Goal: Task Accomplishment & Management: Use online tool/utility

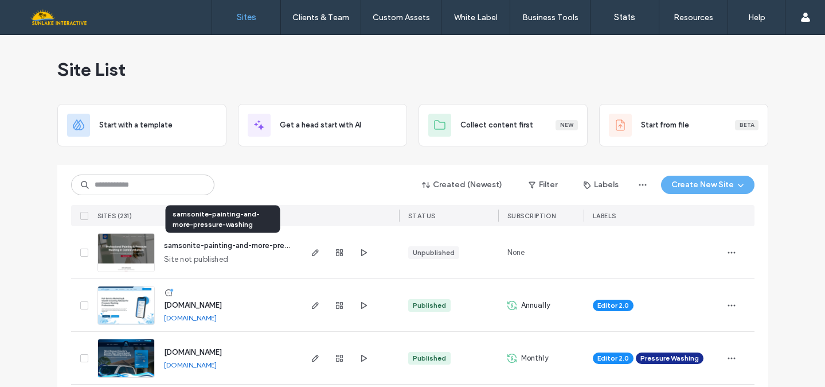
click at [197, 243] on span "samsonite-painting-and-more-pressure-washing" at bounding box center [249, 245] width 170 height 9
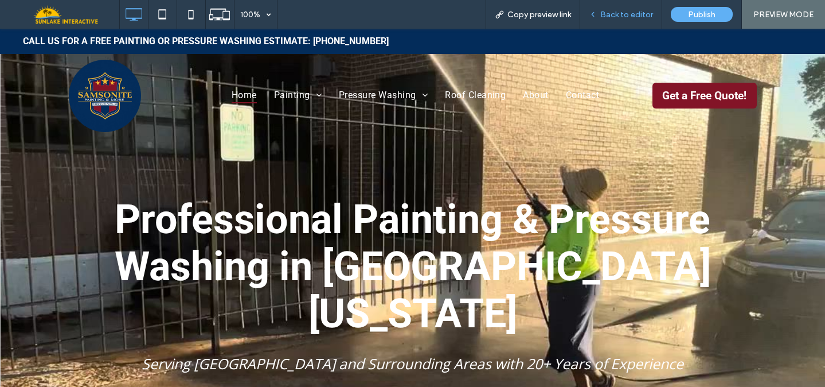
click at [643, 17] on span "Back to editor" at bounding box center [627, 15] width 53 height 10
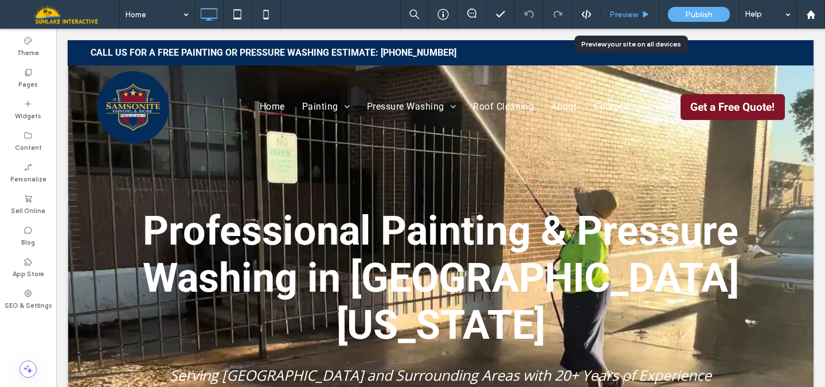
click at [617, 11] on span "Preview" at bounding box center [624, 15] width 29 height 10
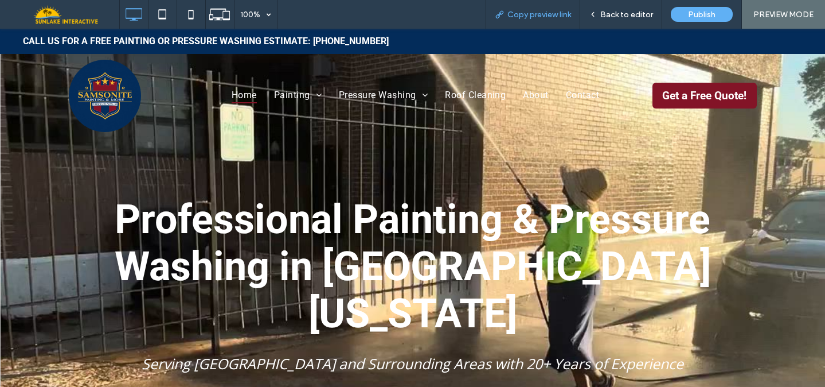
click at [552, 13] on span "Copy preview link" at bounding box center [540, 15] width 64 height 10
click at [629, 14] on span "Back to editor" at bounding box center [627, 15] width 53 height 10
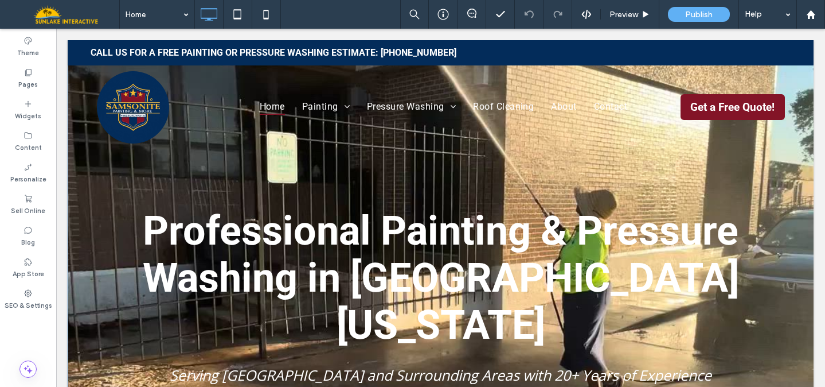
click at [79, 170] on div "Professional Painting & Pressure Washing in [GEOGRAPHIC_DATA][US_STATE] Serving…" at bounding box center [441, 282] width 746 height 484
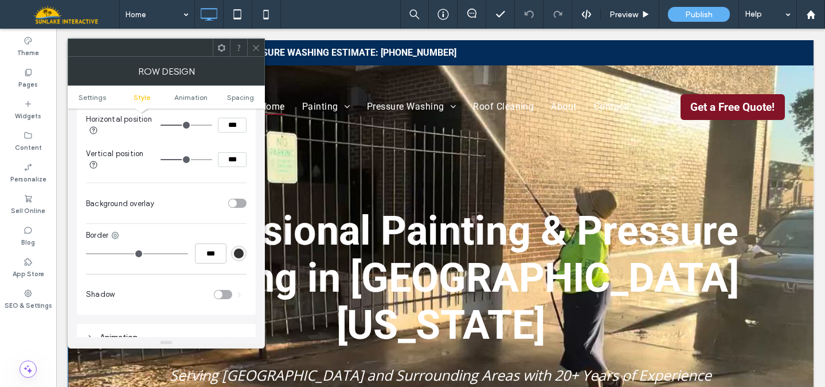
scroll to position [513, 0]
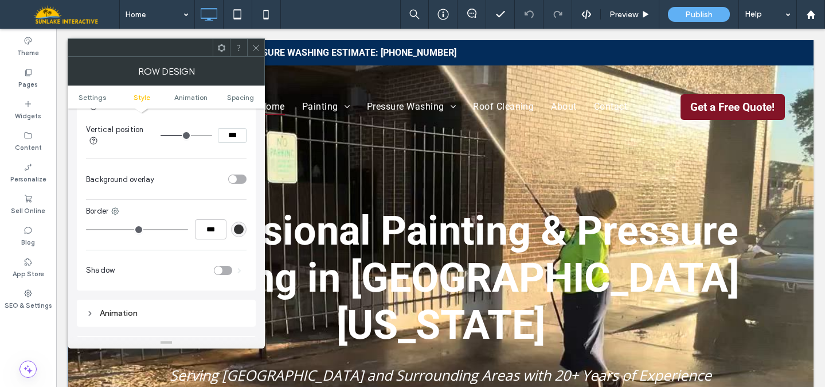
click at [232, 182] on div "toggle" at bounding box center [233, 179] width 8 height 8
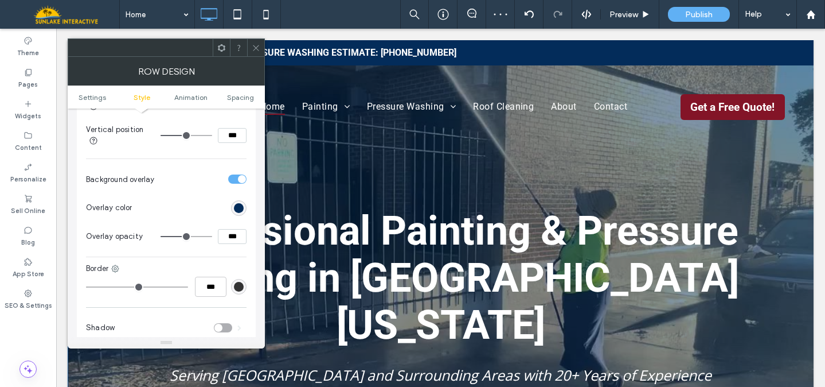
click at [260, 51] on div at bounding box center [255, 47] width 17 height 17
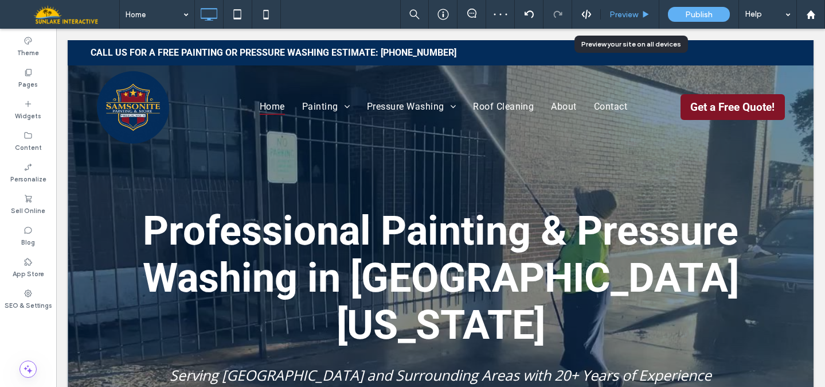
click at [625, 19] on span "Preview" at bounding box center [624, 15] width 29 height 10
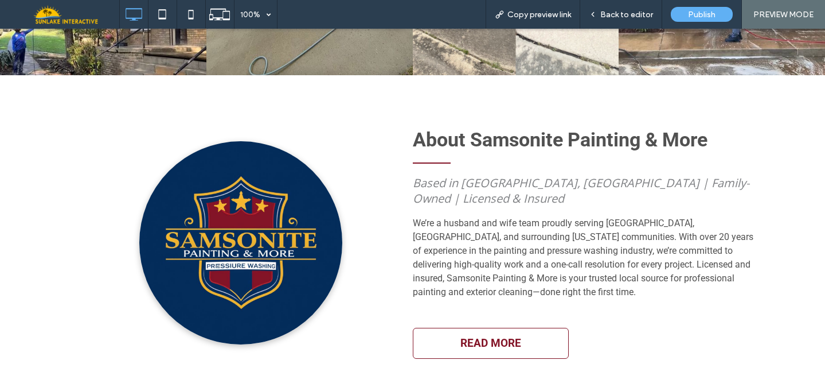
scroll to position [1308, 0]
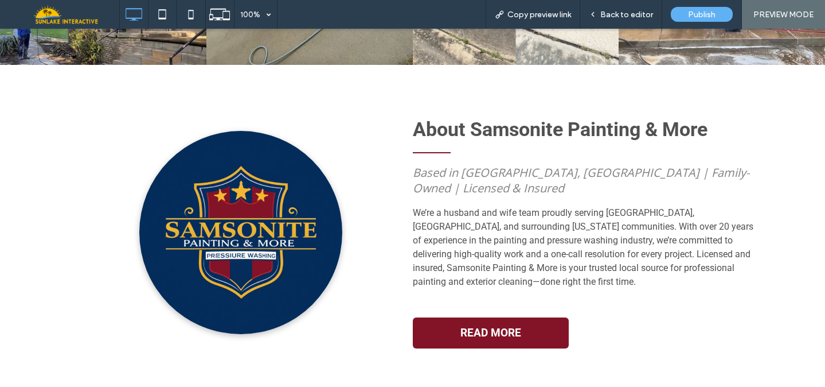
click at [438, 317] on link "READ MORE" at bounding box center [491, 332] width 156 height 31
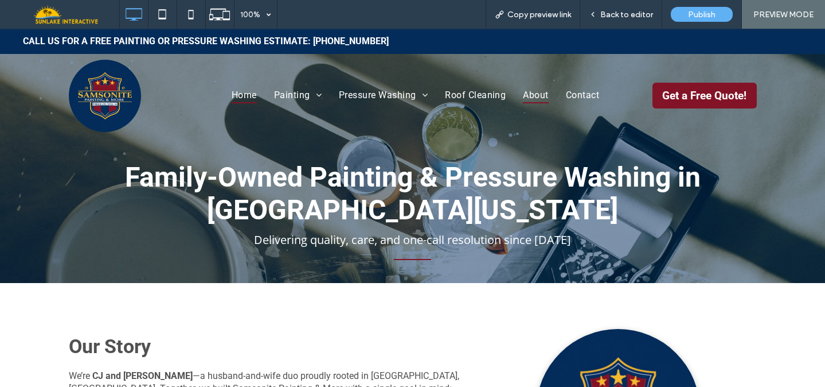
click at [241, 94] on span "Home" at bounding box center [244, 95] width 25 height 17
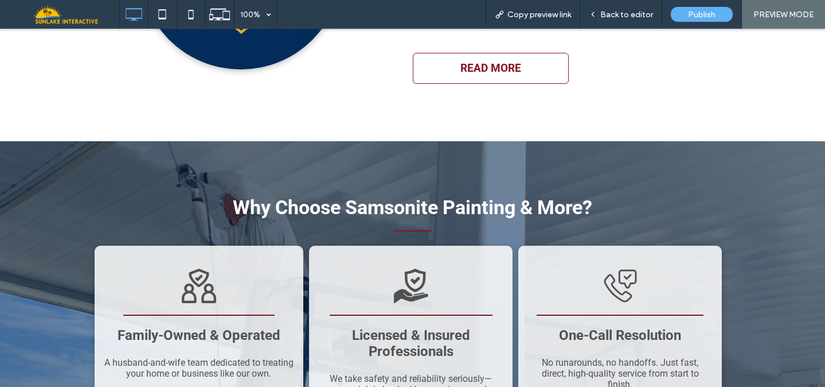
scroll to position [1571, 0]
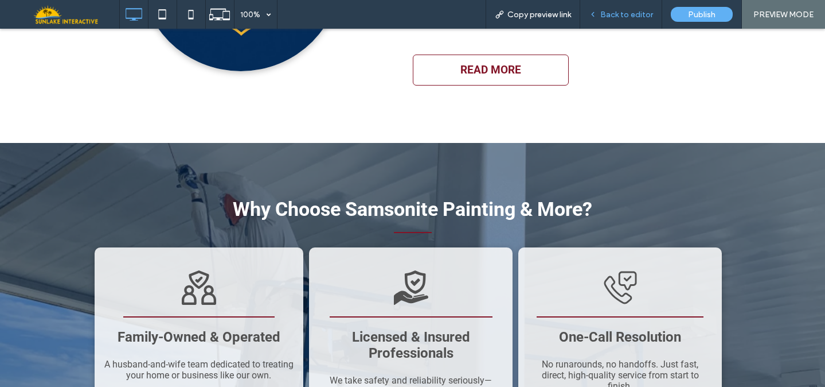
click at [626, 3] on div "Back to editor" at bounding box center [622, 14] width 82 height 29
click at [625, 20] on div "Back to editor" at bounding box center [622, 14] width 82 height 29
click at [606, 21] on div "Back to editor" at bounding box center [622, 14] width 82 height 29
click at [602, 14] on div "Back to editor" at bounding box center [621, 15] width 81 height 10
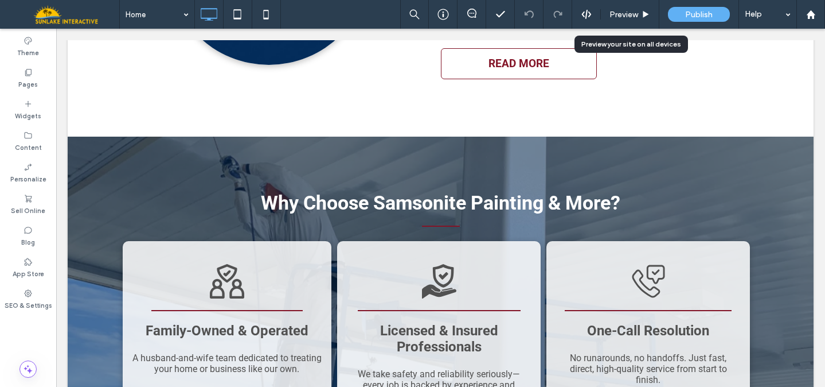
scroll to position [1543, 0]
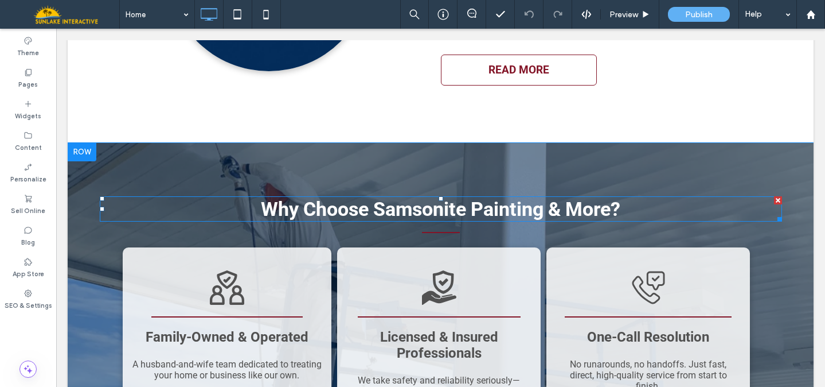
click at [599, 197] on span "Why Choose Samsonite Painting & More?" at bounding box center [441, 208] width 360 height 23
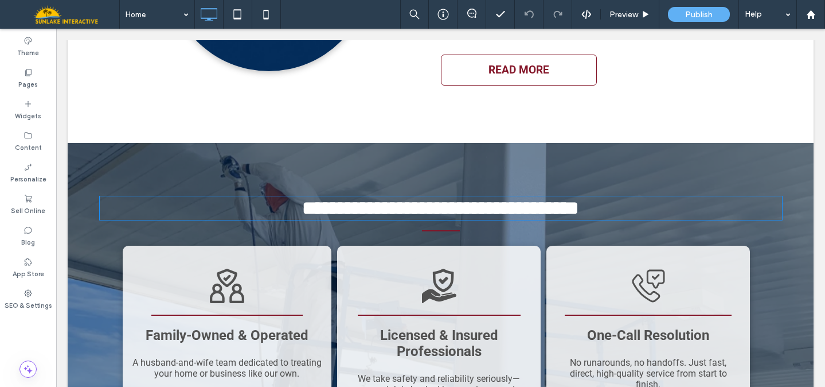
type input "******"
type input "**"
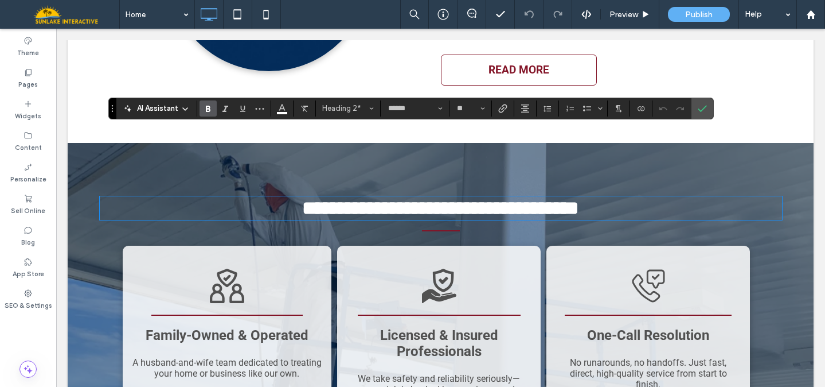
click at [579, 198] on span "**********" at bounding box center [440, 208] width 277 height 20
click at [703, 111] on icon "Confirm" at bounding box center [702, 108] width 9 height 9
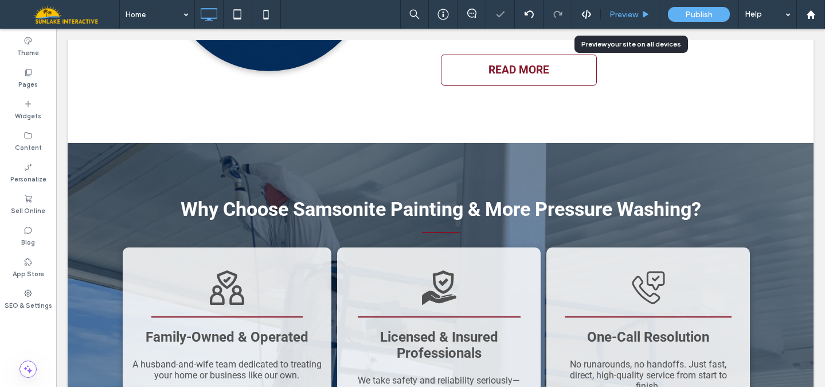
click at [640, 21] on div "Preview" at bounding box center [630, 14] width 59 height 29
click at [629, 15] on span "Preview" at bounding box center [624, 15] width 29 height 10
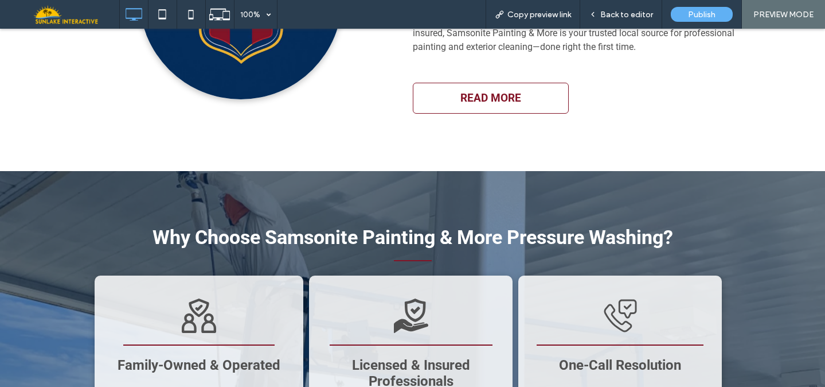
scroll to position [1571, 0]
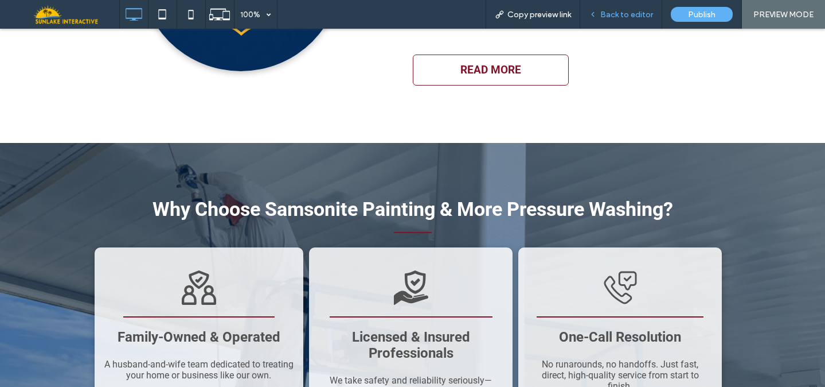
click at [605, 15] on span "Back to editor" at bounding box center [627, 15] width 53 height 10
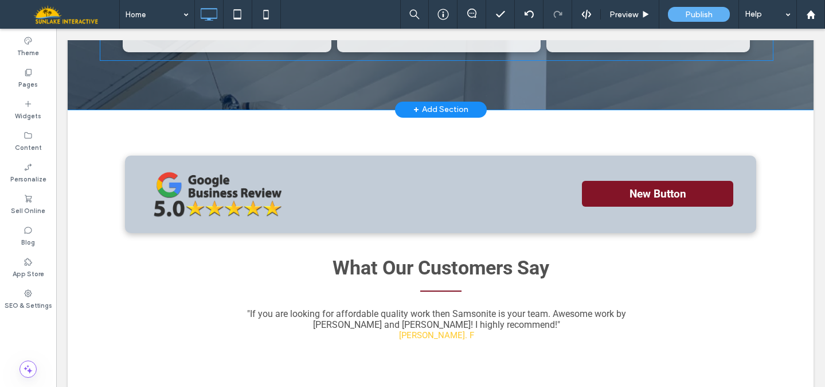
scroll to position [1914, 0]
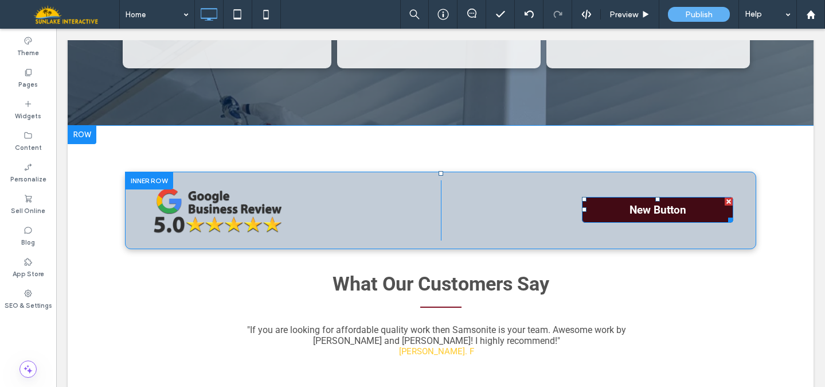
click at [633, 197] on link "New Button" at bounding box center [657, 210] width 151 height 26
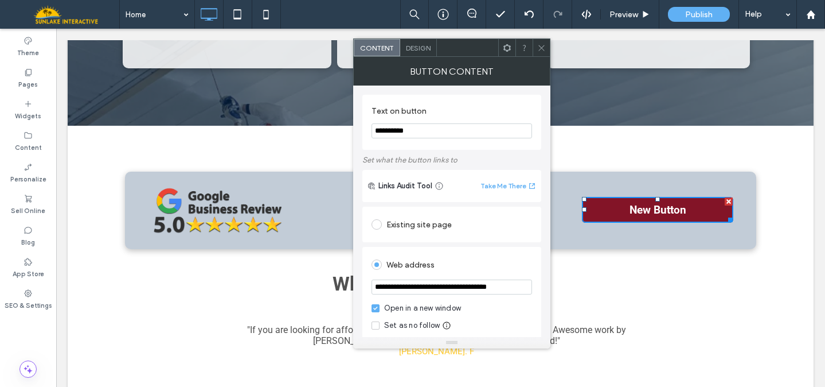
click at [415, 130] on input "**********" at bounding box center [452, 130] width 161 height 15
type input "**********"
click at [540, 48] on icon at bounding box center [541, 48] width 9 height 9
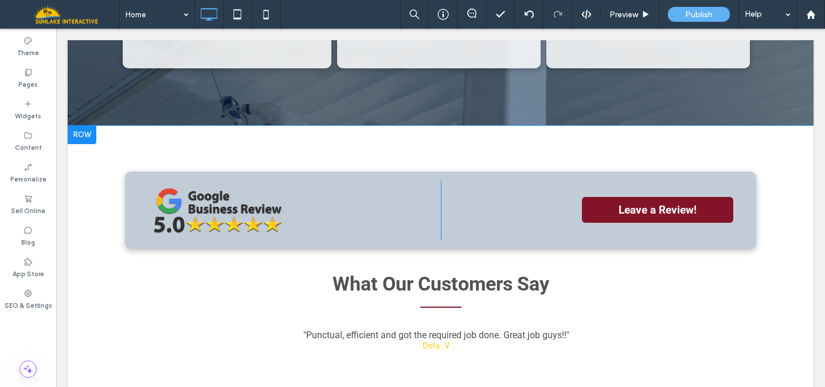
click at [87, 126] on div at bounding box center [82, 135] width 29 height 18
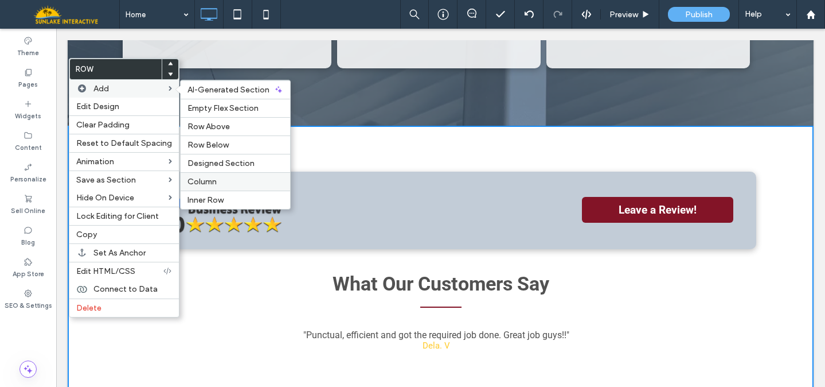
click at [201, 181] on span "Column" at bounding box center [202, 182] width 29 height 10
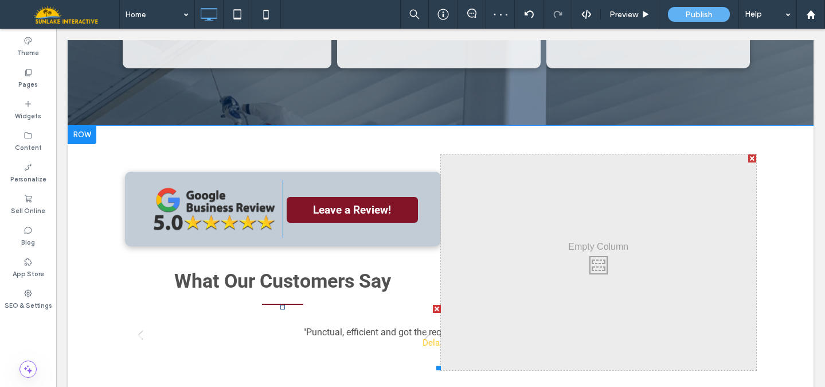
click at [410, 326] on div ""Punctual, efficient and got the required job done. Great job guys!!" Dela. V" at bounding box center [436, 336] width 266 height 21
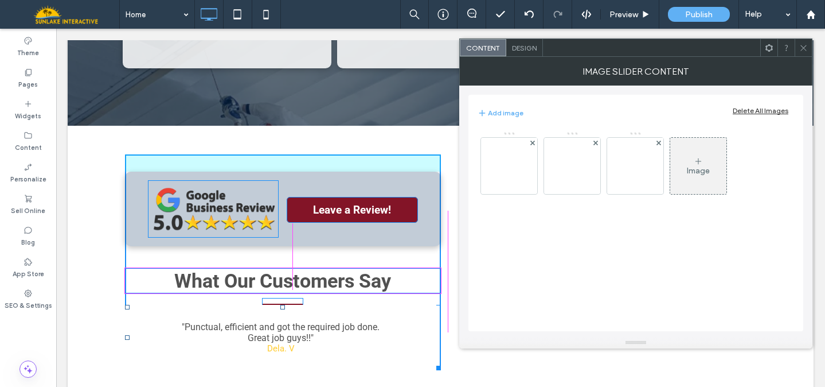
drag, startPoint x: 433, startPoint y: 295, endPoint x: 447, endPoint y: 361, distance: 66.9
click at [447, 361] on div "Click To Paste Leave a Review! Click To Paste What Our Customers Say "If you ar…" at bounding box center [441, 262] width 632 height 216
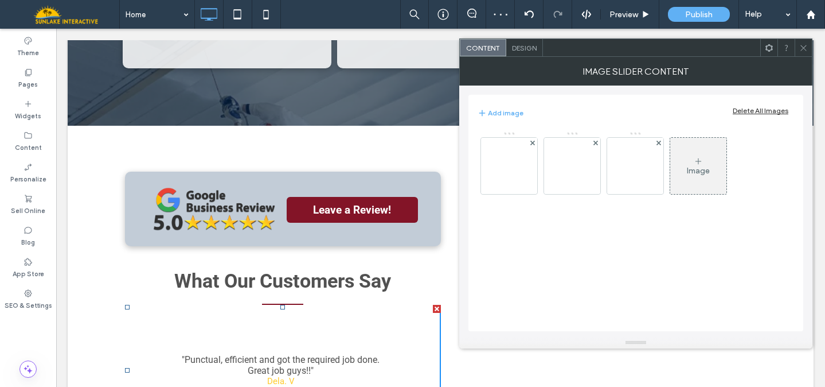
click at [258, 180] on img at bounding box center [213, 208] width 131 height 57
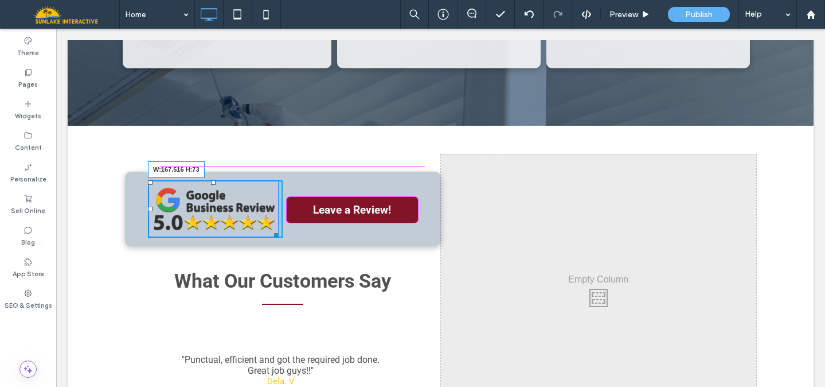
drag, startPoint x: 273, startPoint y: 164, endPoint x: 239, endPoint y: 150, distance: 37.3
click at [270, 229] on div at bounding box center [274, 233] width 9 height 9
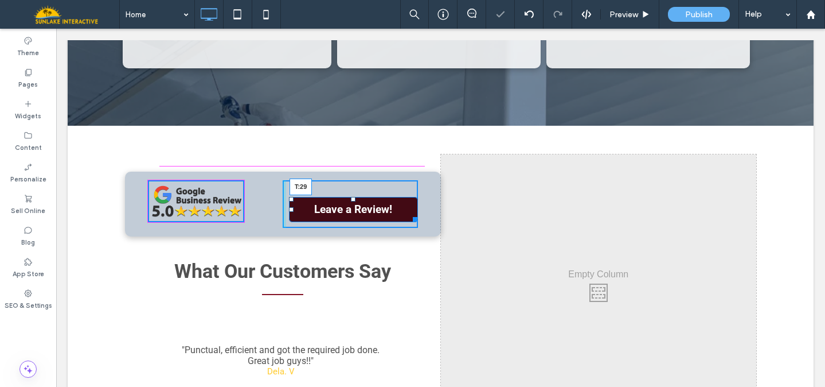
click at [351, 197] on div at bounding box center [353, 199] width 5 height 5
drag, startPoint x: 349, startPoint y: 131, endPoint x: 349, endPoint y: 124, distance: 7.5
click at [350, 197] on div at bounding box center [352, 199] width 5 height 5
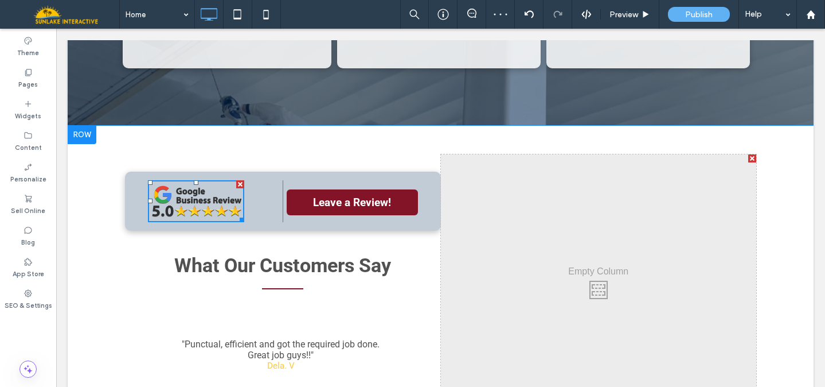
click at [770, 219] on div "Click To Paste Leave a Review! Click To Paste What Our Customers Say "If you ar…" at bounding box center [441, 293] width 746 height 334
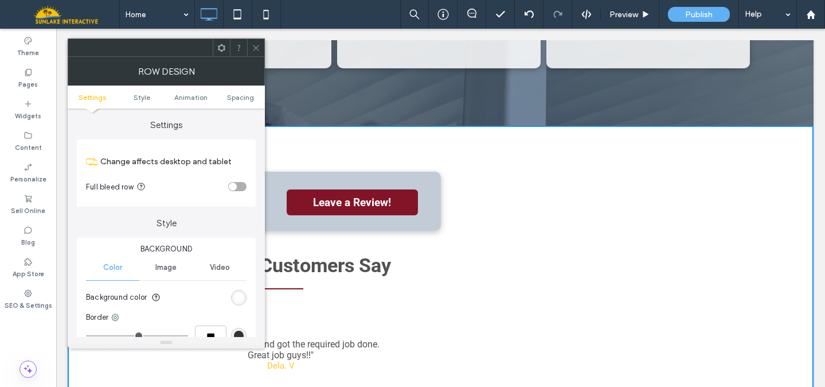
scroll to position [1952, 0]
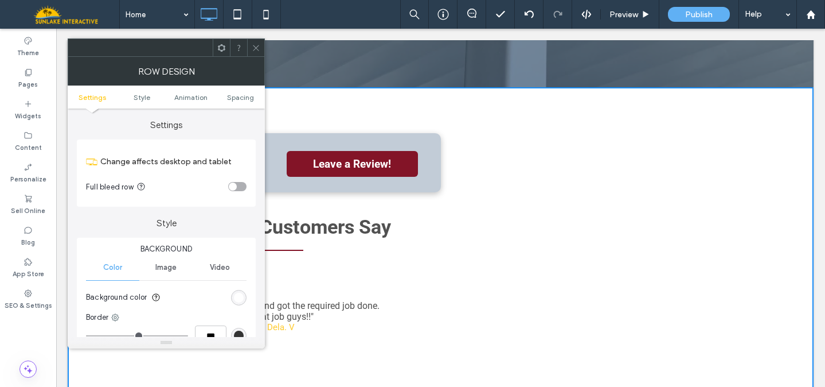
click at [256, 47] on use at bounding box center [256, 48] width 6 height 6
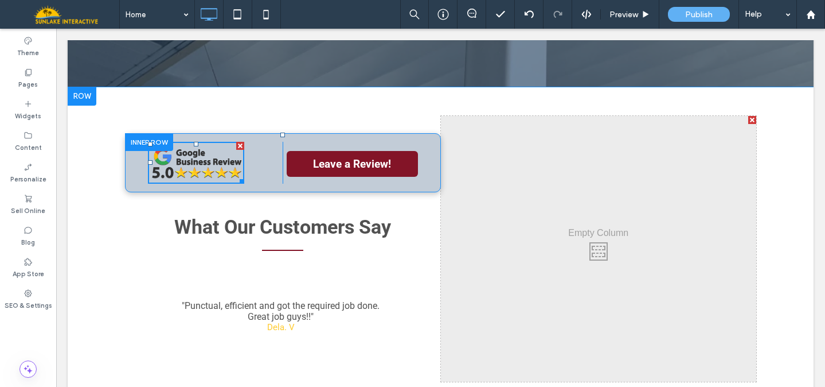
click at [135, 133] on div "Click To Paste Leave a Review! Click To Paste" at bounding box center [283, 162] width 316 height 59
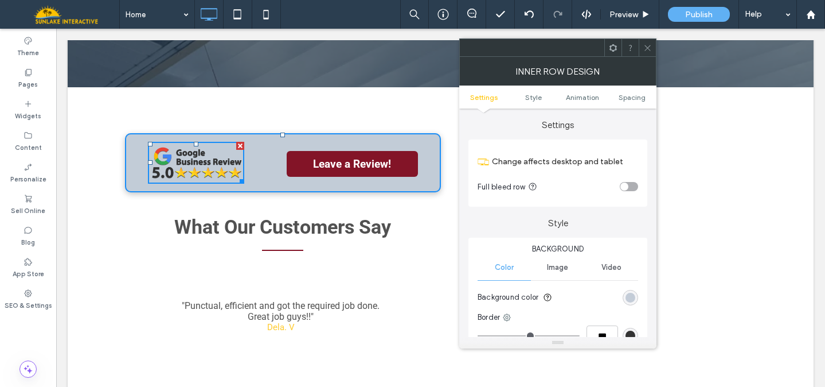
click at [631, 299] on div "rgba(3, 44, 90, 0.24)" at bounding box center [631, 298] width 10 height 10
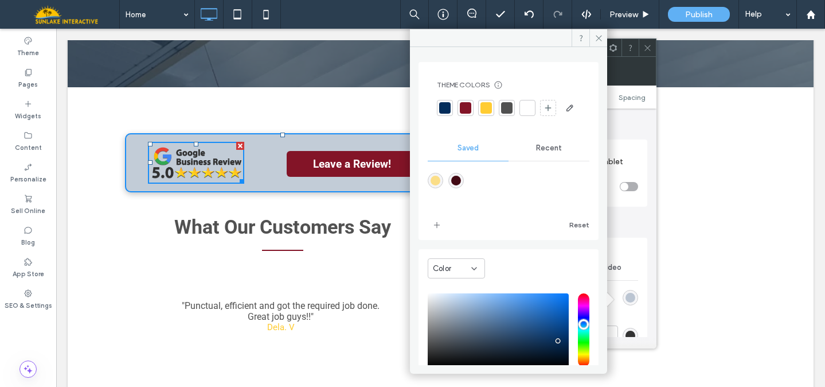
click at [439, 105] on div at bounding box center [445, 108] width 16 height 16
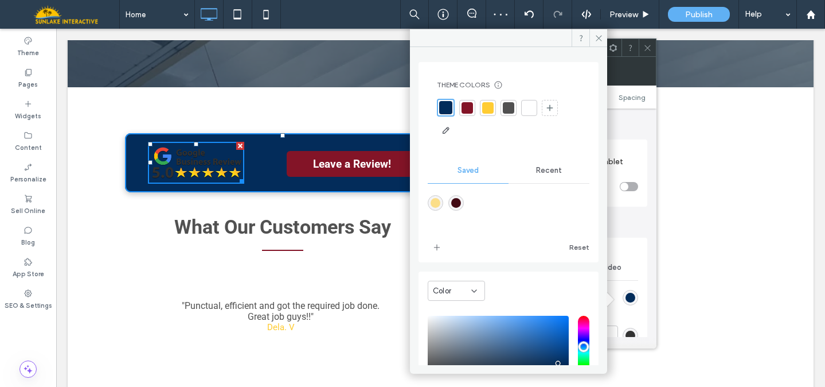
click at [492, 107] on div at bounding box center [487, 107] width 11 height 11
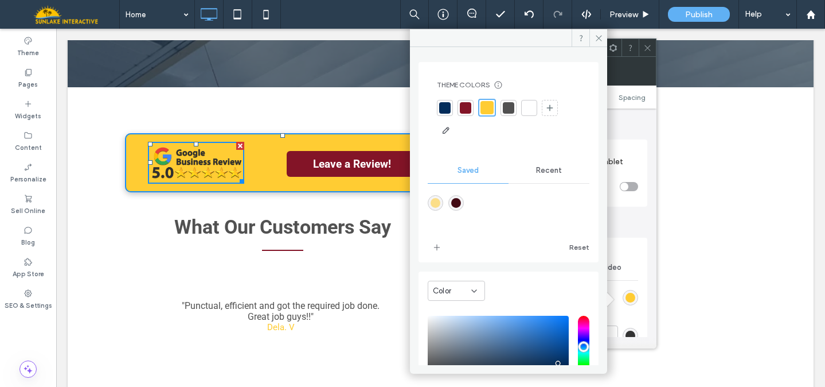
click at [468, 107] on div at bounding box center [465, 107] width 11 height 11
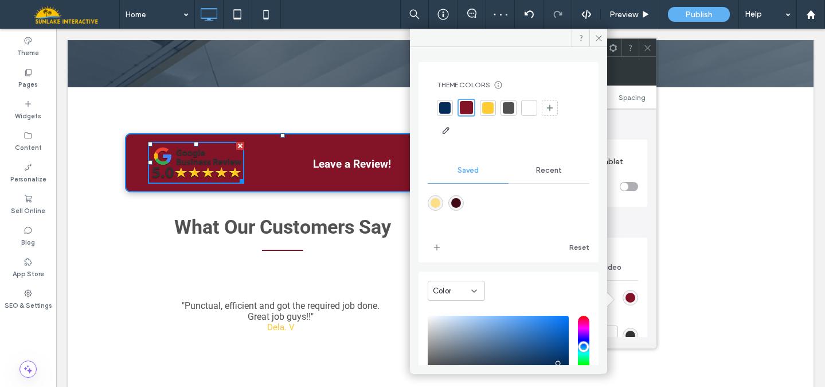
click at [447, 107] on div at bounding box center [444, 107] width 11 height 11
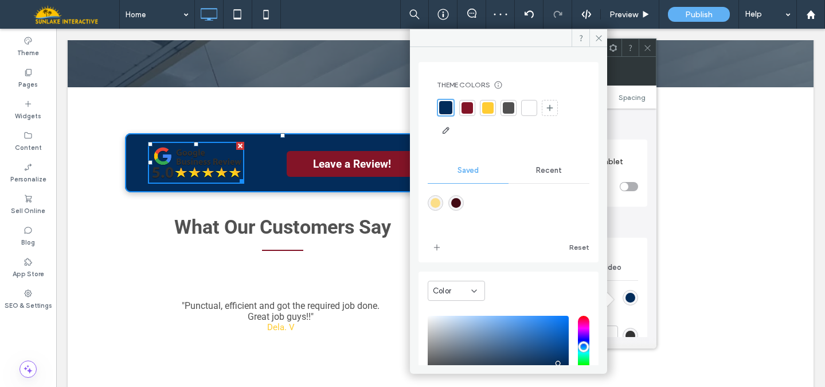
click at [543, 310] on div "HEX ******* Opacity ***" at bounding box center [509, 383] width 162 height 146
click at [542, 323] on div "saturation and value" at bounding box center [498, 351] width 141 height 73
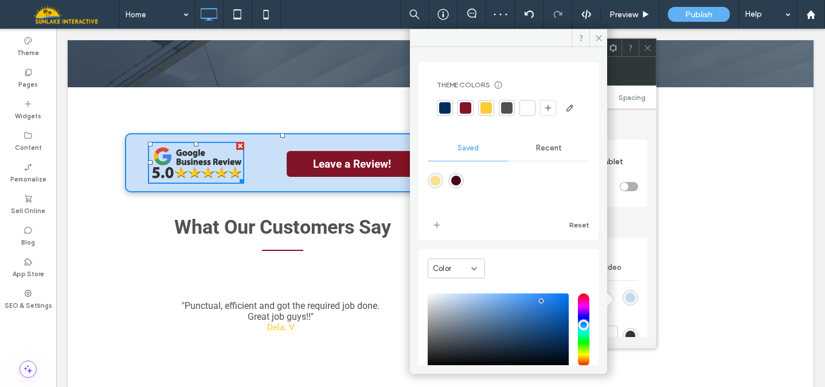
type input "*******"
click at [551, 337] on div "saturation and value" at bounding box center [498, 329] width 141 height 73
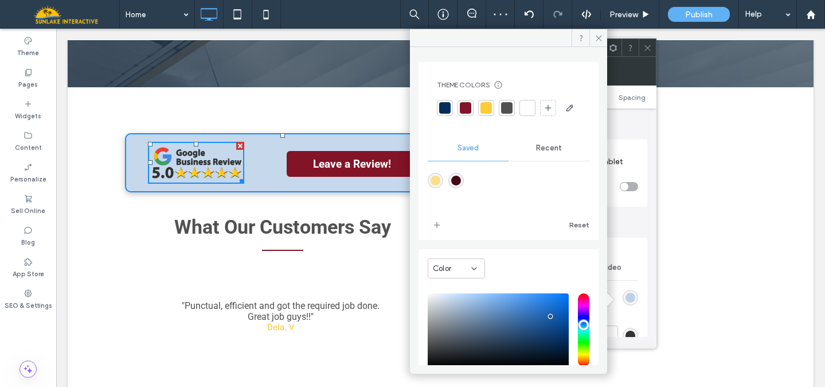
click at [626, 303] on div "rgba(16, 91, 175, 0.24)" at bounding box center [630, 297] width 15 height 15
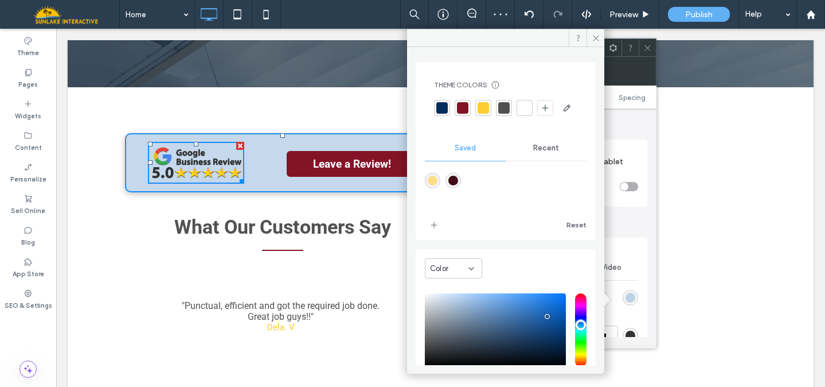
click at [632, 282] on div "Color Image Video Background color" at bounding box center [558, 283] width 161 height 57
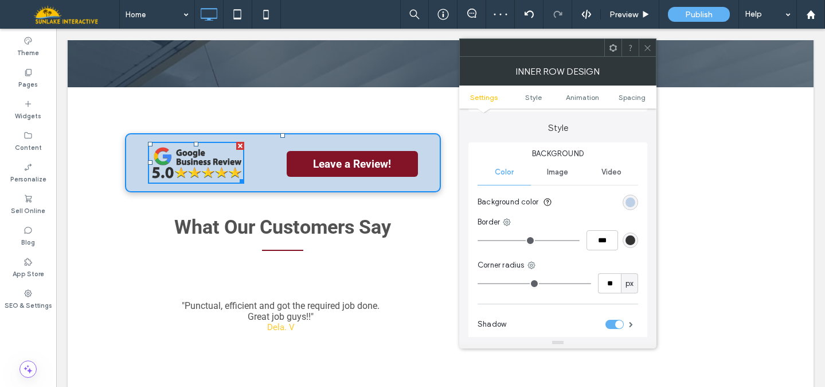
scroll to position [99, 0]
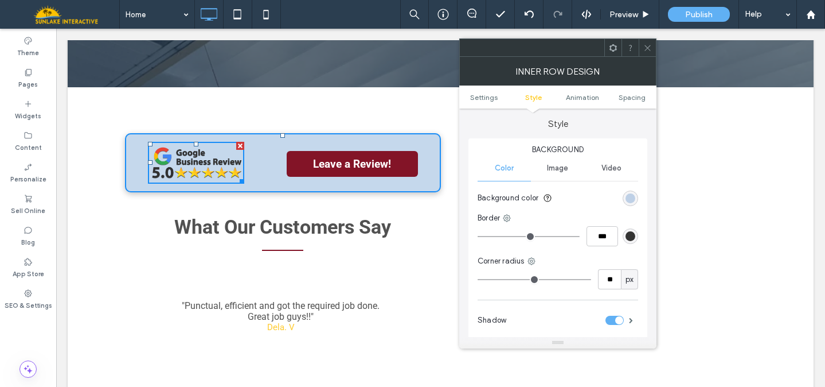
click at [625, 198] on div "rgba(16, 91, 175, 0.24)" at bounding box center [630, 197] width 15 height 15
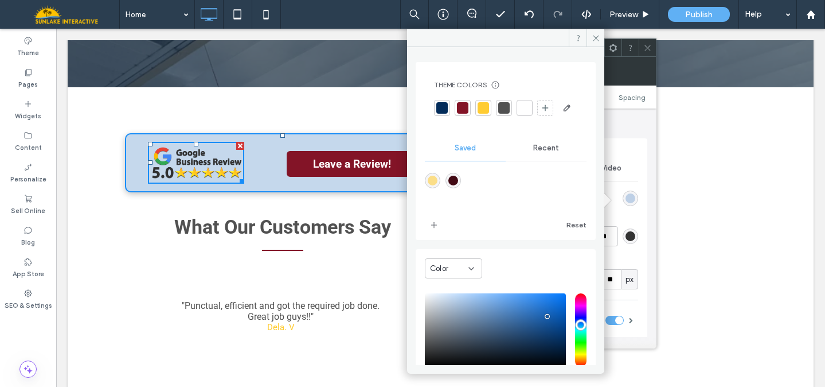
scroll to position [95, 0]
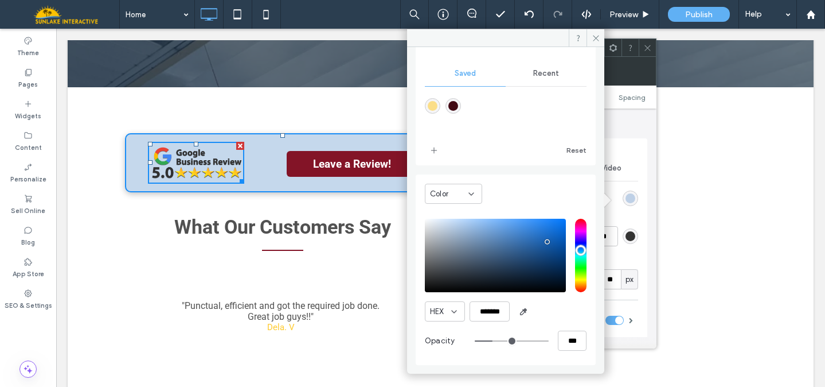
type input "**"
type input "***"
type input "**"
type input "***"
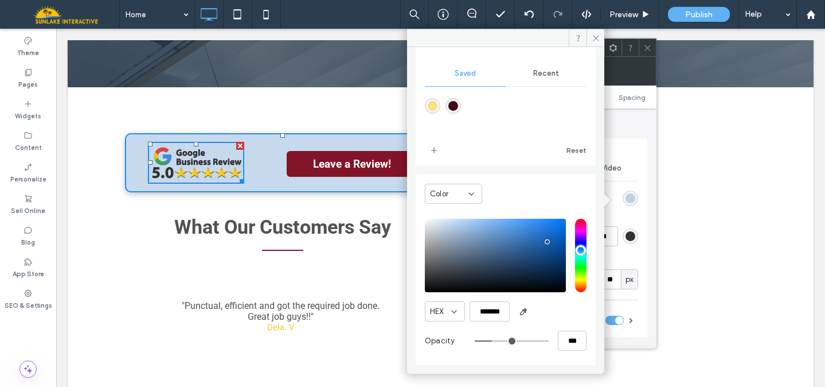
type input "****"
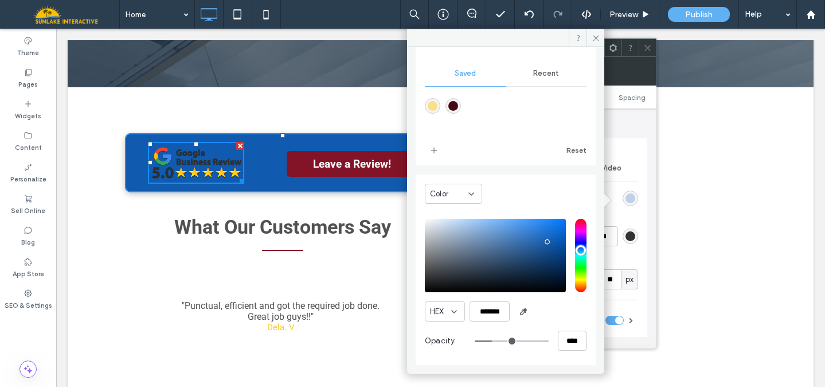
drag, startPoint x: 488, startPoint y: 339, endPoint x: 629, endPoint y: 351, distance: 141.6
type input "***"
click at [549, 341] on input "range" at bounding box center [512, 340] width 74 height 1
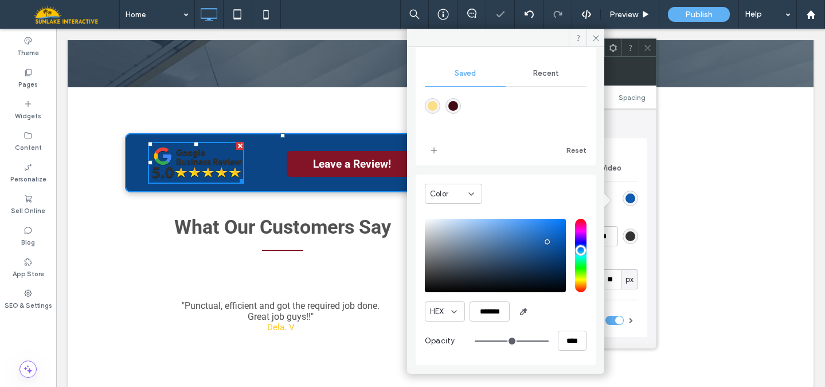
click at [549, 254] on div "saturation and value" at bounding box center [495, 255] width 141 height 73
click at [555, 233] on div "saturation and value" at bounding box center [495, 255] width 141 height 73
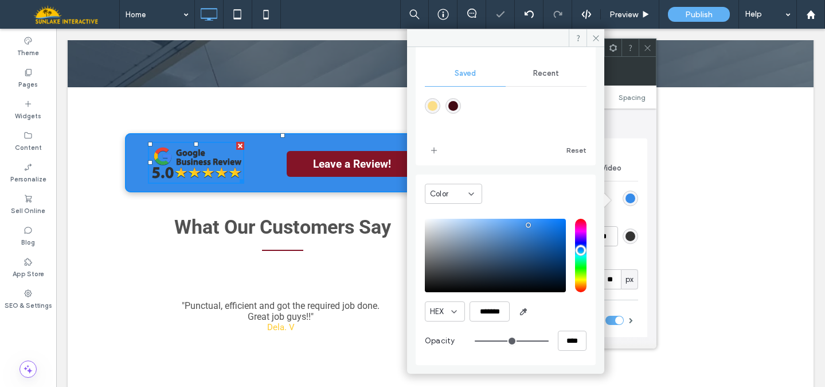
click at [529, 225] on div "saturation and value" at bounding box center [495, 255] width 141 height 73
click at [513, 225] on div "saturation and value" at bounding box center [495, 255] width 141 height 73
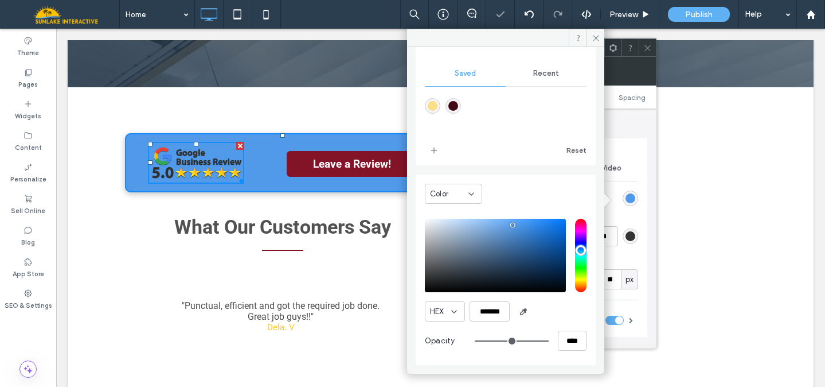
click at [513, 233] on div "saturation and value" at bounding box center [495, 255] width 141 height 73
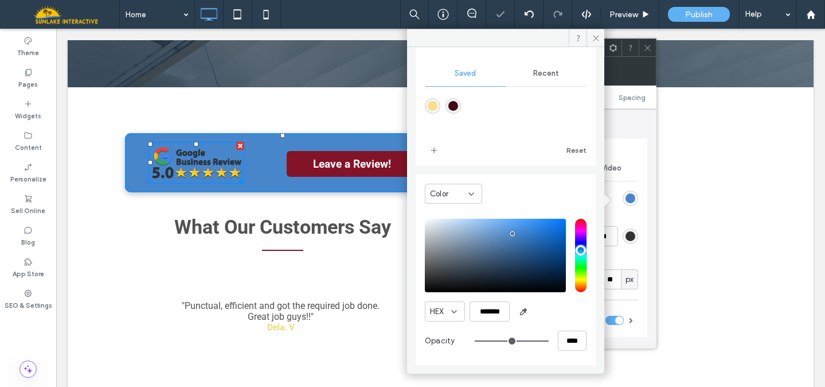
click at [535, 235] on div "saturation and value" at bounding box center [495, 255] width 141 height 73
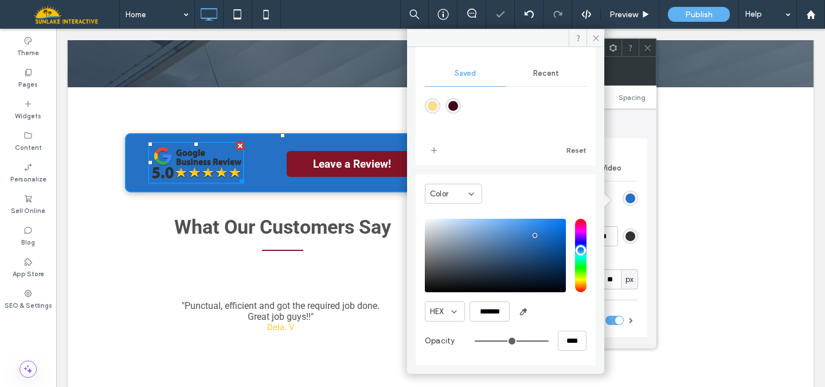
click at [430, 220] on div "saturation and value" at bounding box center [495, 255] width 141 height 73
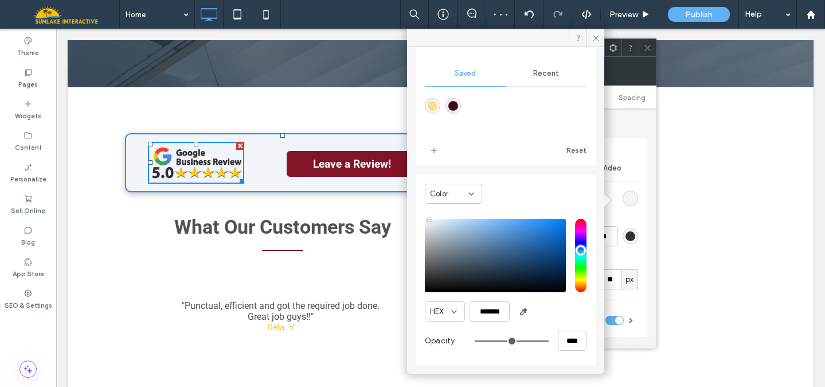
click at [435, 104] on div "rgba(251,222,136,1)" at bounding box center [433, 106] width 10 height 10
type input "*******"
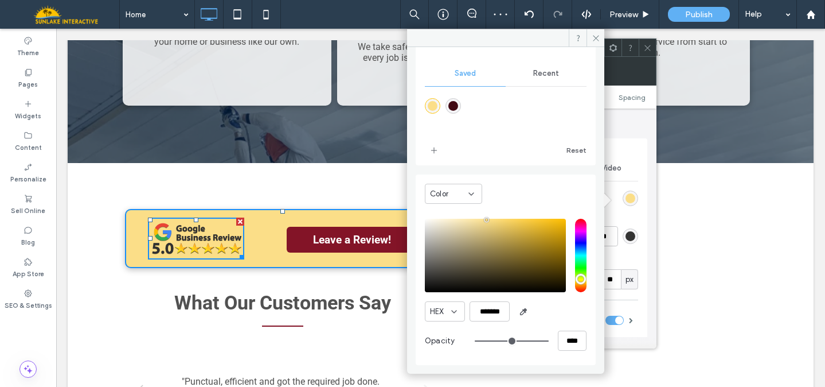
scroll to position [1836, 0]
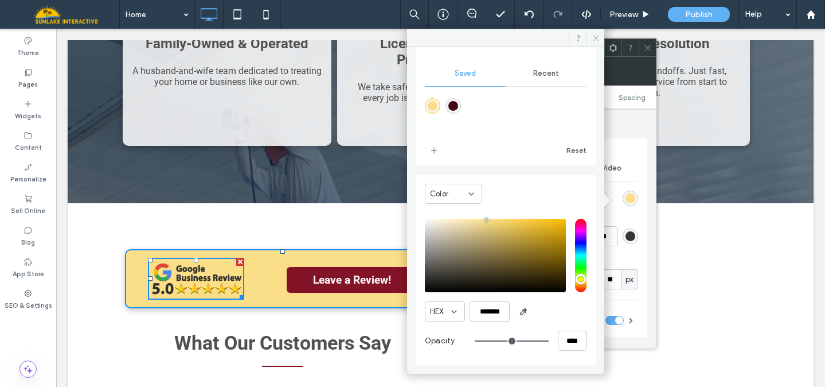
click at [593, 37] on icon at bounding box center [596, 38] width 9 height 9
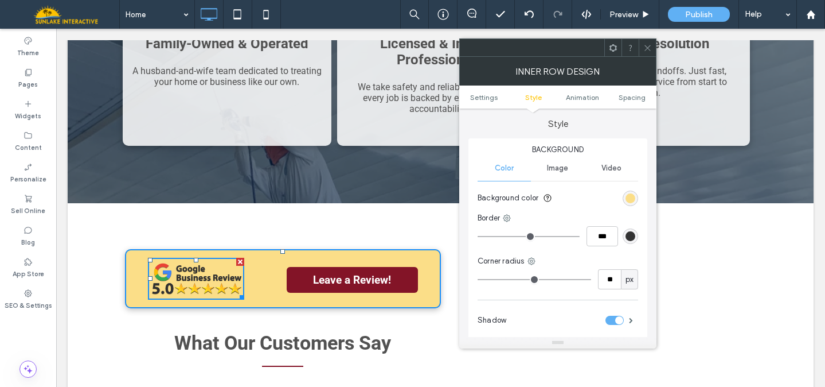
click at [648, 45] on icon at bounding box center [648, 48] width 9 height 9
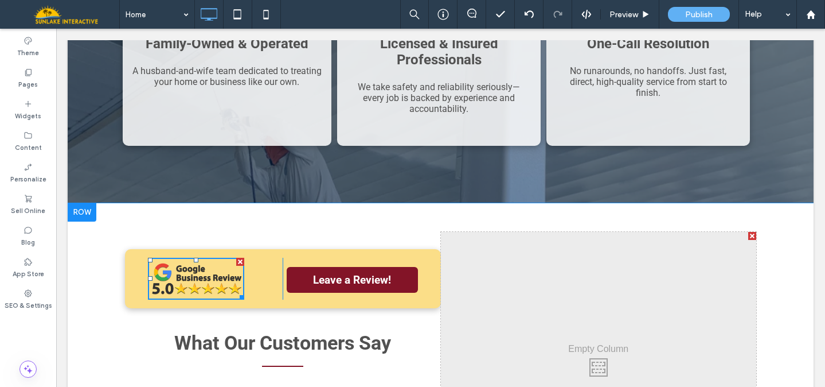
click at [774, 257] on div "Click To Paste Leave a Review! Click To Paste What Our Customers Say "If you ar…" at bounding box center [441, 370] width 746 height 334
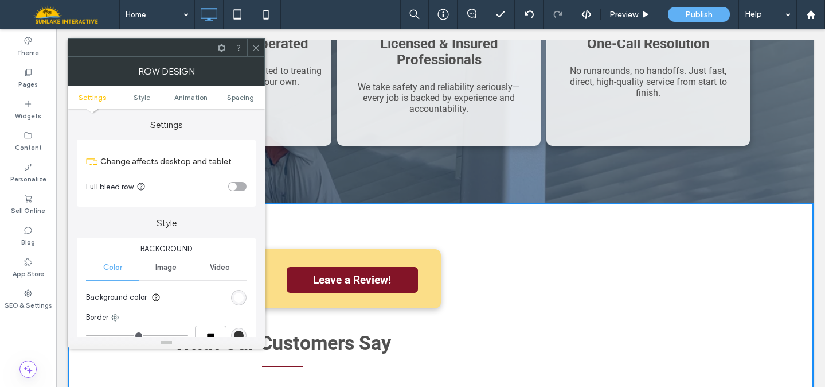
click at [256, 48] on use at bounding box center [256, 48] width 6 height 6
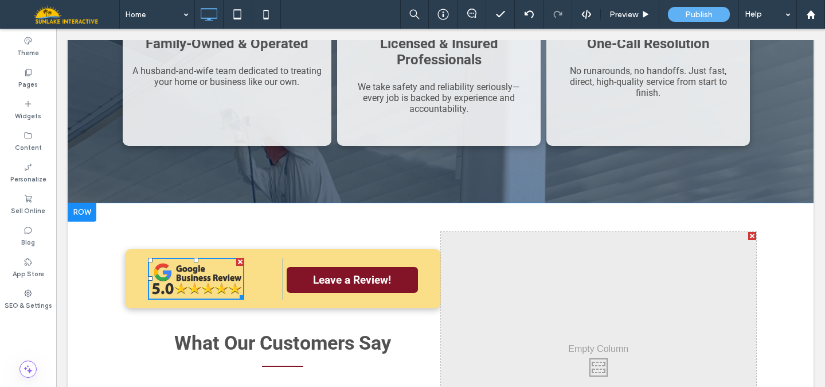
click at [430, 232] on div "Click To Paste Leave a Review! Click To Paste What Our Customers Say "If you ar…" at bounding box center [283, 365] width 316 height 266
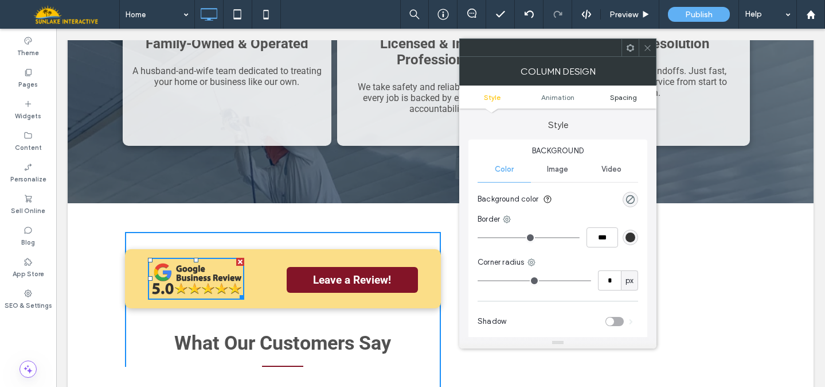
click at [630, 99] on span "Spacing" at bounding box center [623, 97] width 27 height 9
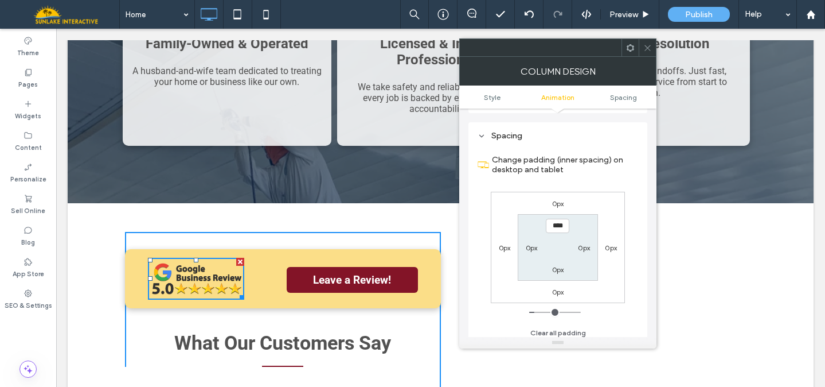
scroll to position [270, 0]
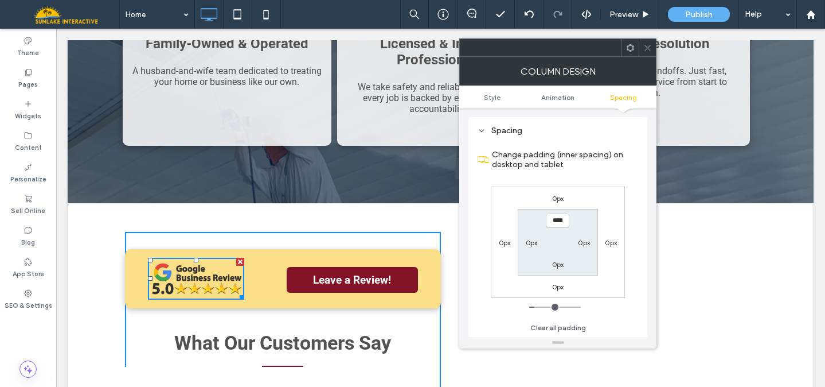
click at [583, 242] on label "0px" at bounding box center [584, 242] width 12 height 9
type input "*"
click at [724, 232] on div "Click To Paste Click To Paste" at bounding box center [599, 365] width 316 height 266
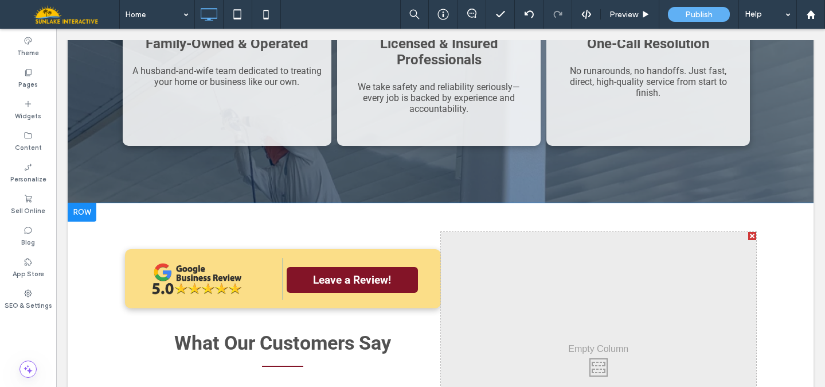
click at [561, 245] on div "Click To Paste Click To Paste" at bounding box center [599, 365] width 316 height 266
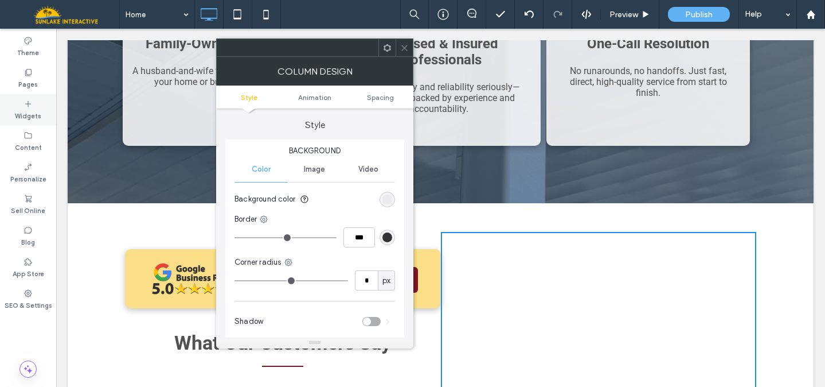
click at [37, 105] on div "Widgets" at bounding box center [28, 110] width 56 height 32
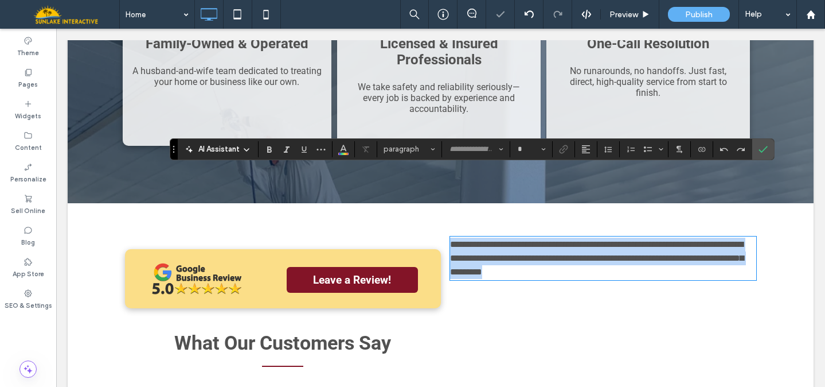
type input "******"
type input "**"
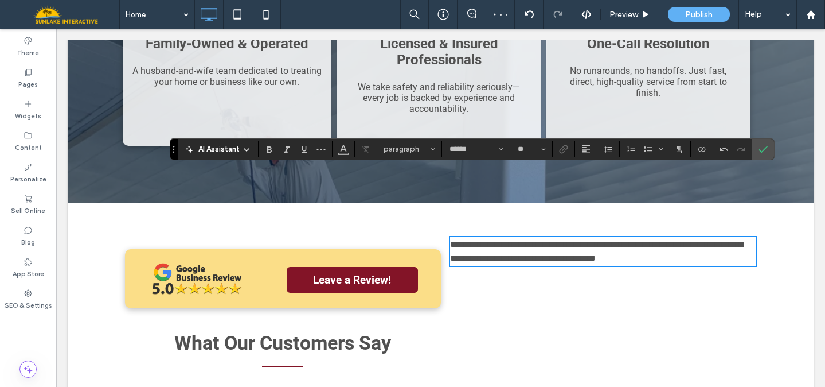
click at [497, 240] on span "**********" at bounding box center [596, 251] width 293 height 22
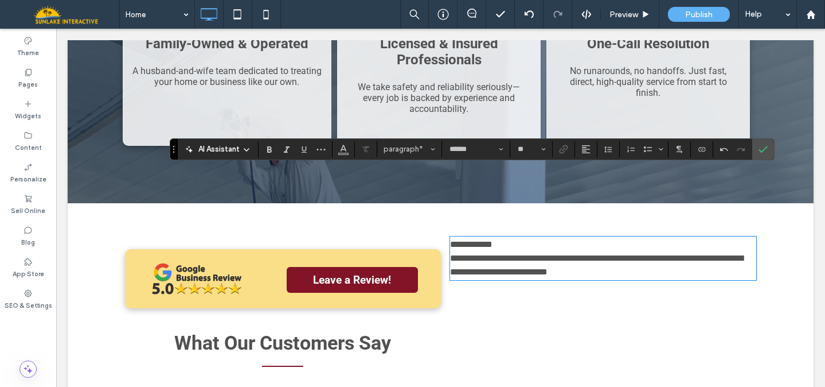
click at [523, 254] on span "**********" at bounding box center [596, 265] width 293 height 22
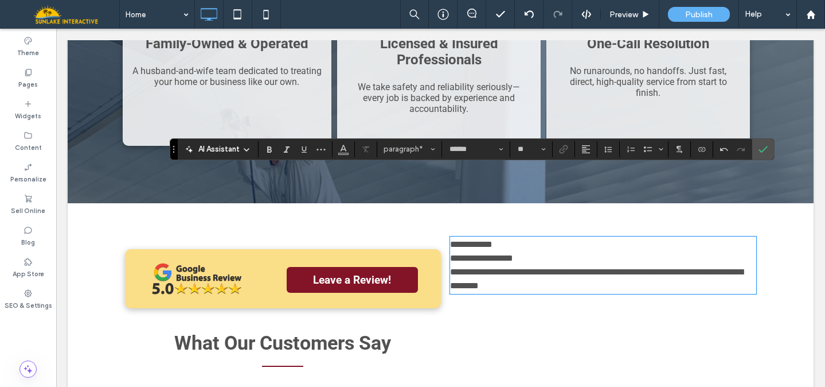
click at [517, 267] on span "**********" at bounding box center [596, 278] width 293 height 22
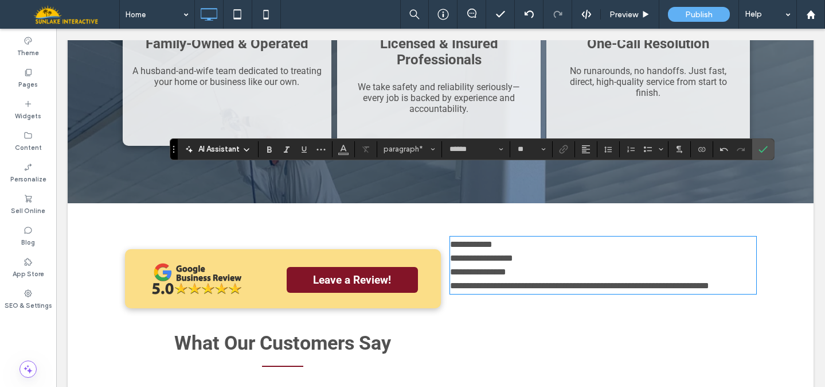
click at [483, 267] on span "**********" at bounding box center [478, 271] width 56 height 9
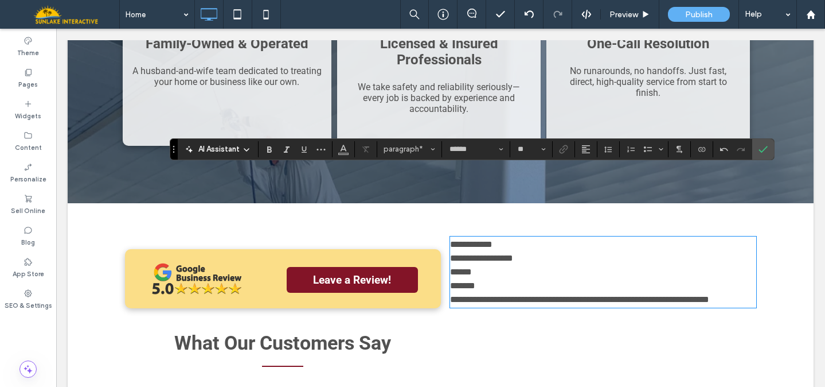
click at [488, 295] on span "**********" at bounding box center [579, 299] width 259 height 9
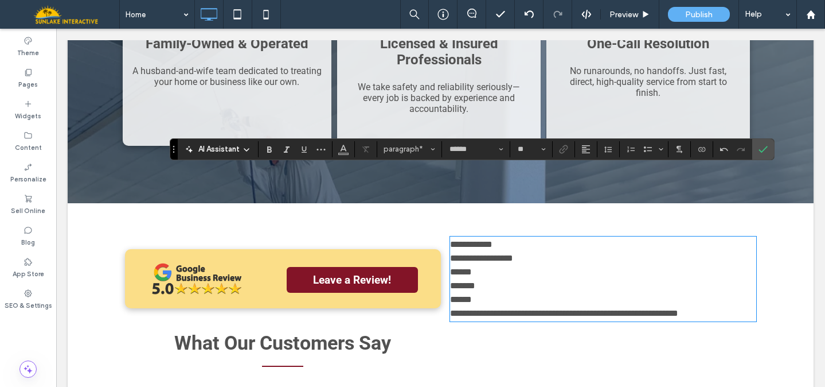
click at [506, 309] on span "**********" at bounding box center [564, 313] width 228 height 9
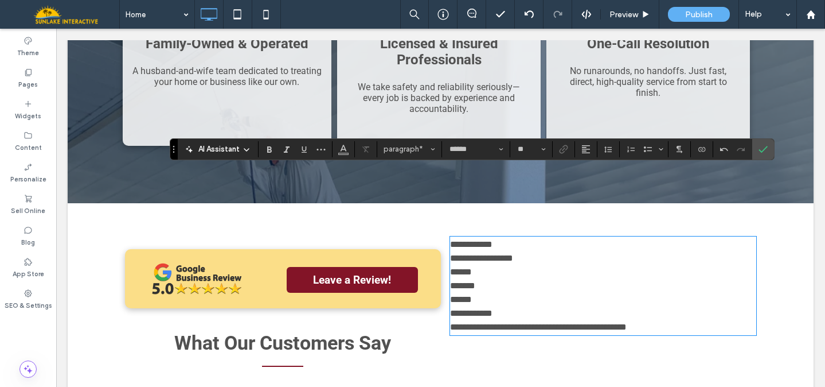
click at [496, 322] on span "**********" at bounding box center [538, 326] width 177 height 9
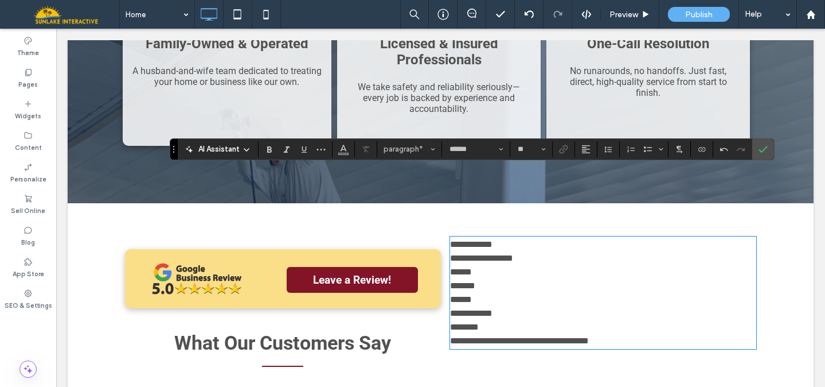
click at [496, 336] on span "**********" at bounding box center [519, 340] width 139 height 9
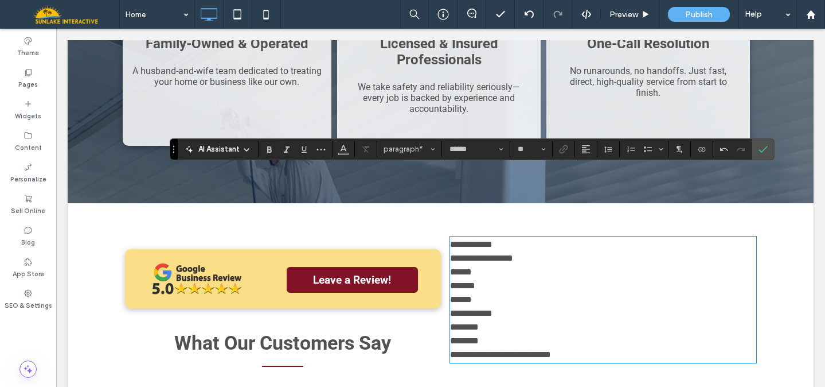
click at [495, 350] on span "**********" at bounding box center [500, 354] width 101 height 9
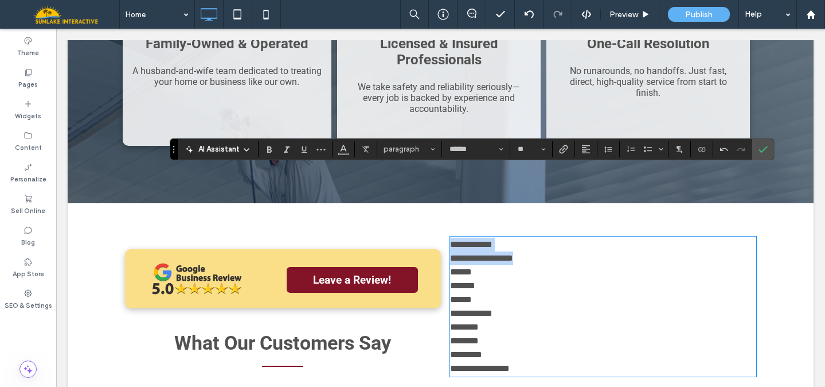
drag, startPoint x: 516, startPoint y: 193, endPoint x: 444, endPoint y: 177, distance: 73.4
click at [444, 232] on div "**********" at bounding box center [599, 365] width 316 height 266
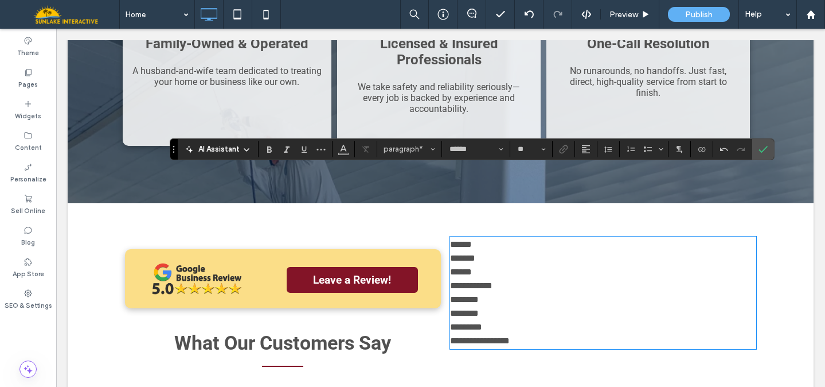
click at [481, 265] on p "******" at bounding box center [603, 272] width 306 height 14
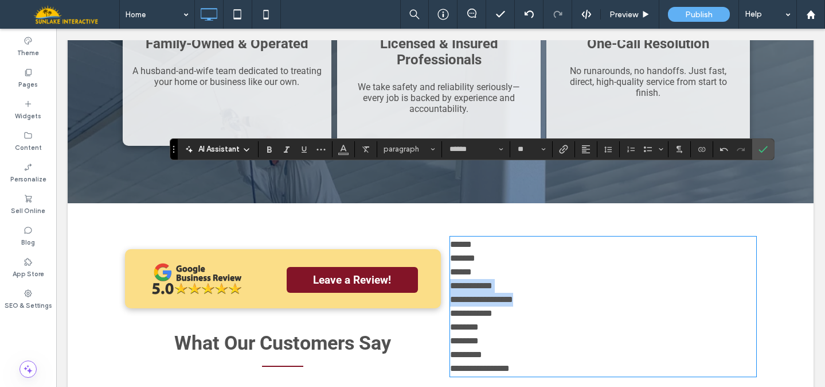
drag, startPoint x: 524, startPoint y: 229, endPoint x: 445, endPoint y: 221, distance: 79.6
click at [450, 237] on div "**********" at bounding box center [603, 306] width 306 height 138
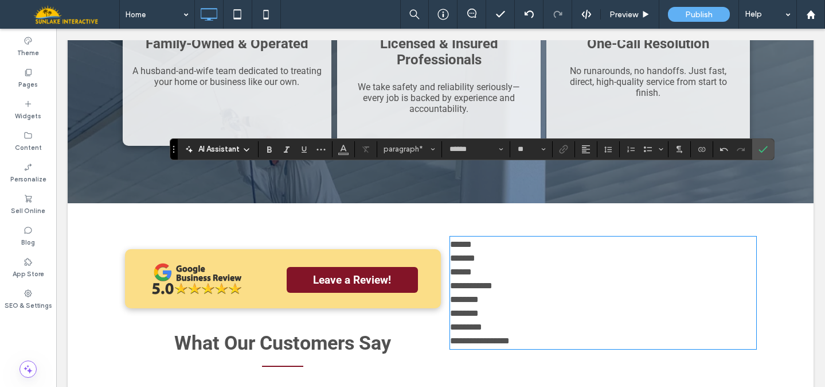
click at [504, 279] on p "**********" at bounding box center [603, 286] width 306 height 14
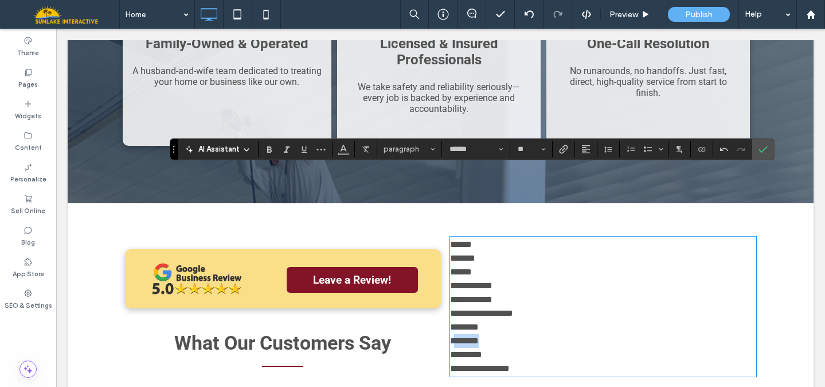
drag, startPoint x: 490, startPoint y: 270, endPoint x: 450, endPoint y: 270, distance: 40.7
click at [450, 334] on p "********" at bounding box center [603, 341] width 306 height 14
click at [450, 336] on span "********" at bounding box center [464, 340] width 29 height 9
copy span "********"
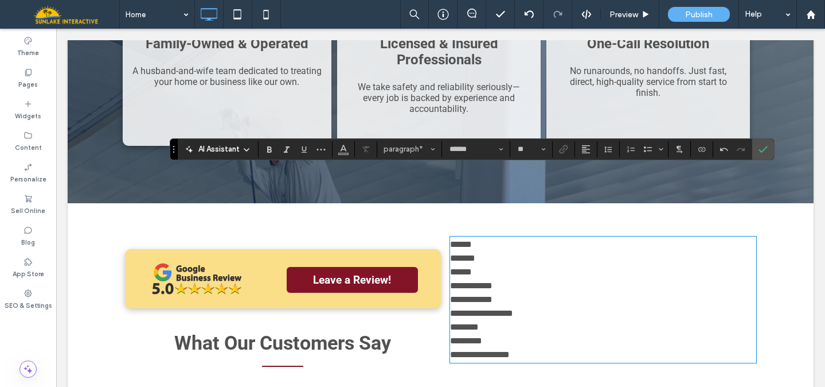
click at [498, 293] on p "**********" at bounding box center [603, 300] width 306 height 14
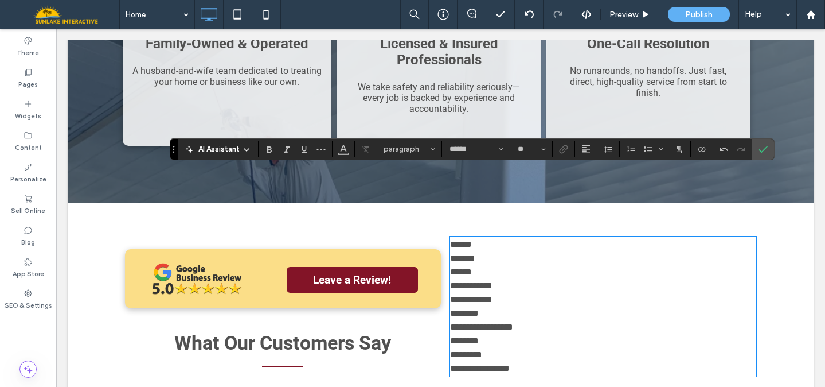
click at [467, 350] on span "*********" at bounding box center [466, 354] width 32 height 9
copy span "*********"
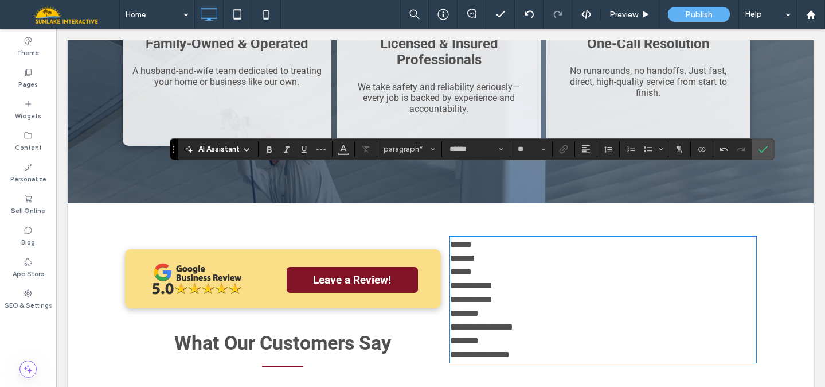
click at [450, 240] on span "******" at bounding box center [461, 244] width 22 height 9
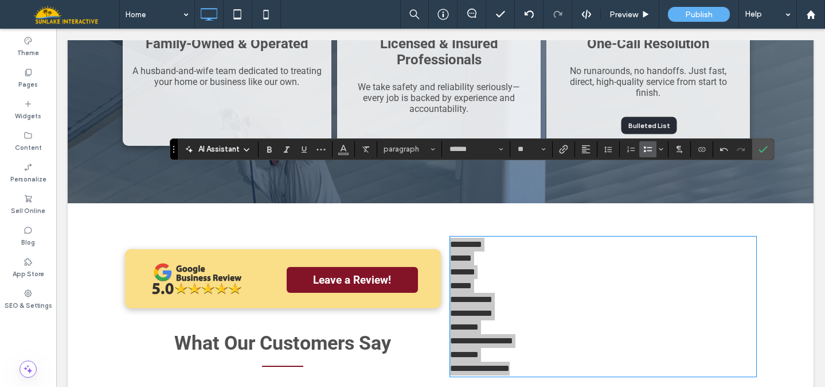
click at [652, 151] on icon "Bulleted List" at bounding box center [648, 149] width 9 height 9
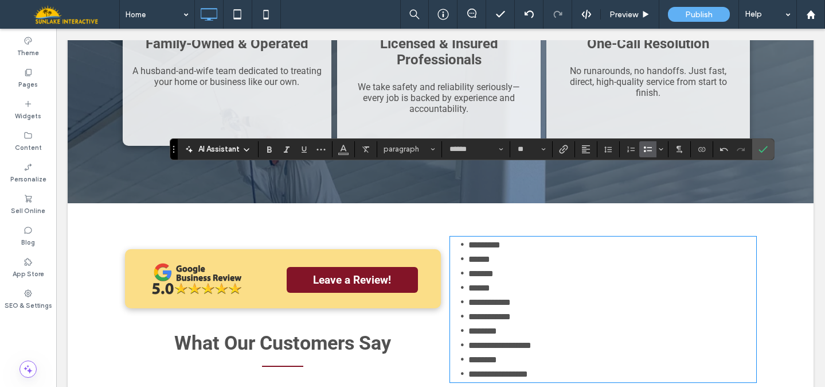
click at [566, 352] on li "********" at bounding box center [613, 359] width 288 height 14
click at [492, 240] on span "*********" at bounding box center [485, 244] width 32 height 9
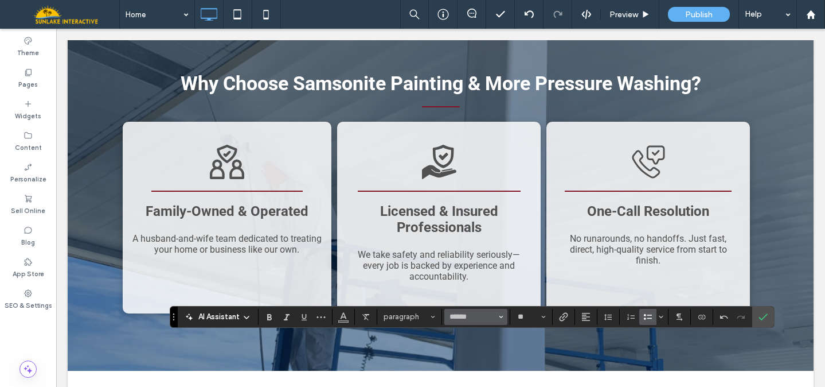
scroll to position [1699, 0]
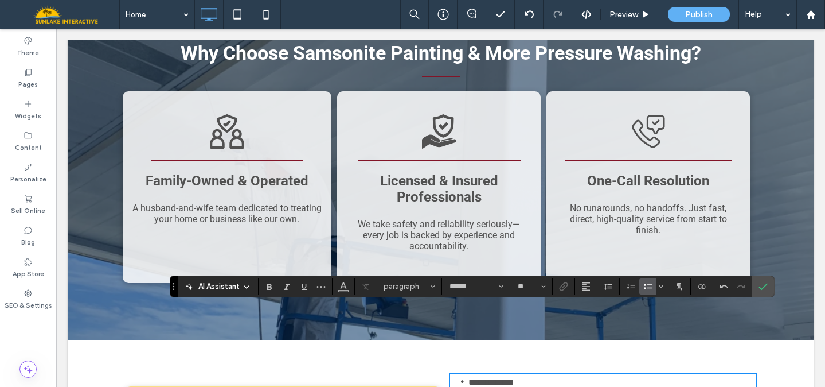
click at [515, 377] on span "**********" at bounding box center [492, 381] width 46 height 9
click at [521, 375] on li "**********" at bounding box center [613, 382] width 288 height 14
drag, startPoint x: 521, startPoint y: 313, endPoint x: 504, endPoint y: 313, distance: 17.2
click at [504, 375] on li "**********" at bounding box center [613, 382] width 288 height 14
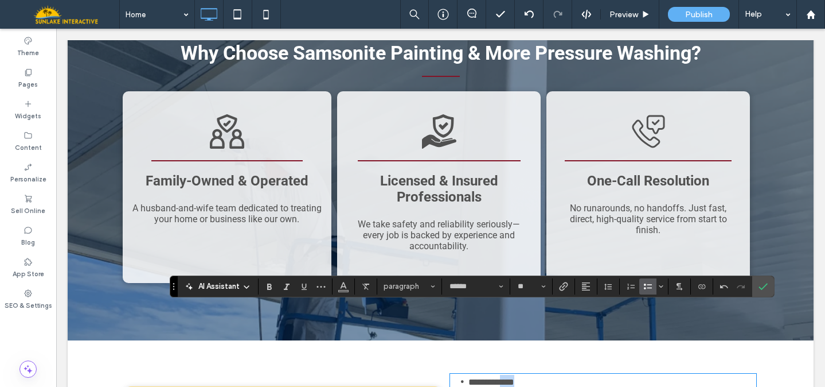
copy span "****"
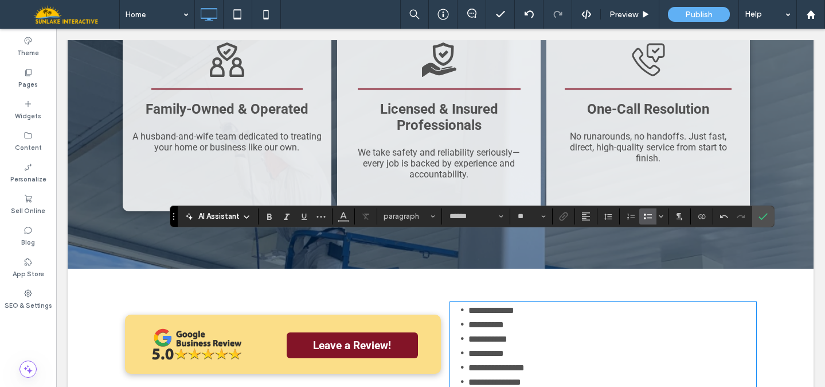
scroll to position [1771, 0]
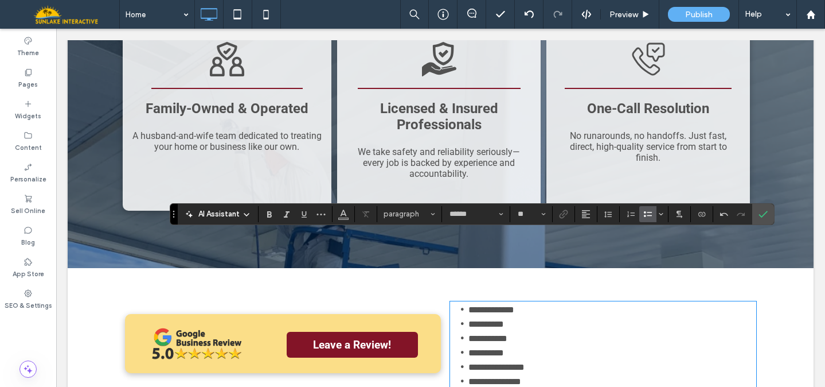
drag, startPoint x: 535, startPoint y: 341, endPoint x: 537, endPoint y: 370, distance: 29.4
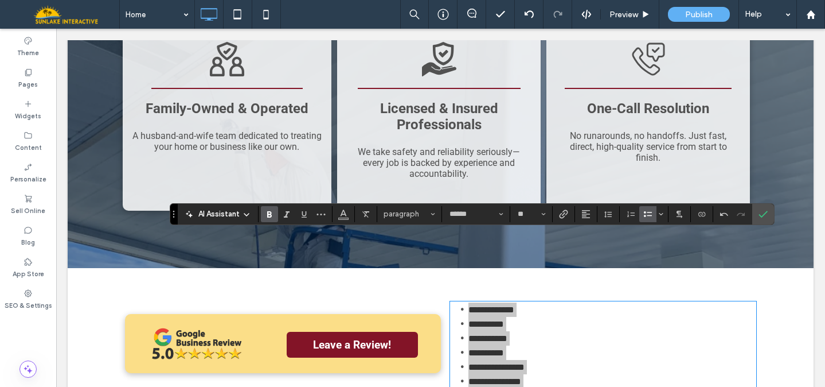
click at [267, 212] on icon "Bold" at bounding box center [269, 213] width 9 height 9
click at [532, 213] on input "**" at bounding box center [528, 213] width 22 height 9
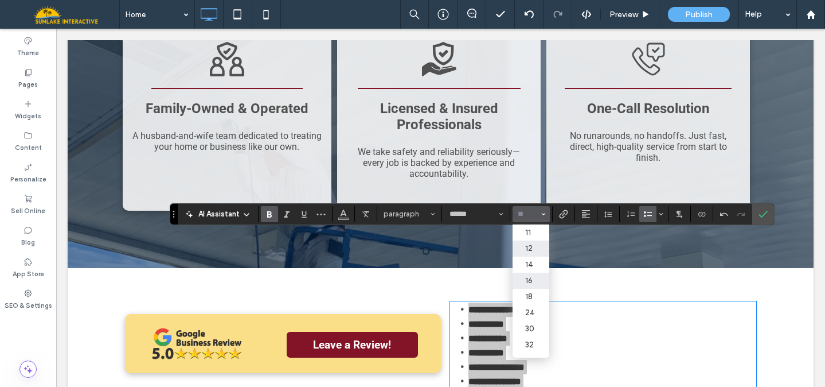
scroll to position [50, 0]
click at [538, 301] on label "18" at bounding box center [531, 294] width 37 height 16
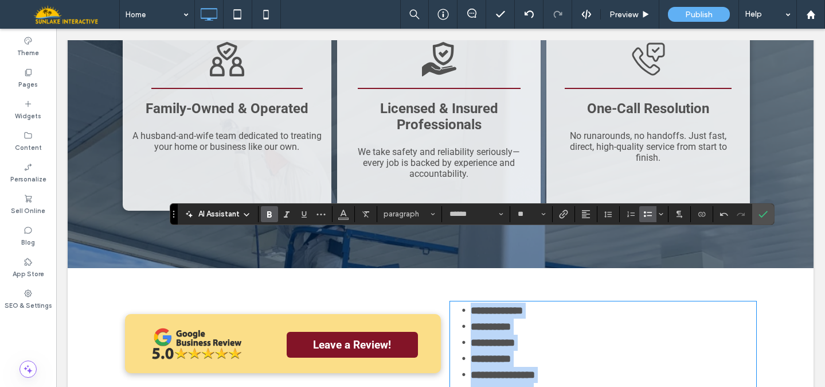
type input "**"
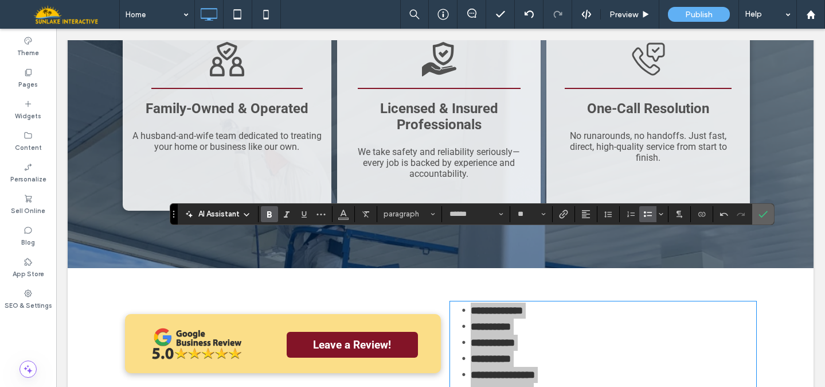
click at [770, 213] on label "Confirm" at bounding box center [763, 214] width 17 height 21
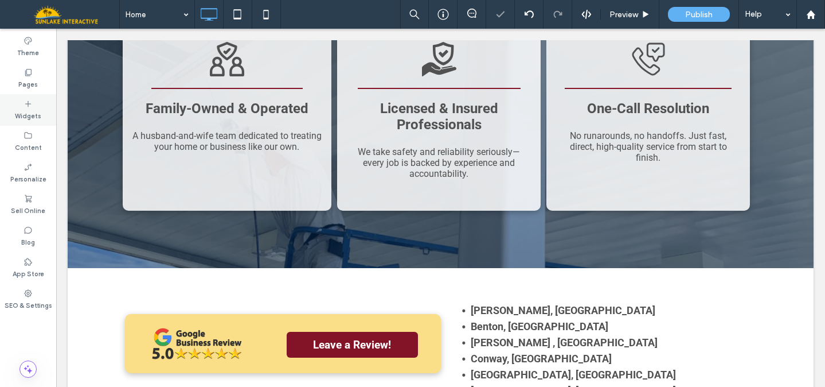
click at [33, 111] on label "Widgets" at bounding box center [28, 114] width 26 height 13
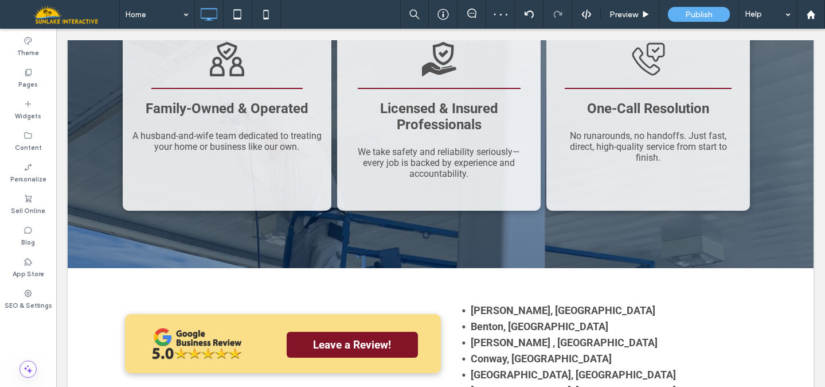
scroll to position [1872, 0]
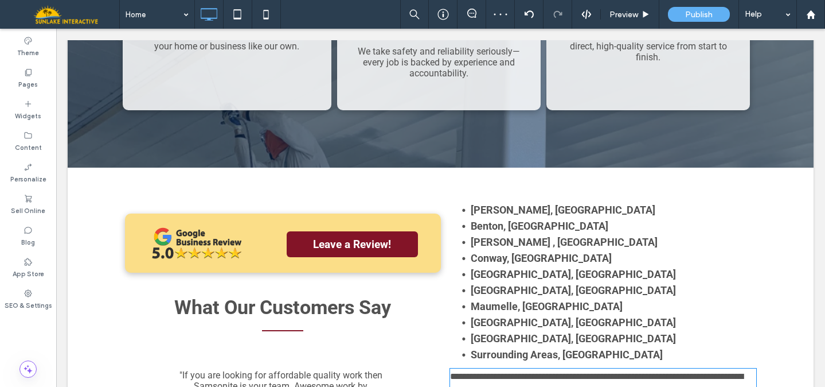
type input "******"
type input "**"
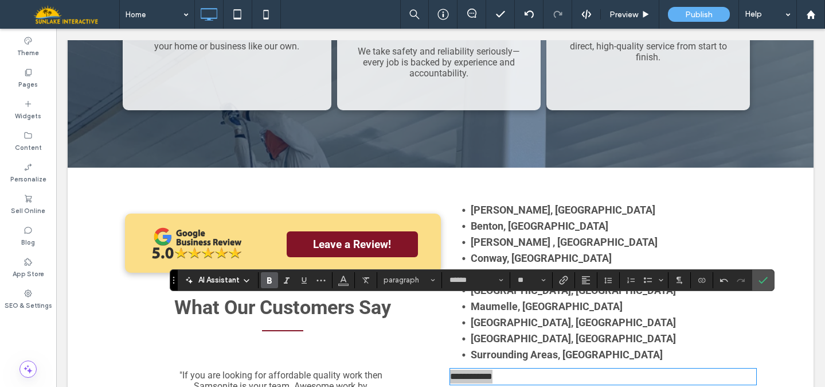
click at [267, 280] on use "Bold" at bounding box center [269, 280] width 5 height 6
click at [539, 280] on button "**" at bounding box center [531, 280] width 37 height 16
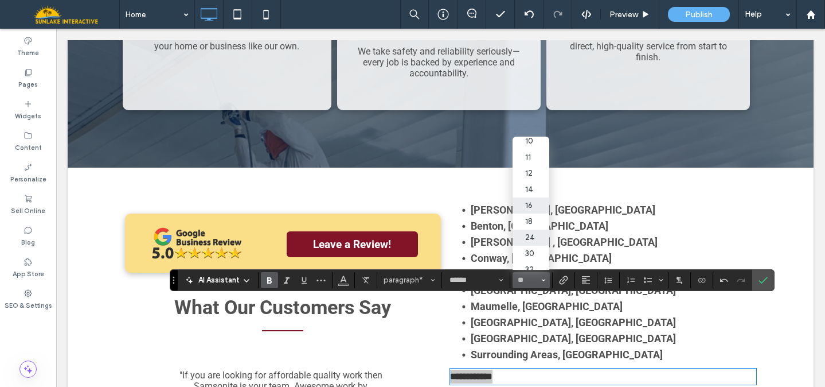
scroll to position [35, 0]
click at [527, 244] on label "24" at bounding box center [531, 238] width 37 height 16
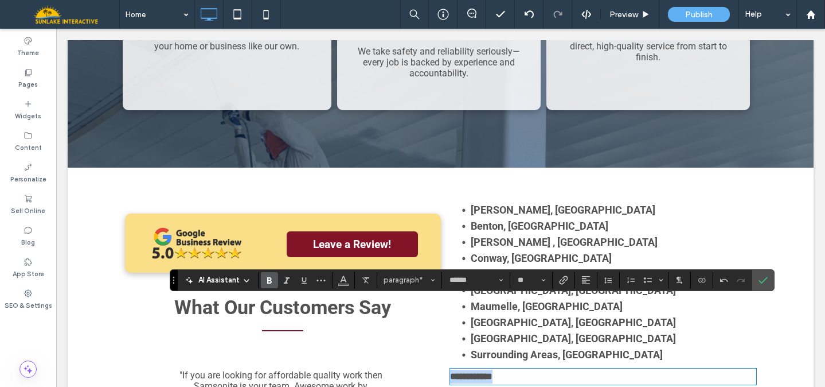
type input "**"
click at [762, 276] on icon "Confirm" at bounding box center [763, 279] width 9 height 9
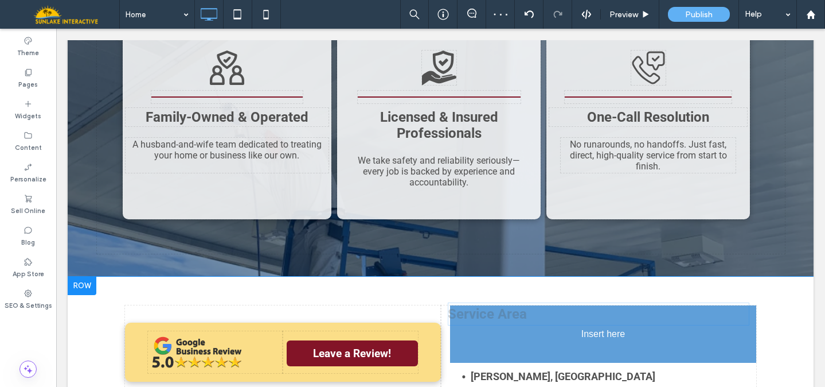
drag, startPoint x: 530, startPoint y: 315, endPoint x: 528, endPoint y: 255, distance: 59.7
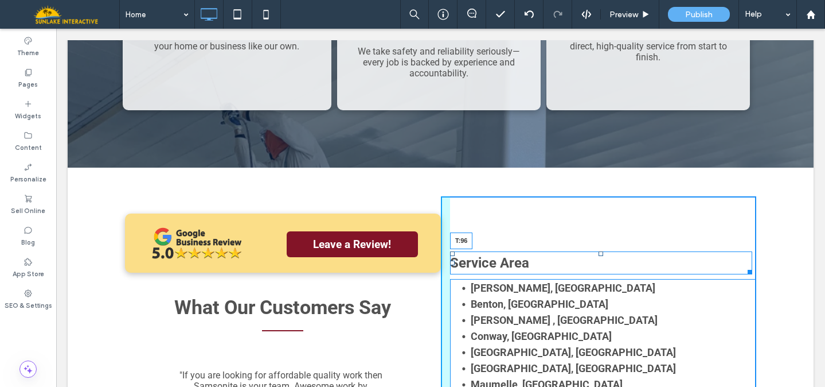
drag, startPoint x: 596, startPoint y: 135, endPoint x: 597, endPoint y: 184, distance: 48.8
click at [599, 251] on div at bounding box center [601, 253] width 5 height 5
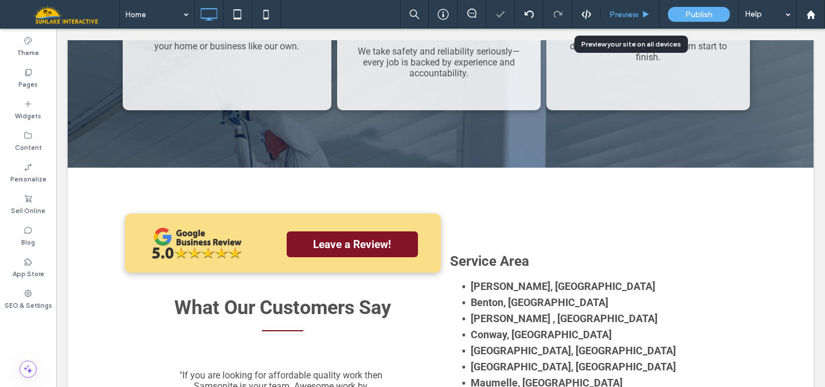
click at [630, 14] on span "Preview" at bounding box center [624, 15] width 29 height 10
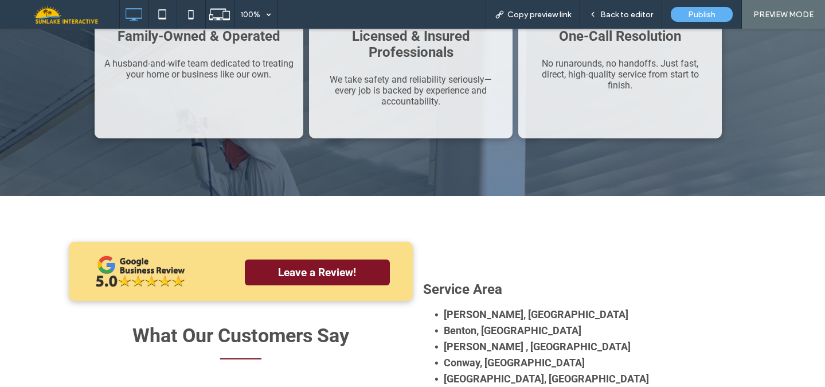
scroll to position [1900, 0]
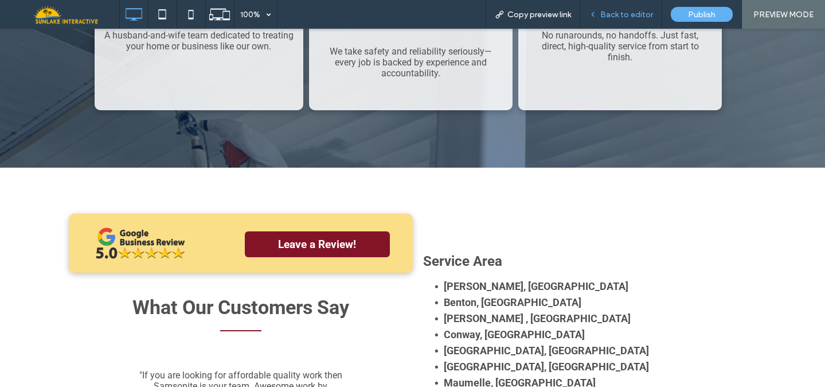
click at [636, 17] on span "Back to editor" at bounding box center [627, 15] width 53 height 10
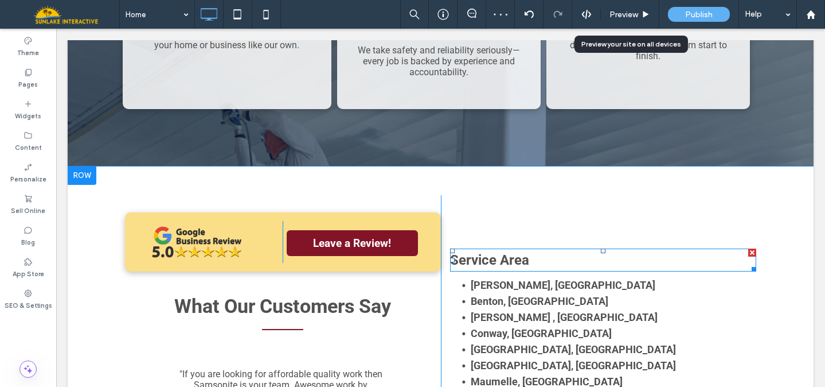
scroll to position [1872, 0]
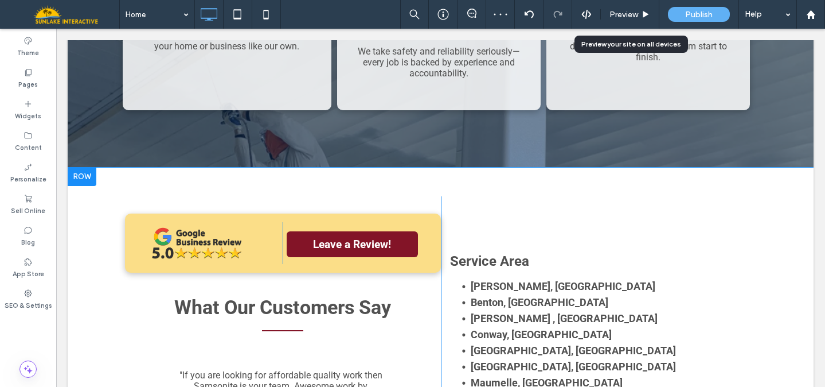
click at [513, 196] on div "Click To Paste Click To Paste Service Area [PERSON_NAME], [GEOGRAPHIC_DATA][PER…" at bounding box center [599, 329] width 316 height 266
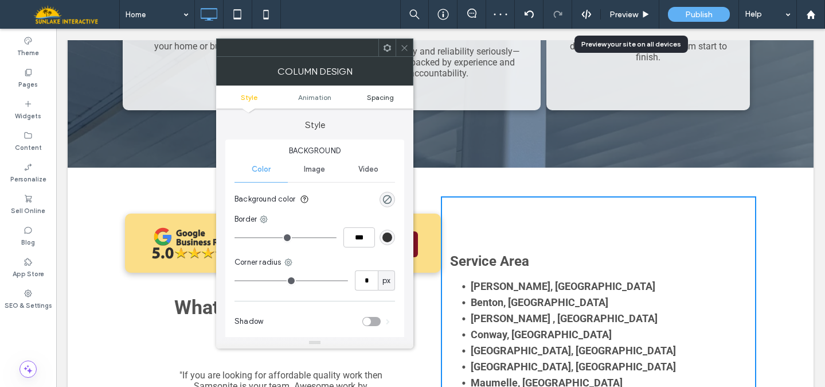
click at [390, 98] on span "Spacing" at bounding box center [380, 97] width 27 height 9
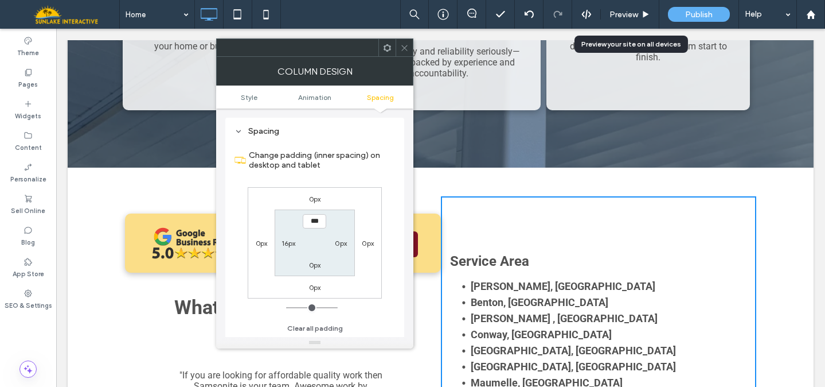
scroll to position [270, 0]
click at [286, 246] on label "16px" at bounding box center [289, 242] width 14 height 9
type input "**"
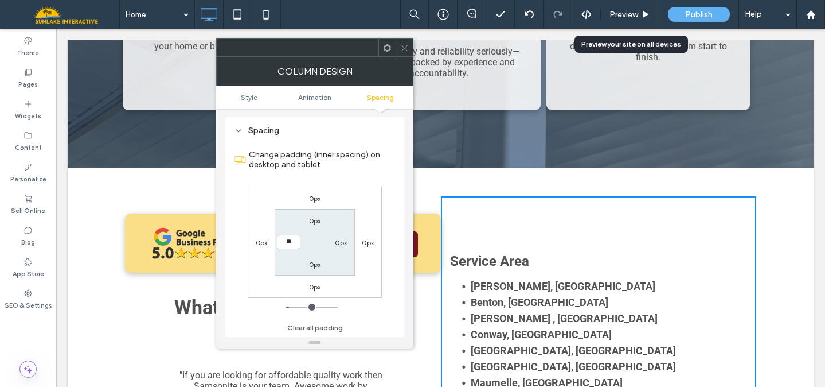
type input "****"
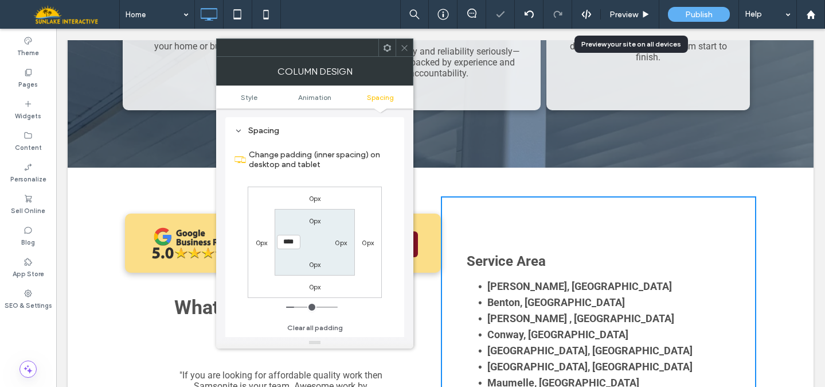
click at [405, 51] on icon at bounding box center [404, 48] width 9 height 9
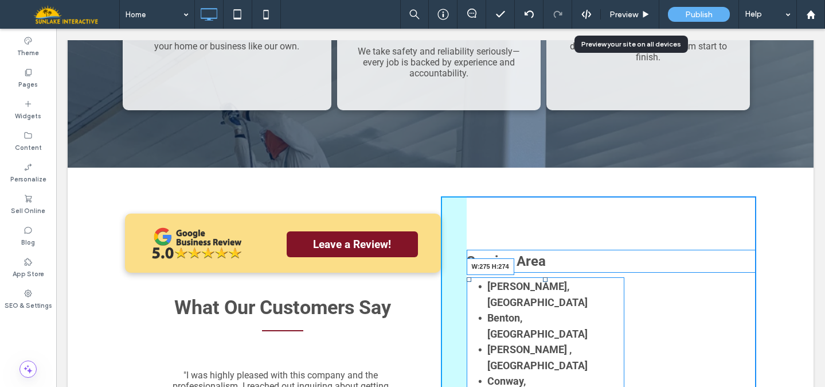
drag, startPoint x: 743, startPoint y: 360, endPoint x: 617, endPoint y: 344, distance: 127.9
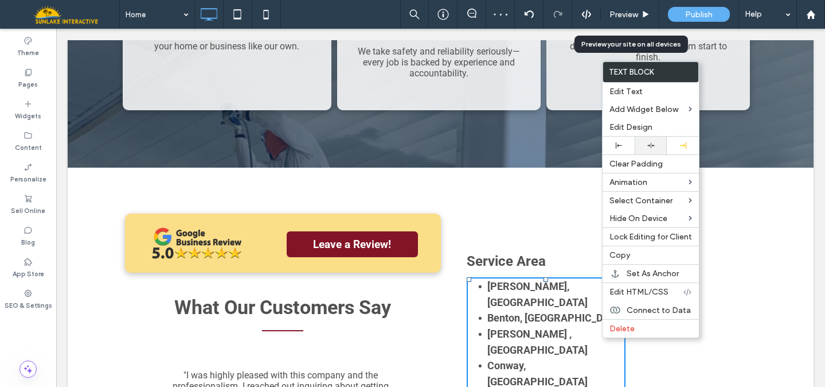
click at [650, 151] on div at bounding box center [651, 146] width 32 height 18
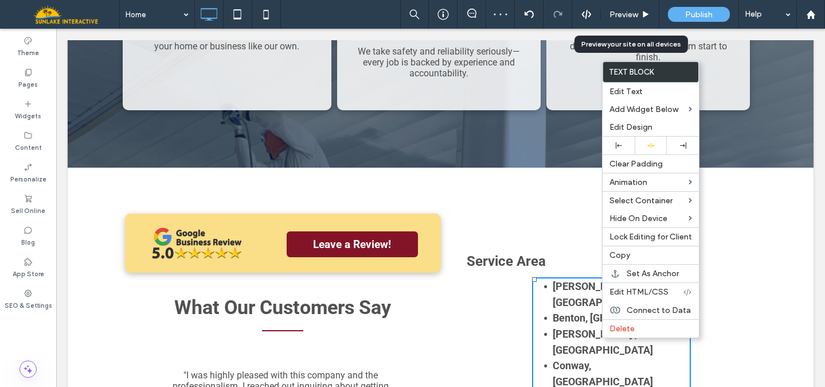
click at [590, 196] on div "Click To Paste Click To Paste Service Area [PERSON_NAME], [GEOGRAPHIC_DATA][PER…" at bounding box center [599, 390] width 316 height 388
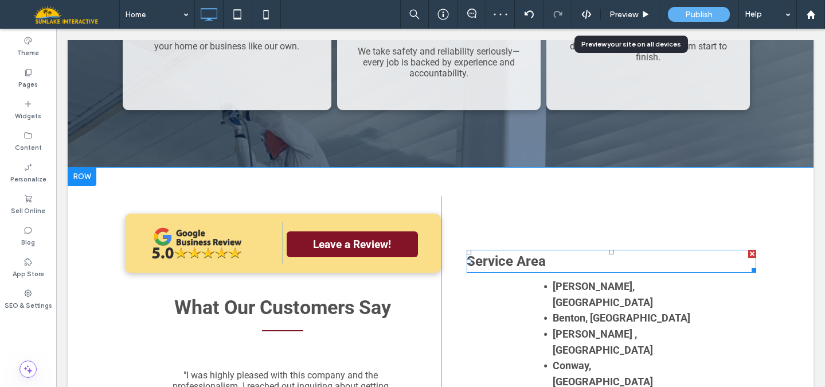
click at [544, 251] on p "Service Area" at bounding box center [612, 261] width 290 height 21
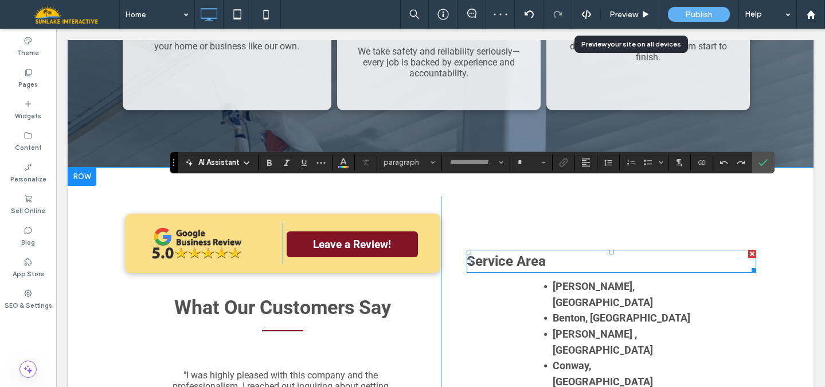
type input "******"
type input "**"
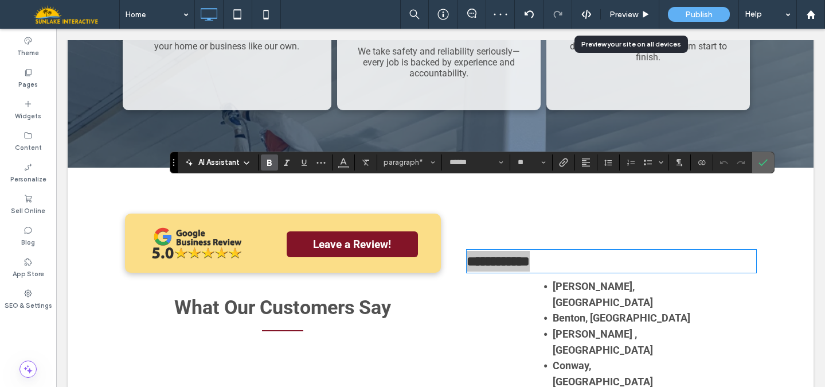
click at [769, 170] on label "Confirm" at bounding box center [763, 162] width 17 height 21
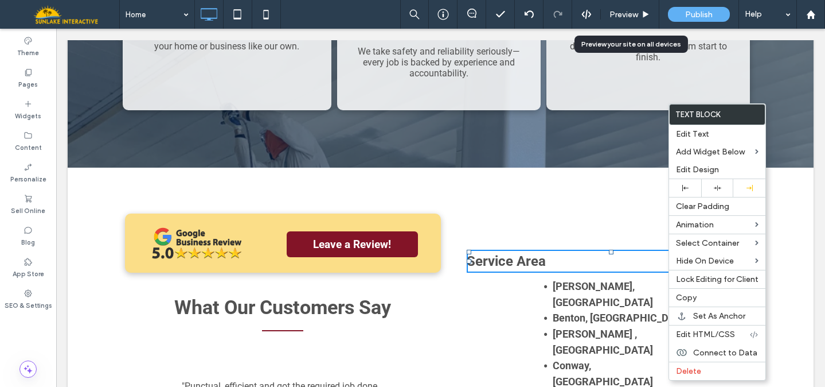
click at [614, 251] on p "Service Area" at bounding box center [612, 261] width 290 height 21
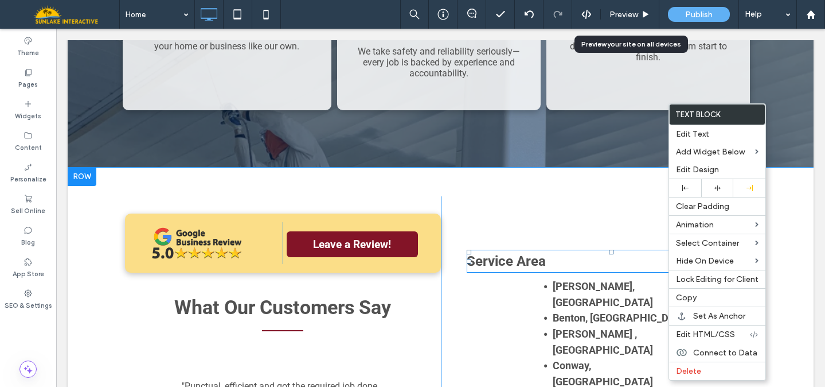
click at [614, 251] on p "Service Area" at bounding box center [612, 261] width 290 height 21
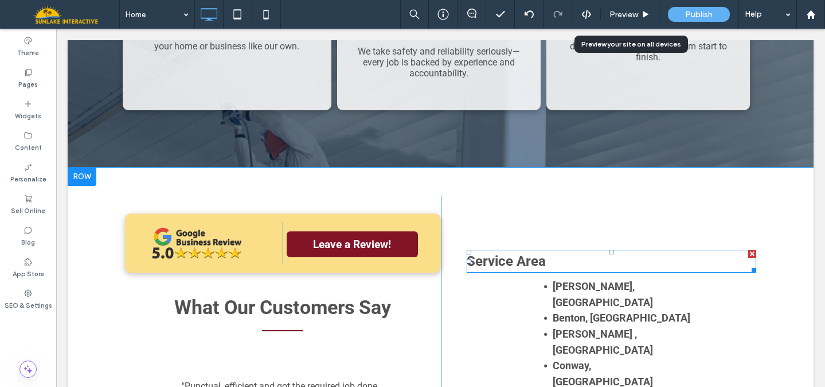
click at [573, 251] on p "Service Area" at bounding box center [612, 261] width 290 height 21
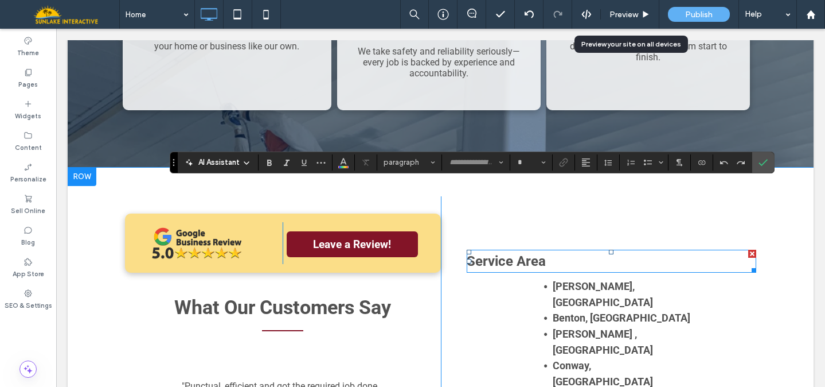
type input "******"
type input "**"
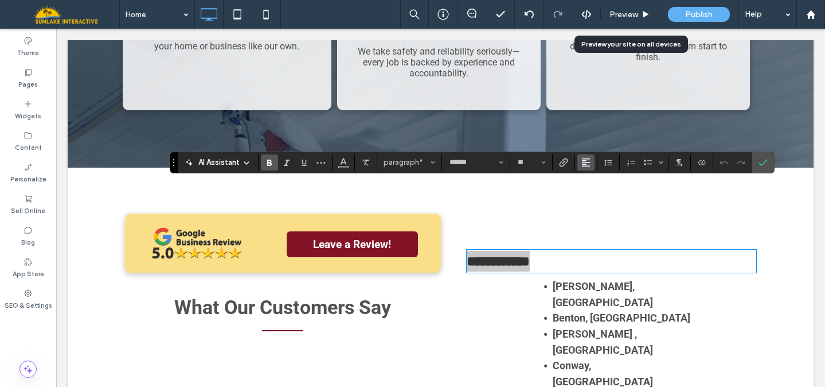
click at [583, 162] on icon "Alignment" at bounding box center [586, 162] width 9 height 9
click at [600, 195] on div "ui.textEditor.alignment.center" at bounding box center [597, 197] width 15 height 9
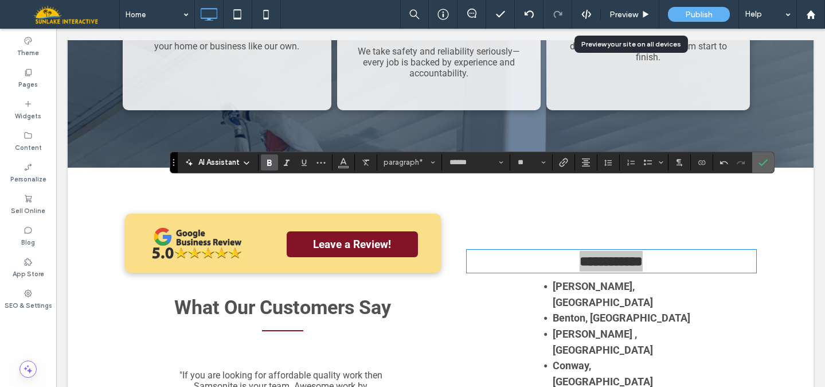
click at [759, 161] on icon "Confirm" at bounding box center [763, 162] width 9 height 9
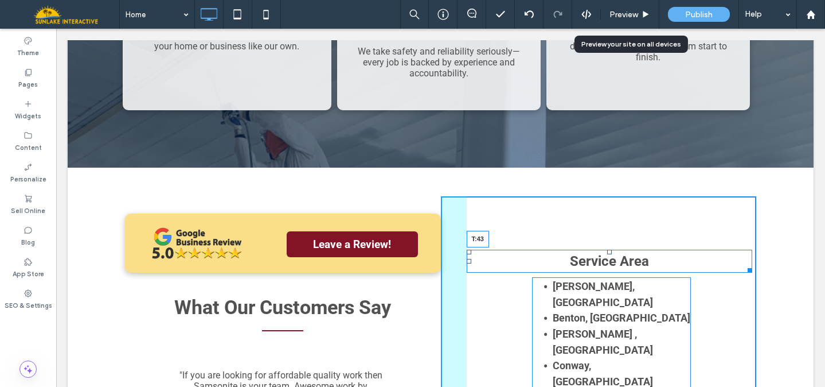
drag, startPoint x: 606, startPoint y: 185, endPoint x: 606, endPoint y: 157, distance: 28.7
click at [607, 250] on div at bounding box center [609, 252] width 5 height 5
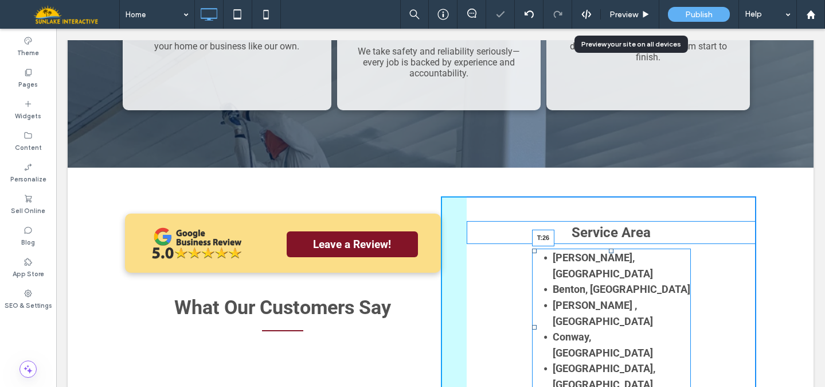
drag, startPoint x: 605, startPoint y: 184, endPoint x: 605, endPoint y: 194, distance: 10.9
click at [609, 248] on div at bounding box center [611, 250] width 5 height 5
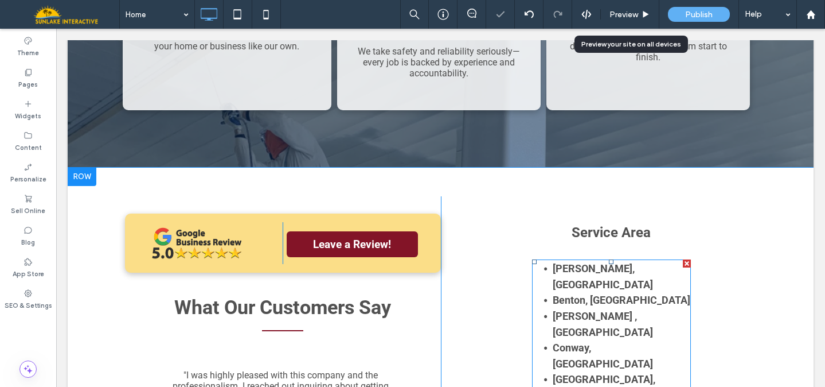
click at [591, 294] on strong "Benton, [GEOGRAPHIC_DATA]" at bounding box center [622, 300] width 138 height 12
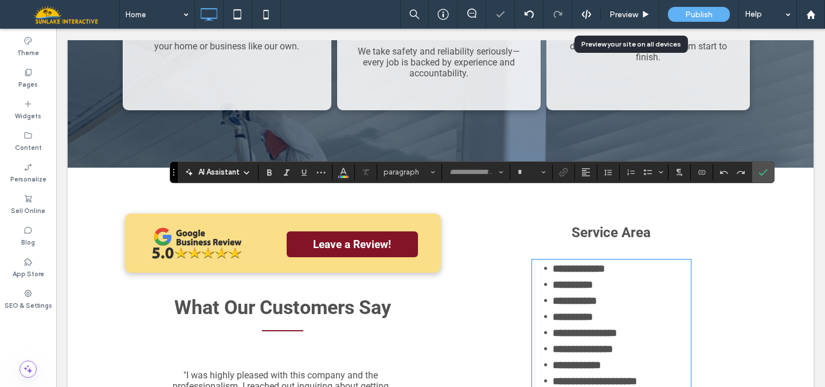
click at [591, 279] on strong "**********" at bounding box center [573, 284] width 40 height 10
type input "******"
type input "**"
click at [591, 279] on strong "**********" at bounding box center [573, 284] width 40 height 10
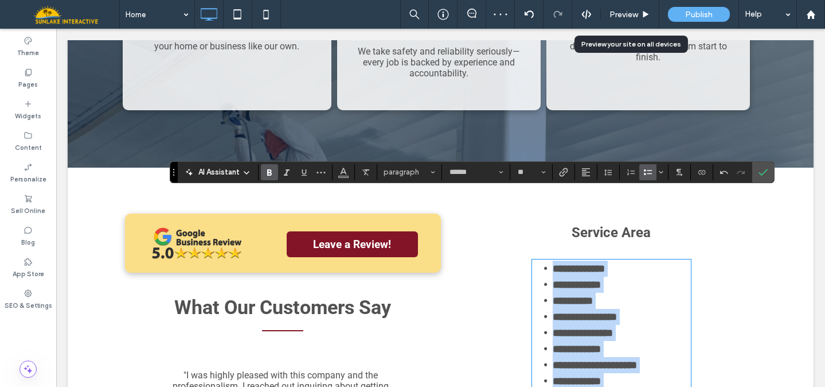
click at [591, 279] on strong "**********" at bounding box center [577, 284] width 48 height 10
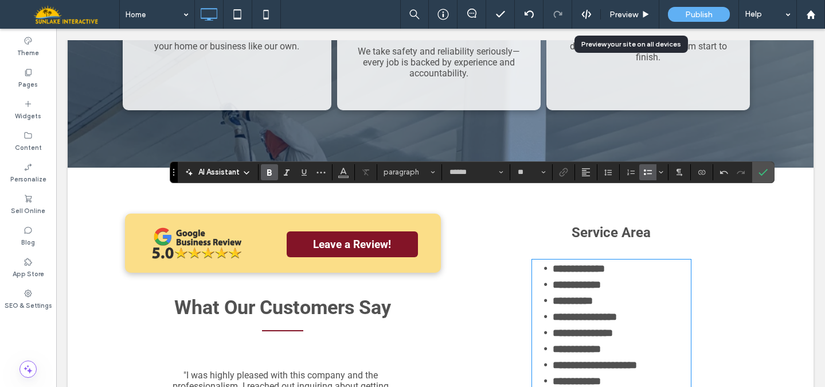
click at [553, 279] on strong "**********" at bounding box center [577, 284] width 48 height 10
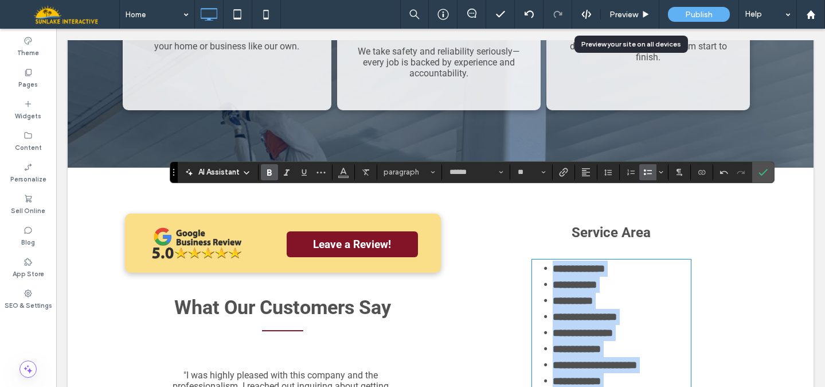
copy ul "**********"
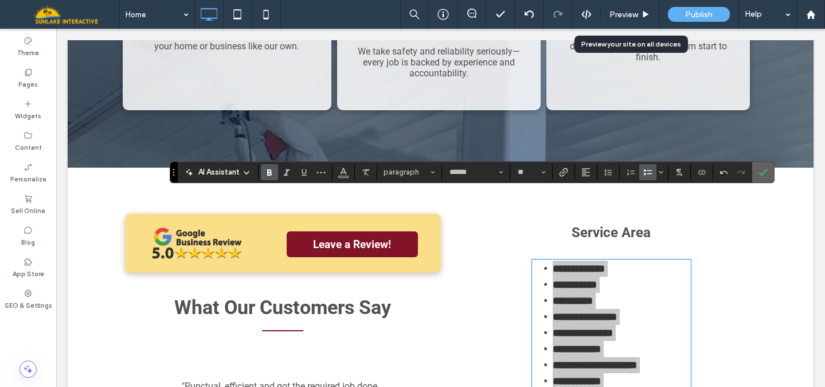
click at [773, 167] on section at bounding box center [764, 172] width 22 height 21
click at [769, 170] on label "Confirm" at bounding box center [763, 172] width 17 height 21
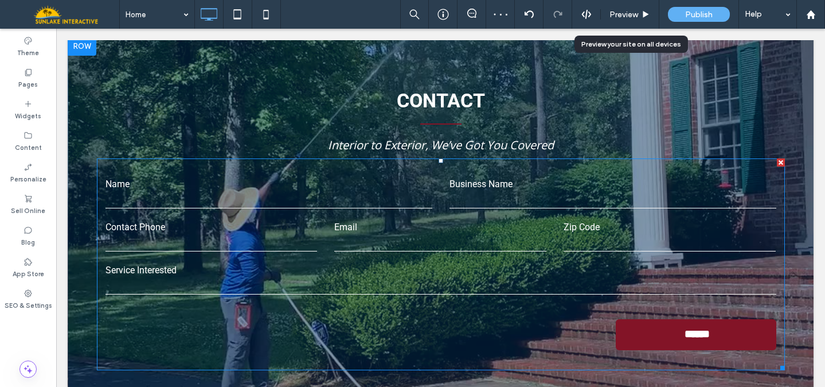
scroll to position [2452, 0]
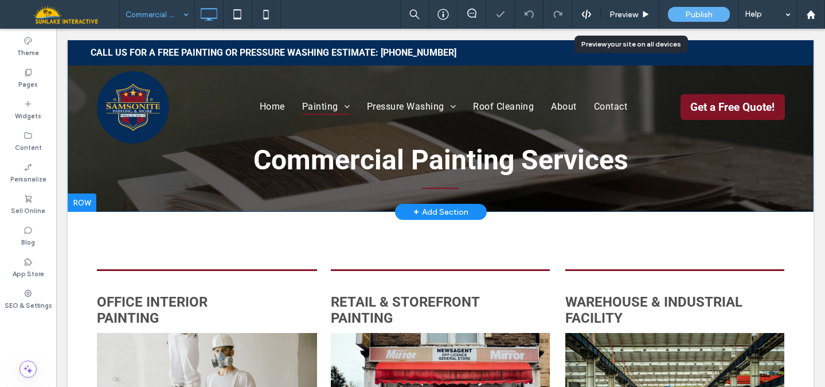
click at [120, 200] on div "Commercial Painting Services Click To Paste" at bounding box center [441, 168] width 688 height 85
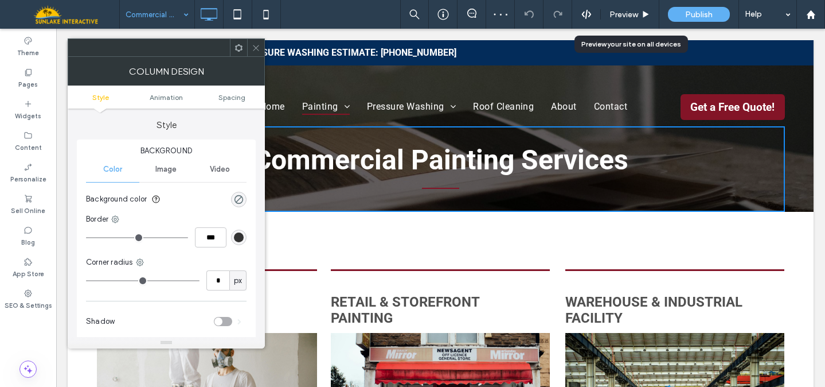
click at [255, 50] on icon at bounding box center [256, 48] width 9 height 9
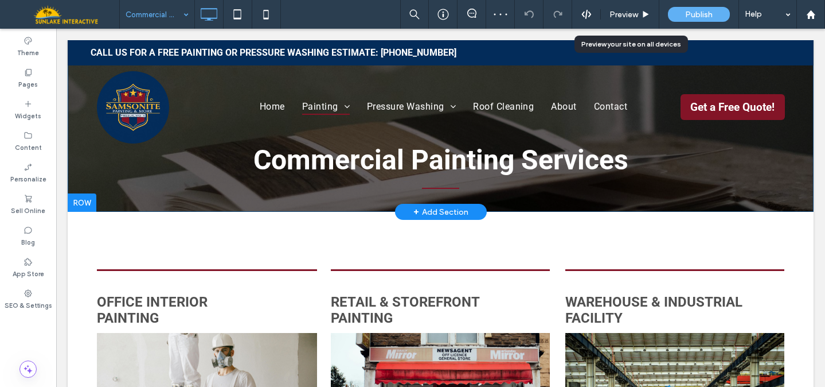
click at [75, 183] on div "Commercial Painting Services Click To Paste Row + Add Section" at bounding box center [441, 126] width 746 height 172
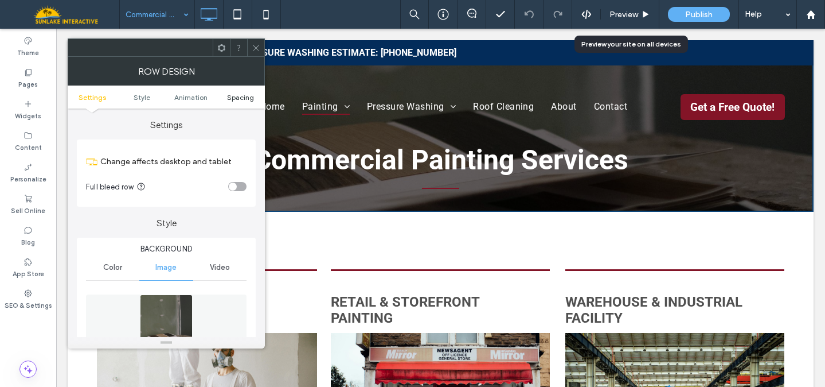
click at [237, 94] on span "Spacing" at bounding box center [240, 97] width 27 height 9
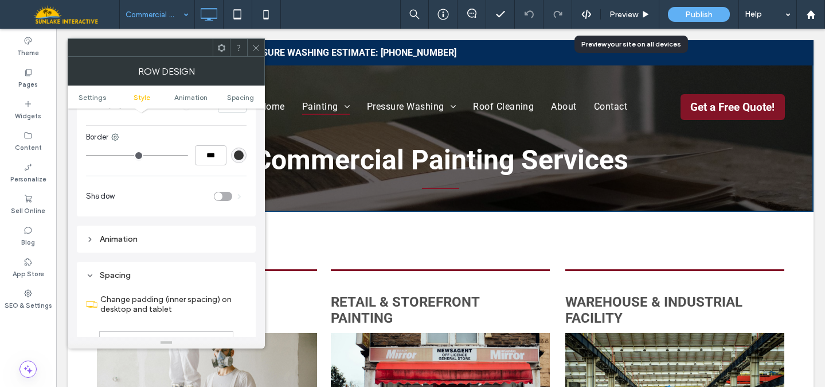
scroll to position [758, 0]
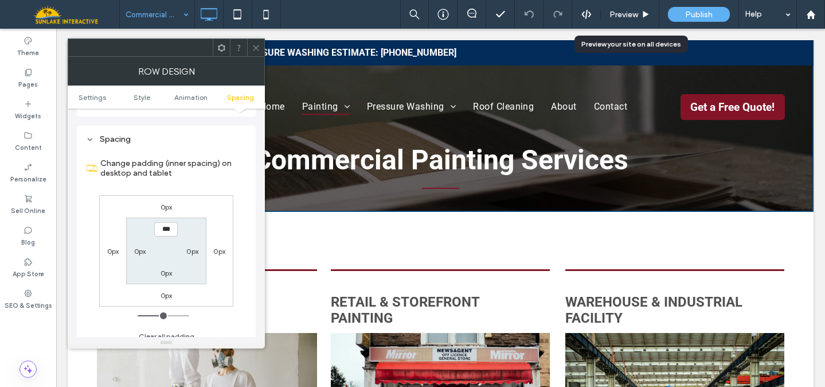
type input "*****"
type input "***"
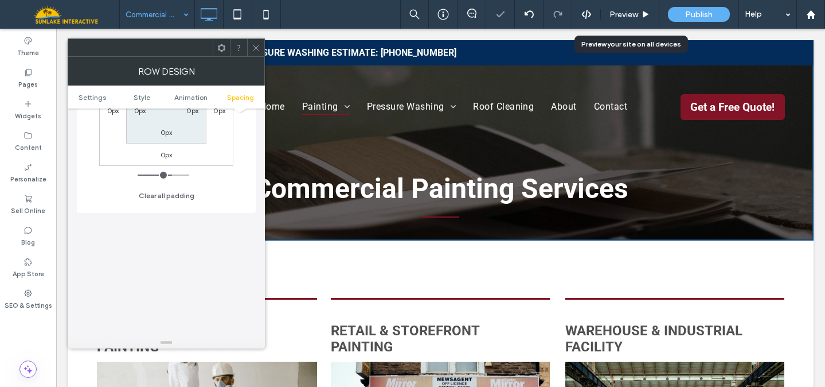
scroll to position [912, 0]
click at [100, 99] on span "Settings" at bounding box center [93, 97] width 28 height 9
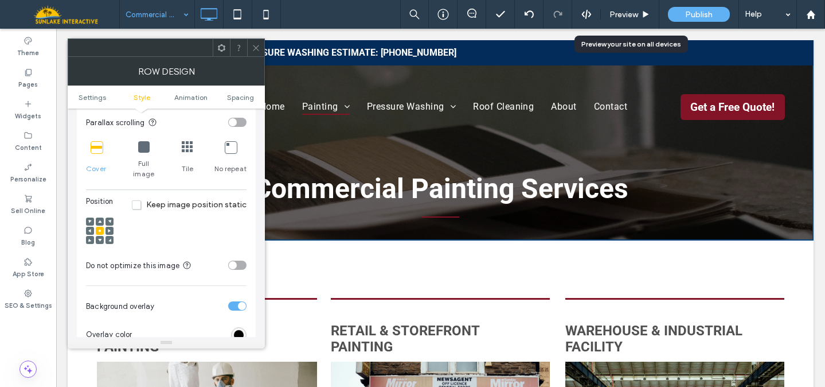
click at [238, 260] on div "toggle" at bounding box center [237, 264] width 18 height 9
click at [238, 262] on div "toggle" at bounding box center [242, 266] width 8 height 8
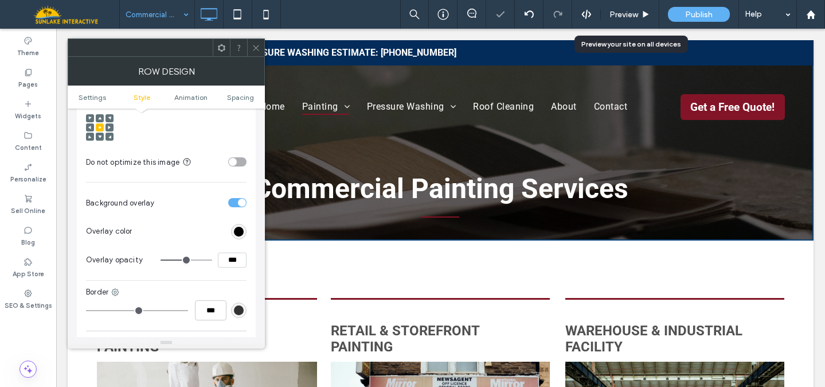
scroll to position [469, 0]
click at [239, 227] on div "rgb(0, 0, 0)" at bounding box center [238, 229] width 15 height 15
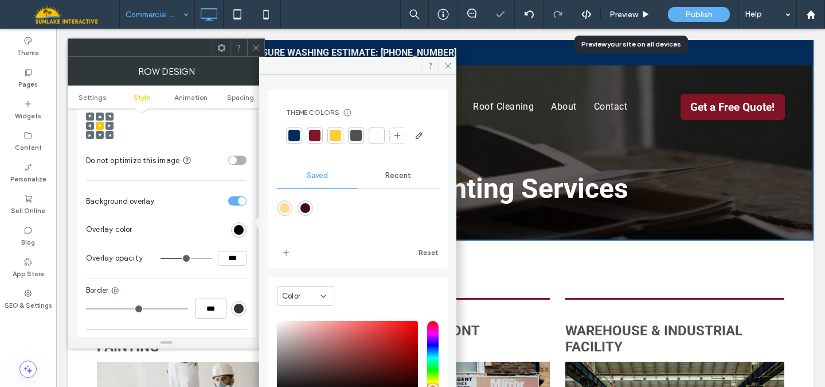
click at [293, 137] on div at bounding box center [294, 135] width 11 height 11
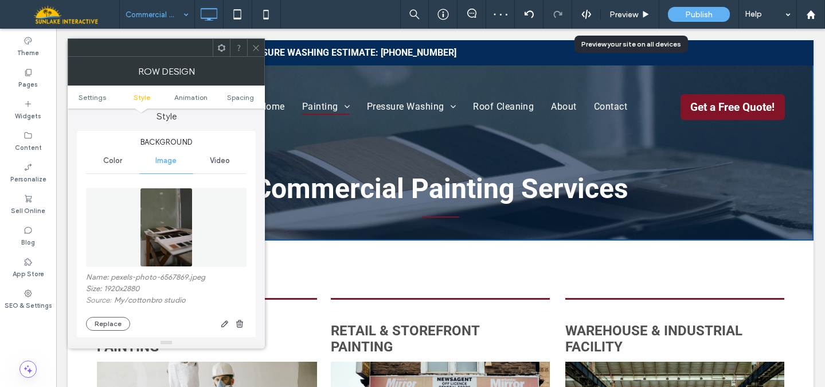
scroll to position [89, 0]
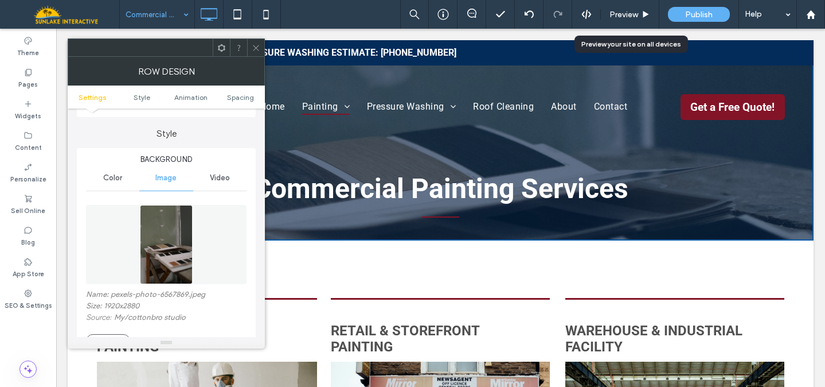
click at [255, 51] on icon at bounding box center [256, 48] width 9 height 9
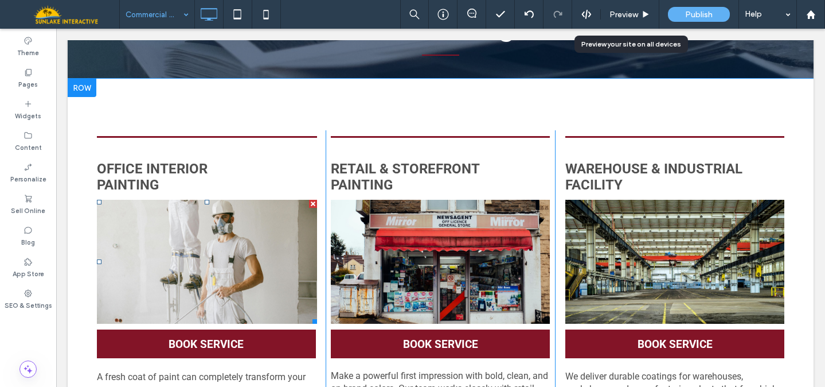
scroll to position [165, 0]
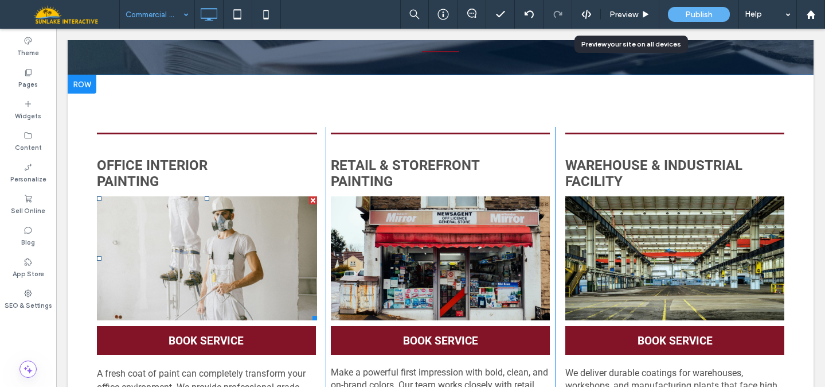
click at [169, 283] on link at bounding box center [207, 258] width 221 height 124
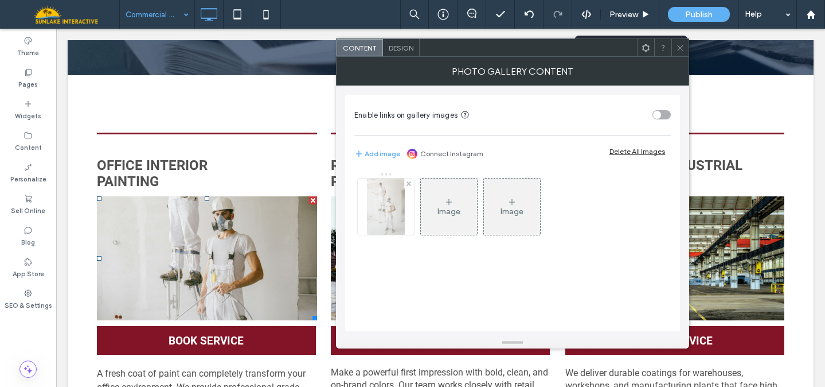
click at [392, 220] on img at bounding box center [385, 206] width 37 height 56
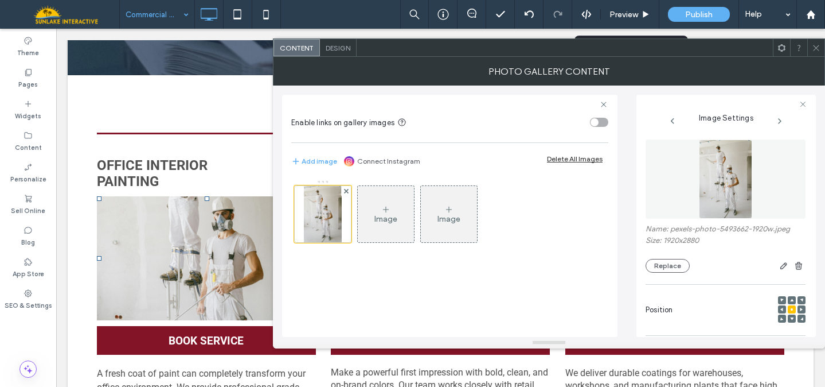
click at [706, 193] on img at bounding box center [725, 178] width 53 height 79
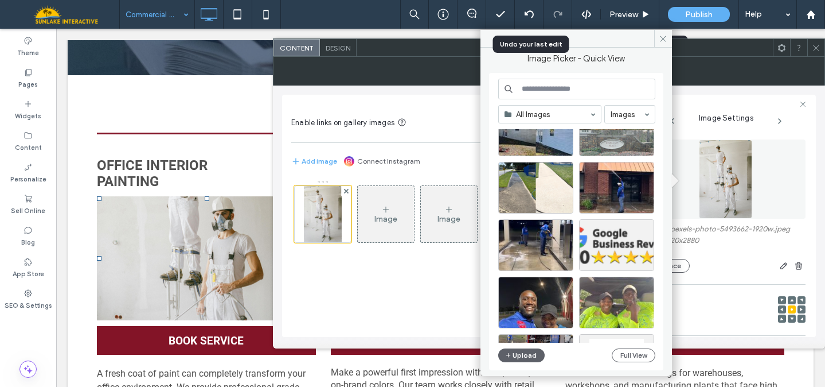
scroll to position [0, 0]
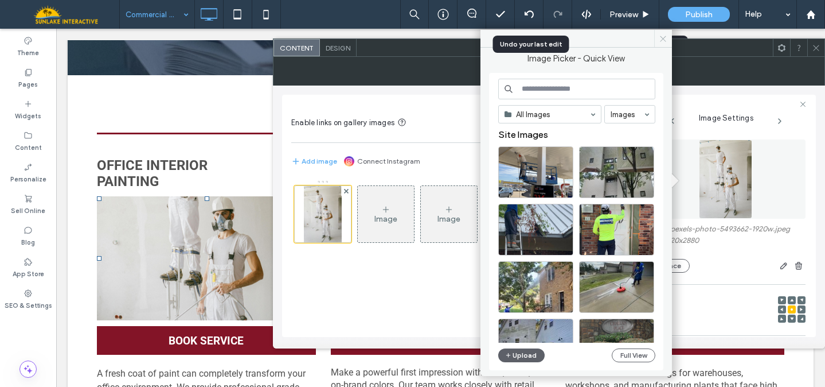
click at [663, 41] on icon at bounding box center [663, 38] width 9 height 9
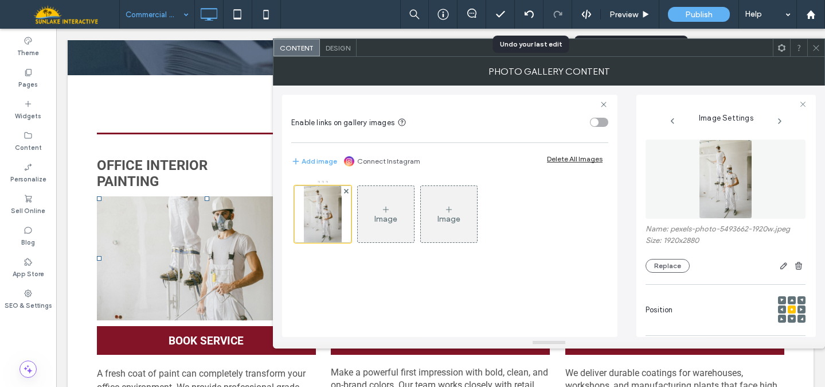
click at [812, 48] on icon at bounding box center [816, 48] width 9 height 9
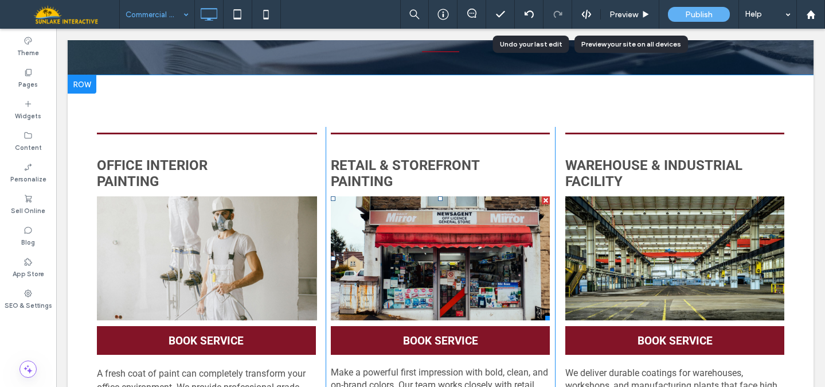
click at [479, 278] on link at bounding box center [440, 258] width 219 height 124
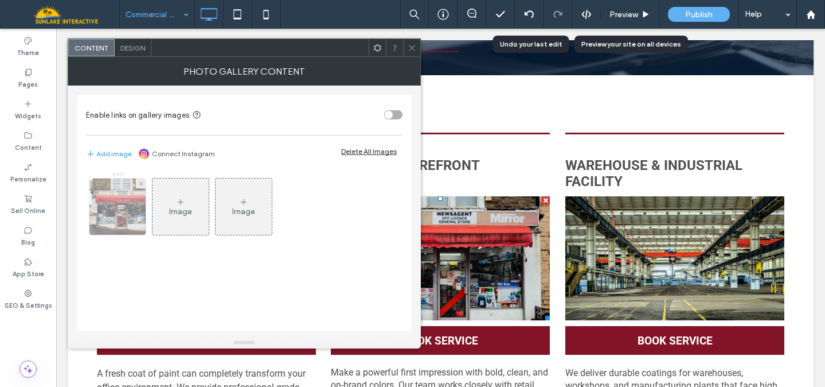
click at [103, 223] on img at bounding box center [117, 206] width 75 height 56
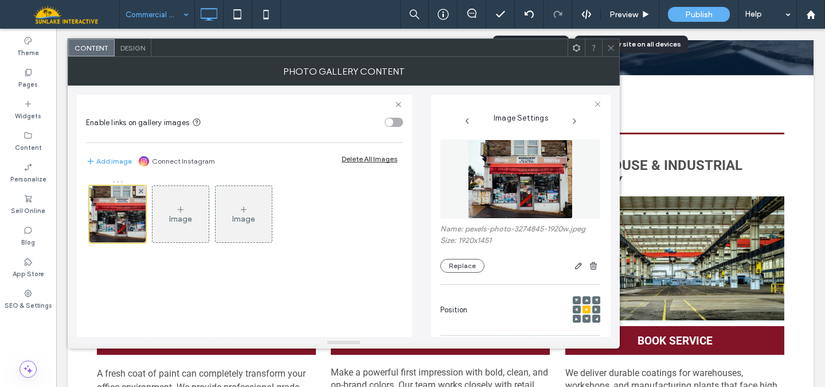
click at [508, 184] on img at bounding box center [520, 178] width 104 height 79
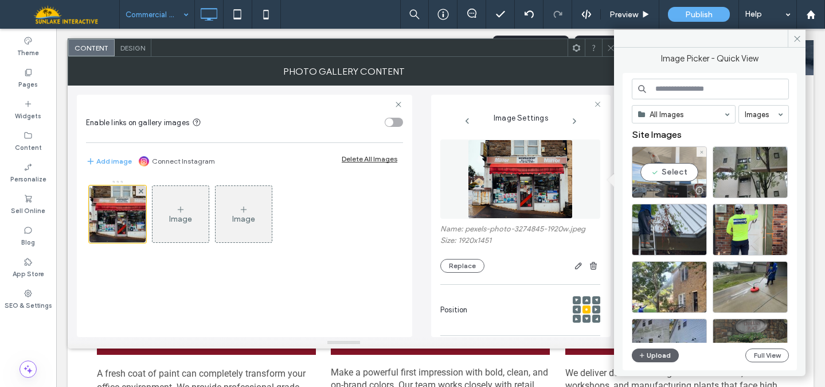
click at [675, 167] on div "Select" at bounding box center [669, 172] width 75 height 52
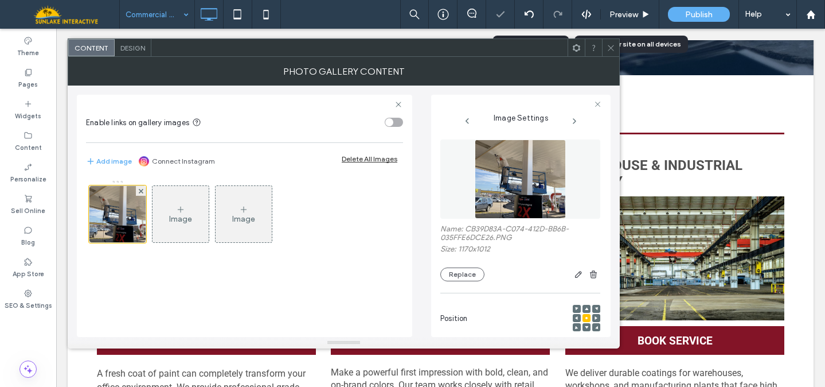
click at [611, 49] on icon at bounding box center [611, 48] width 9 height 9
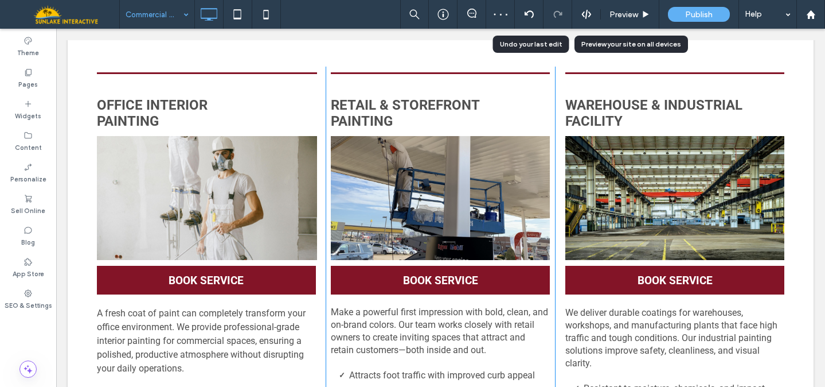
scroll to position [226, 0]
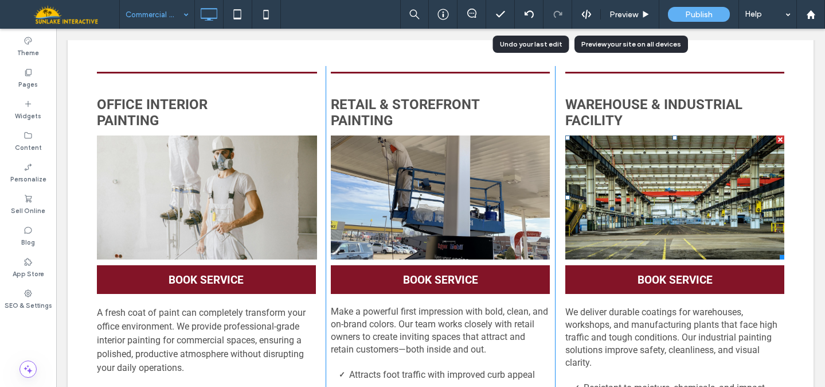
click at [700, 173] on link at bounding box center [675, 197] width 219 height 124
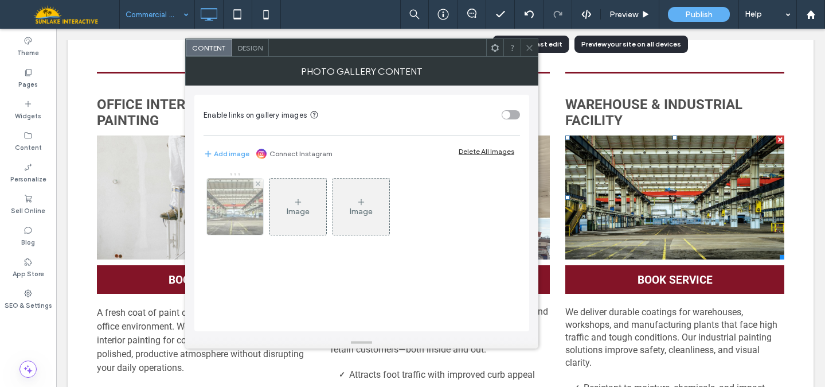
click at [235, 202] on img at bounding box center [235, 206] width 83 height 56
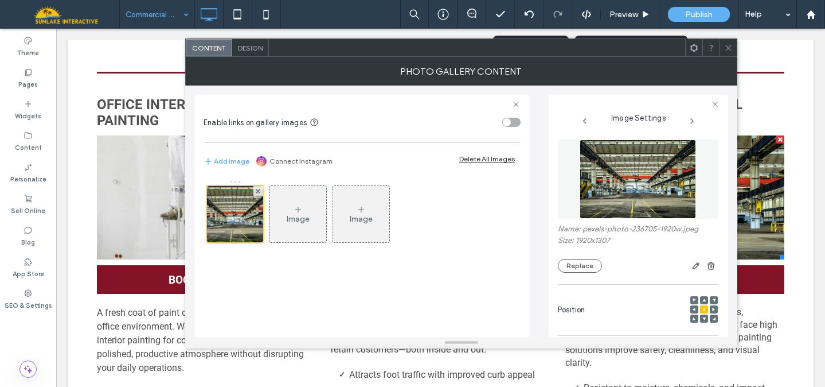
click at [615, 221] on div at bounding box center [638, 179] width 160 height 91
click at [614, 202] on img at bounding box center [638, 178] width 116 height 79
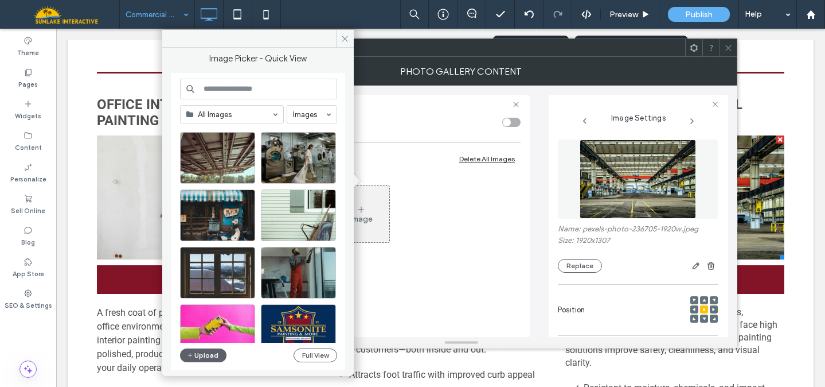
scroll to position [488, 0]
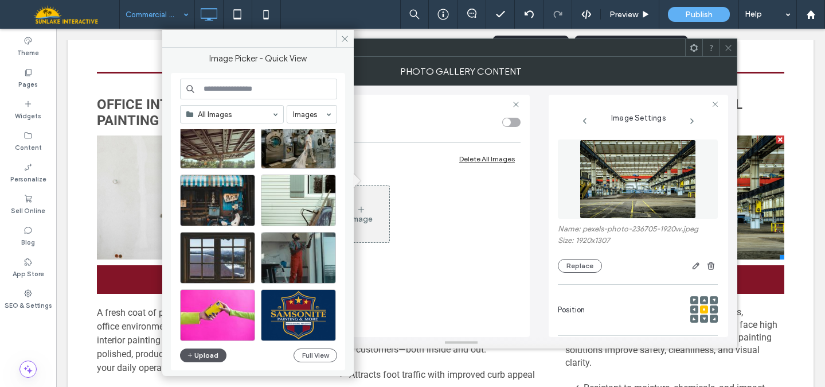
click at [204, 359] on button "Upload" at bounding box center [203, 355] width 47 height 14
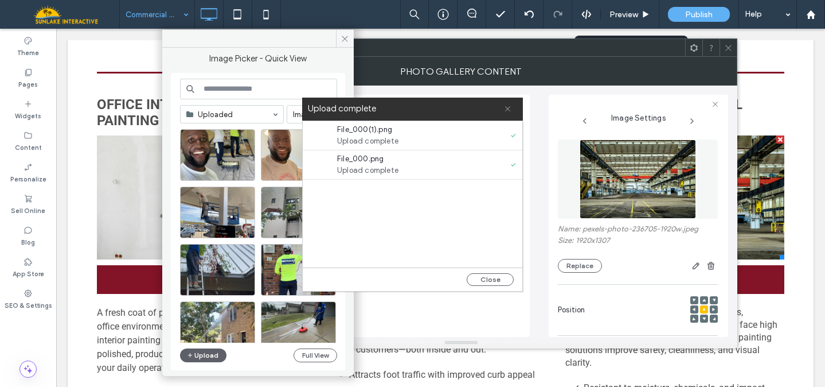
click at [510, 109] on icon at bounding box center [507, 108] width 7 height 7
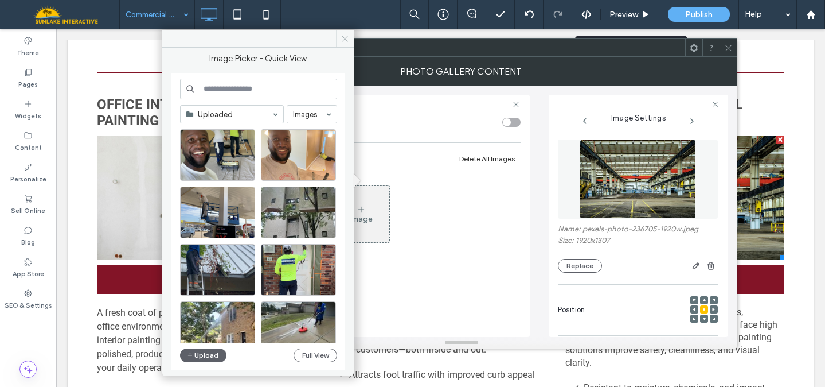
click at [344, 46] on span at bounding box center [345, 38] width 18 height 17
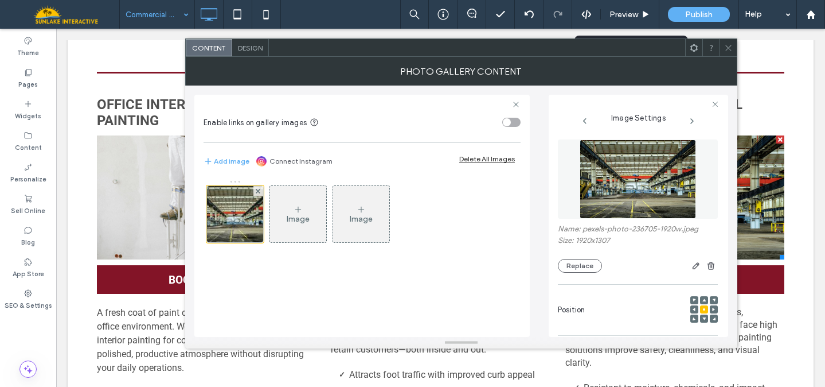
click at [729, 50] on icon at bounding box center [728, 48] width 9 height 9
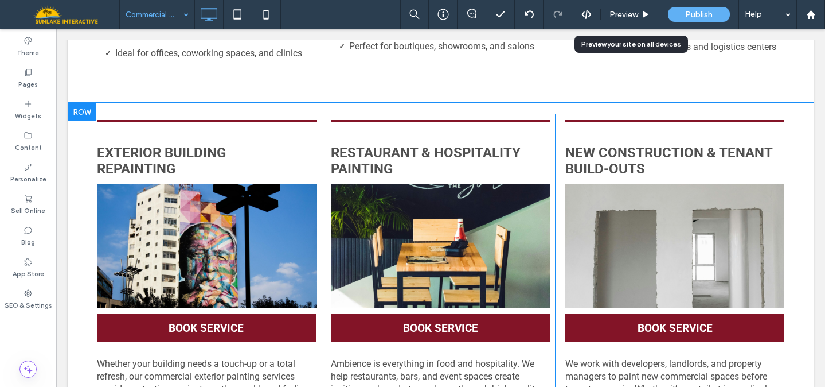
scroll to position [649, 0]
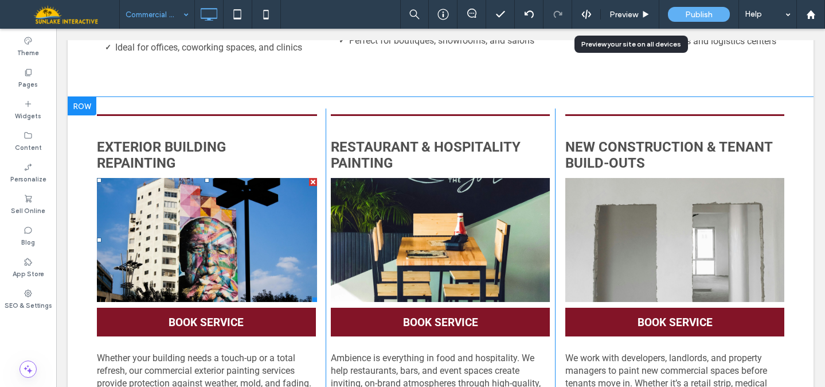
click at [207, 237] on link at bounding box center [207, 240] width 221 height 124
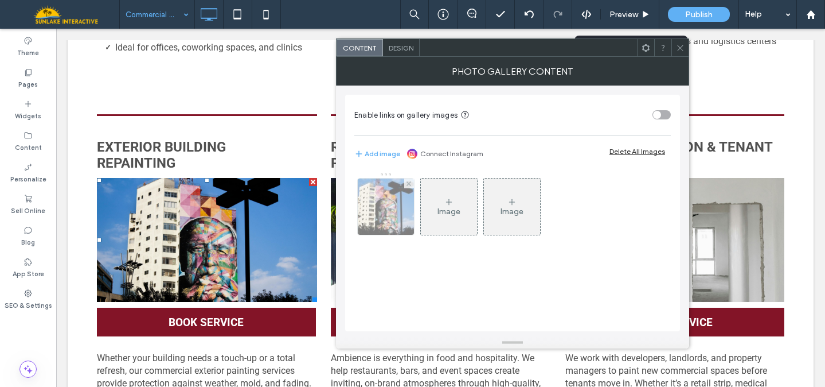
click at [398, 201] on img at bounding box center [386, 206] width 84 height 56
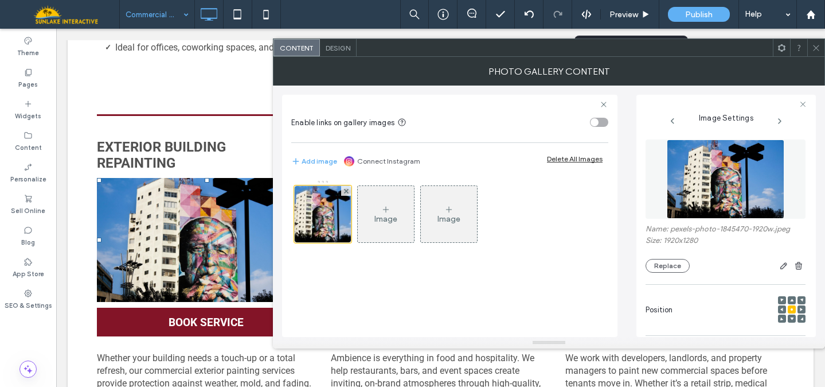
click at [704, 176] on img at bounding box center [726, 178] width 118 height 79
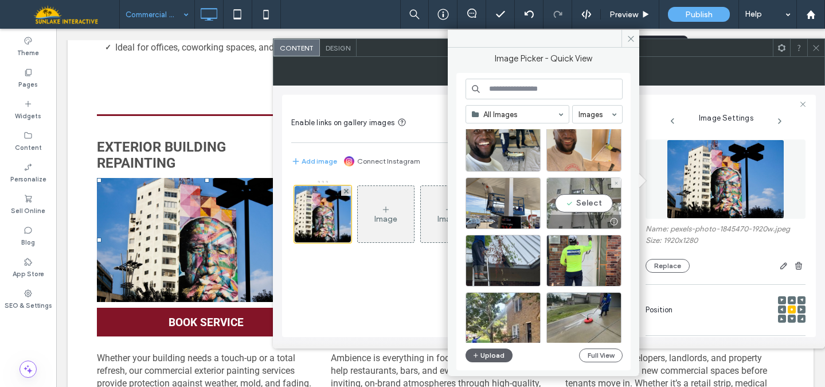
scroll to position [29, 0]
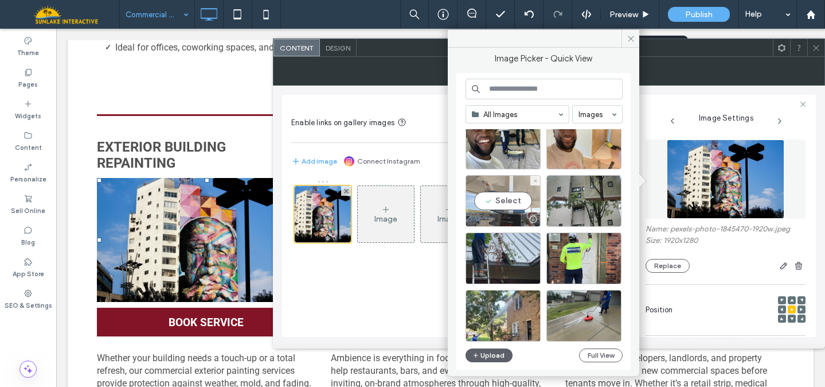
click at [513, 195] on div "Select" at bounding box center [503, 201] width 75 height 52
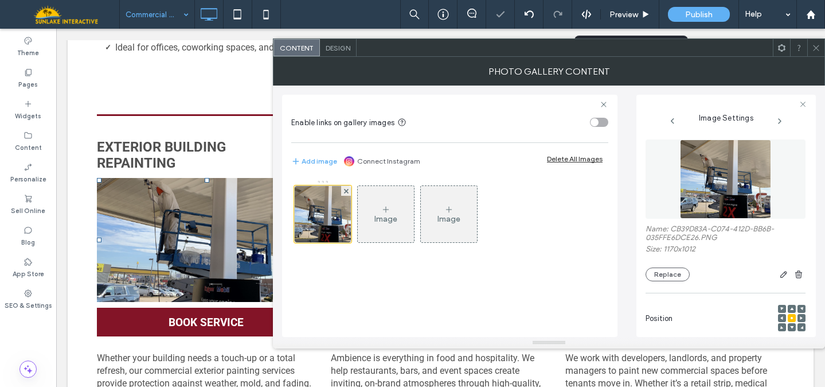
click at [813, 48] on icon at bounding box center [816, 48] width 9 height 9
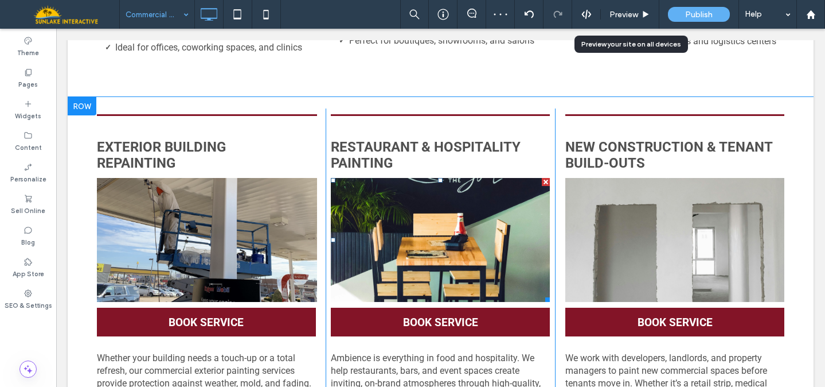
click at [476, 227] on link at bounding box center [440, 240] width 219 height 124
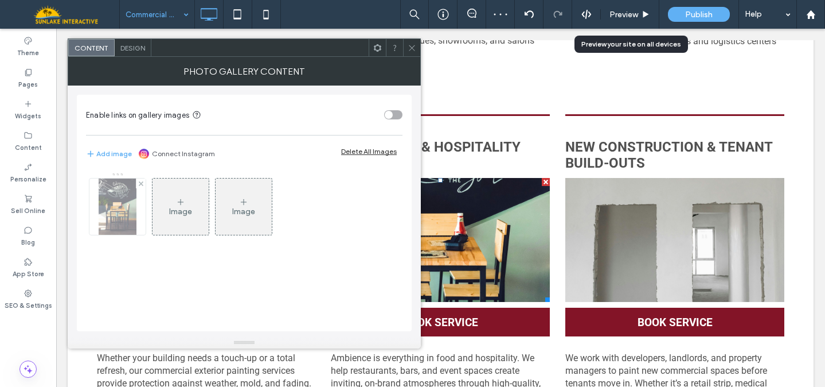
click at [124, 211] on img at bounding box center [117, 206] width 37 height 56
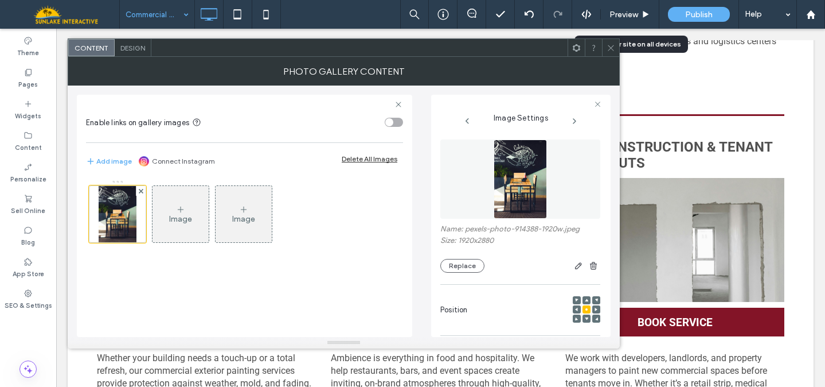
click at [609, 52] on span at bounding box center [611, 47] width 9 height 17
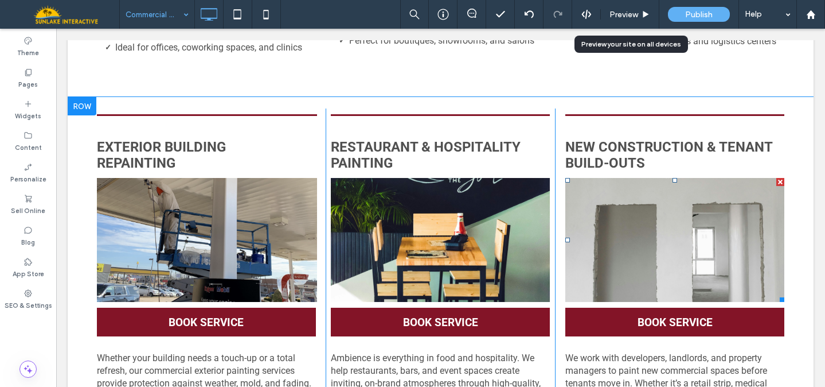
click at [653, 219] on link at bounding box center [675, 240] width 219 height 124
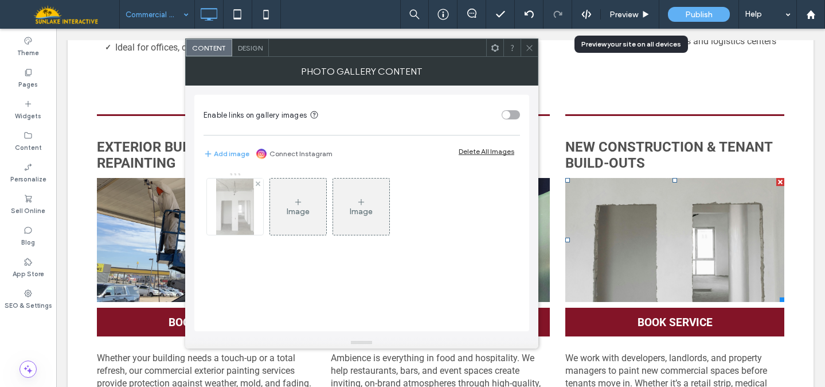
click at [227, 204] on img at bounding box center [235, 206] width 38 height 56
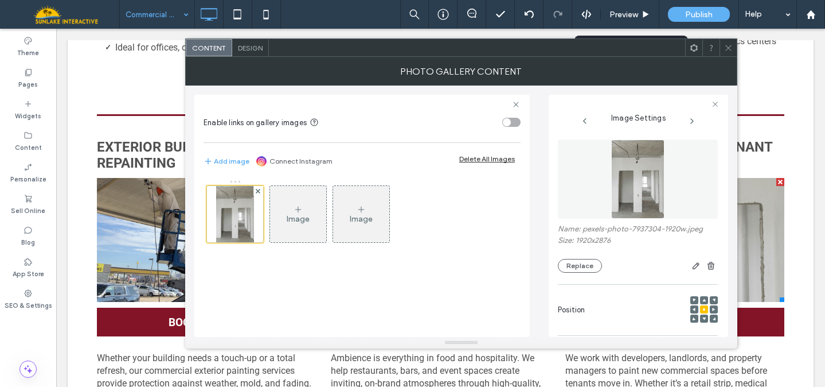
click at [637, 161] on img at bounding box center [637, 178] width 53 height 79
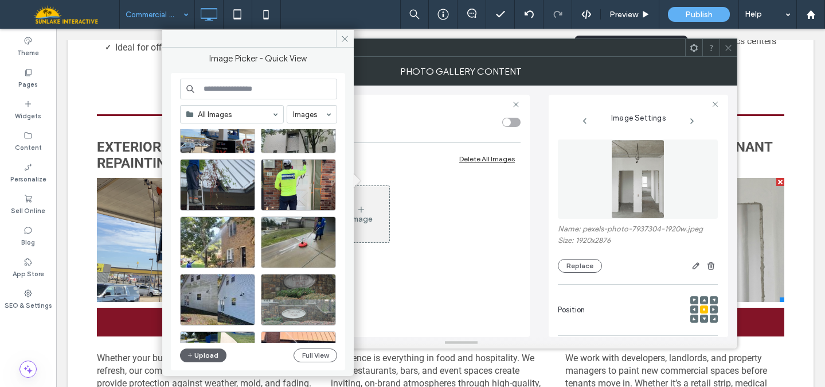
scroll to position [103, 0]
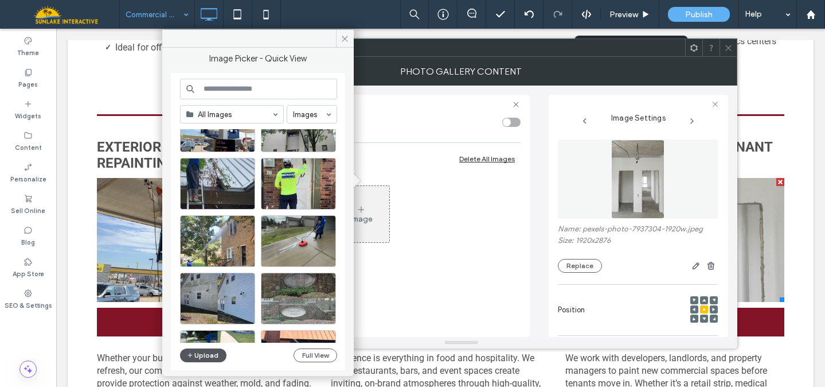
click at [204, 357] on button "Upload" at bounding box center [203, 355] width 47 height 14
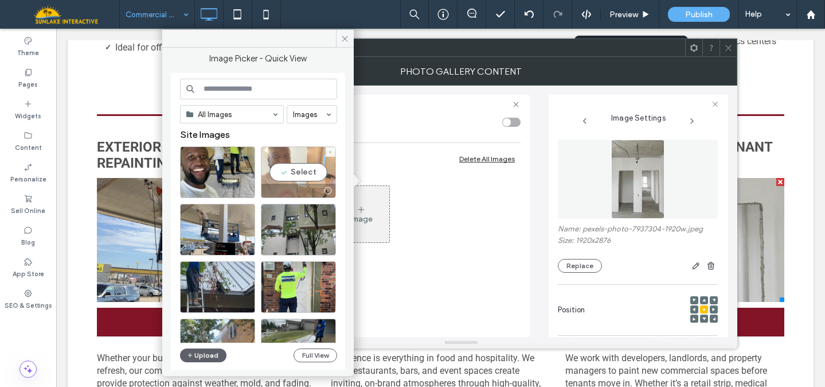
click at [305, 167] on div "Select" at bounding box center [298, 172] width 75 height 52
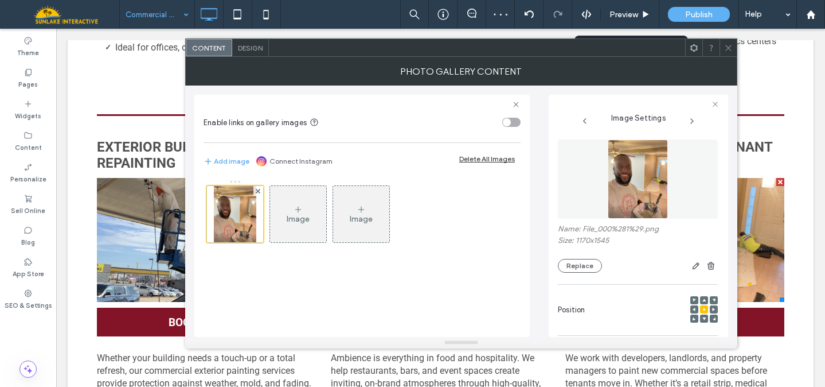
click at [723, 50] on div at bounding box center [728, 47] width 17 height 17
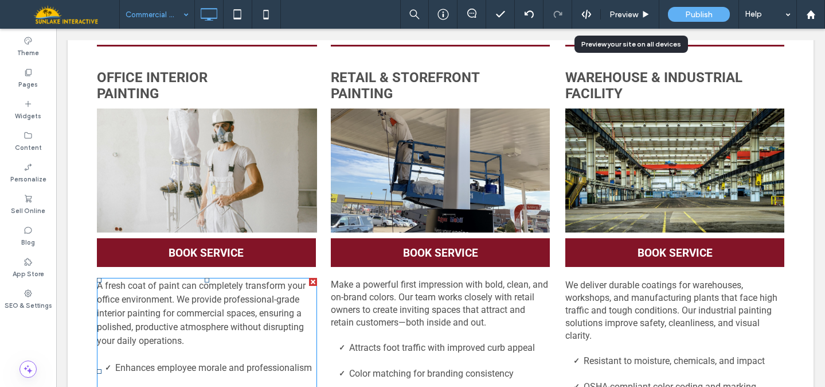
scroll to position [252, 0]
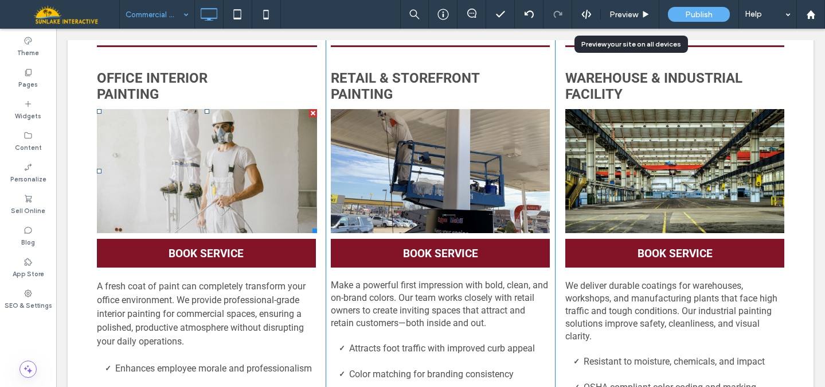
click at [264, 200] on link at bounding box center [207, 171] width 221 height 124
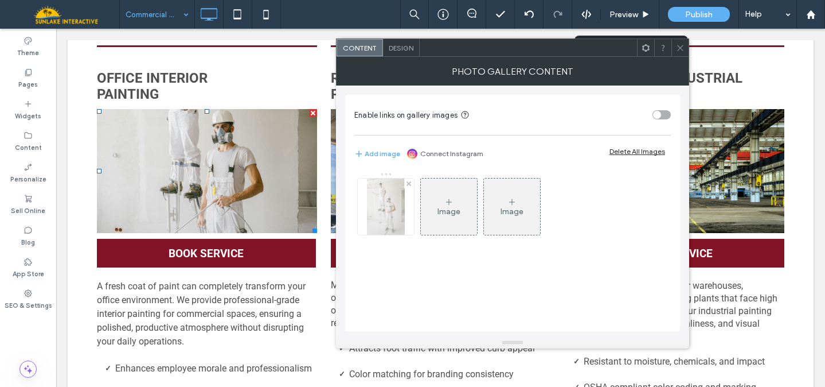
click at [394, 204] on img at bounding box center [385, 206] width 37 height 56
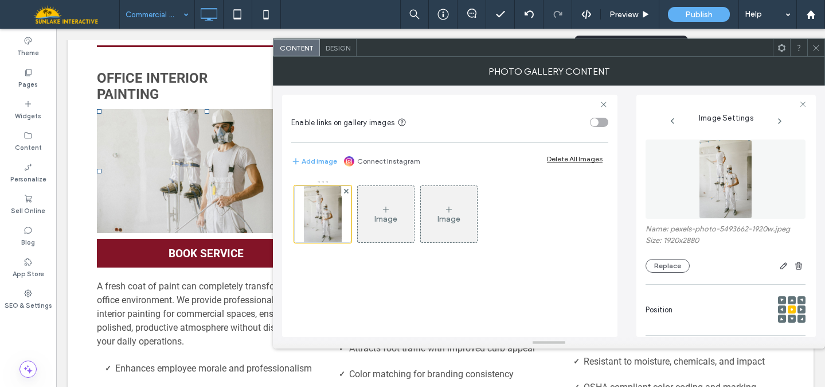
click at [702, 185] on img at bounding box center [725, 178] width 53 height 79
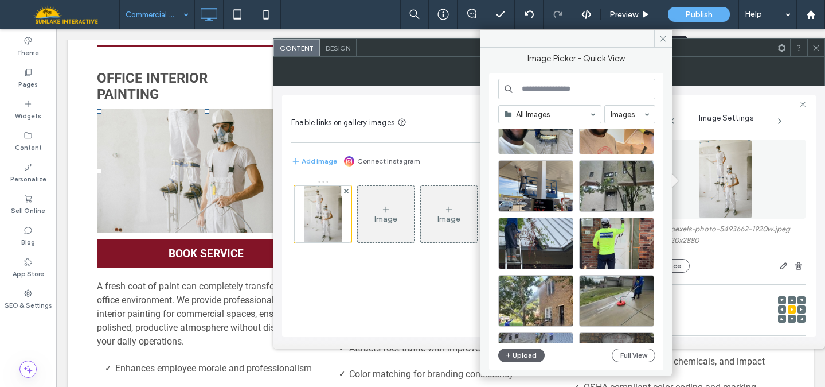
scroll to position [50, 0]
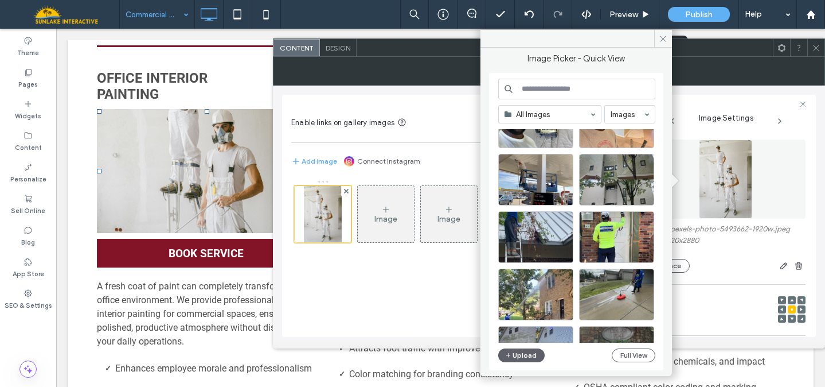
click at [570, 90] on input at bounding box center [576, 89] width 157 height 21
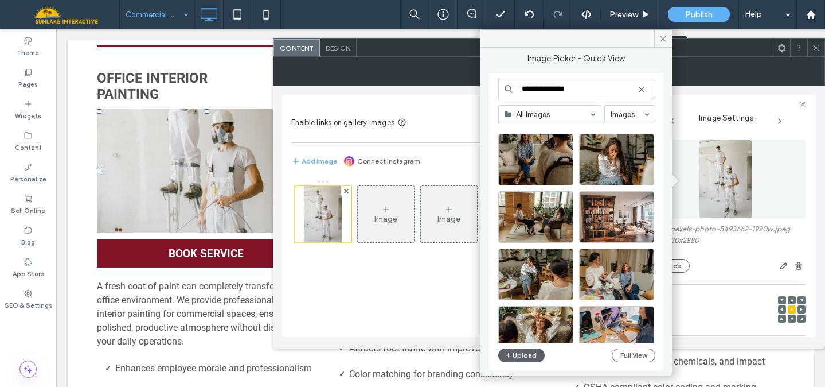
scroll to position [134, 0]
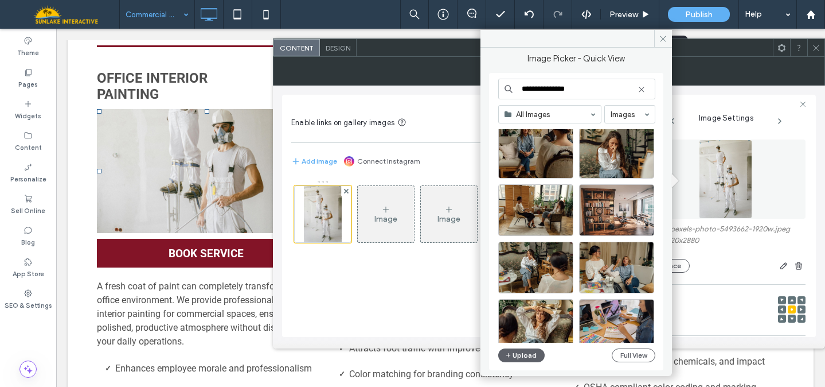
click at [552, 89] on input "**********" at bounding box center [576, 89] width 157 height 21
type input "*"
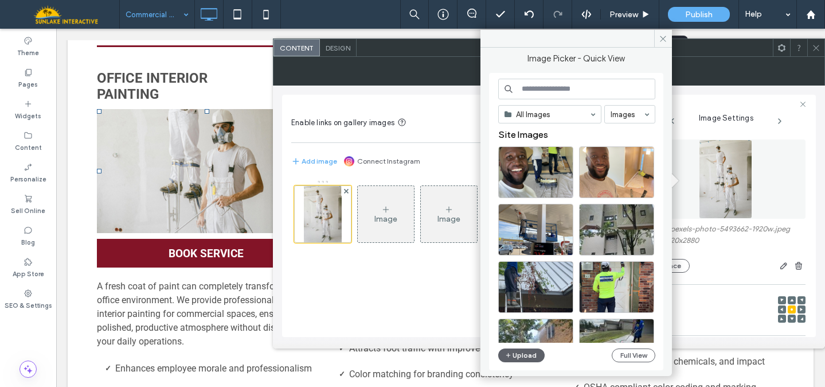
type input "*"
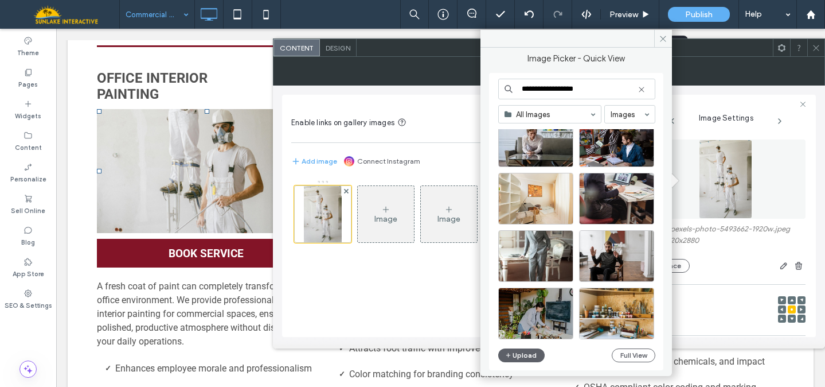
scroll to position [1294, 0]
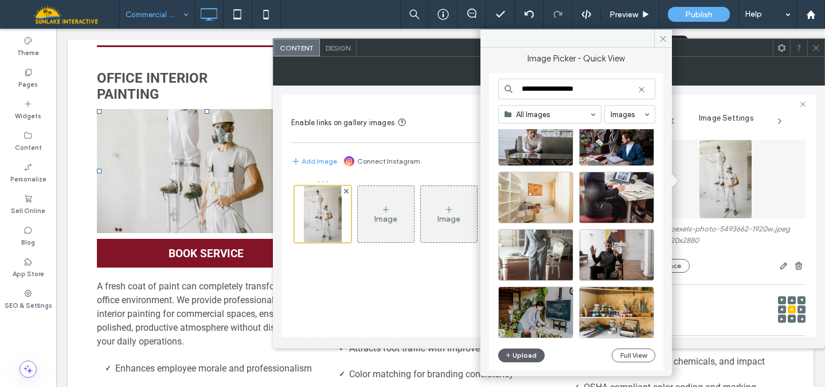
click at [551, 88] on input "**********" at bounding box center [576, 89] width 157 height 21
type input "**********"
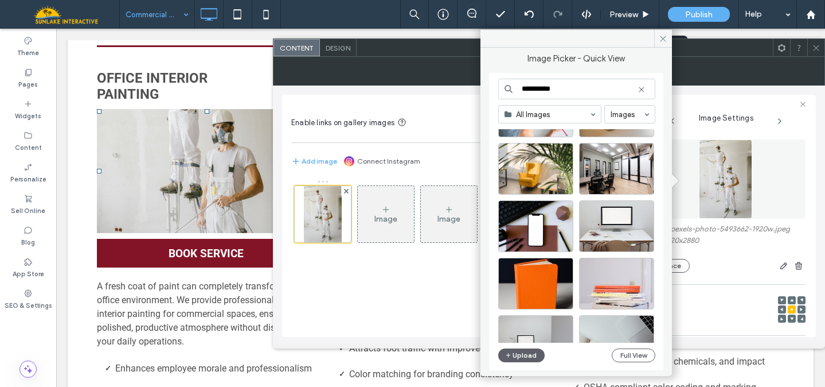
scroll to position [291, 0]
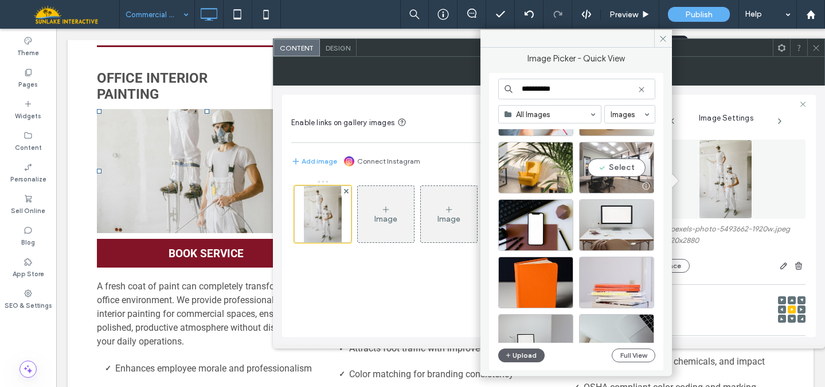
click at [611, 167] on div "Select" at bounding box center [616, 168] width 75 height 52
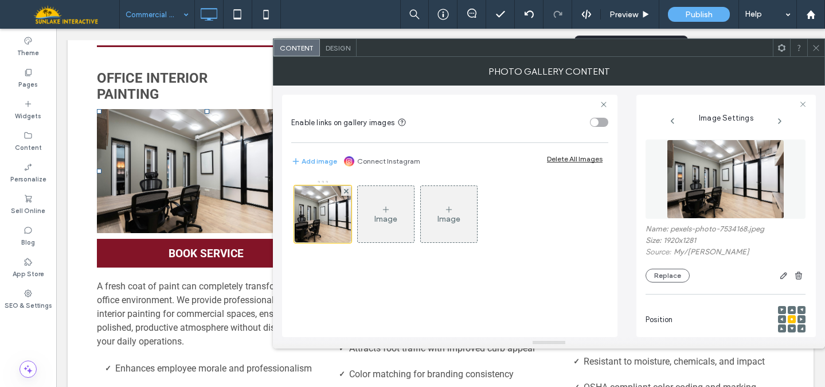
click at [817, 48] on use at bounding box center [816, 48] width 6 height 6
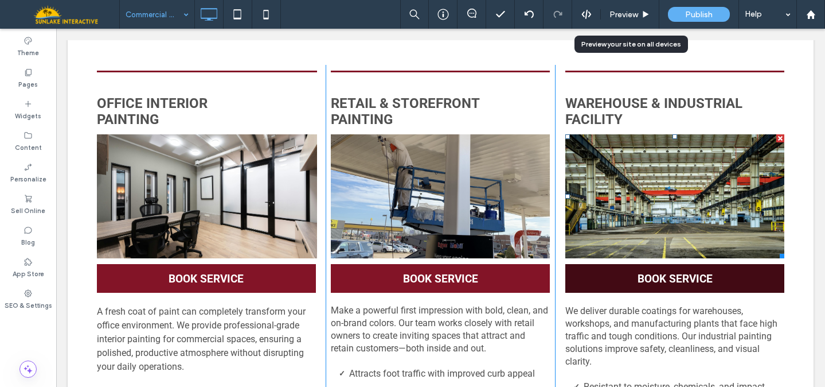
scroll to position [236, 0]
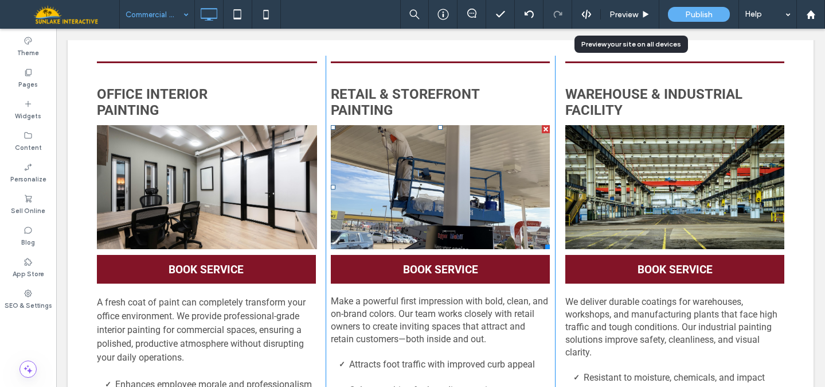
click at [486, 195] on link at bounding box center [440, 187] width 219 height 124
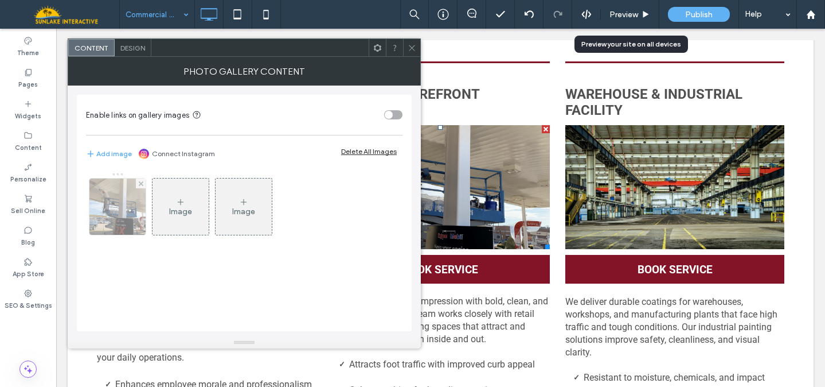
click at [96, 196] on img at bounding box center [117, 206] width 65 height 56
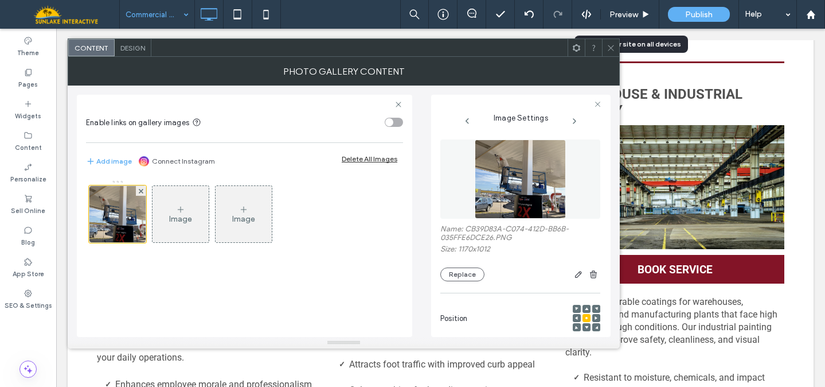
click at [520, 179] on img at bounding box center [520, 178] width 91 height 79
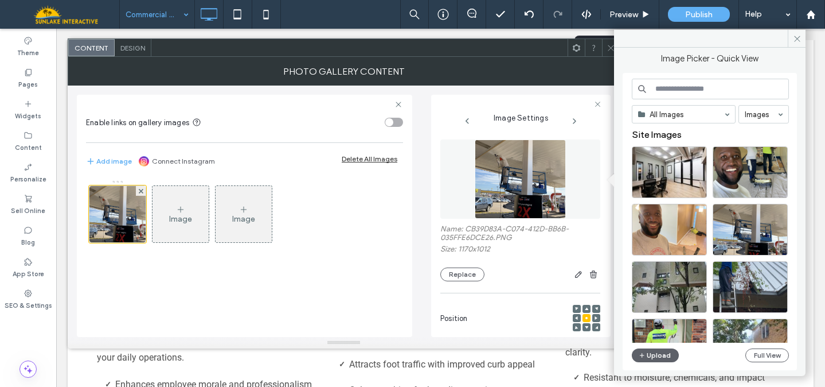
click at [672, 91] on input at bounding box center [710, 89] width 157 height 21
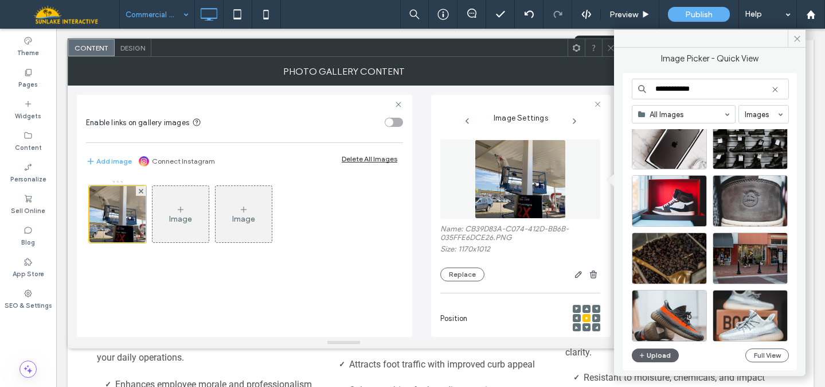
scroll to position [1421, 0]
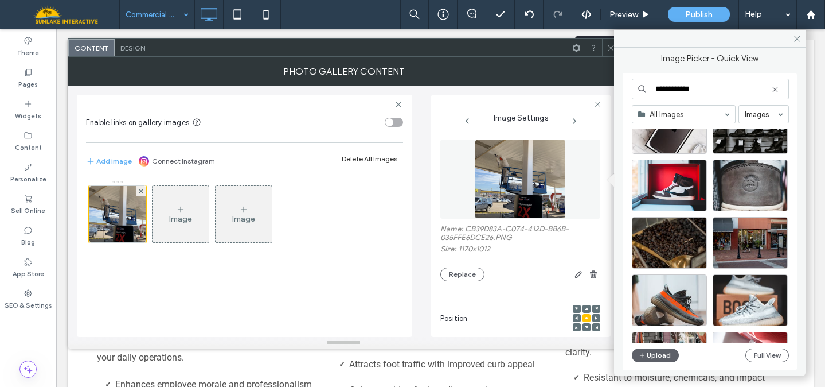
type input "**********"
click at [776, 88] on use at bounding box center [775, 89] width 5 height 5
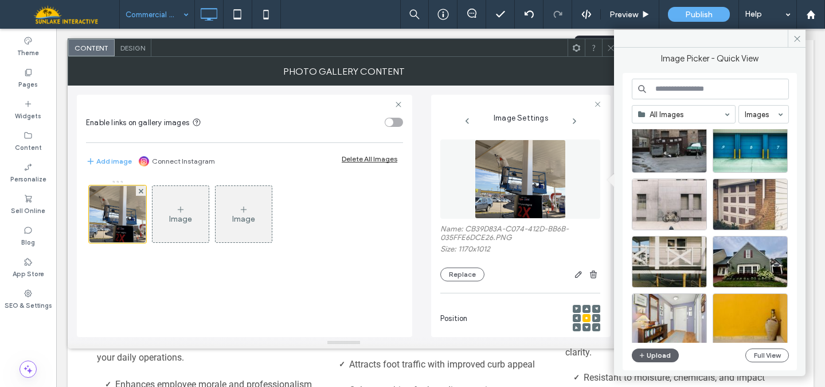
scroll to position [1463, 0]
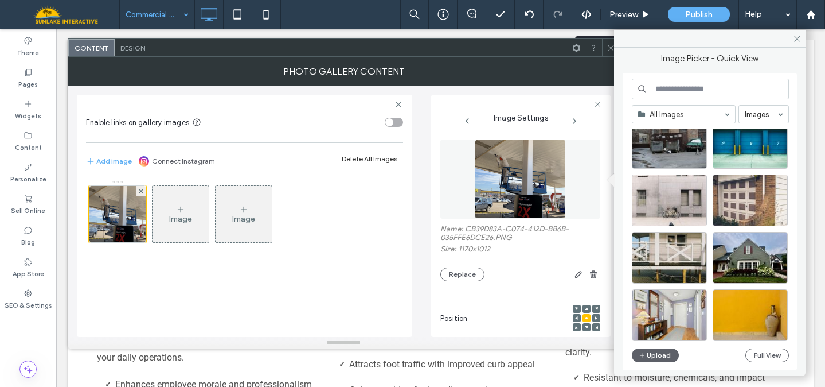
click at [706, 89] on input at bounding box center [710, 89] width 157 height 21
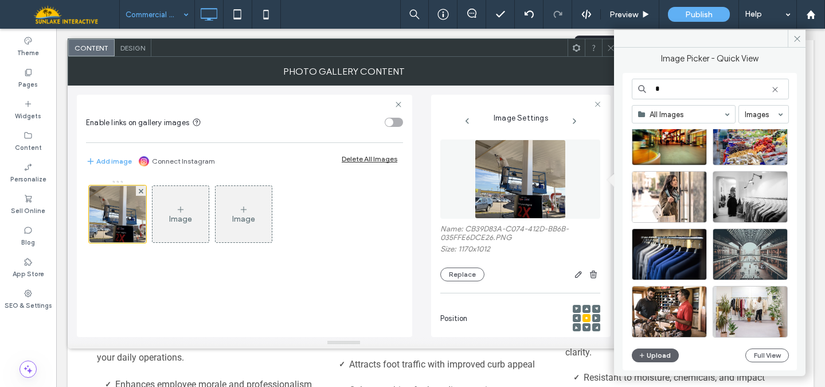
scroll to position [263, 0]
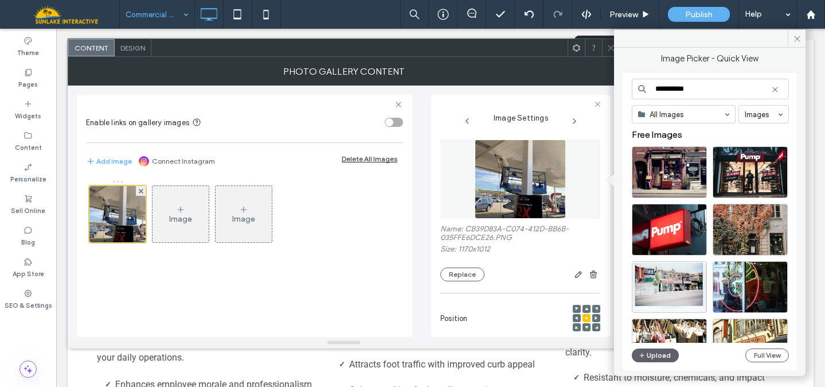
click at [656, 91] on input "**********" at bounding box center [710, 89] width 157 height 21
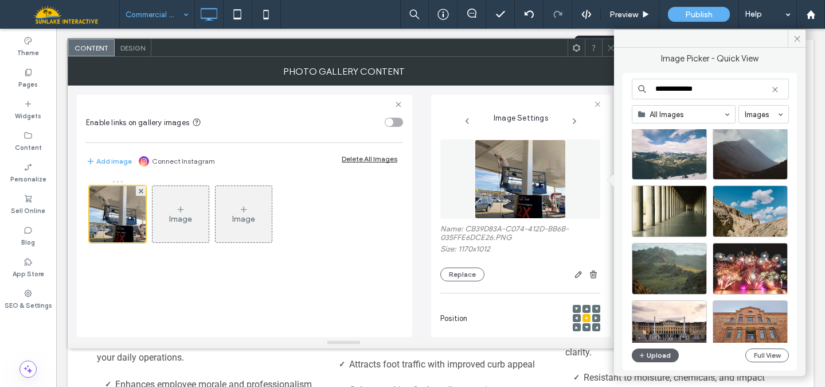
scroll to position [1741, 0]
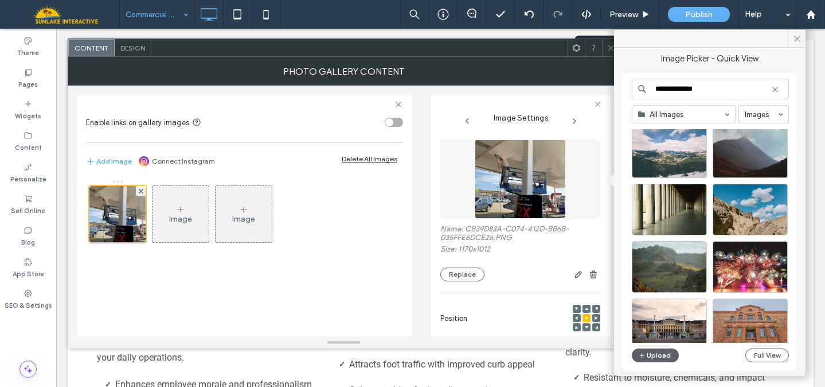
click at [683, 89] on input "**********" at bounding box center [710, 89] width 157 height 21
type input "********"
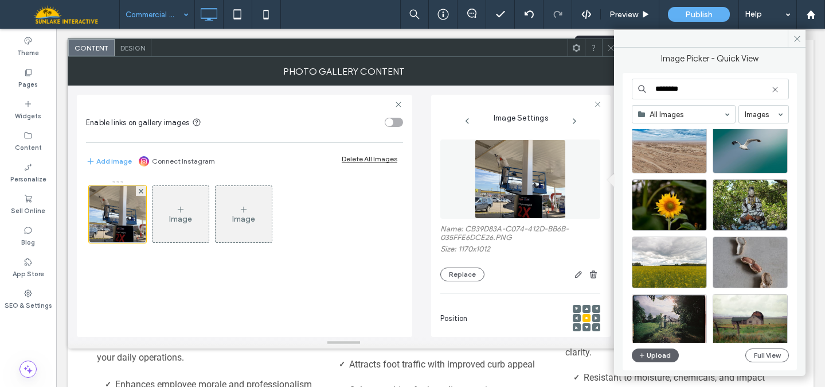
scroll to position [447, 0]
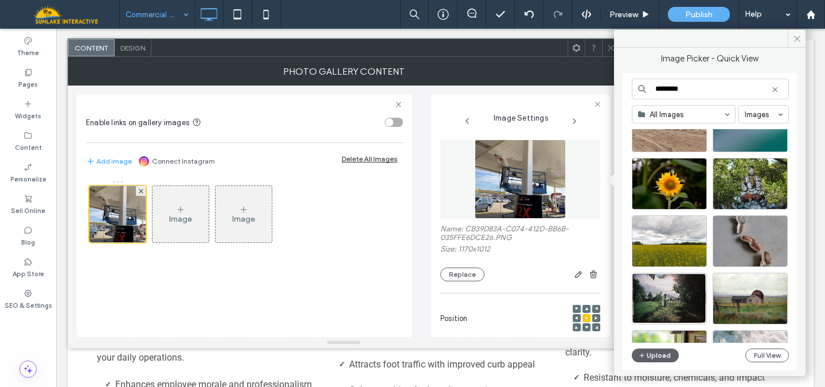
click at [609, 46] on icon at bounding box center [611, 48] width 9 height 9
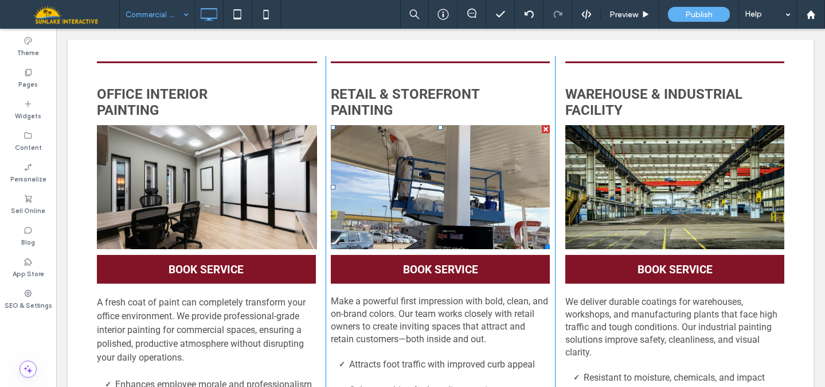
click at [471, 218] on link at bounding box center [440, 187] width 219 height 124
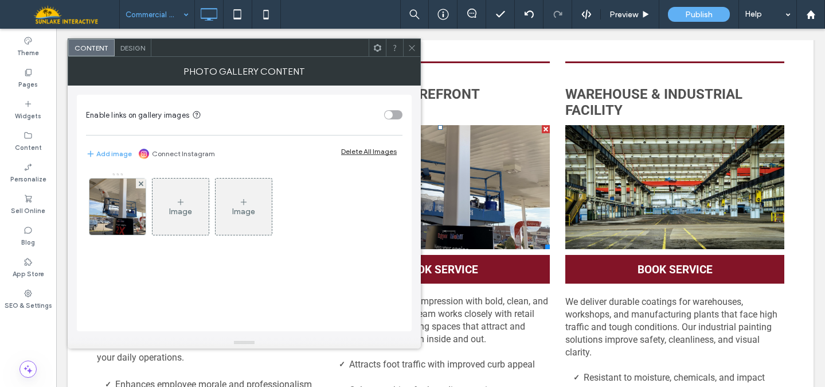
click at [412, 44] on icon at bounding box center [412, 48] width 9 height 9
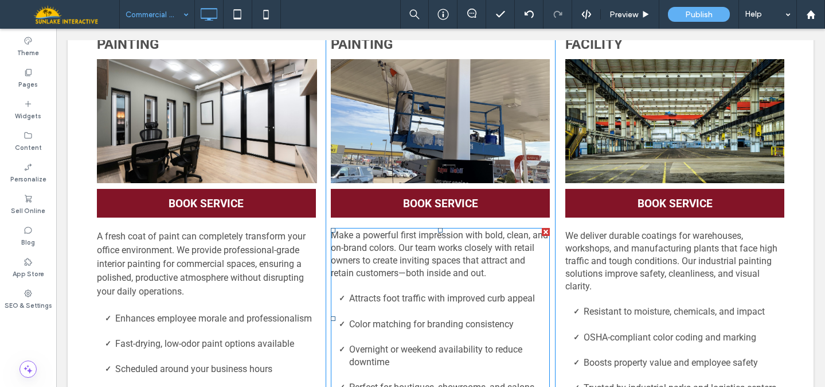
scroll to position [299, 0]
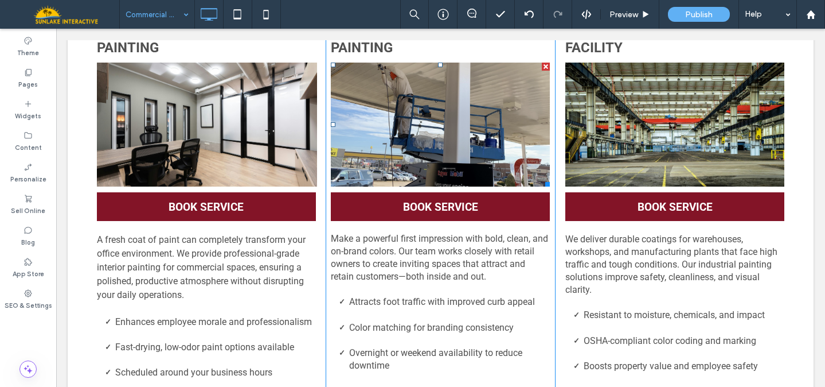
click at [472, 122] on link at bounding box center [440, 125] width 219 height 124
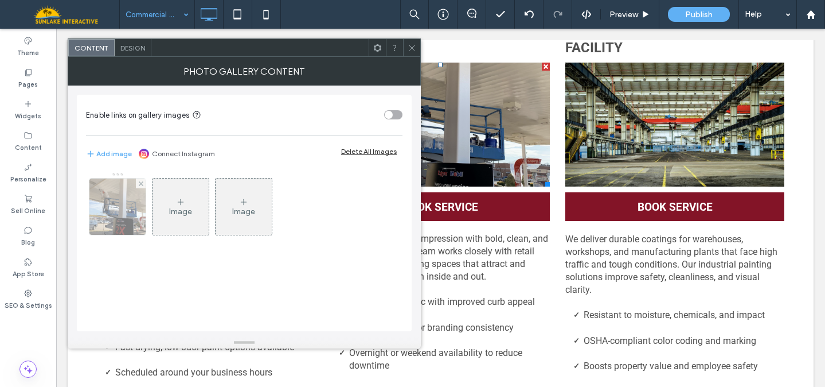
click at [112, 209] on img at bounding box center [117, 206] width 65 height 56
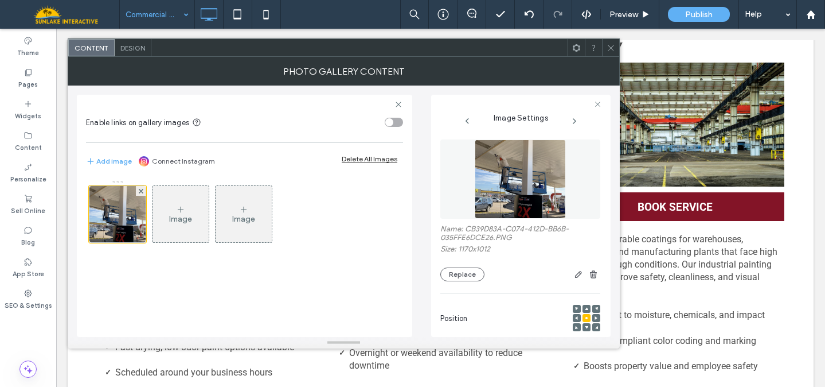
click at [494, 181] on img at bounding box center [520, 178] width 91 height 79
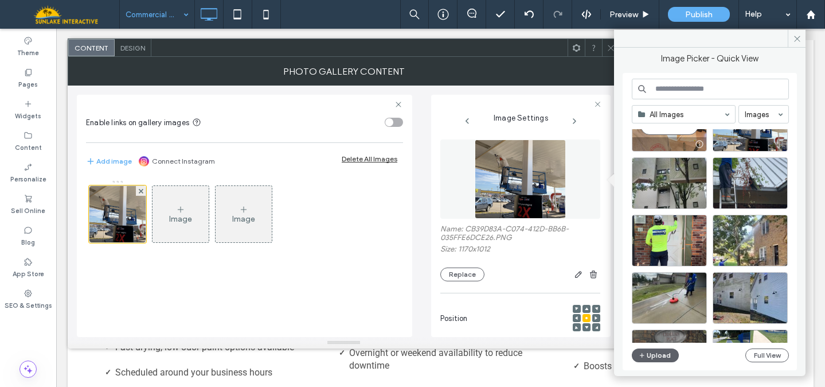
scroll to position [134, 0]
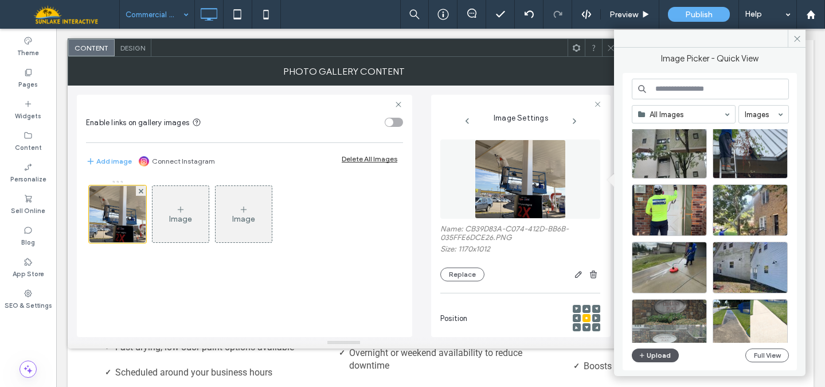
click at [646, 356] on span "button" at bounding box center [643, 355] width 8 height 13
click at [474, 275] on button "Replace" at bounding box center [463, 274] width 44 height 14
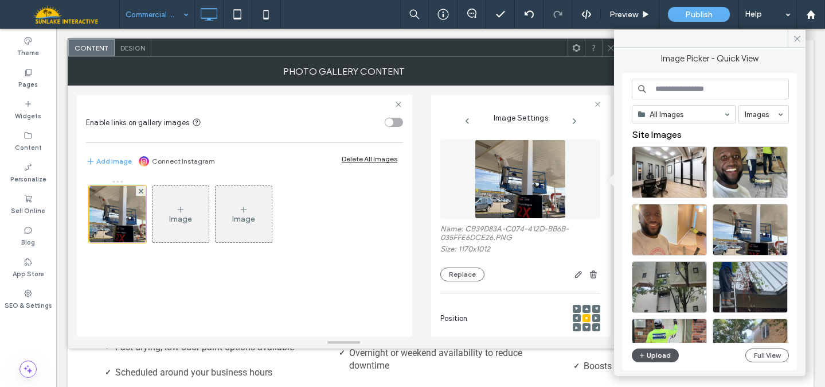
click at [661, 355] on button "Upload" at bounding box center [655, 355] width 47 height 14
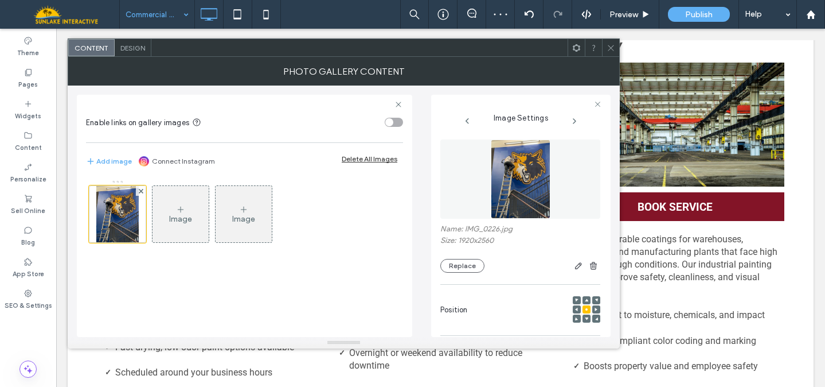
click at [610, 48] on icon at bounding box center [611, 48] width 9 height 9
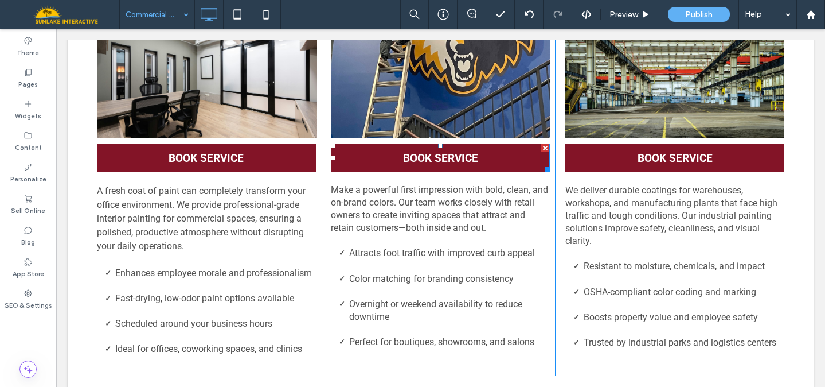
scroll to position [350, 0]
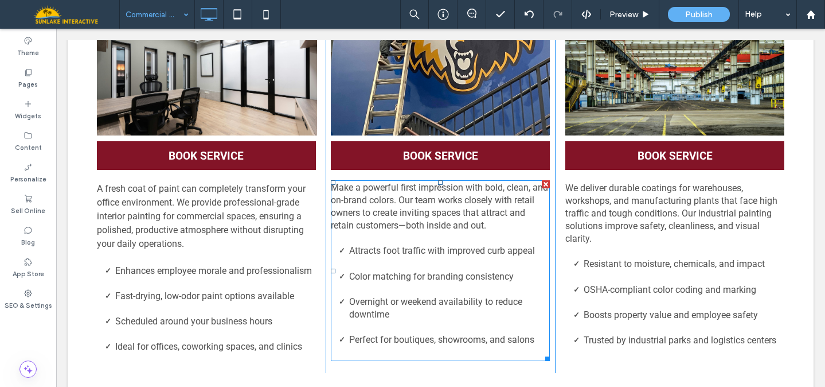
click at [437, 212] on span "Make a powerful first impression with bold, clean, and on-brand colors. Our tea…" at bounding box center [439, 206] width 217 height 49
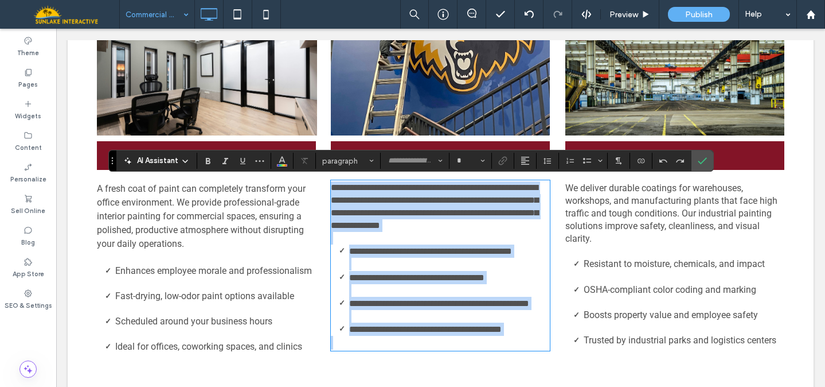
type input "******"
type input "**"
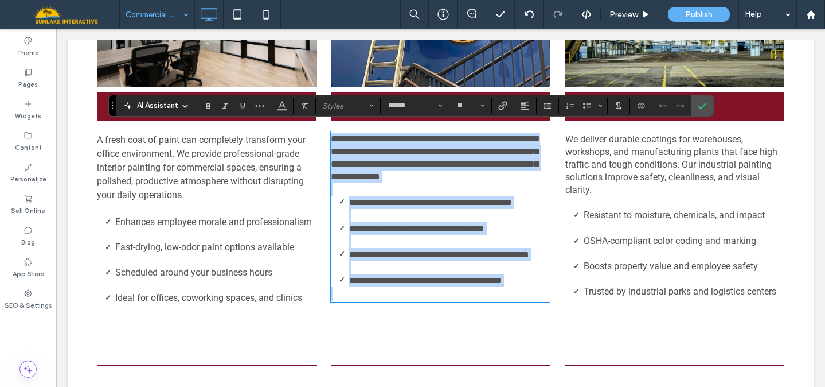
scroll to position [436, 0]
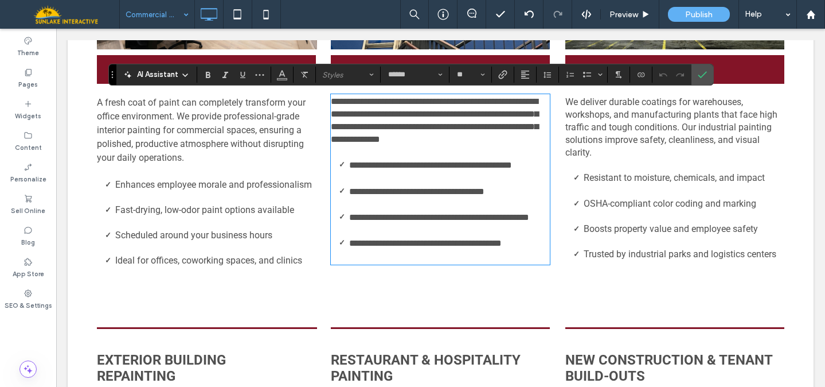
click at [519, 138] on p "**********" at bounding box center [440, 120] width 219 height 50
click at [357, 128] on span "**********" at bounding box center [435, 120] width 208 height 46
click at [382, 126] on span "**********" at bounding box center [435, 120] width 208 height 46
click at [418, 140] on span "**********" at bounding box center [435, 120] width 208 height 46
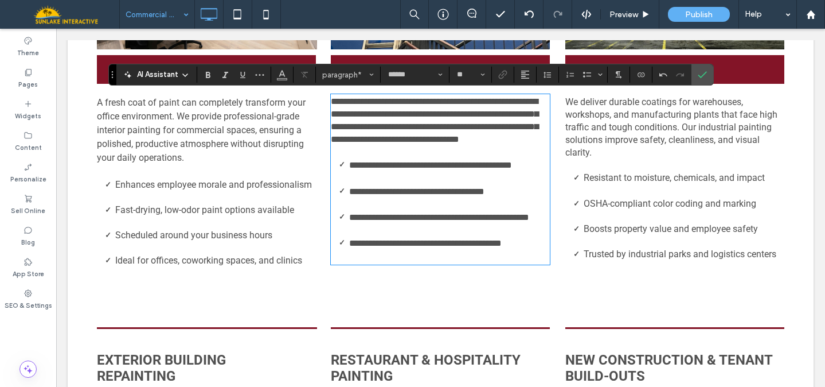
click at [459, 196] on span "**********" at bounding box center [416, 191] width 135 height 9
click at [442, 236] on li "**********" at bounding box center [449, 224] width 201 height 26
click at [533, 250] on li "**********" at bounding box center [449, 242] width 201 height 13
click at [500, 247] on span "**********" at bounding box center [425, 243] width 153 height 9
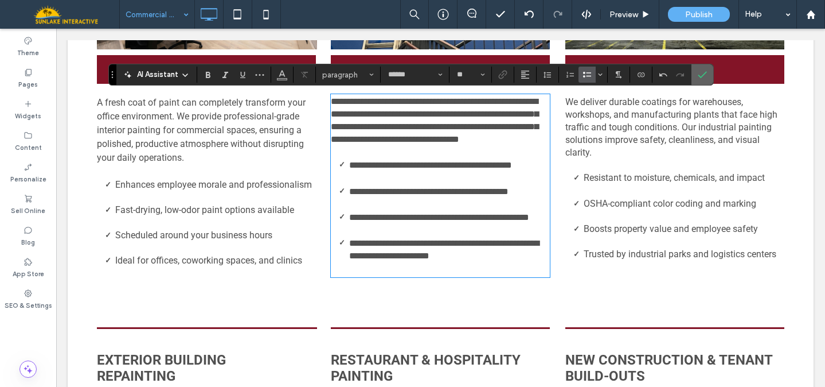
click at [704, 78] on icon "Confirm" at bounding box center [702, 74] width 9 height 9
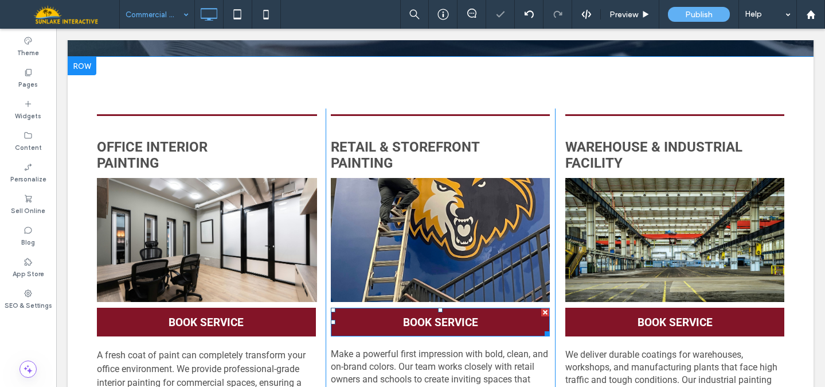
scroll to position [183, 0]
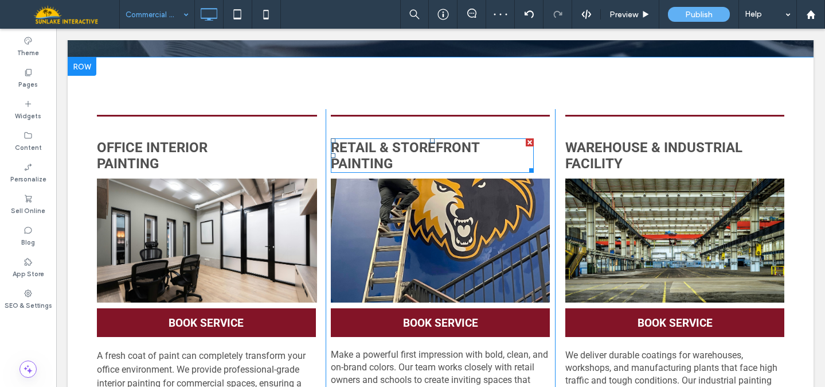
click at [417, 146] on span "Retail & Storefront painting ﻿" at bounding box center [405, 155] width 149 height 32
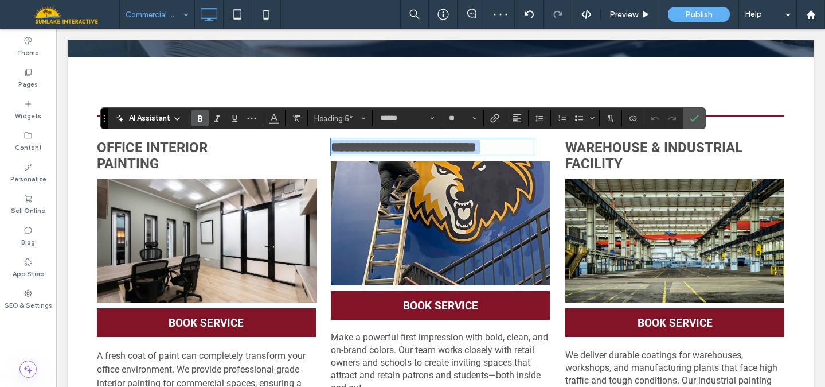
click at [349, 144] on span "**********" at bounding box center [404, 147] width 146 height 14
click at [385, 149] on span "**********" at bounding box center [404, 147] width 146 height 14
click at [360, 145] on span "**********" at bounding box center [404, 147] width 146 height 14
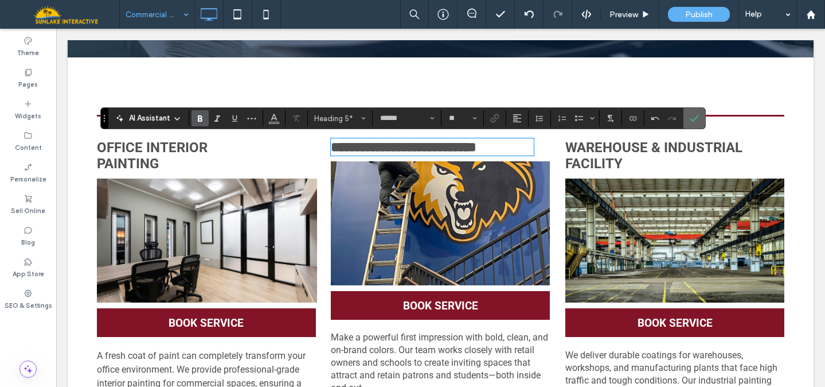
click at [698, 118] on icon "Confirm" at bounding box center [694, 118] width 9 height 9
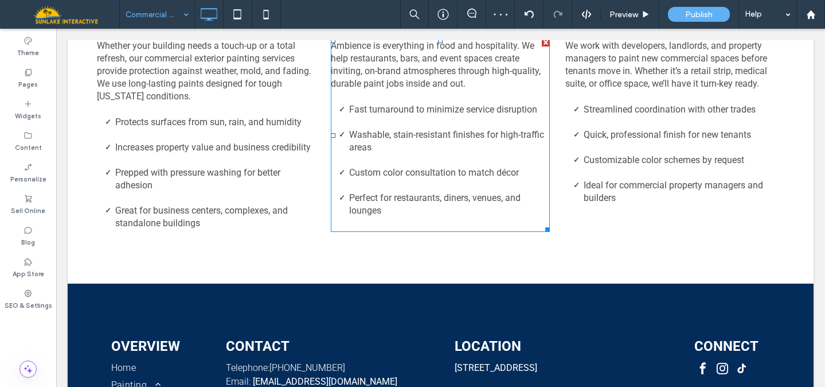
scroll to position [975, 0]
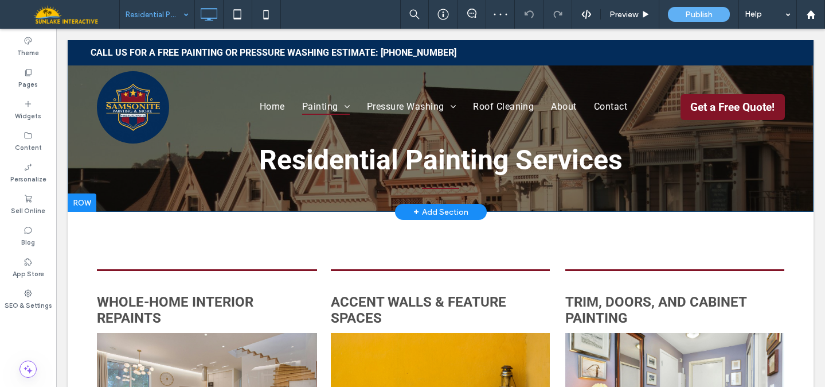
click at [83, 163] on div "Residential Painting Services Click To Paste Row + Add Section" at bounding box center [441, 126] width 746 height 172
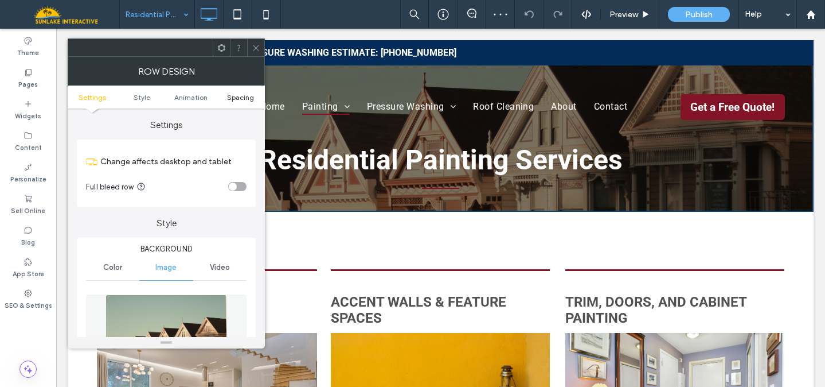
click at [239, 98] on span "Spacing" at bounding box center [240, 97] width 27 height 9
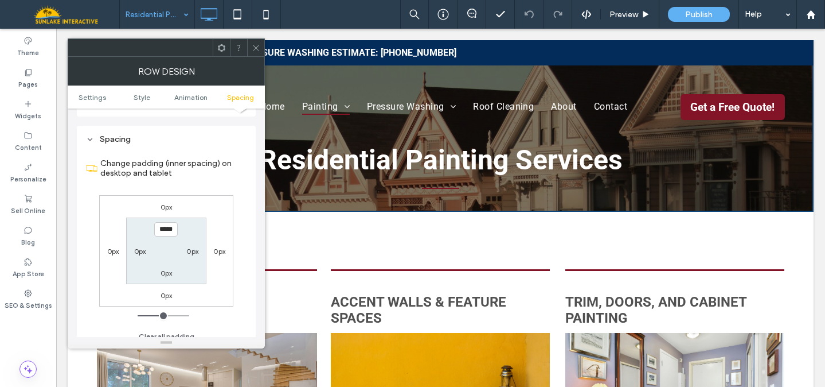
scroll to position [758, 0]
type input "*****"
type input "***"
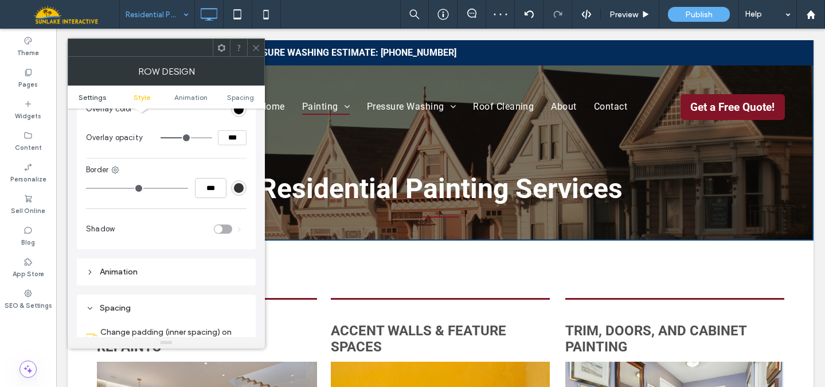
click at [92, 97] on span "Settings" at bounding box center [93, 97] width 28 height 9
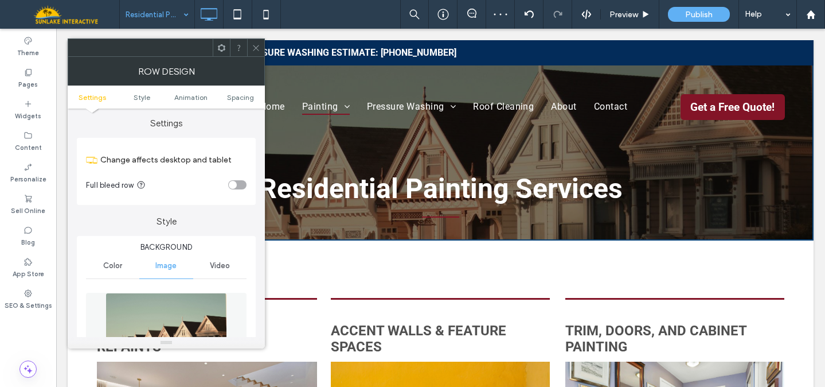
scroll to position [0, 0]
click at [135, 322] on img at bounding box center [167, 333] width 122 height 79
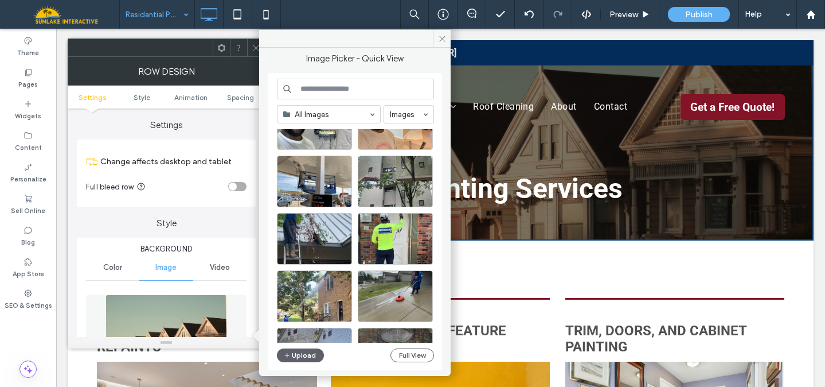
scroll to position [108, 0]
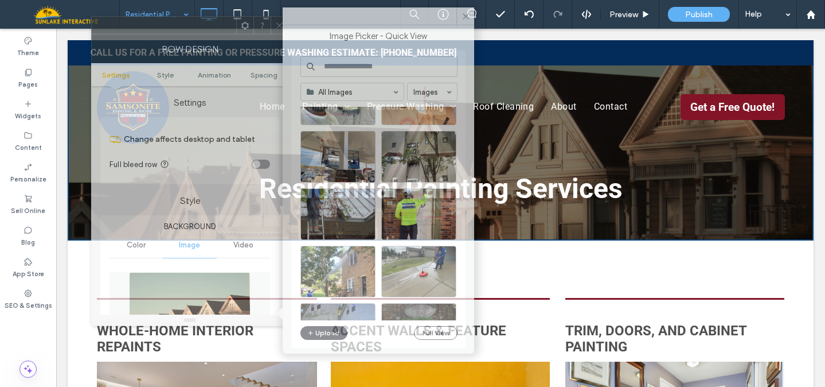
drag, startPoint x: 173, startPoint y: 46, endPoint x: 187, endPoint y: 24, distance: 26.6
click at [187, 24] on div at bounding box center [164, 25] width 145 height 17
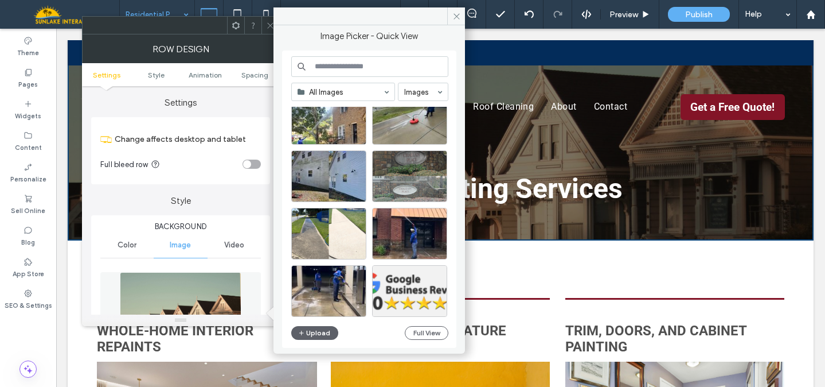
scroll to position [264, 0]
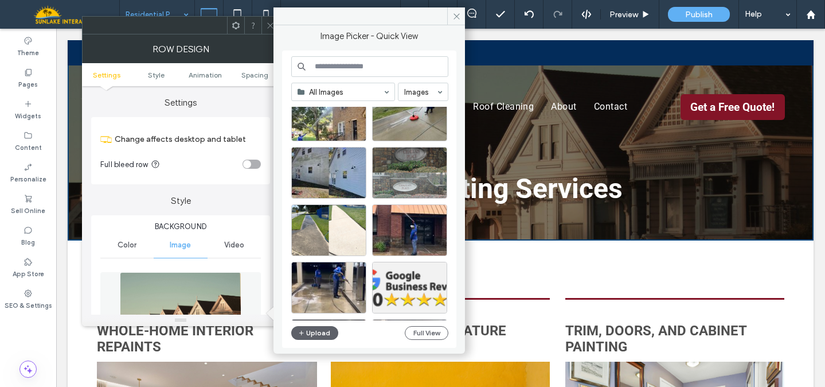
click at [339, 67] on input at bounding box center [369, 66] width 157 height 21
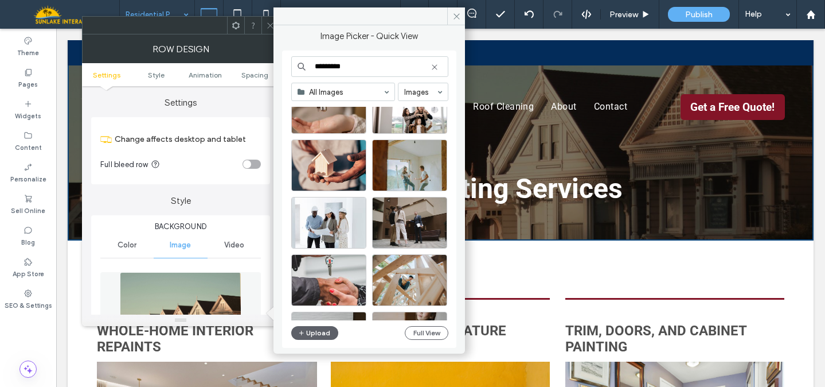
scroll to position [279, 0]
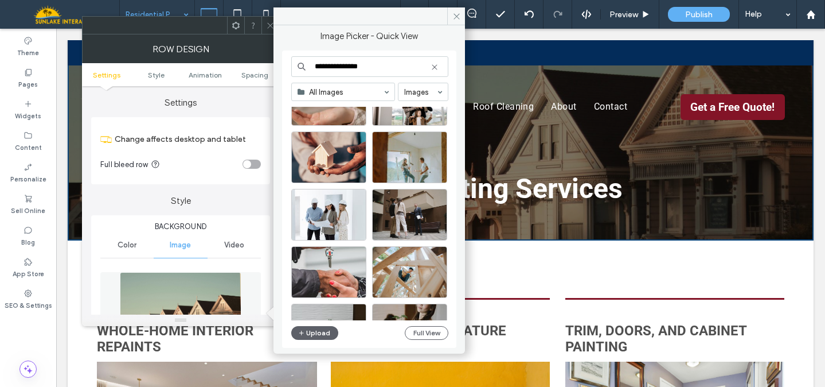
type input "**********"
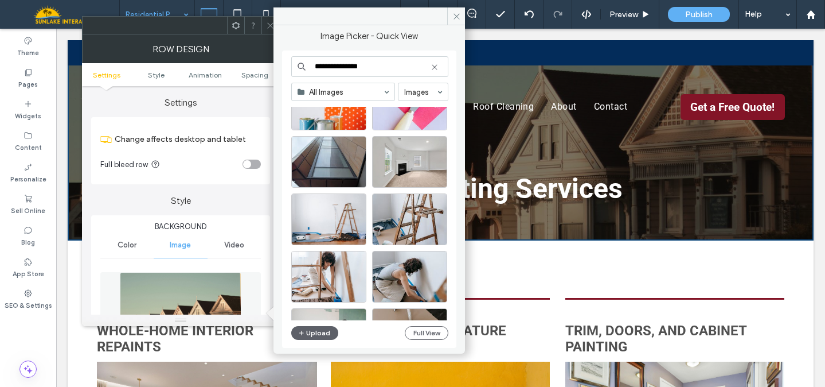
scroll to position [629, 0]
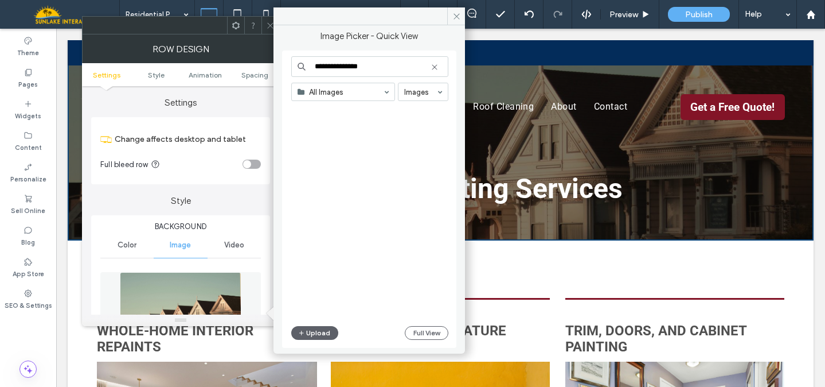
scroll to position [629, 0]
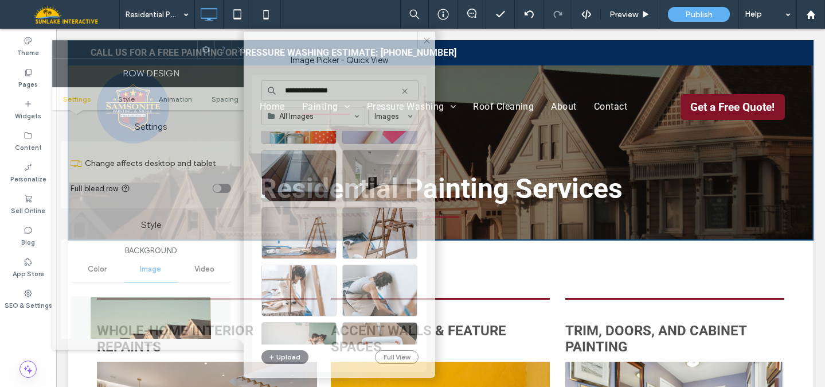
drag, startPoint x: 167, startPoint y: 24, endPoint x: 137, endPoint y: 47, distance: 37.6
click at [137, 47] on div at bounding box center [125, 49] width 145 height 17
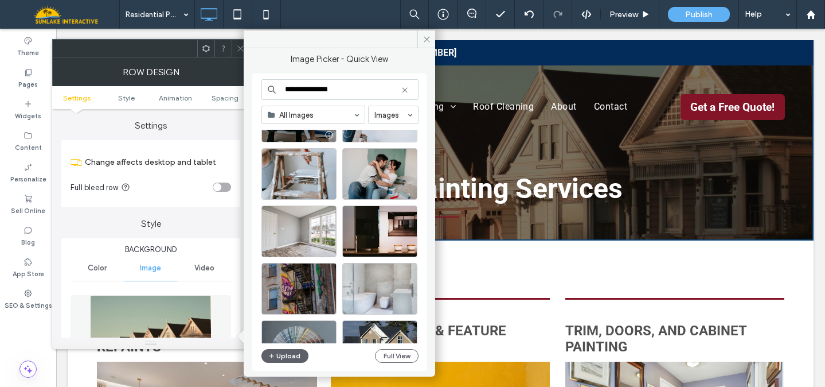
scroll to position [1782, 0]
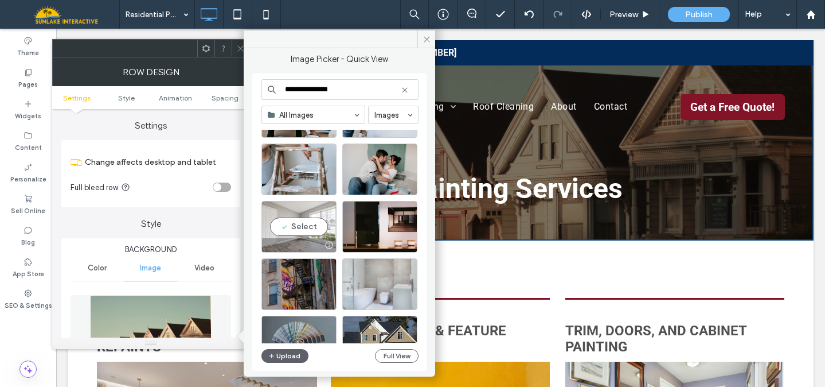
click at [295, 215] on div "Select" at bounding box center [299, 227] width 75 height 52
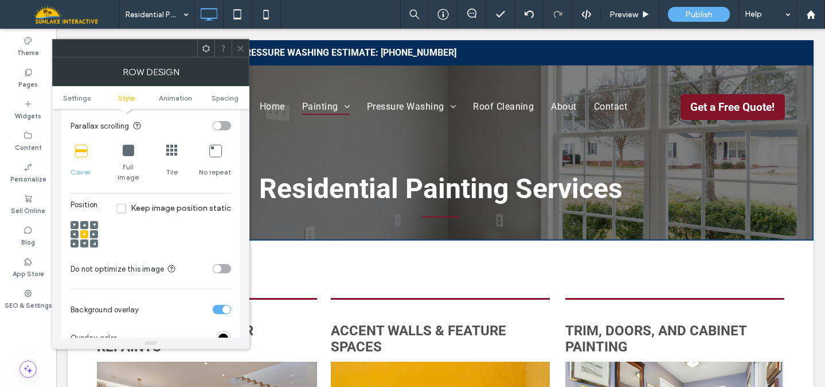
scroll to position [363, 0]
click at [224, 332] on div "rgb(0, 0, 0)" at bounding box center [224, 337] width 10 height 10
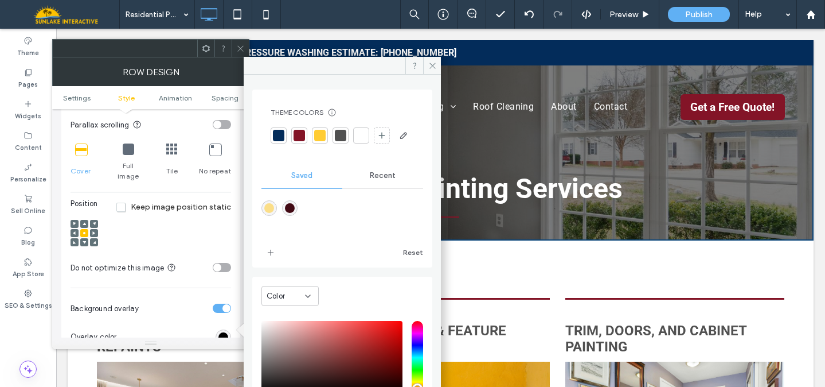
click at [275, 132] on div at bounding box center [278, 135] width 11 height 11
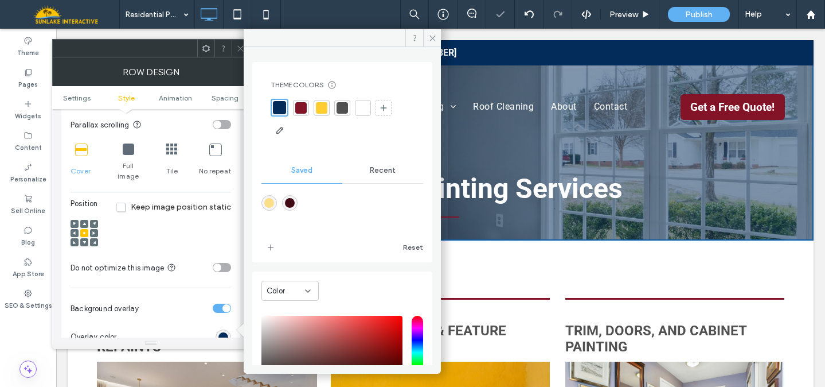
click at [236, 45] on icon at bounding box center [240, 48] width 9 height 9
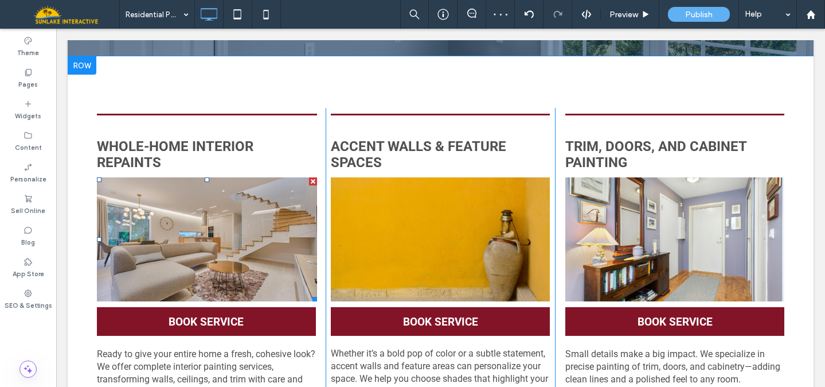
scroll to position [196, 0]
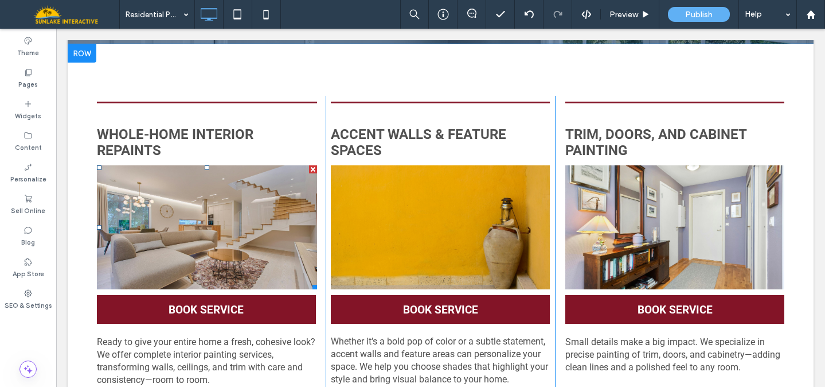
click at [169, 236] on link at bounding box center [207, 227] width 221 height 124
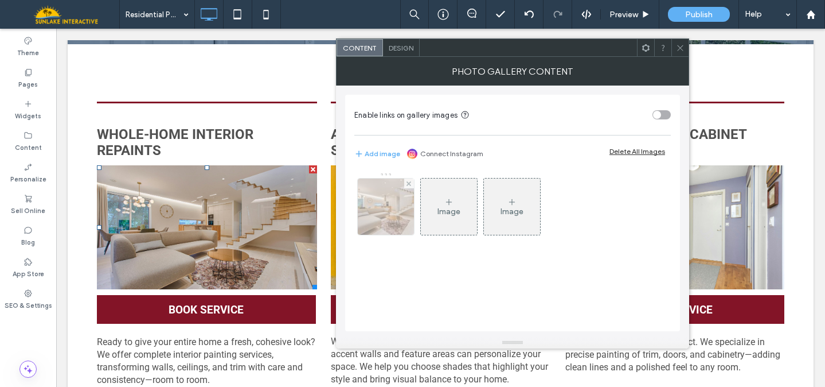
click at [391, 209] on img at bounding box center [385, 206] width 87 height 56
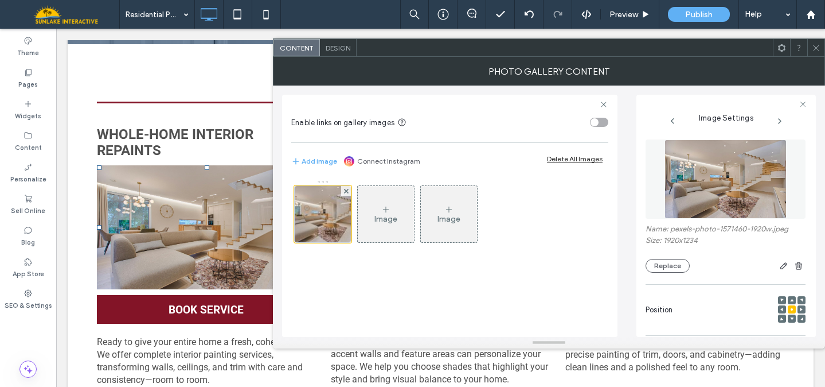
click at [702, 183] on img at bounding box center [726, 178] width 123 height 79
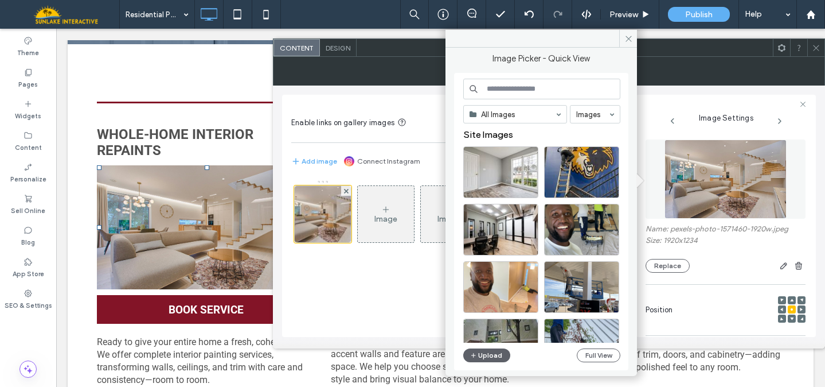
scroll to position [192, 0]
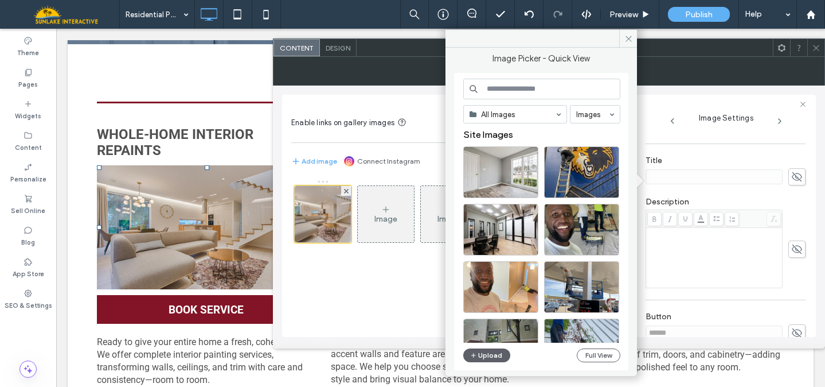
click at [514, 94] on input at bounding box center [541, 89] width 157 height 21
type input "**********"
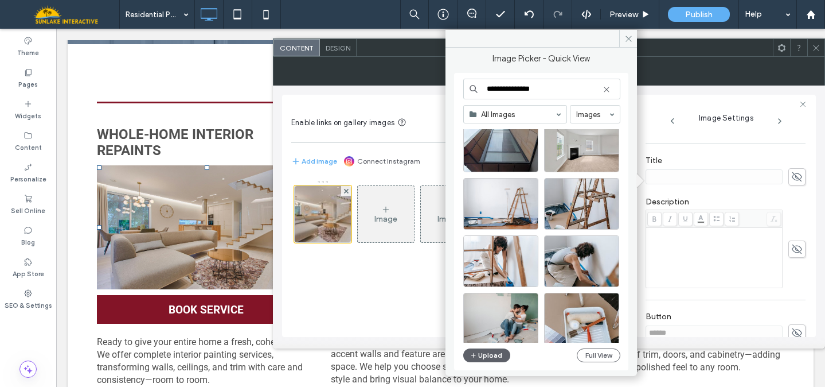
scroll to position [656, 0]
click at [578, 150] on div "Select" at bounding box center [581, 147] width 75 height 52
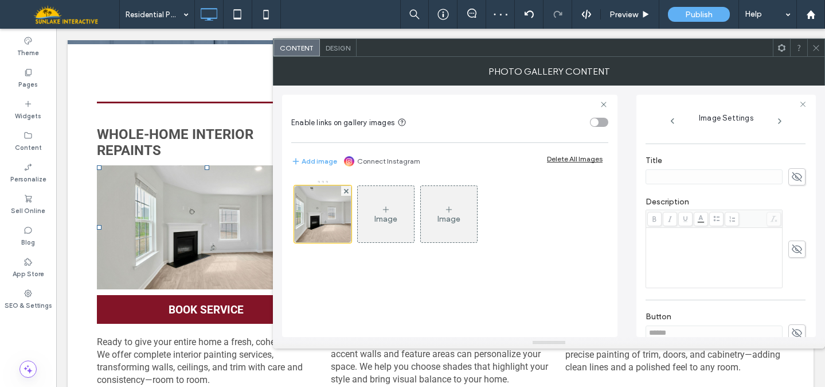
scroll to position [202, 0]
click at [817, 44] on icon at bounding box center [816, 48] width 9 height 9
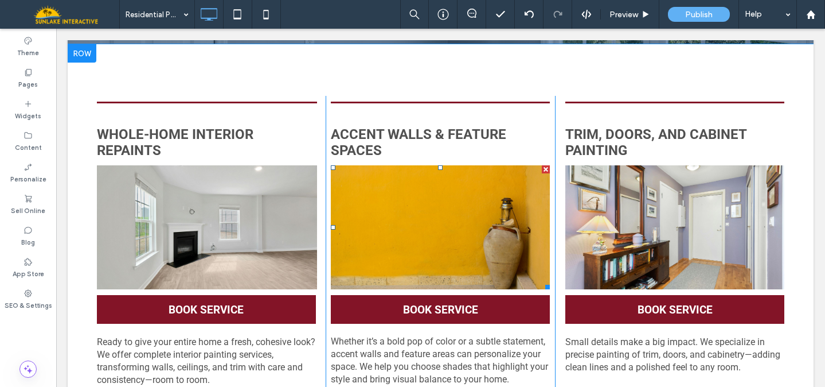
click at [432, 225] on link at bounding box center [440, 227] width 219 height 124
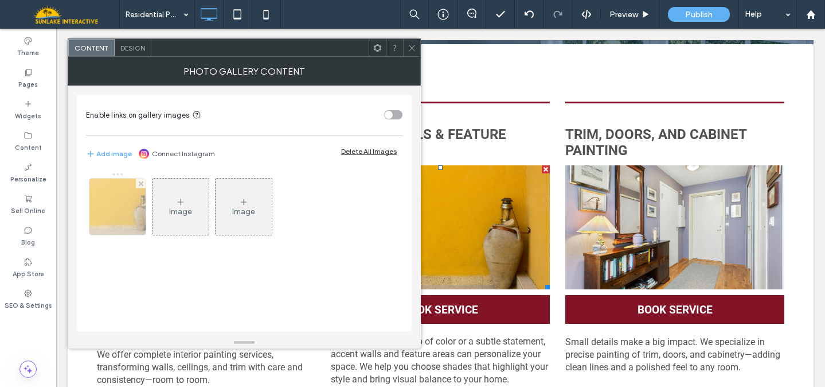
click at [124, 197] on img at bounding box center [118, 206] width 84 height 56
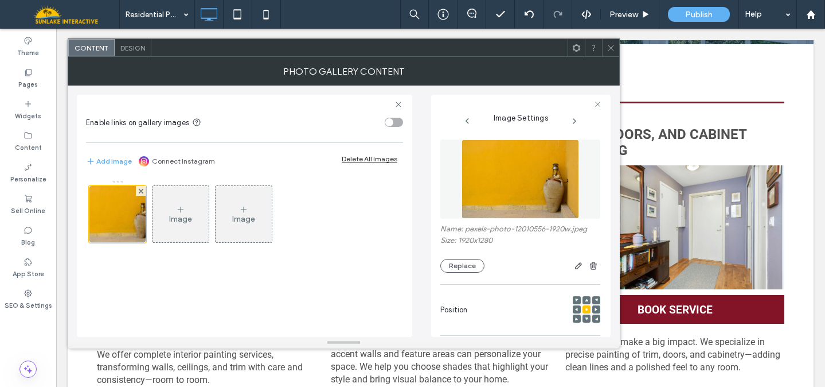
click at [513, 177] on img at bounding box center [521, 178] width 118 height 79
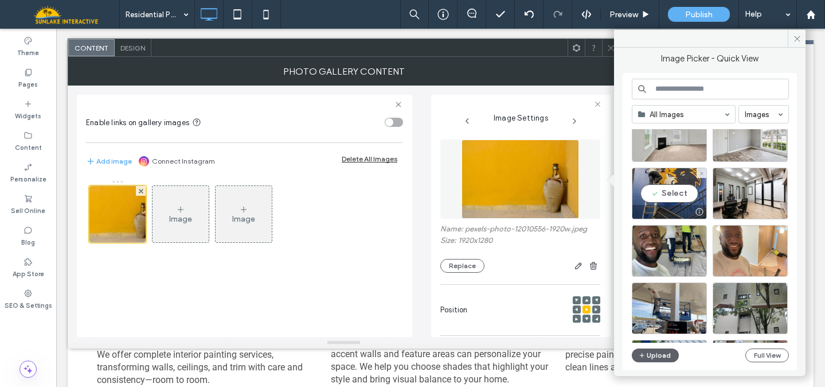
scroll to position [44, 0]
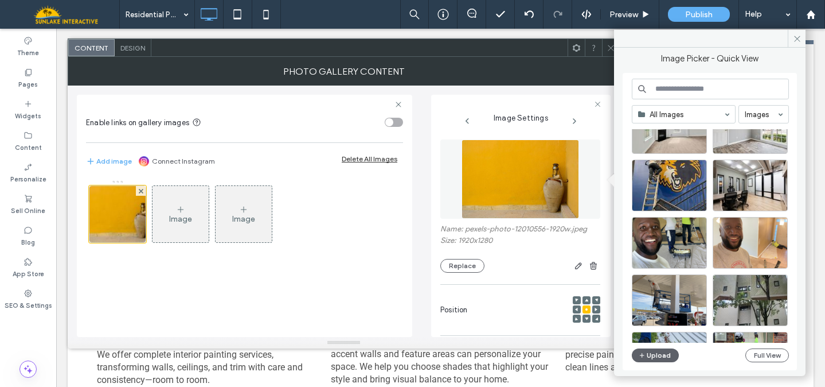
click at [667, 91] on input at bounding box center [710, 89] width 157 height 21
type input "**********"
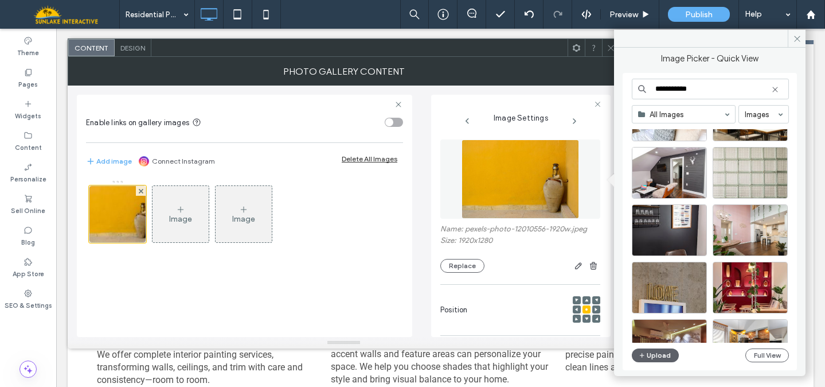
scroll to position [1436, 0]
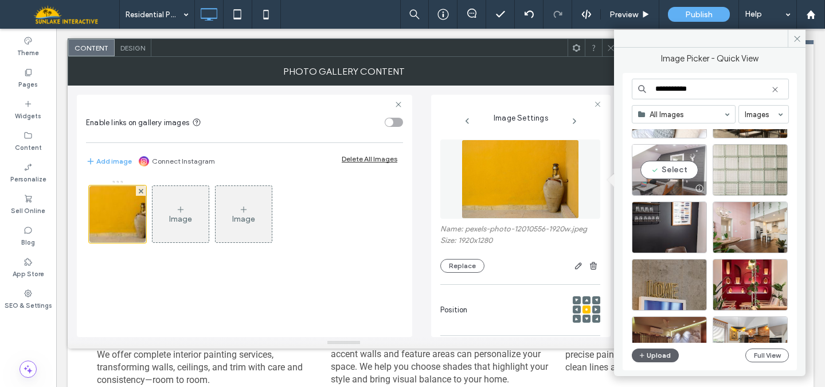
click at [672, 164] on div "Select" at bounding box center [669, 170] width 75 height 52
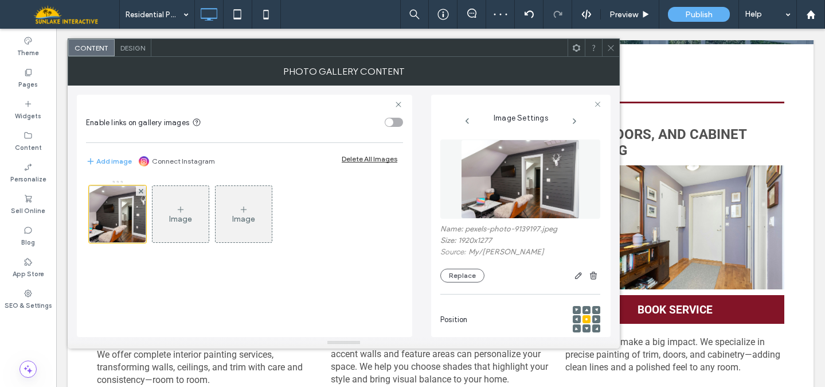
click at [607, 44] on icon at bounding box center [611, 48] width 9 height 9
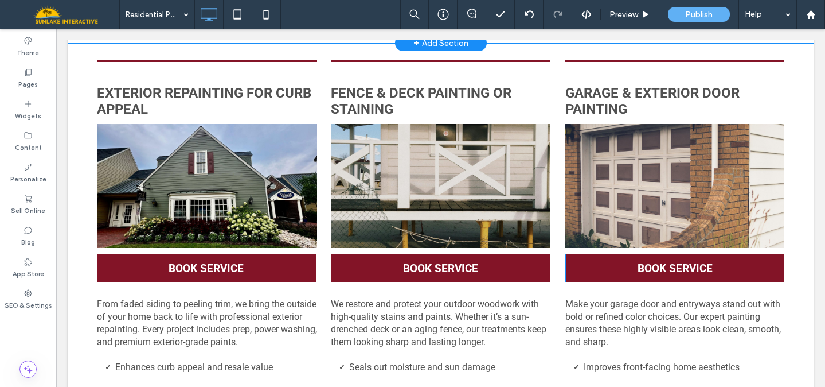
scroll to position [690, 0]
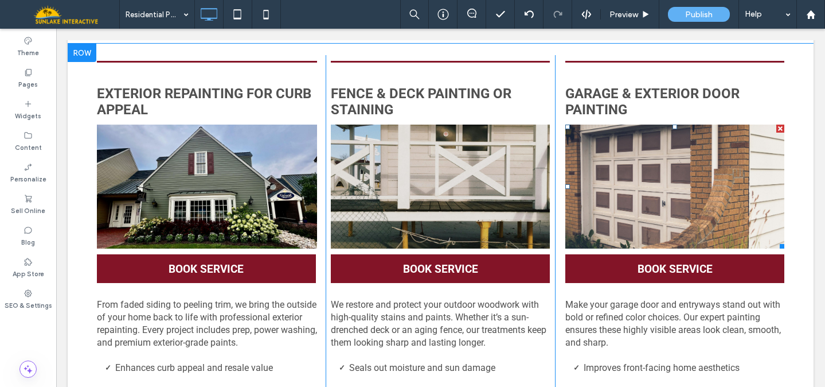
click at [616, 211] on link at bounding box center [675, 186] width 219 height 124
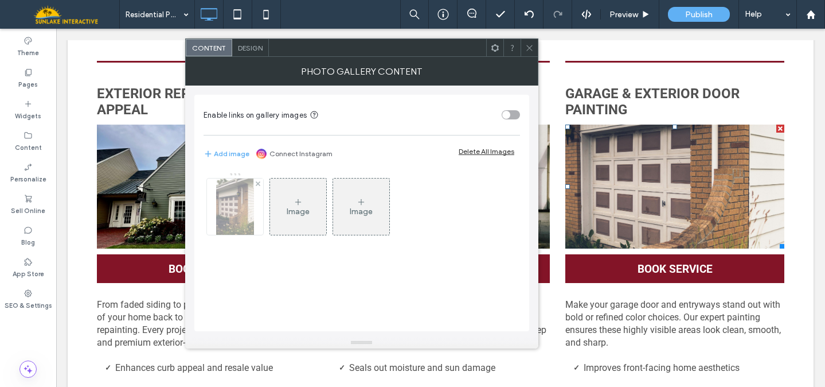
click at [220, 221] on img at bounding box center [234, 206] width 37 height 56
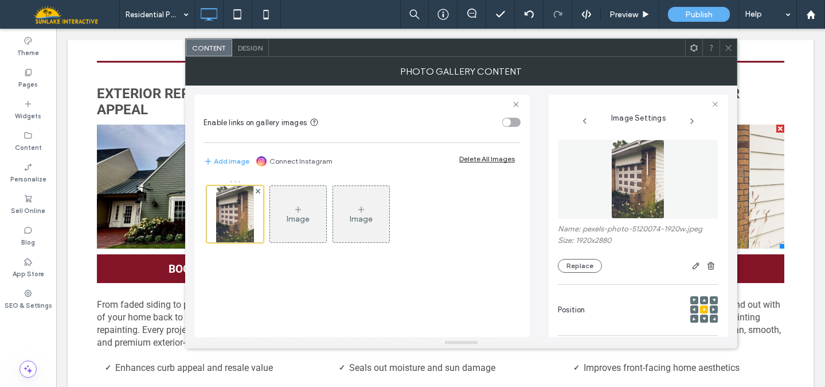
click at [611, 183] on img at bounding box center [637, 178] width 53 height 79
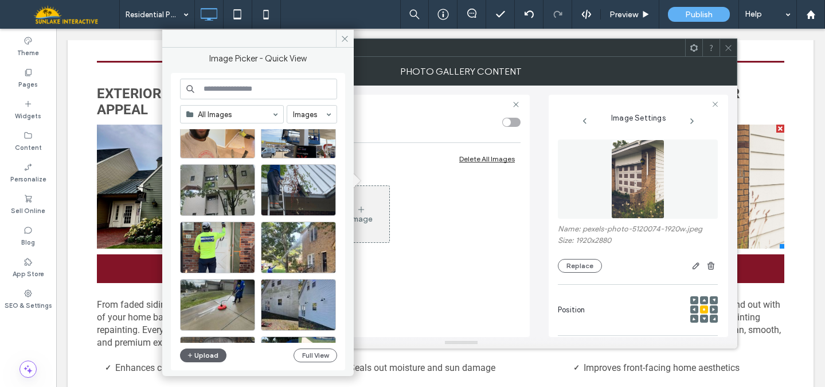
scroll to position [216, 0]
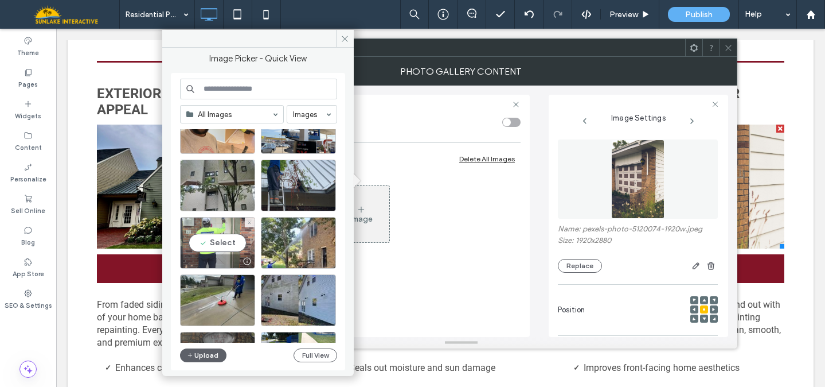
click at [218, 235] on div "Select" at bounding box center [217, 243] width 75 height 52
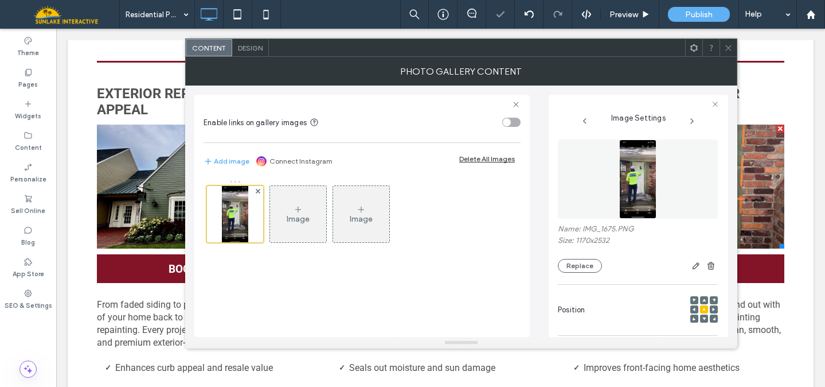
click at [733, 48] on icon at bounding box center [728, 48] width 9 height 9
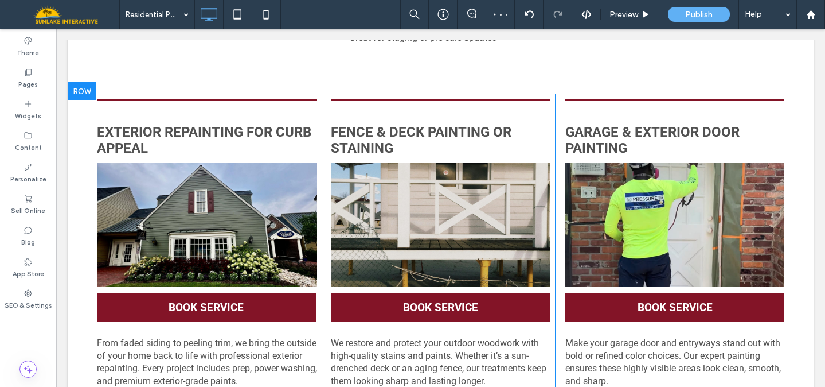
scroll to position [630, 0]
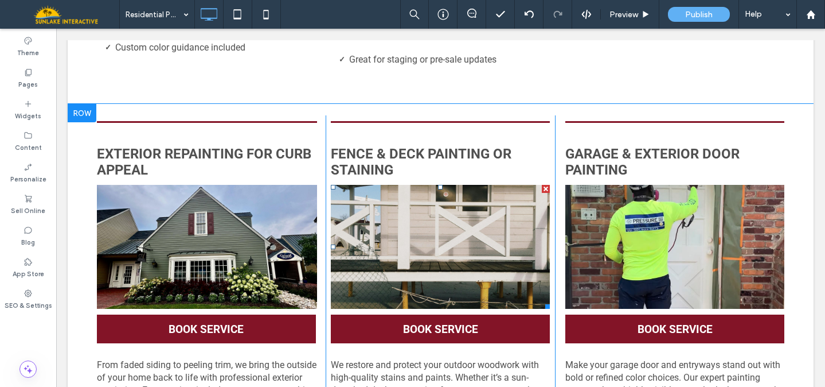
click at [438, 270] on link at bounding box center [440, 247] width 219 height 124
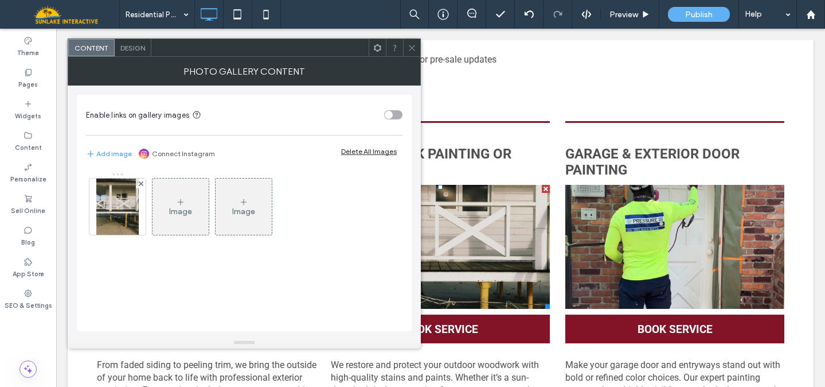
click at [411, 45] on icon at bounding box center [412, 48] width 9 height 9
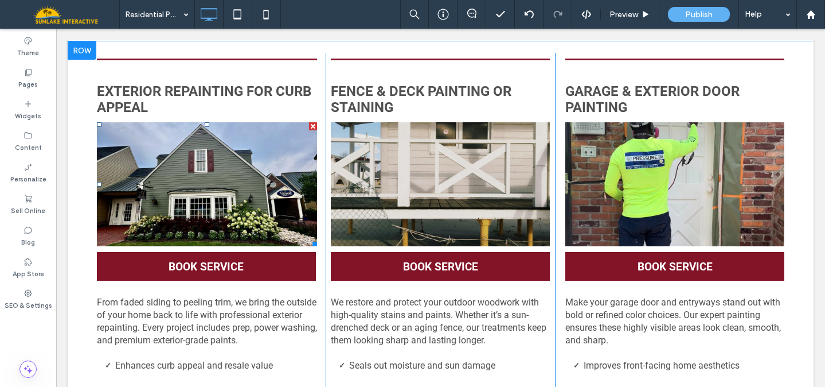
scroll to position [692, 0]
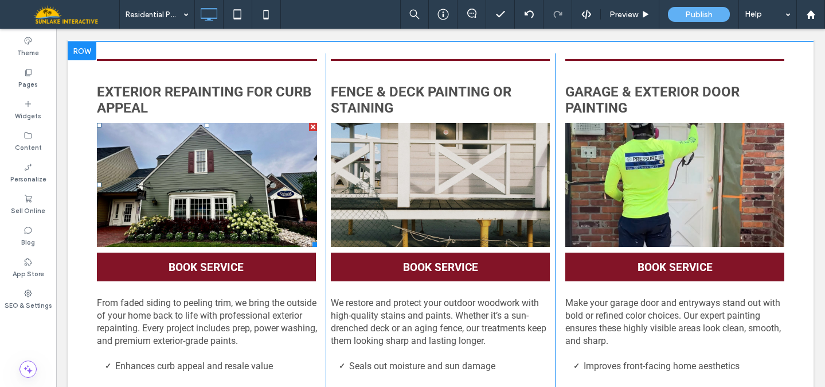
click at [201, 191] on link at bounding box center [207, 185] width 221 height 124
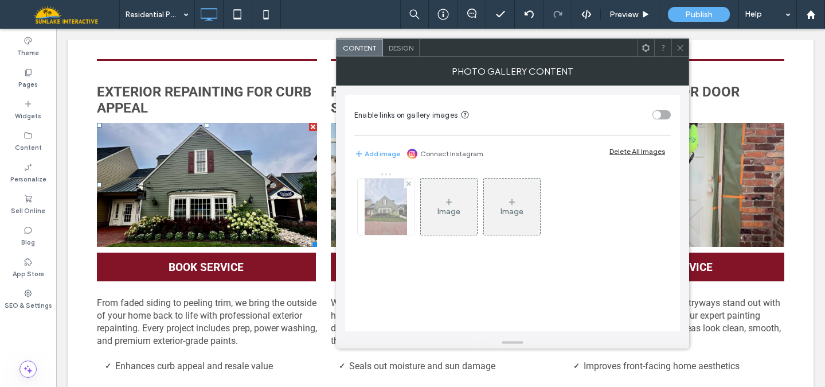
click at [384, 197] on img at bounding box center [386, 206] width 42 height 56
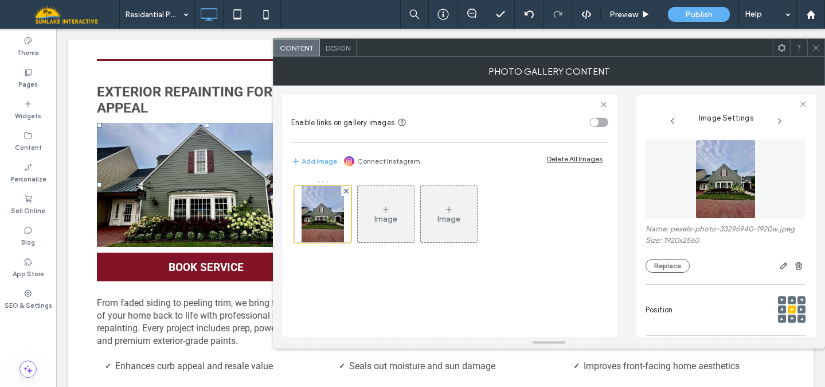
click at [696, 173] on img at bounding box center [726, 178] width 60 height 79
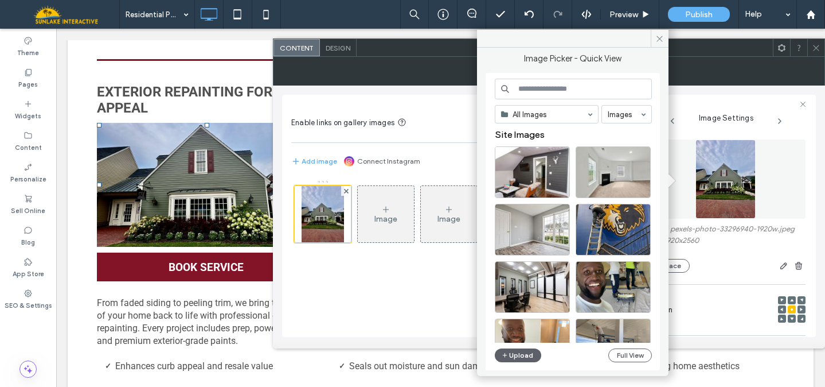
click at [522, 92] on input at bounding box center [573, 89] width 157 height 21
type input "**********"
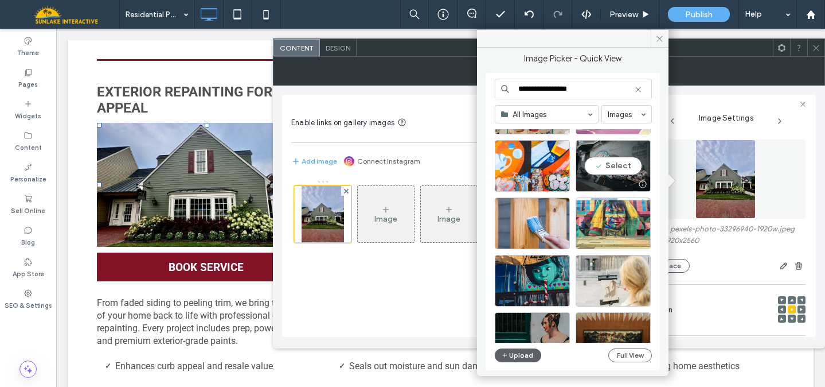
scroll to position [180, 0]
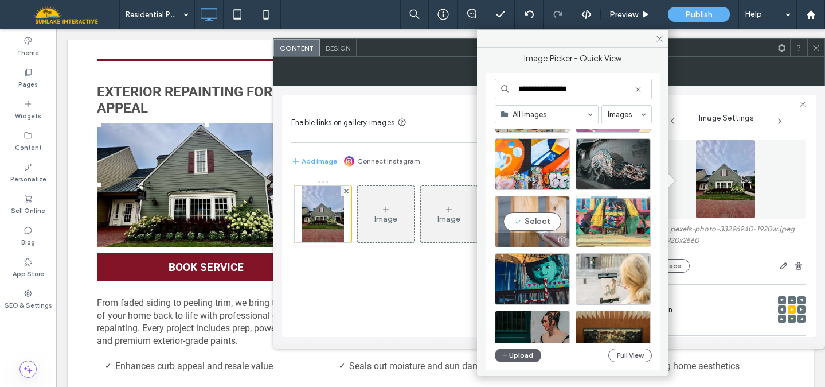
click at [535, 226] on div "Select" at bounding box center [532, 222] width 75 height 52
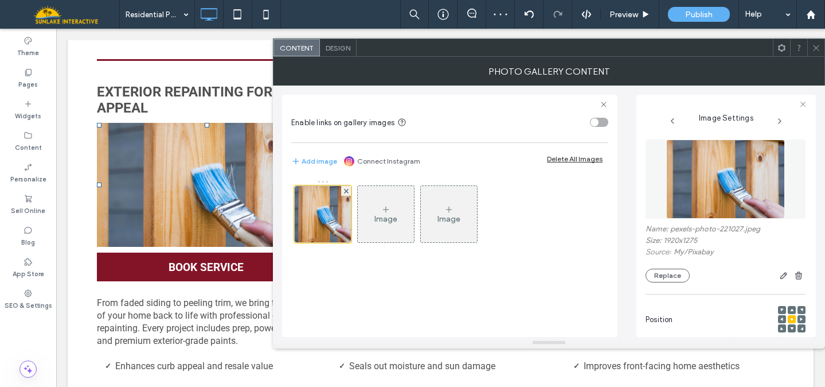
click at [816, 48] on icon at bounding box center [816, 48] width 9 height 9
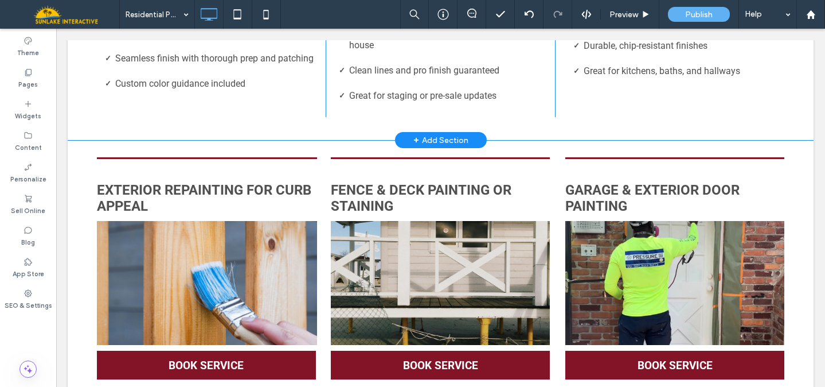
scroll to position [635, 0]
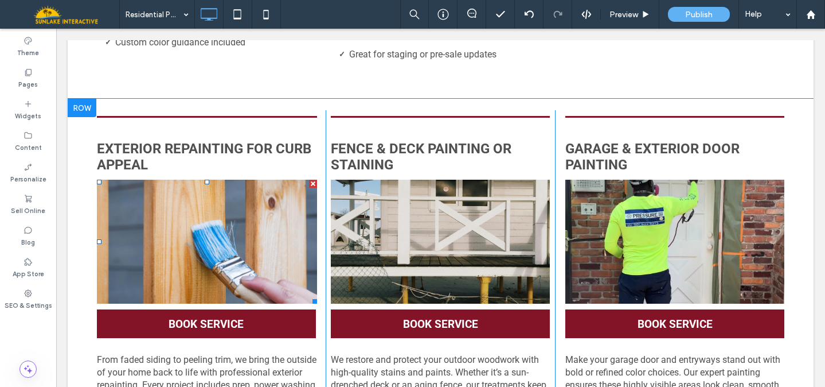
click at [253, 246] on link at bounding box center [207, 242] width 221 height 124
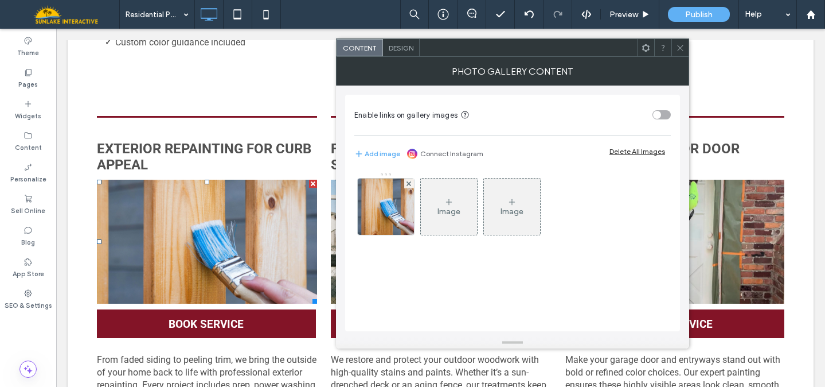
click at [679, 48] on icon at bounding box center [680, 48] width 9 height 9
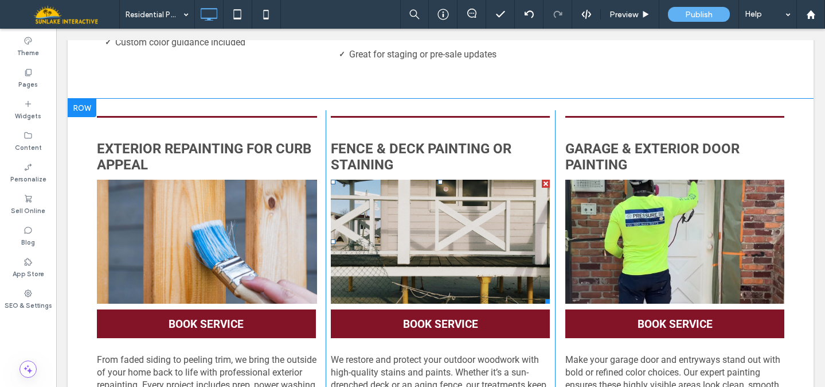
click at [444, 206] on link at bounding box center [440, 242] width 219 height 124
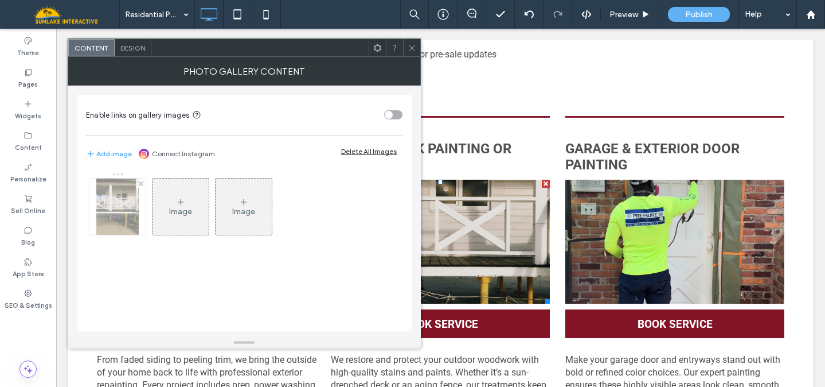
click at [124, 217] on img at bounding box center [117, 206] width 42 height 56
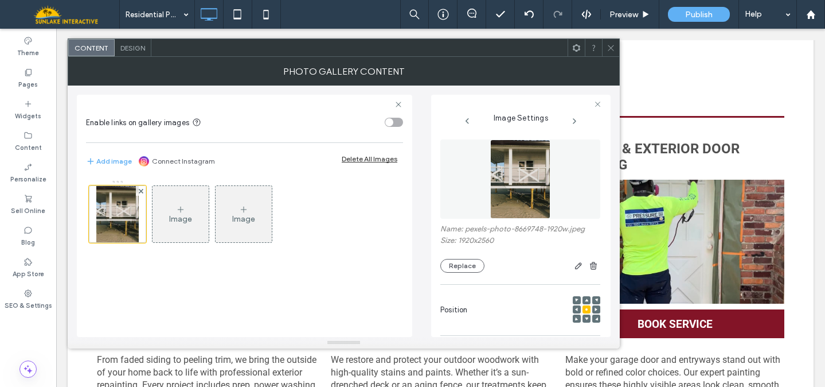
click at [518, 189] on img at bounding box center [520, 178] width 60 height 79
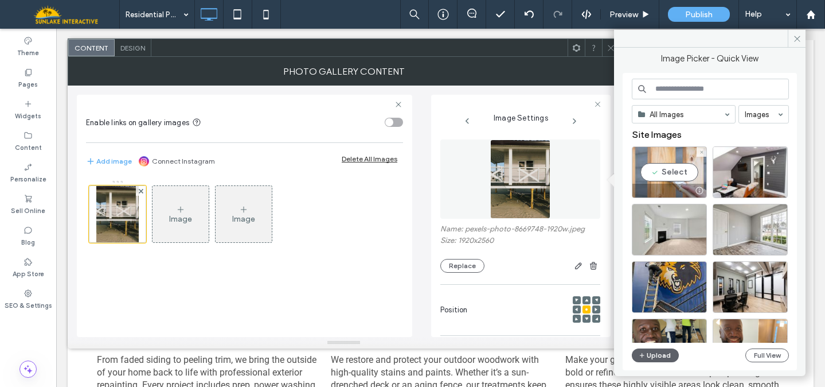
click at [669, 180] on div "Select" at bounding box center [669, 172] width 75 height 52
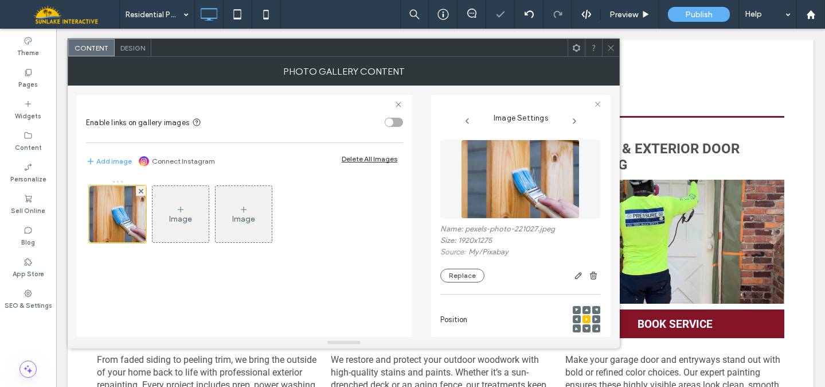
click at [613, 44] on icon at bounding box center [611, 48] width 9 height 9
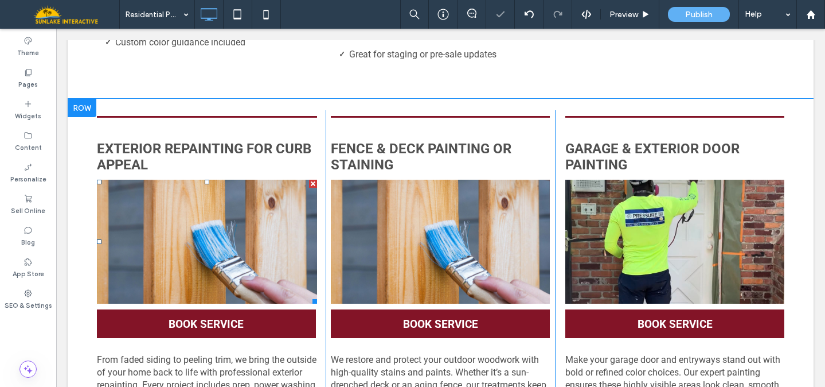
click at [225, 215] on link at bounding box center [207, 242] width 221 height 124
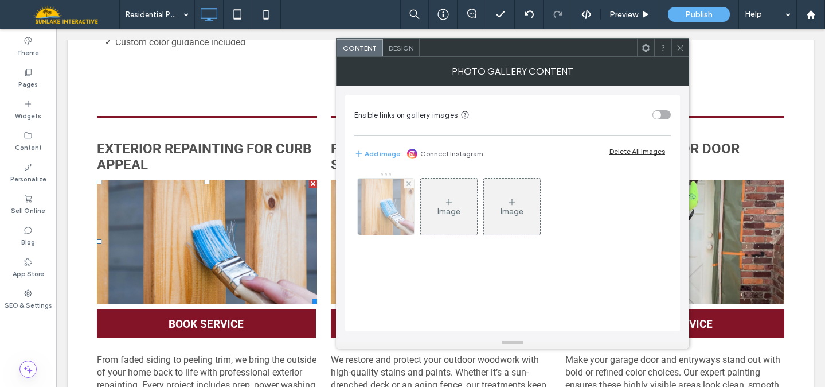
click at [400, 211] on img at bounding box center [386, 206] width 85 height 56
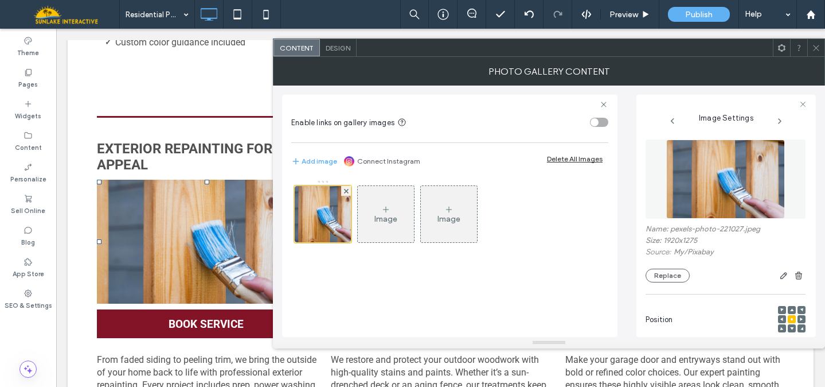
click at [692, 176] on img at bounding box center [726, 178] width 119 height 79
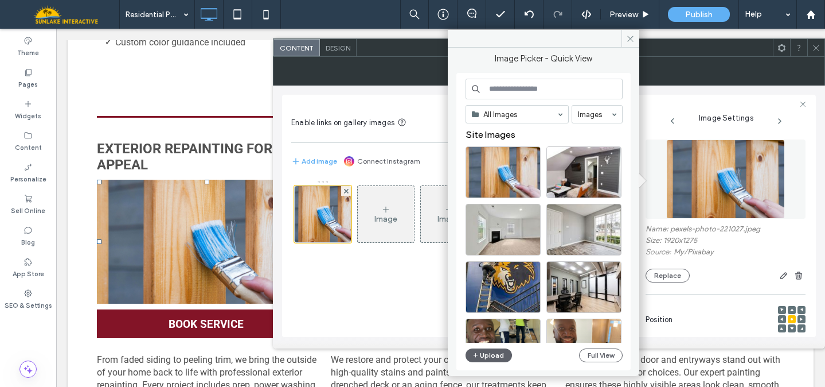
click at [514, 86] on input at bounding box center [544, 89] width 157 height 21
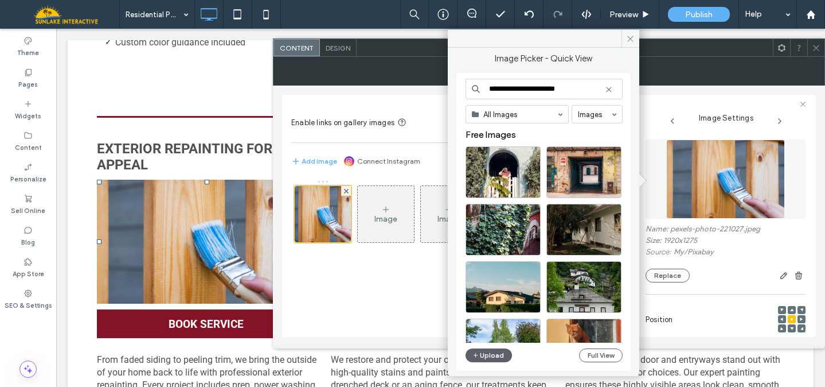
type input "**********"
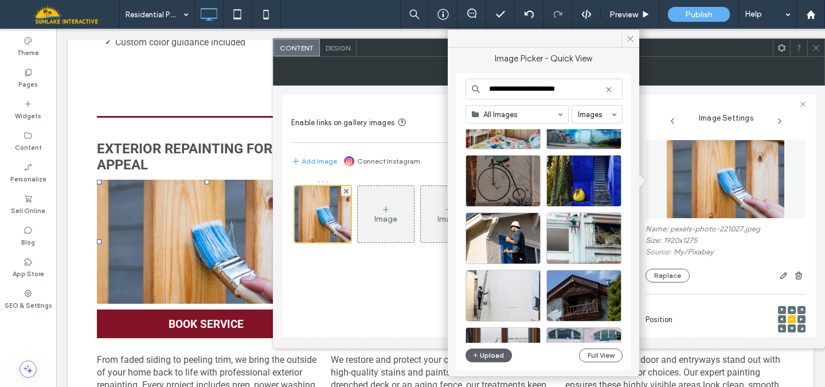
scroll to position [276, 0]
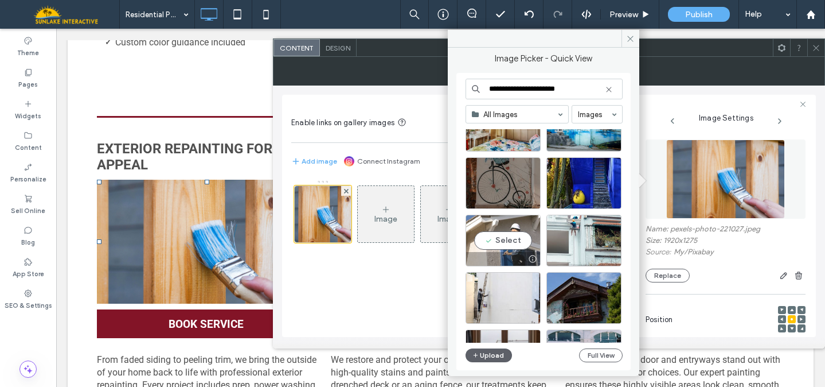
click at [505, 234] on div "Select" at bounding box center [503, 241] width 75 height 52
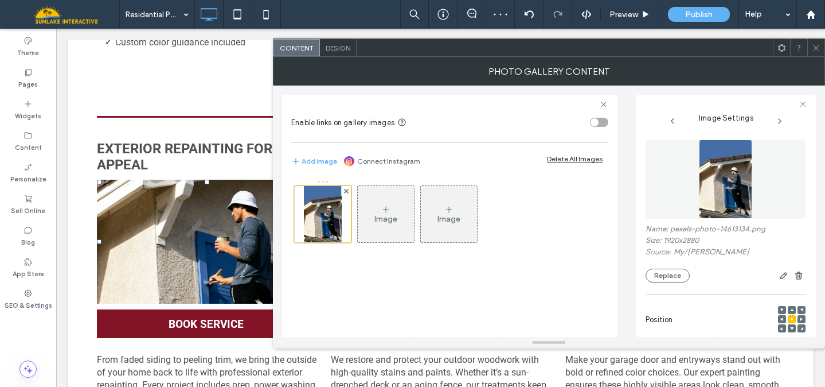
click at [815, 49] on use at bounding box center [816, 48] width 6 height 6
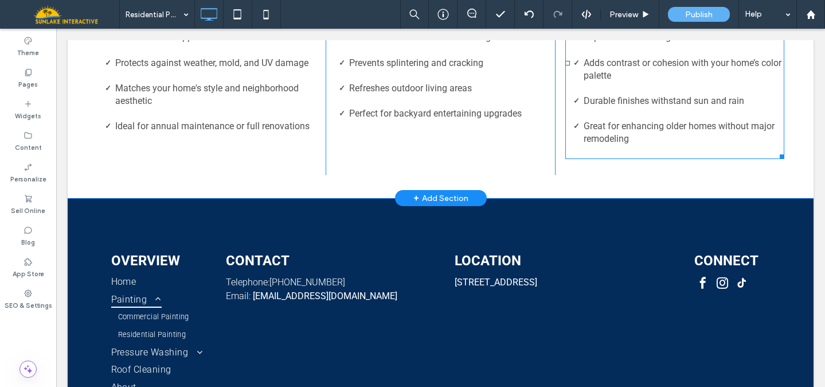
scroll to position [1055, 0]
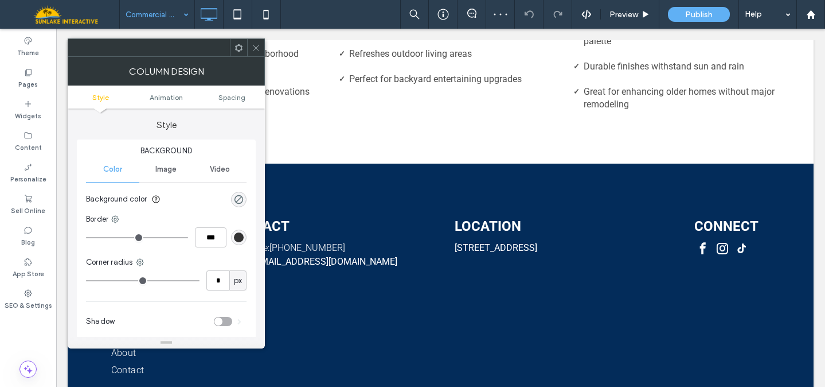
click at [254, 46] on use at bounding box center [256, 48] width 6 height 6
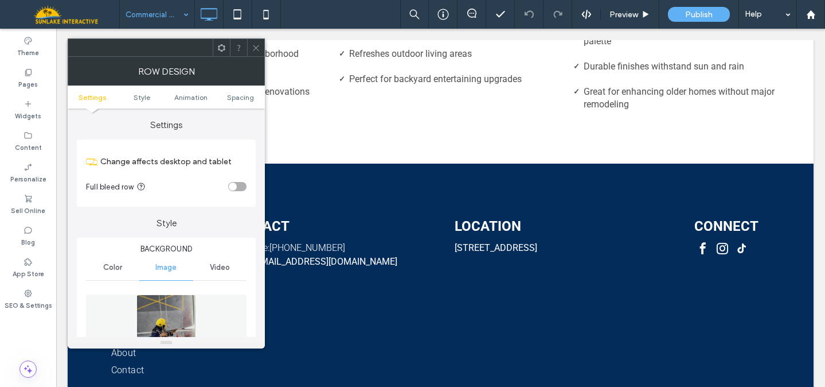
click at [161, 314] on img at bounding box center [167, 333] width 60 height 79
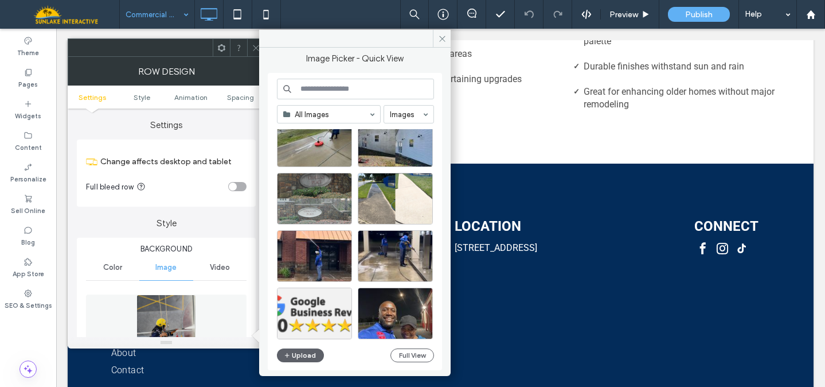
scroll to position [446, 0]
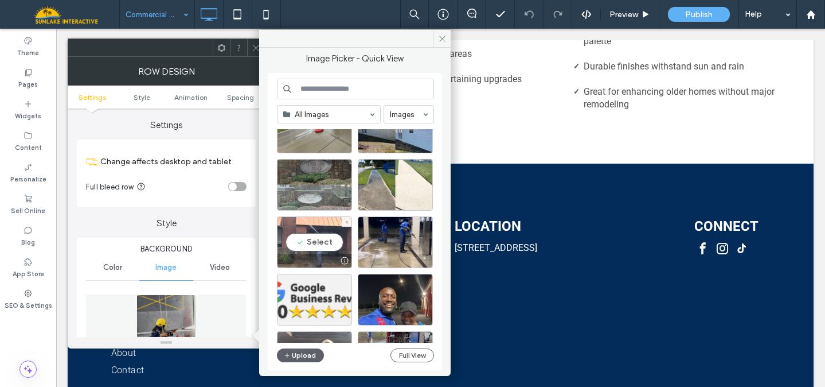
click at [310, 244] on div "Select" at bounding box center [314, 242] width 75 height 52
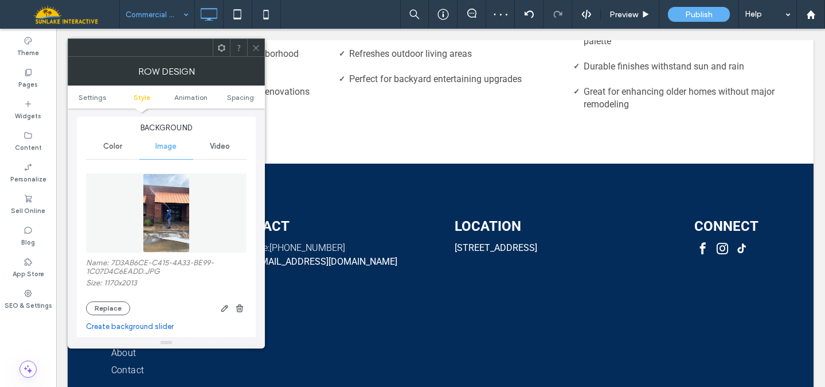
scroll to position [165, 0]
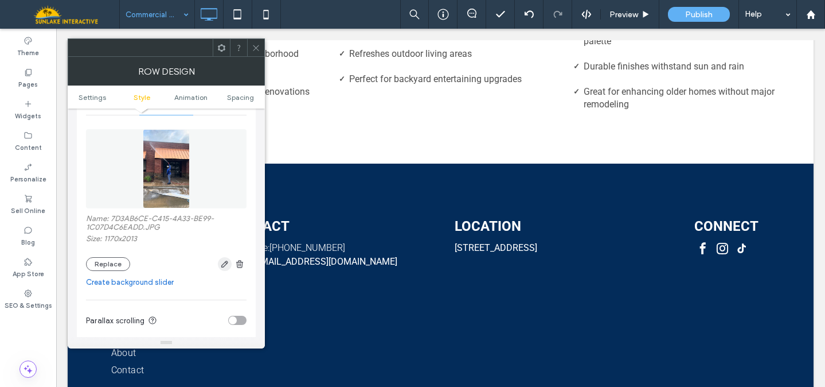
click at [218, 267] on span "button" at bounding box center [225, 264] width 14 height 14
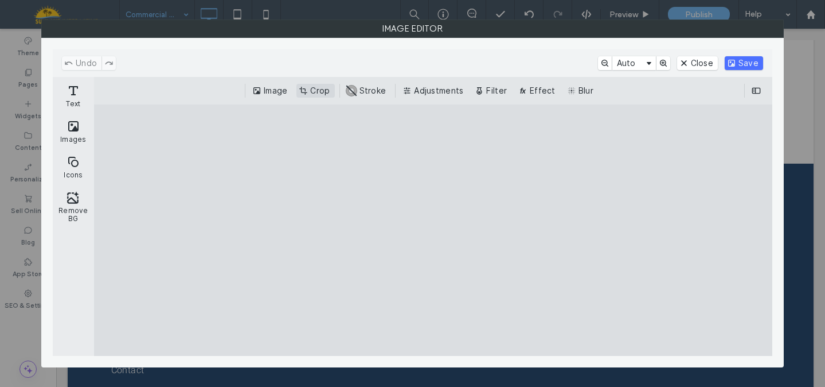
click at [325, 92] on button "Crop" at bounding box center [316, 91] width 38 height 14
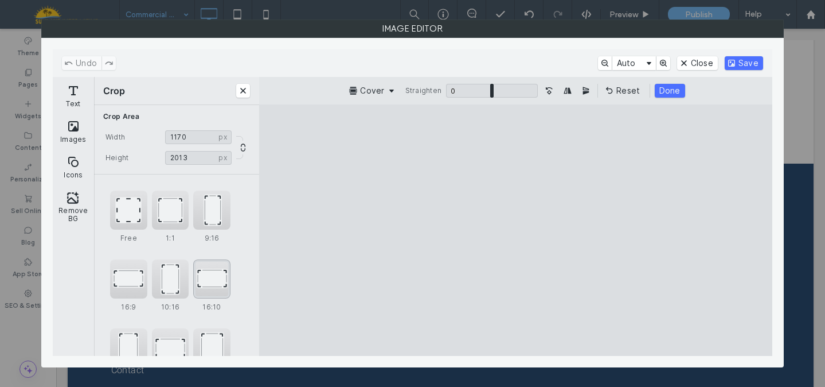
click at [211, 279] on div "16:10" at bounding box center [211, 278] width 37 height 39
drag, startPoint x: 536, startPoint y: 240, endPoint x: 525, endPoint y: 290, distance: 51.8
click at [516, 230] on cesdk-canvas "Editor canvas" at bounding box center [516, 230] width 0 height 0
click at [137, 278] on div "16:9" at bounding box center [128, 278] width 37 height 39
type input "*******"
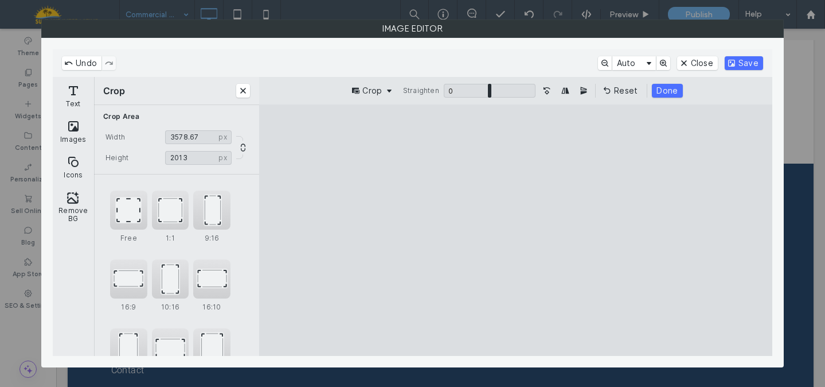
drag, startPoint x: 512, startPoint y: 246, endPoint x: 512, endPoint y: 325, distance: 79.7
click at [516, 230] on cesdk-canvas "Editor canvas" at bounding box center [516, 230] width 0 height 0
drag, startPoint x: 509, startPoint y: 317, endPoint x: 502, endPoint y: 281, distance: 36.8
click at [516, 230] on cesdk-canvas "Editor canvas" at bounding box center [516, 230] width 0 height 0
click at [740, 57] on button "Save" at bounding box center [744, 63] width 38 height 14
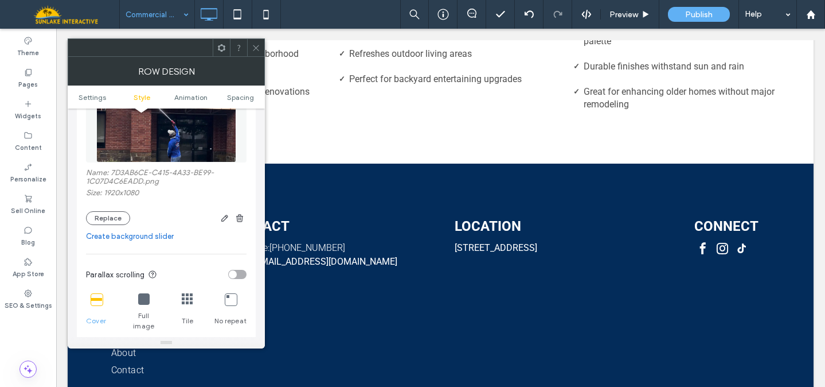
scroll to position [208, 0]
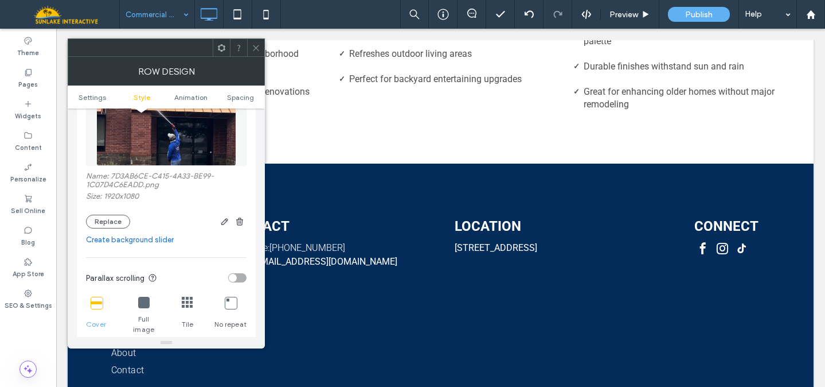
click at [254, 53] on span at bounding box center [256, 47] width 9 height 17
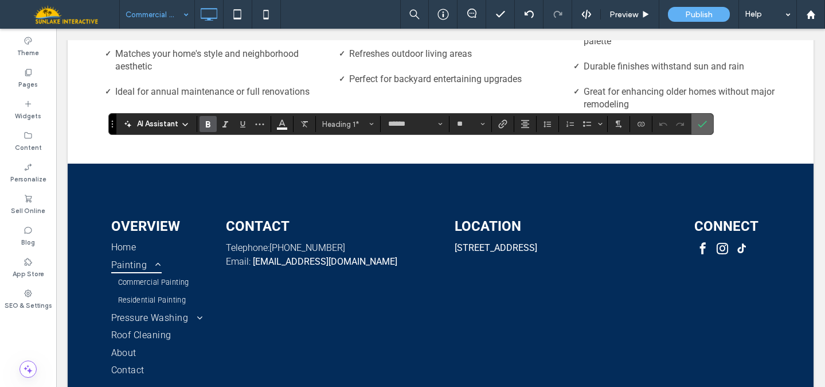
click at [704, 123] on use "Confirm" at bounding box center [702, 123] width 9 height 7
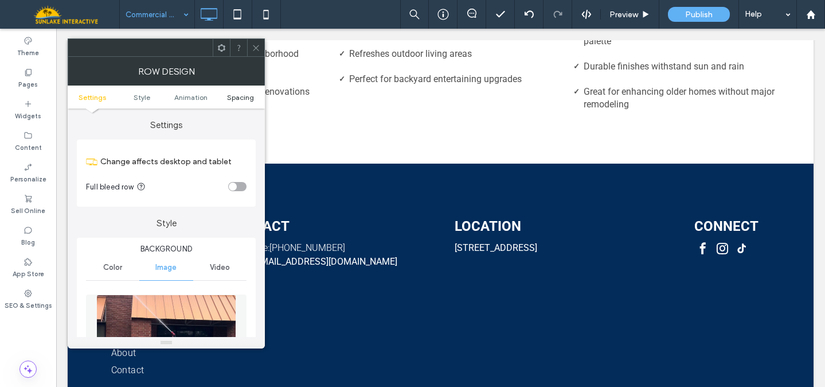
click at [243, 98] on span "Spacing" at bounding box center [240, 97] width 27 height 9
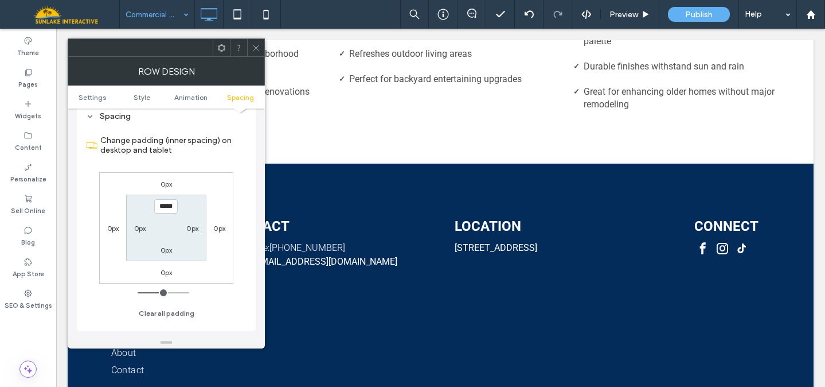
scroll to position [778, 0]
type input "*****"
type input "***"
click at [258, 49] on use at bounding box center [256, 48] width 6 height 6
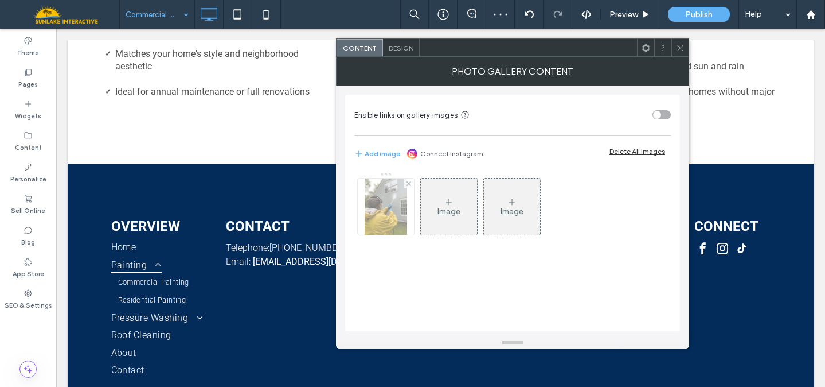
click at [401, 208] on img at bounding box center [386, 206] width 42 height 56
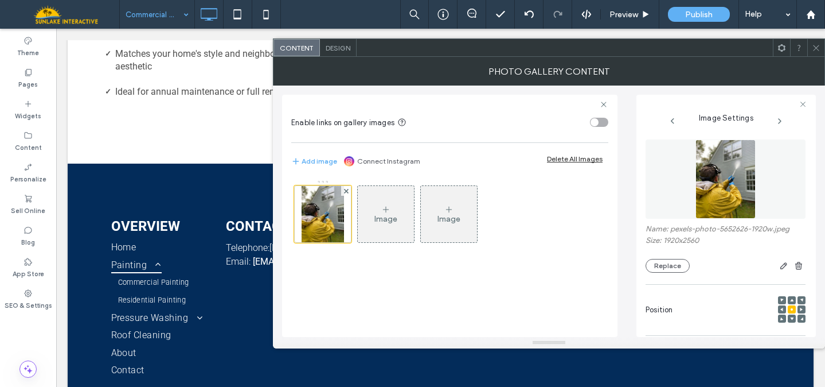
click at [719, 183] on img at bounding box center [726, 178] width 60 height 79
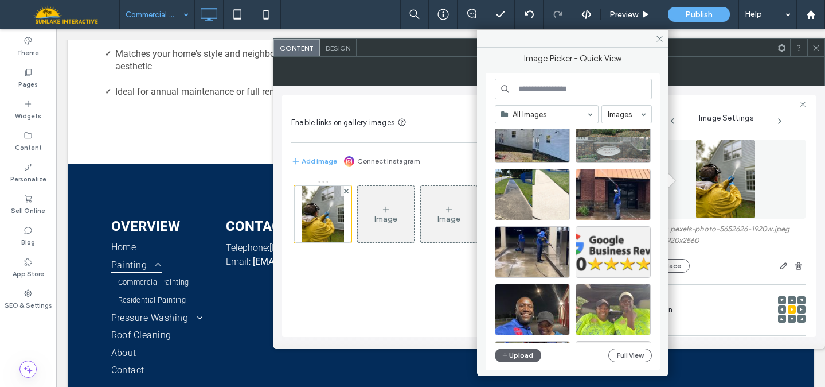
scroll to position [494, 0]
click at [622, 181] on div "Select" at bounding box center [613, 194] width 75 height 52
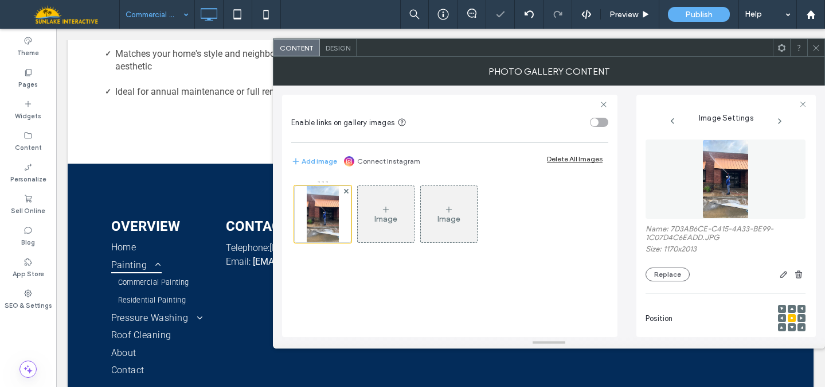
click at [815, 46] on use at bounding box center [816, 48] width 6 height 6
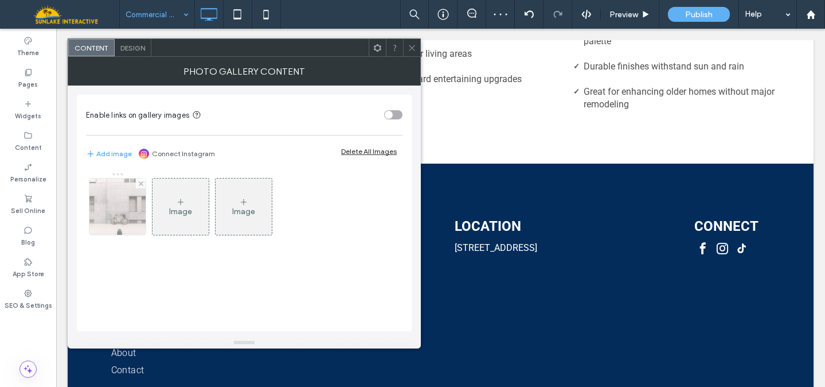
click at [107, 202] on img at bounding box center [117, 206] width 75 height 56
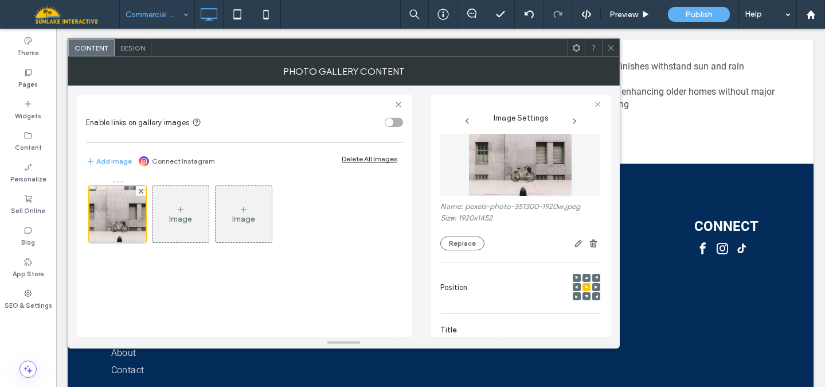
scroll to position [23, 0]
click at [514, 171] on img at bounding box center [521, 155] width 104 height 79
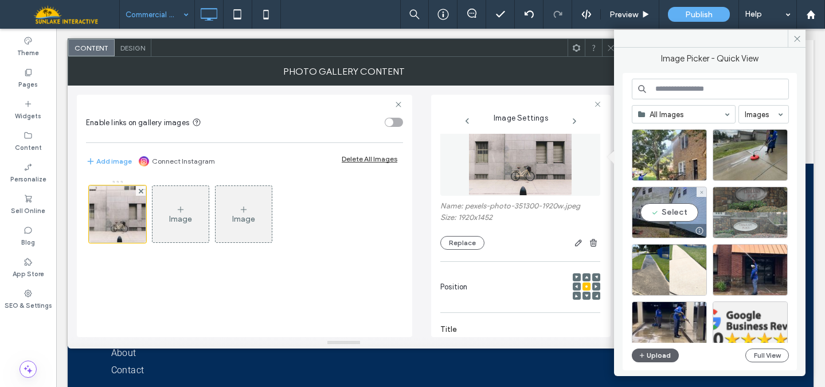
scroll to position [434, 0]
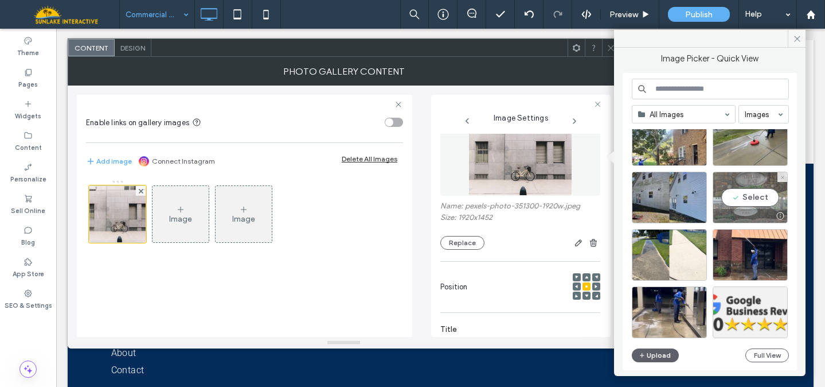
click at [734, 209] on div at bounding box center [751, 216] width 74 height 14
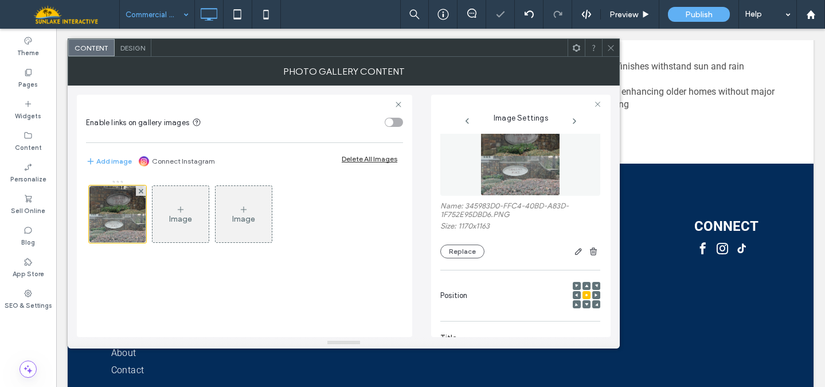
click at [610, 52] on icon at bounding box center [611, 48] width 9 height 9
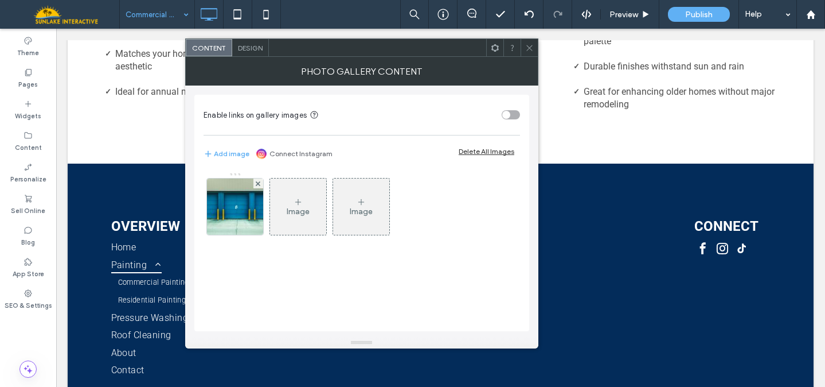
click at [530, 48] on icon at bounding box center [529, 48] width 9 height 9
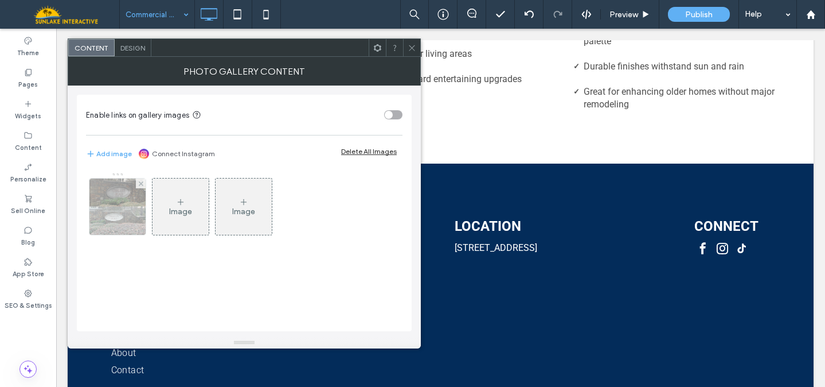
click at [127, 205] on img at bounding box center [117, 206] width 57 height 56
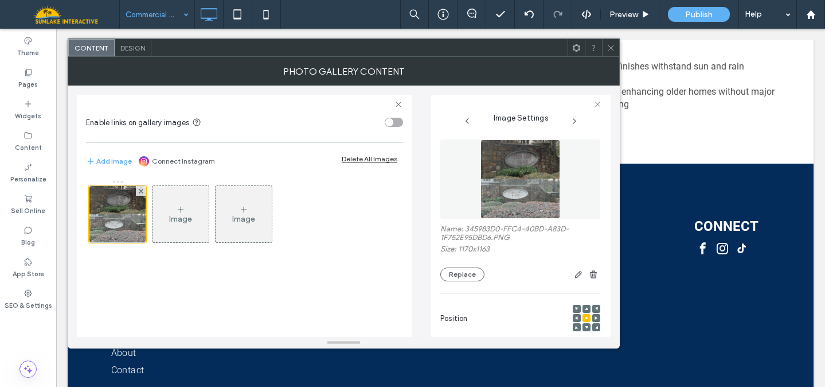
click at [524, 179] on img at bounding box center [521, 178] width 80 height 79
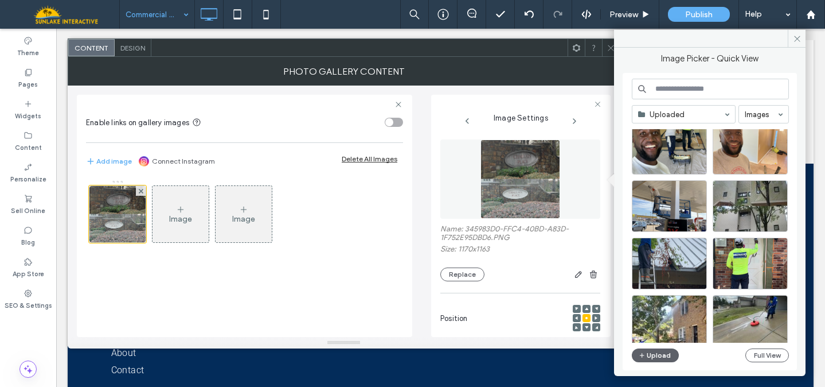
scroll to position [65, 0]
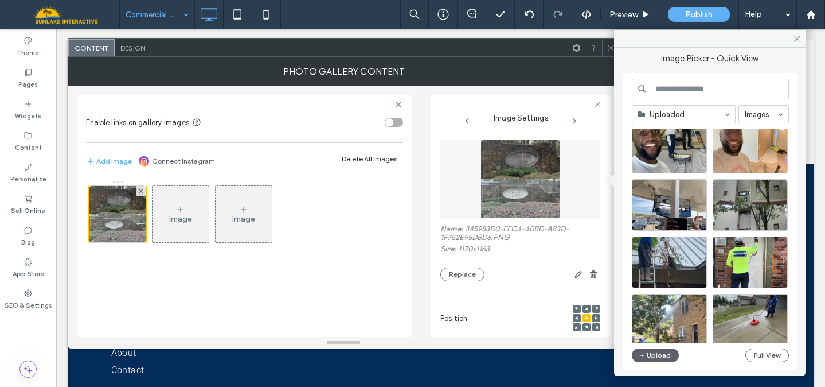
click at [683, 90] on input at bounding box center [710, 89] width 157 height 21
type input "**********"
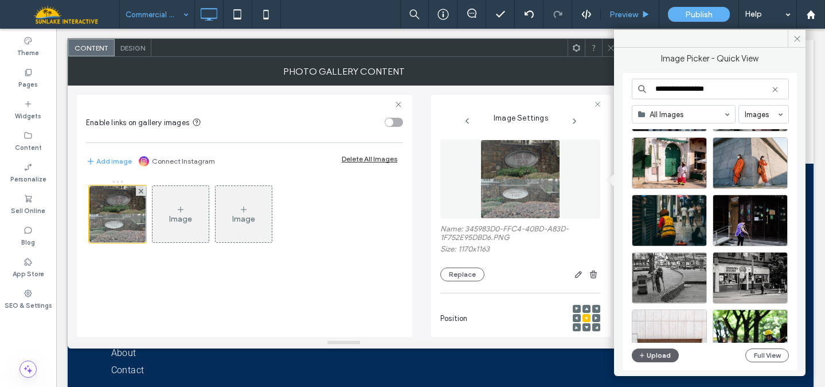
scroll to position [814, 0]
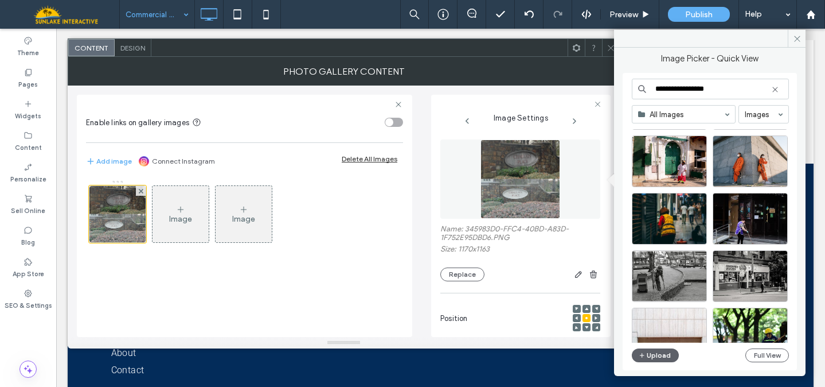
click at [533, 174] on img at bounding box center [521, 178] width 80 height 79
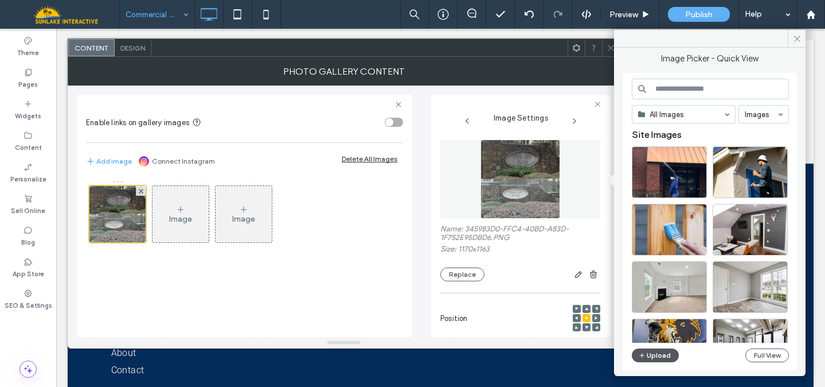
click at [652, 357] on button "Upload" at bounding box center [655, 355] width 47 height 14
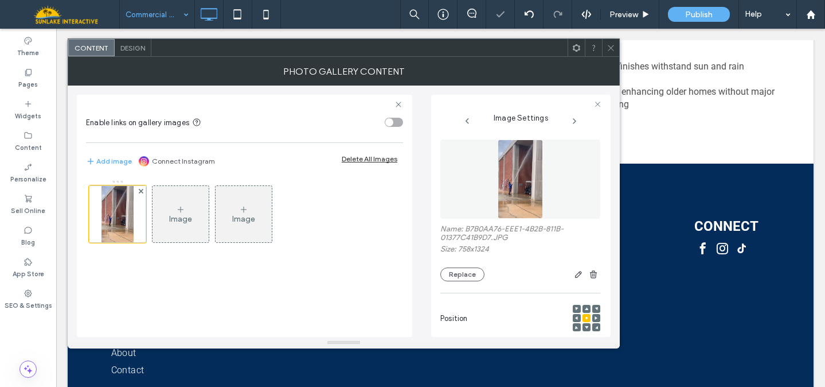
click at [608, 47] on icon at bounding box center [611, 48] width 9 height 9
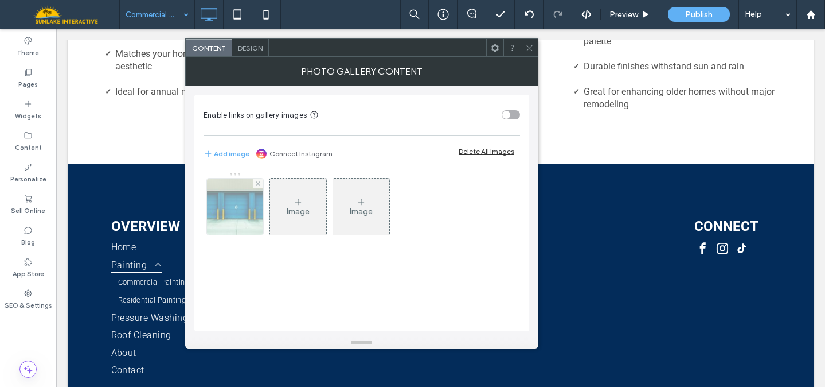
click at [258, 207] on img at bounding box center [235, 206] width 84 height 56
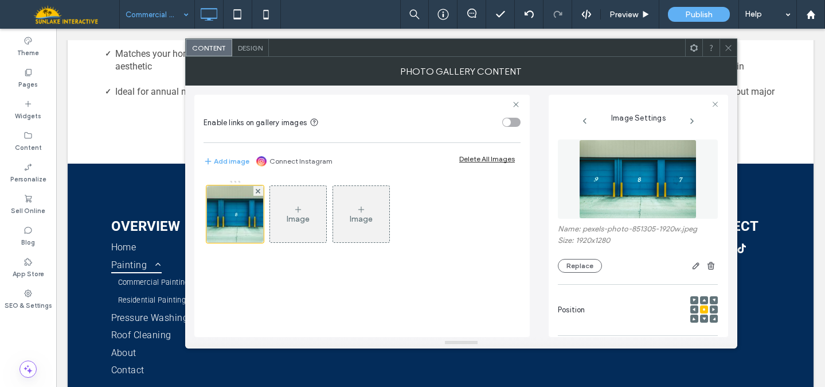
click at [613, 178] on img at bounding box center [638, 178] width 118 height 79
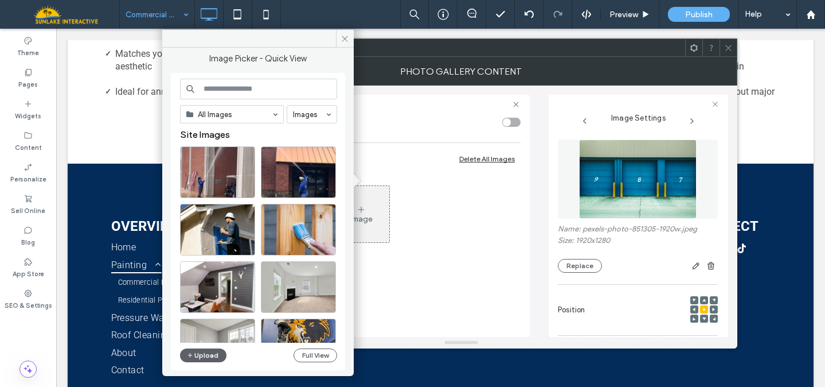
click at [266, 93] on input at bounding box center [258, 89] width 157 height 21
type input "**********"
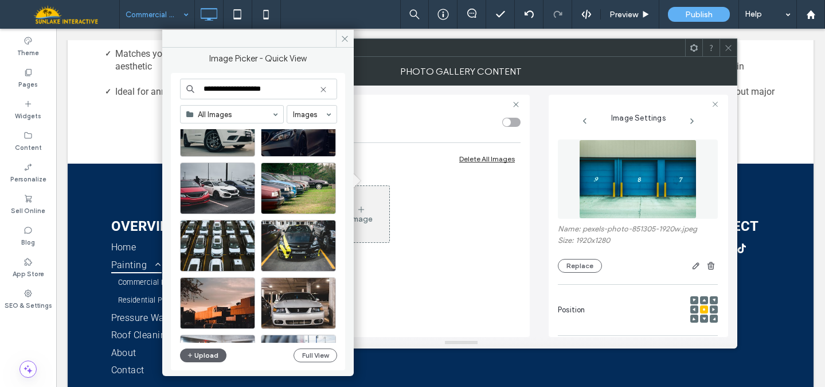
scroll to position [1590, 0]
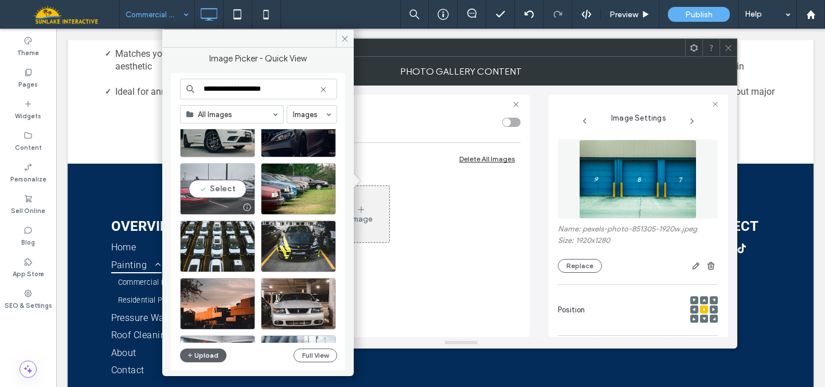
click at [231, 199] on div "Select" at bounding box center [217, 189] width 75 height 52
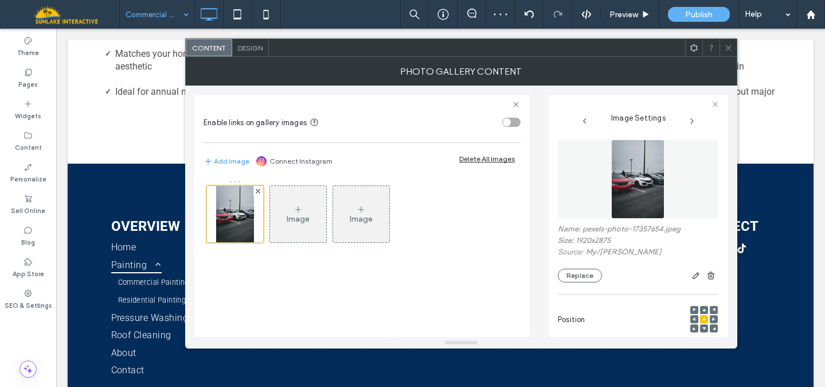
click at [726, 46] on icon at bounding box center [728, 48] width 9 height 9
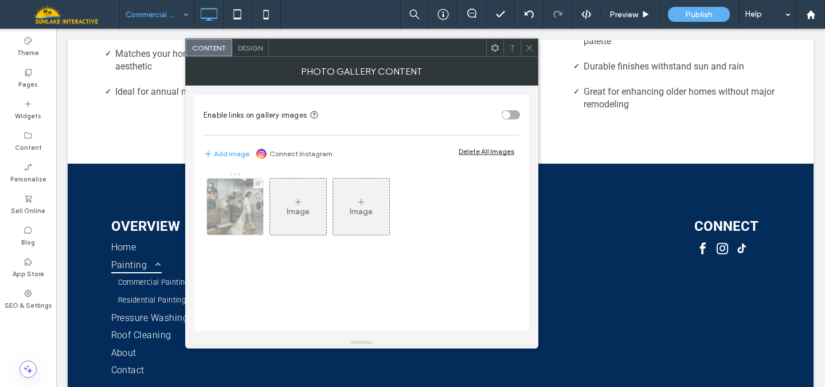
click at [229, 210] on img at bounding box center [235, 206] width 84 height 56
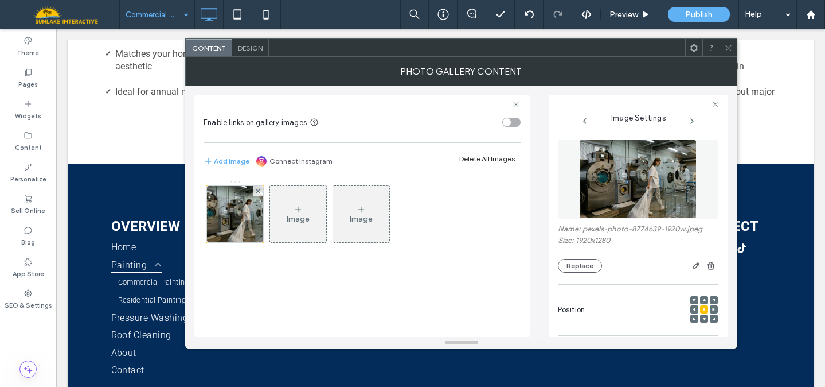
click at [627, 185] on img at bounding box center [638, 178] width 118 height 79
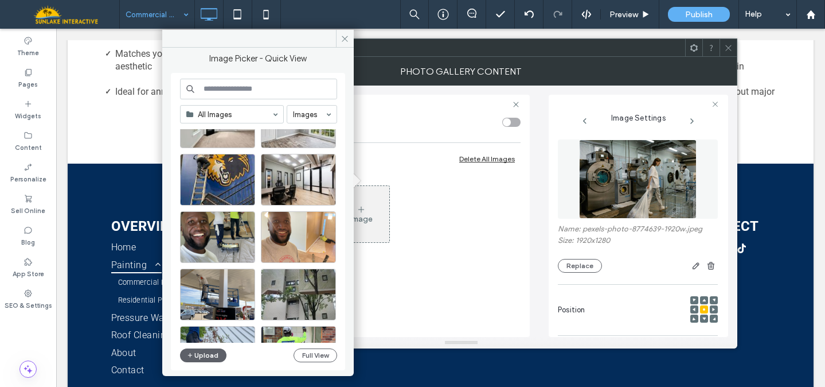
scroll to position [0, 0]
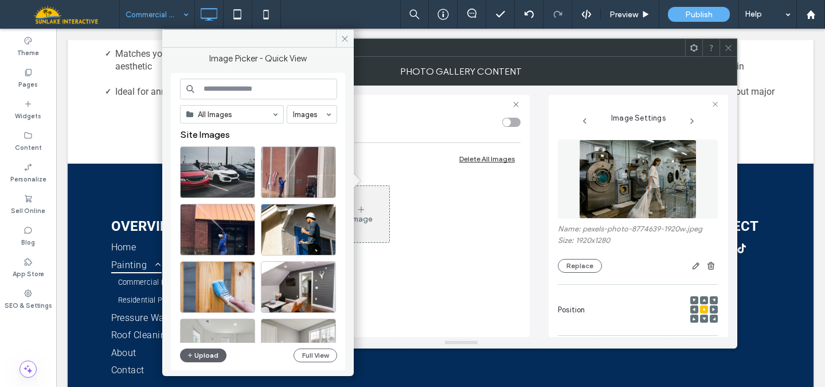
click at [258, 91] on input at bounding box center [258, 89] width 157 height 21
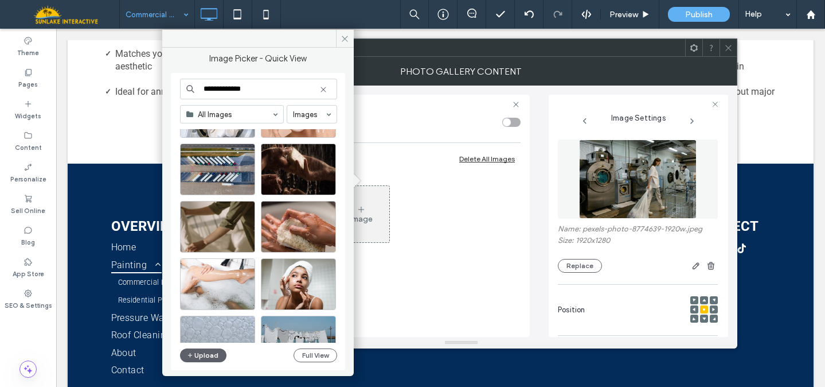
scroll to position [503, 0]
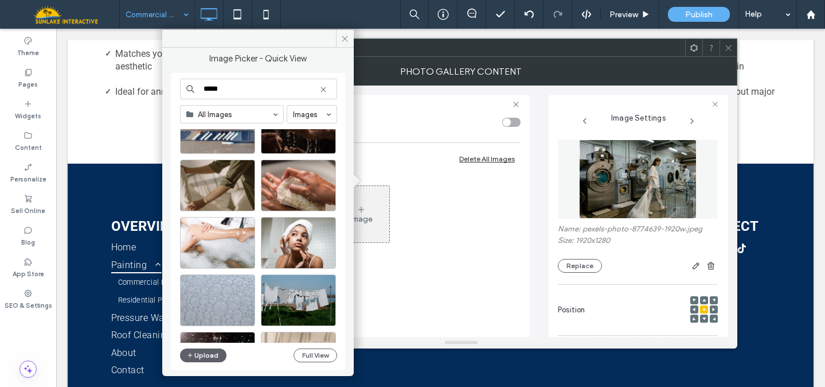
type input "*****"
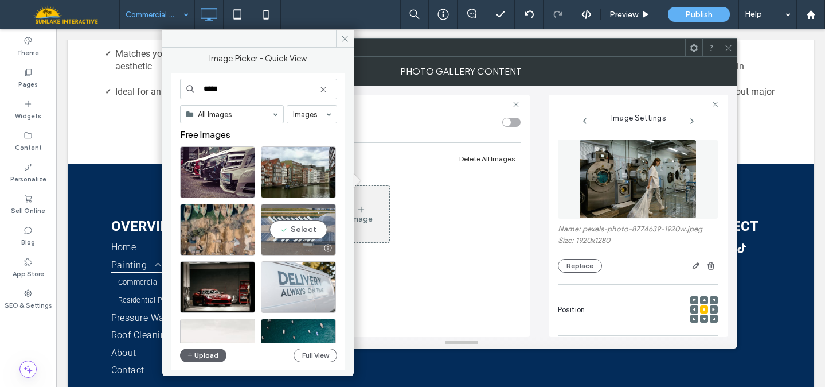
click at [289, 223] on div "Select" at bounding box center [298, 230] width 75 height 52
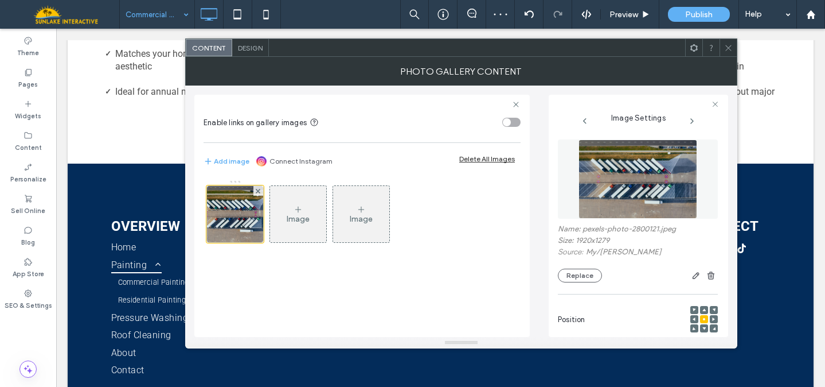
click at [729, 46] on icon at bounding box center [728, 48] width 9 height 9
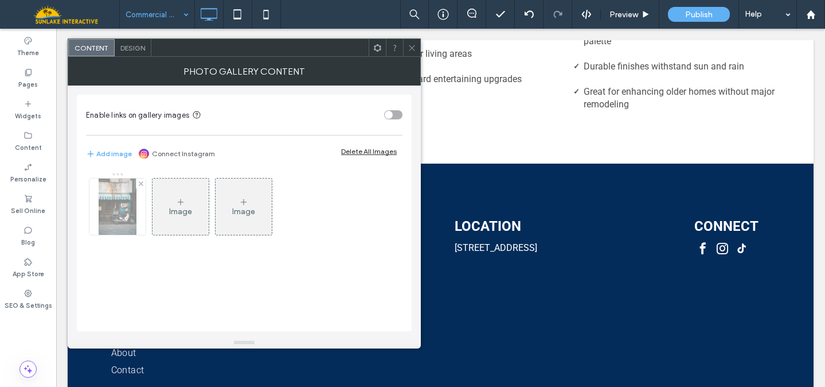
click at [118, 192] on img at bounding box center [117, 206] width 37 height 56
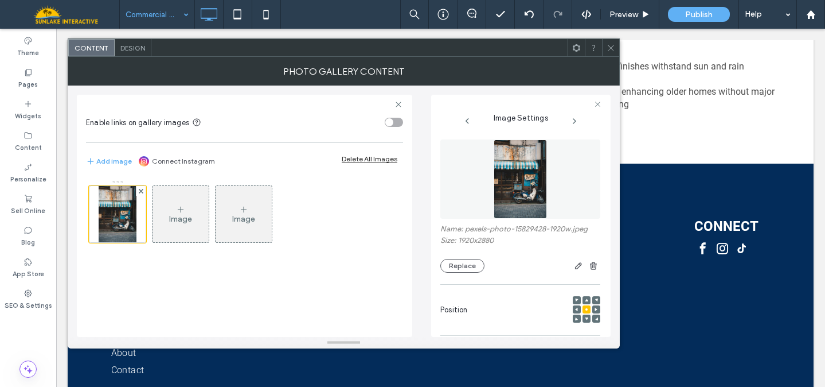
click at [507, 191] on img at bounding box center [520, 178] width 53 height 79
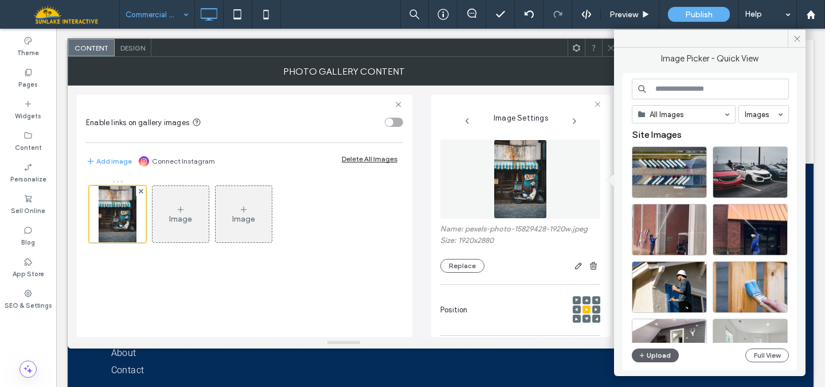
click at [613, 45] on icon at bounding box center [611, 48] width 9 height 9
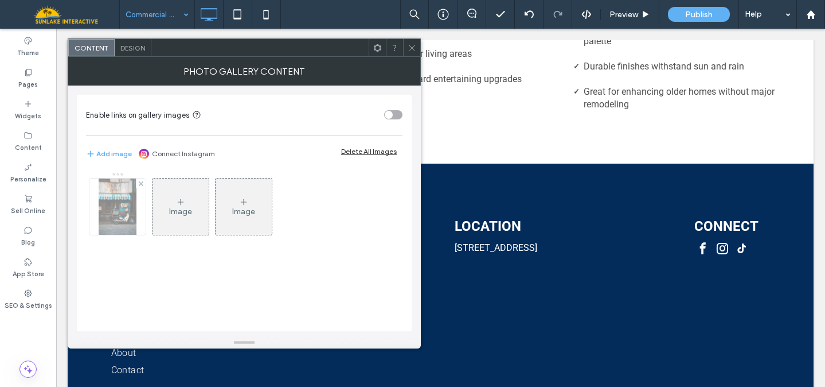
click at [112, 206] on img at bounding box center [117, 206] width 37 height 56
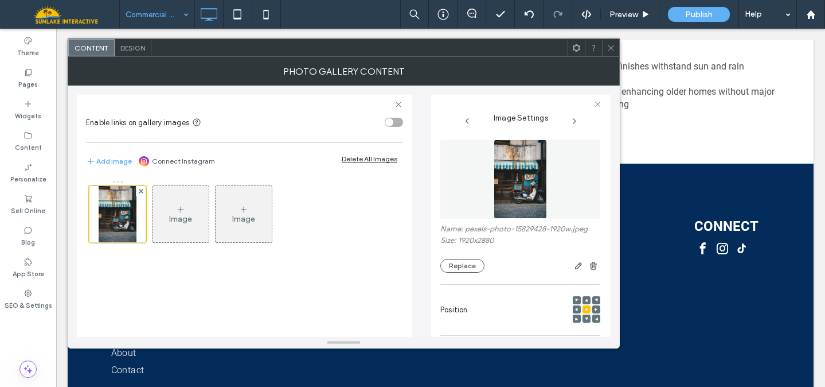
click at [515, 182] on img at bounding box center [520, 178] width 53 height 79
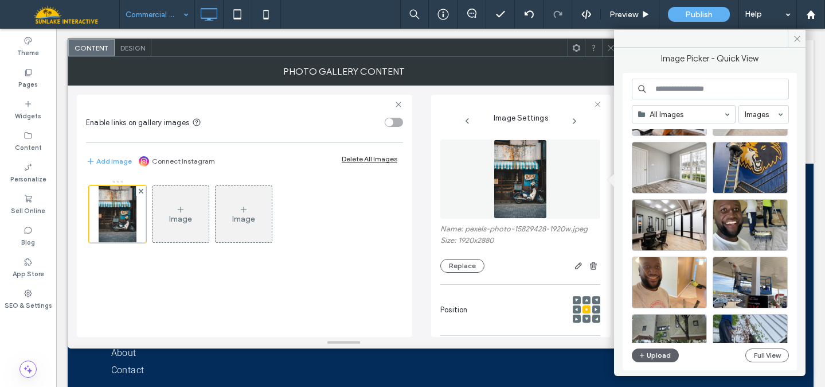
scroll to position [236, 0]
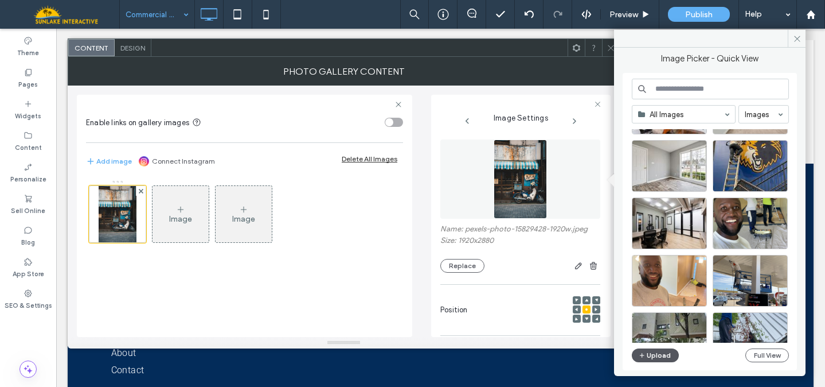
click at [645, 355] on icon "button" at bounding box center [642, 354] width 7 height 9
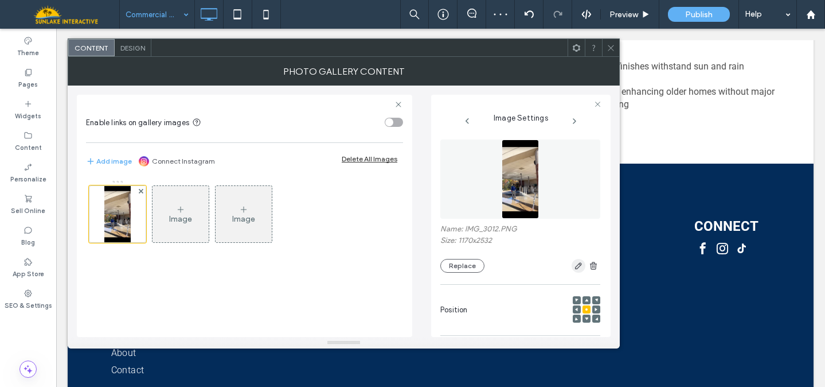
click at [574, 267] on icon "button" at bounding box center [578, 265] width 9 height 9
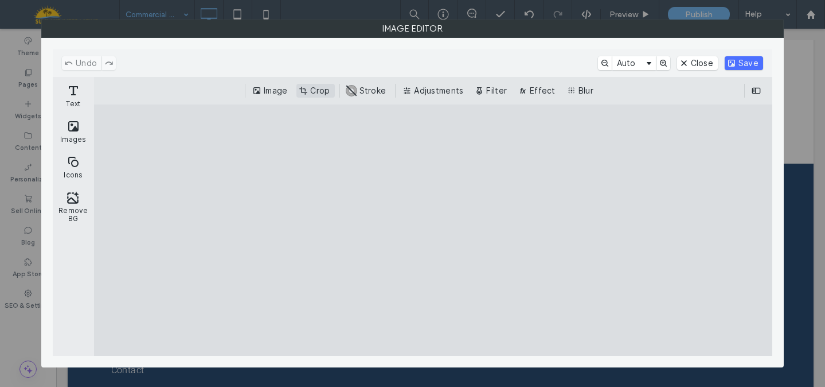
click at [306, 91] on button "Crop" at bounding box center [316, 91] width 38 height 14
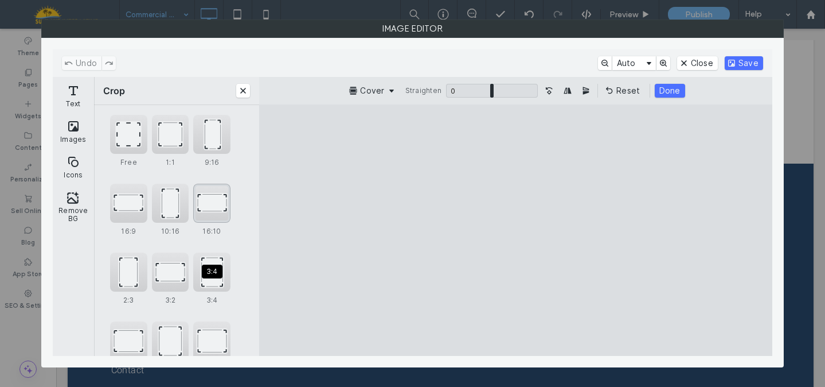
scroll to position [111, 0]
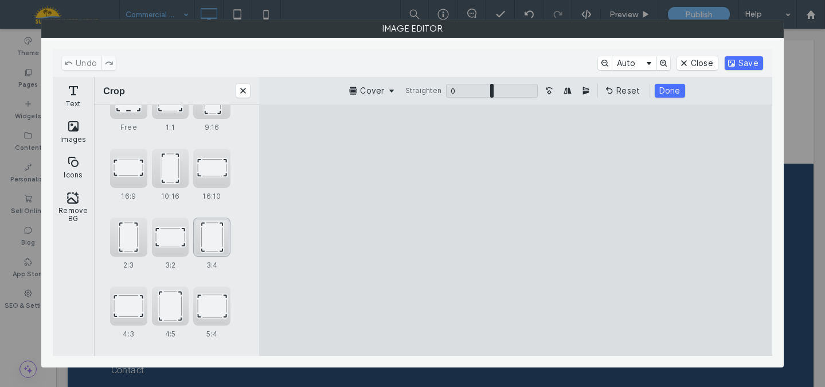
click at [216, 232] on div "3:4" at bounding box center [211, 236] width 37 height 39
type input "****"
drag, startPoint x: 478, startPoint y: 275, endPoint x: 473, endPoint y: 243, distance: 32.1
click at [516, 230] on cesdk-canvas "Editor canvas" at bounding box center [516, 230] width 0 height 0
click at [739, 61] on button "Save" at bounding box center [744, 63] width 38 height 14
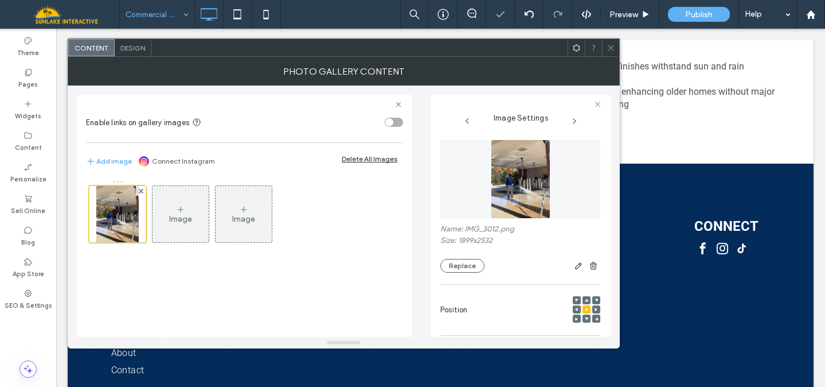
click at [607, 47] on icon at bounding box center [611, 48] width 9 height 9
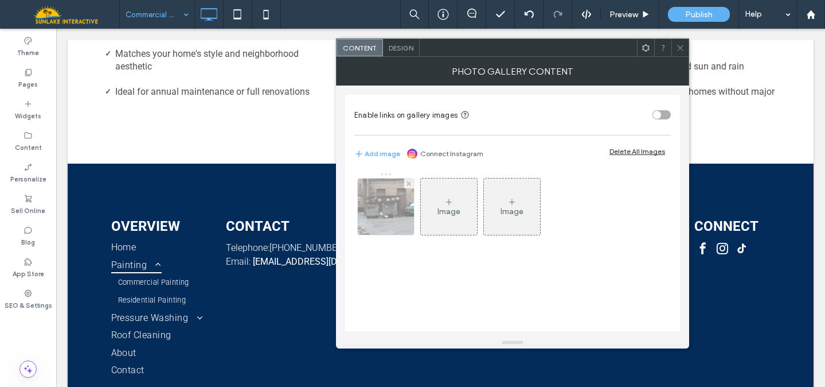
click at [395, 212] on img at bounding box center [386, 206] width 84 height 56
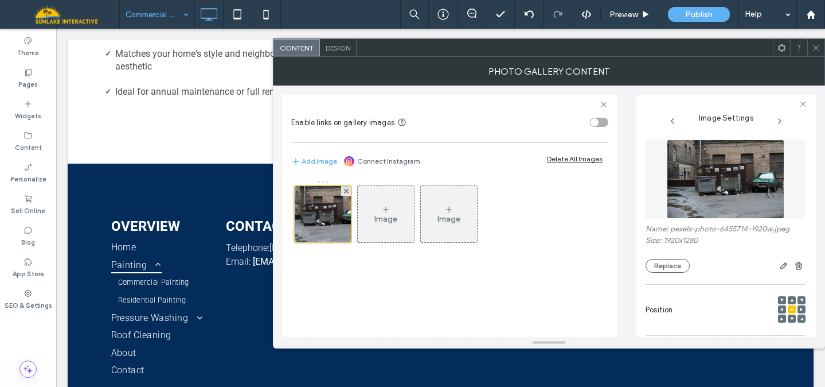
click at [815, 50] on icon at bounding box center [816, 48] width 9 height 9
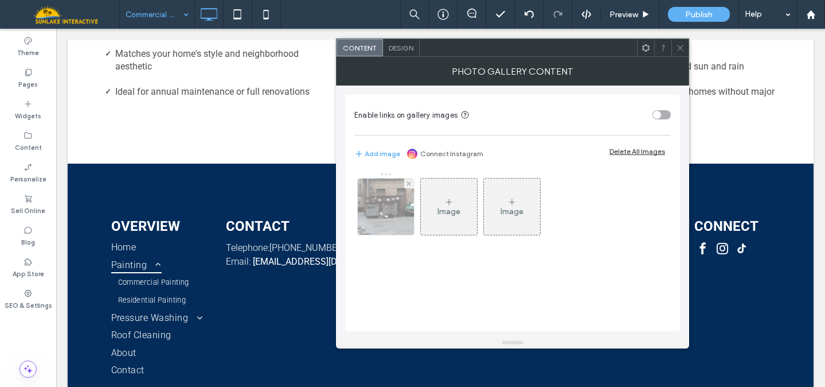
click at [381, 224] on img at bounding box center [386, 206] width 84 height 56
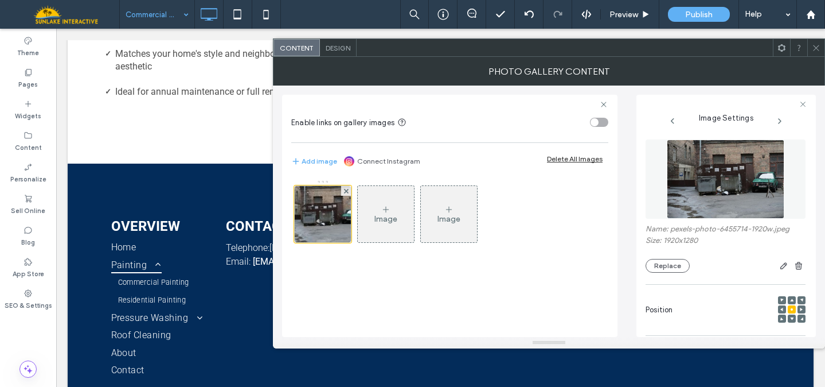
click at [701, 176] on img at bounding box center [726, 178] width 118 height 79
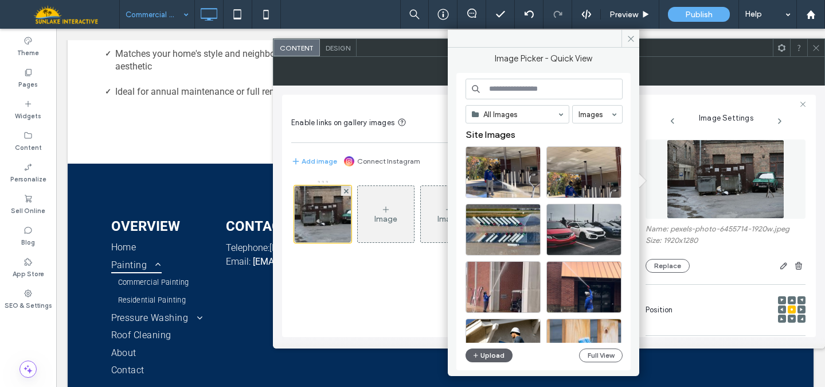
click at [511, 91] on input at bounding box center [544, 89] width 157 height 21
type input "**********"
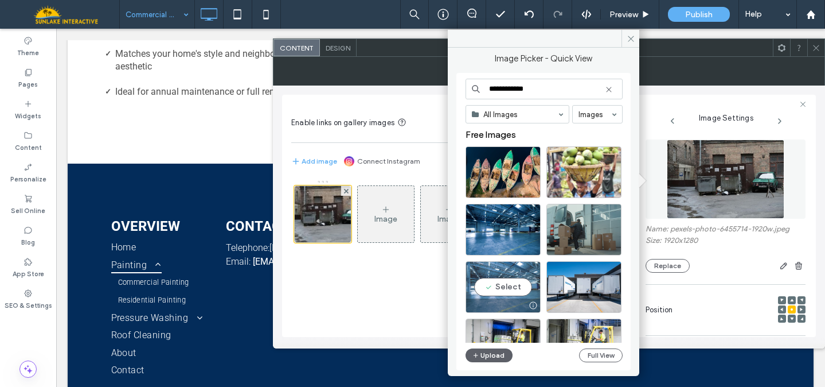
click at [507, 286] on div "Select" at bounding box center [503, 287] width 75 height 52
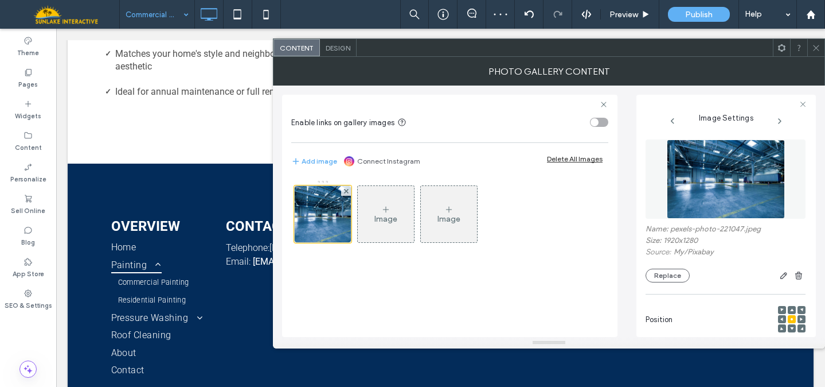
click at [819, 47] on icon at bounding box center [816, 48] width 9 height 9
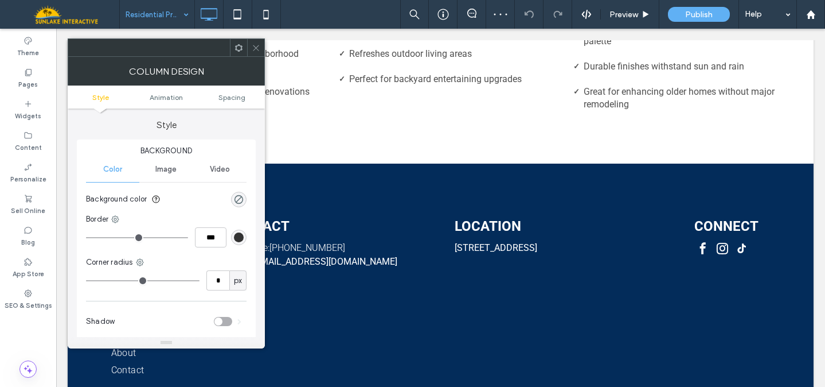
click at [250, 48] on div at bounding box center [255, 47] width 17 height 17
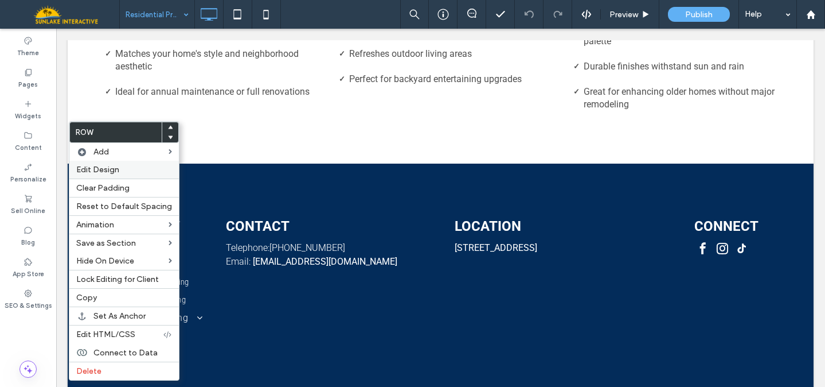
click at [106, 173] on span "Edit Design" at bounding box center [97, 170] width 43 height 10
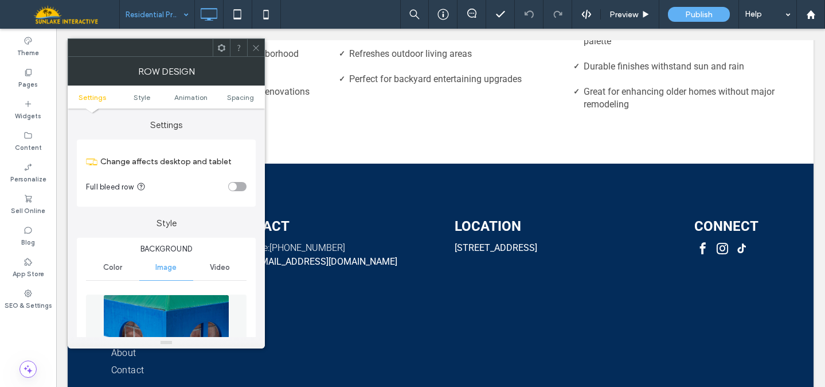
click at [177, 308] on img at bounding box center [166, 333] width 126 height 79
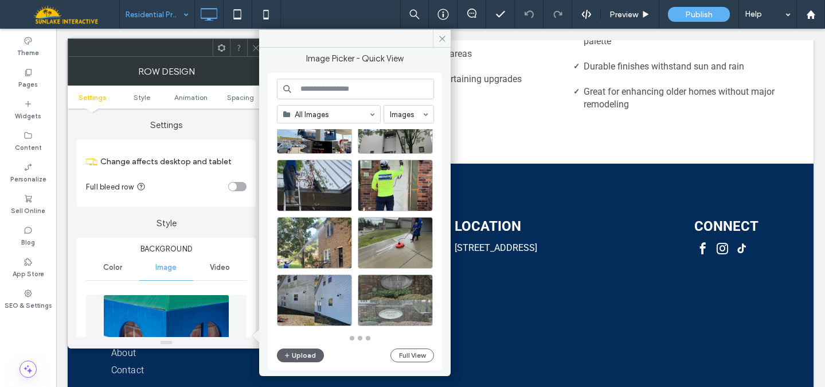
scroll to position [503, 0]
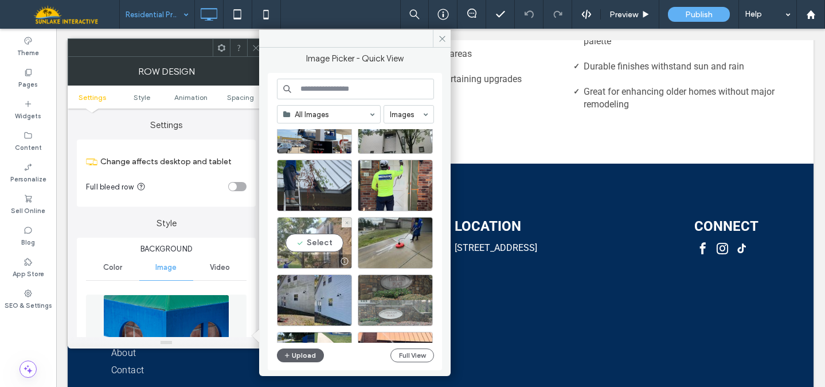
click at [327, 236] on div "Select" at bounding box center [314, 243] width 75 height 52
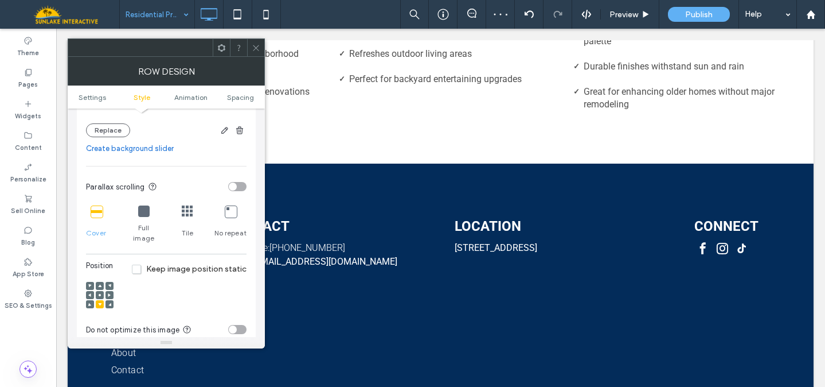
scroll to position [293, 0]
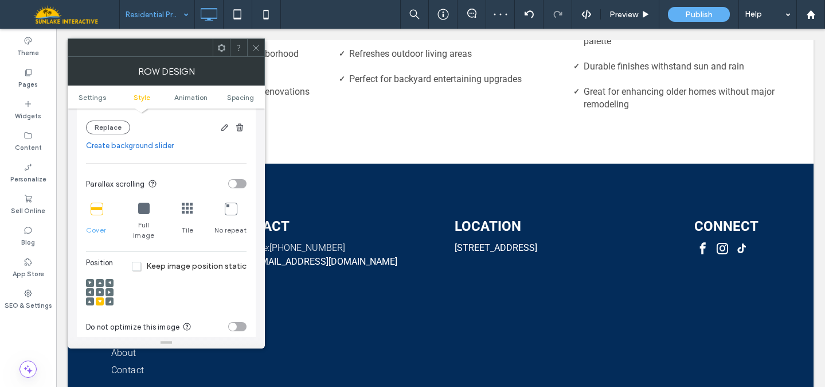
click at [97, 288] on div at bounding box center [100, 292] width 8 height 8
click at [102, 288] on div at bounding box center [100, 292] width 8 height 8
click at [98, 290] on icon at bounding box center [99, 291] width 3 height 3
click at [99, 281] on icon at bounding box center [99, 282] width 3 height 3
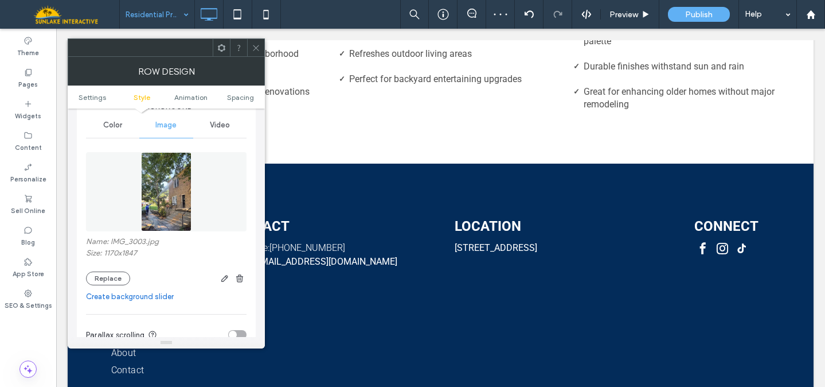
scroll to position [133, 0]
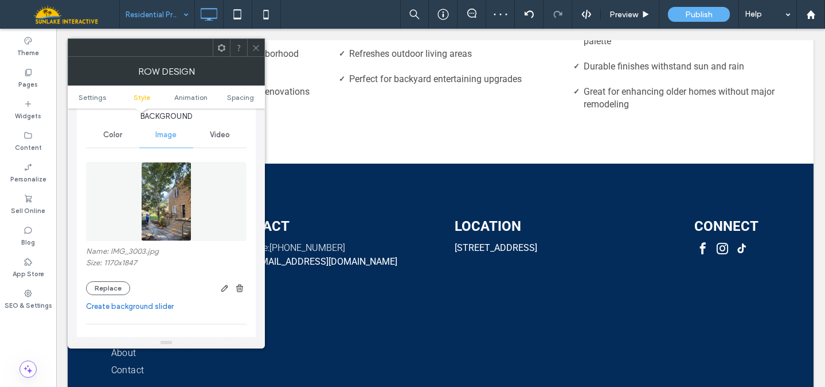
click at [172, 204] on img at bounding box center [166, 201] width 50 height 79
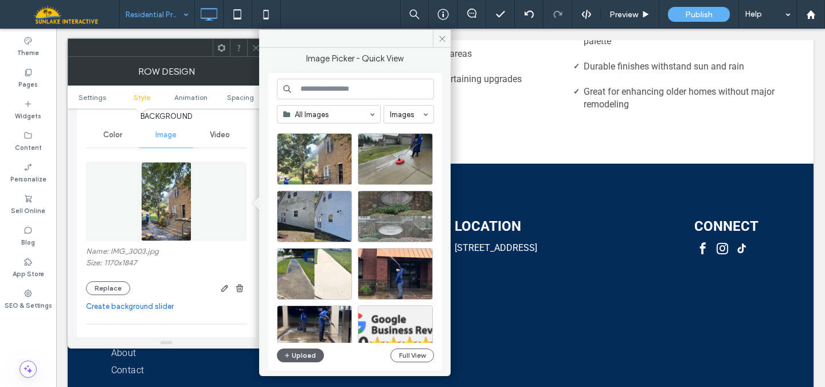
scroll to position [592, 0]
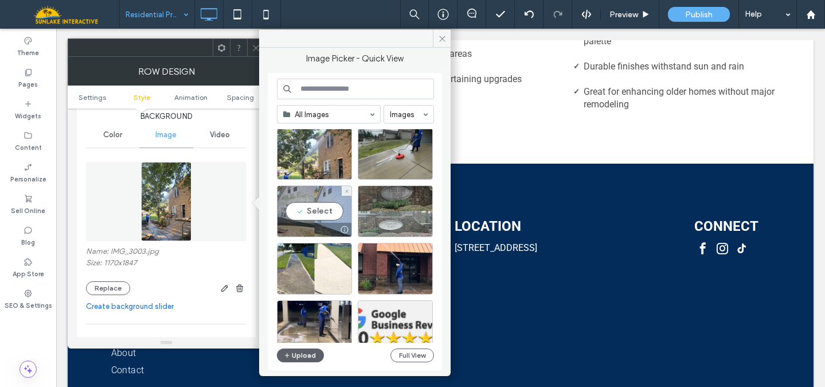
click at [329, 213] on div "Select" at bounding box center [314, 211] width 75 height 52
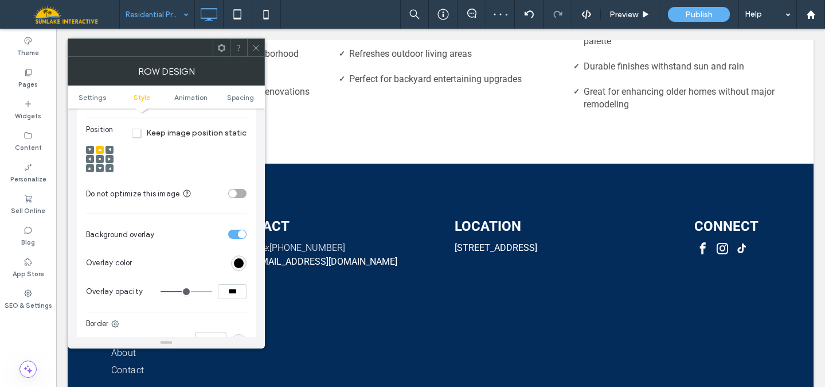
scroll to position [459, 0]
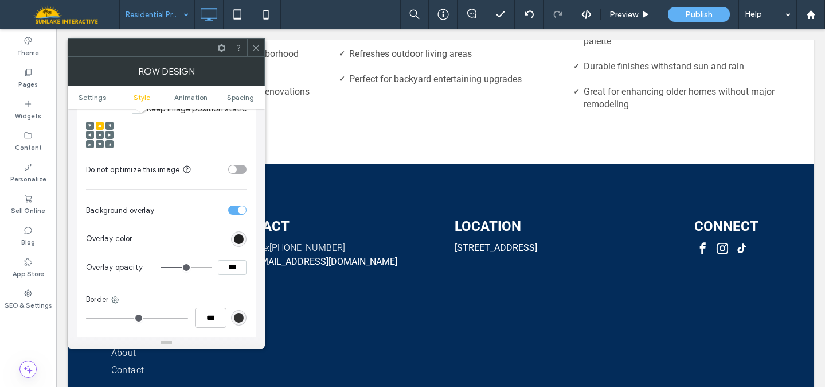
click at [240, 234] on div "rgb(0, 0, 0)" at bounding box center [239, 239] width 10 height 10
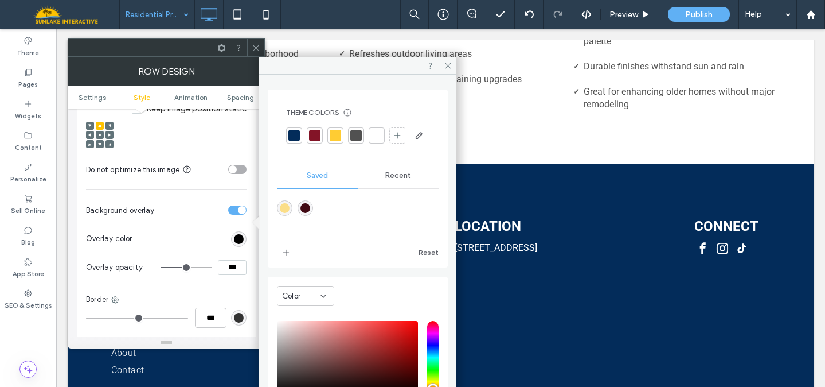
click at [294, 134] on div at bounding box center [294, 135] width 11 height 11
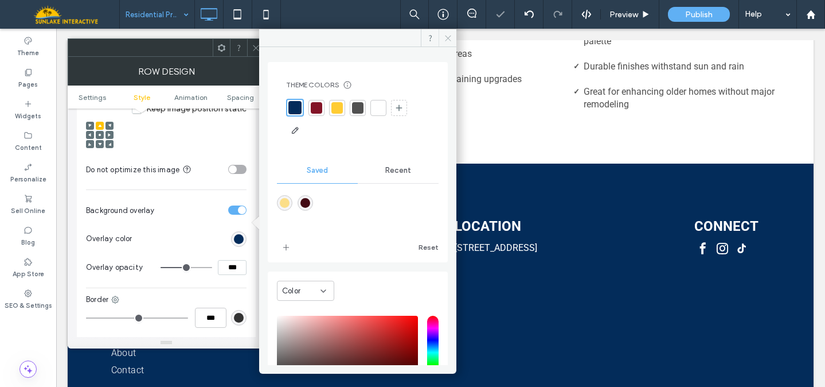
click at [451, 39] on icon at bounding box center [448, 38] width 9 height 9
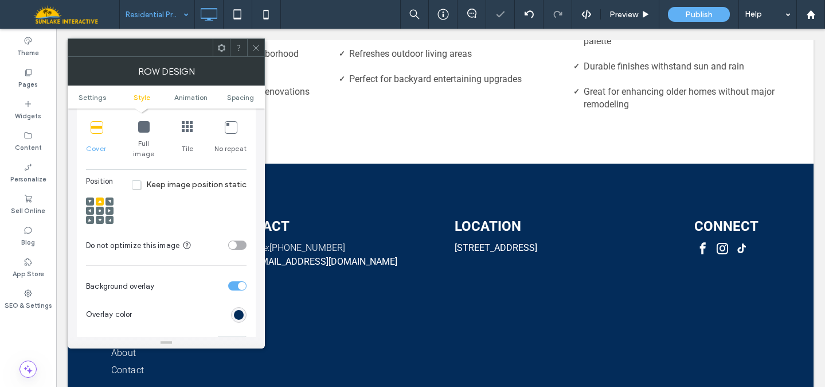
scroll to position [379, 0]
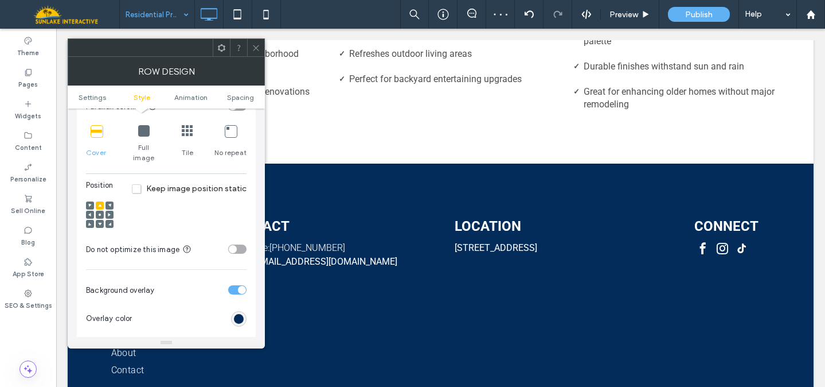
click at [100, 213] on use at bounding box center [100, 214] width 2 height 2
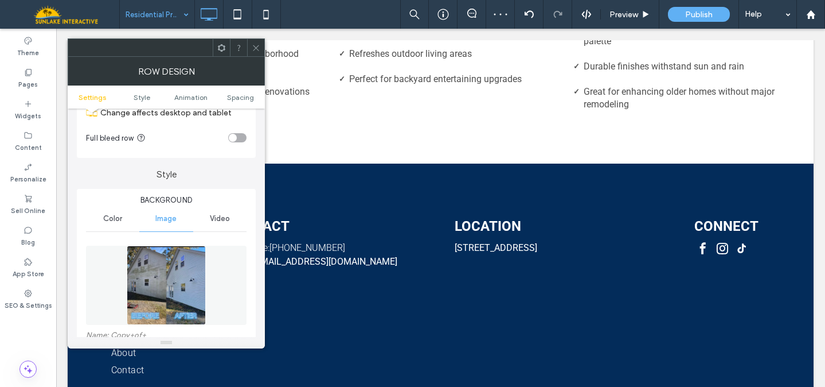
scroll to position [15, 0]
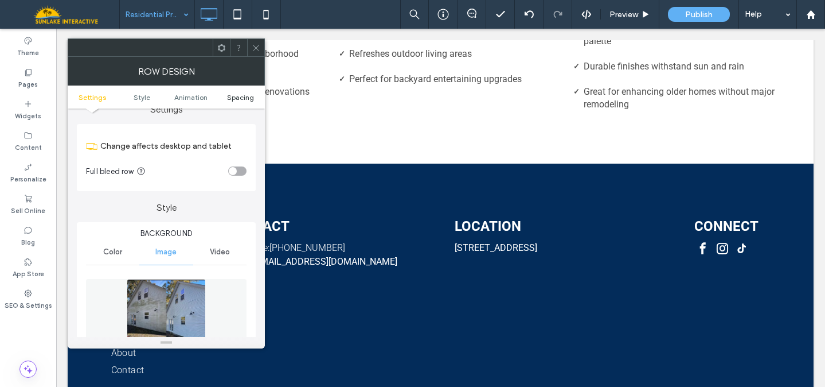
click at [233, 98] on span "Spacing" at bounding box center [240, 97] width 27 height 9
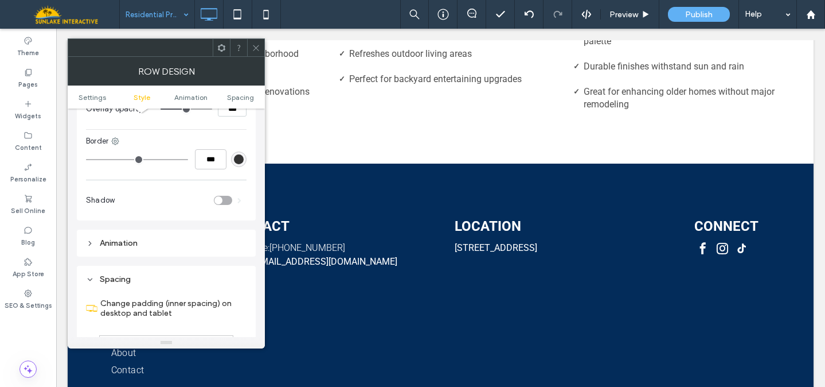
scroll to position [748, 0]
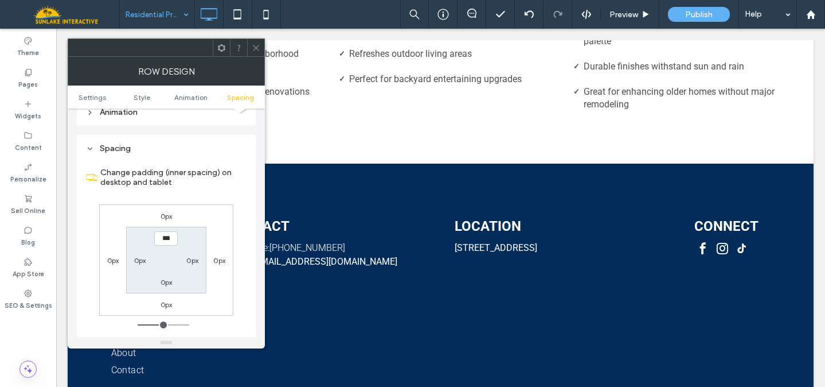
type input "*****"
type input "***"
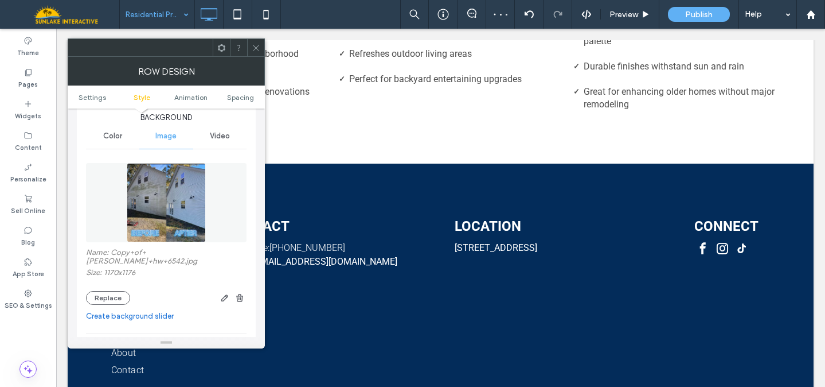
scroll to position [121, 0]
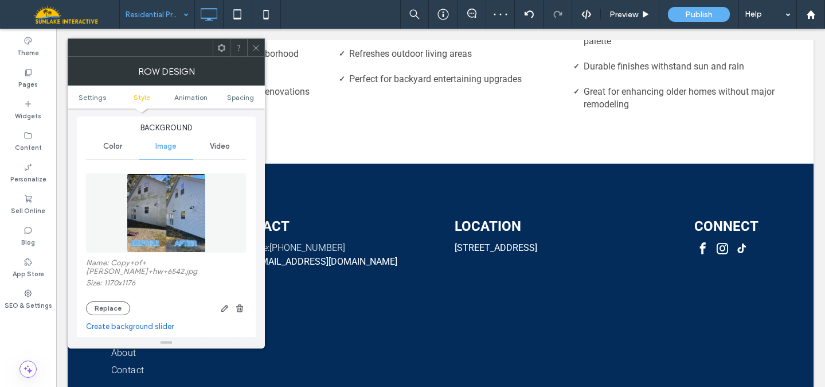
click at [148, 200] on img at bounding box center [166, 212] width 79 height 79
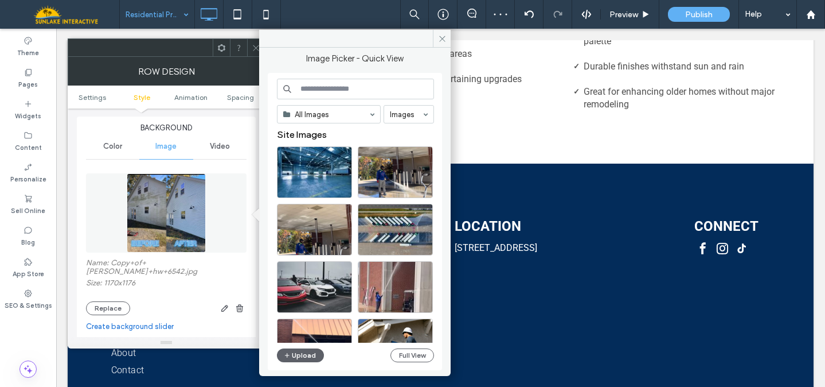
click at [319, 92] on input at bounding box center [355, 89] width 157 height 21
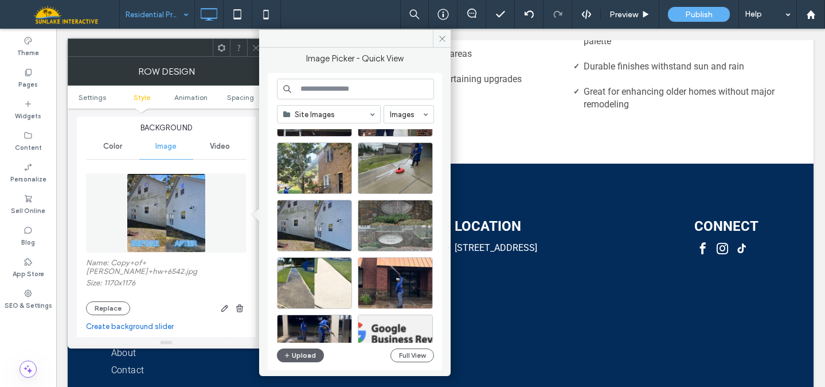
scroll to position [570, 0]
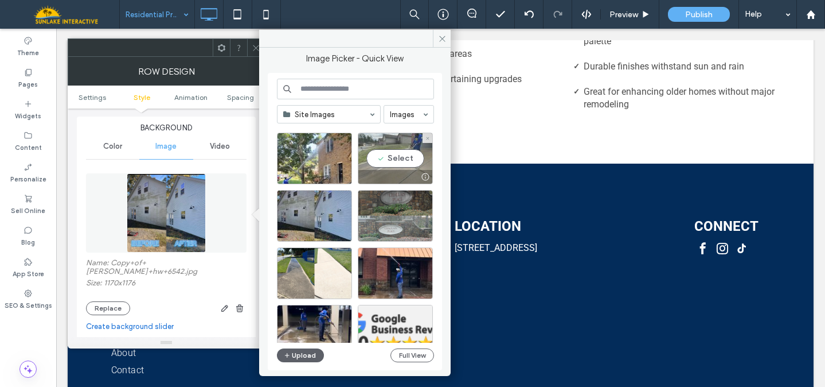
click at [390, 151] on div "Select" at bounding box center [395, 159] width 75 height 52
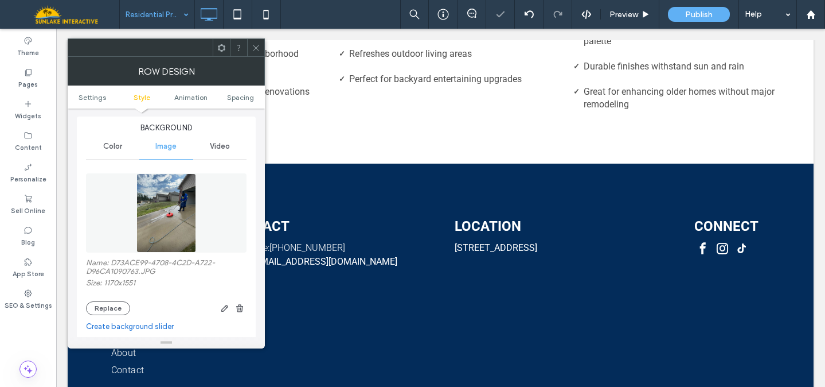
click at [260, 48] on div at bounding box center [255, 47] width 17 height 17
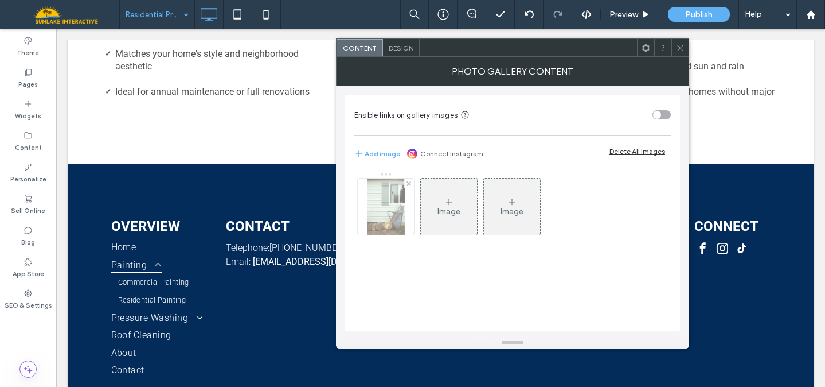
click at [379, 213] on img at bounding box center [386, 206] width 38 height 56
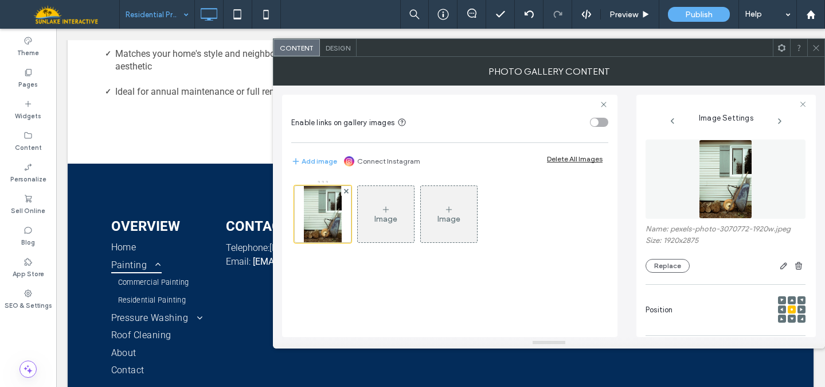
click at [730, 187] on img at bounding box center [725, 178] width 53 height 79
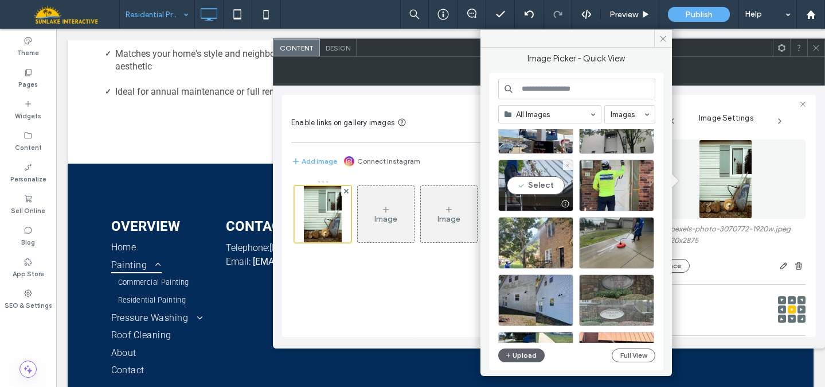
scroll to position [517, 0]
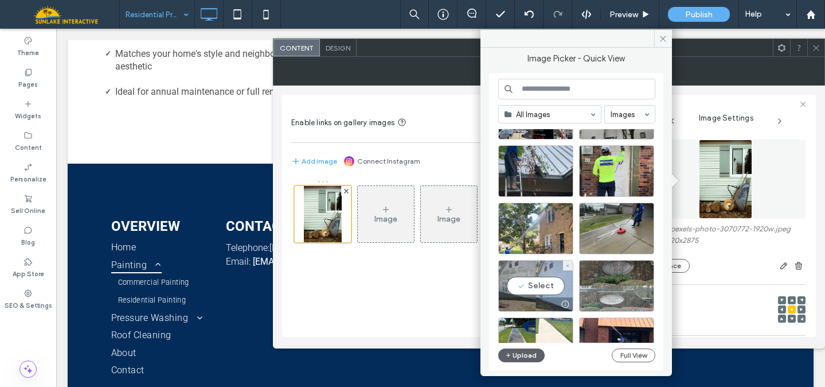
click at [537, 284] on div "Select" at bounding box center [535, 286] width 75 height 52
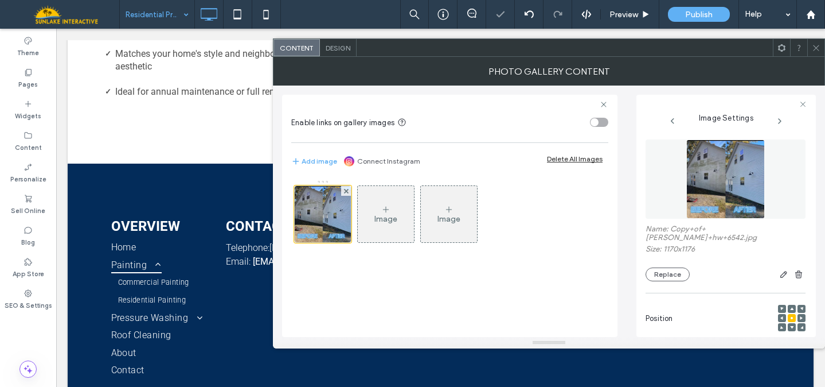
click at [819, 41] on span at bounding box center [816, 47] width 9 height 17
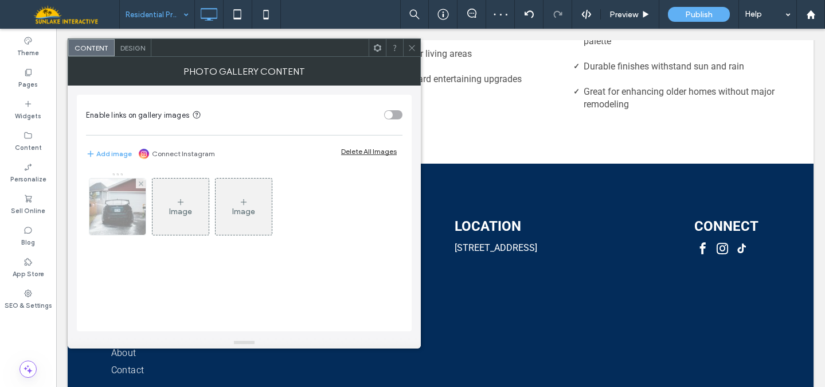
click at [117, 209] on img at bounding box center [118, 206] width 84 height 56
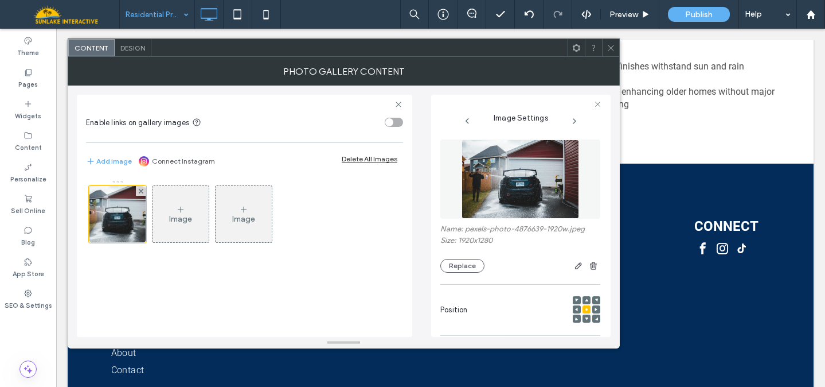
click at [474, 183] on img at bounding box center [521, 178] width 118 height 79
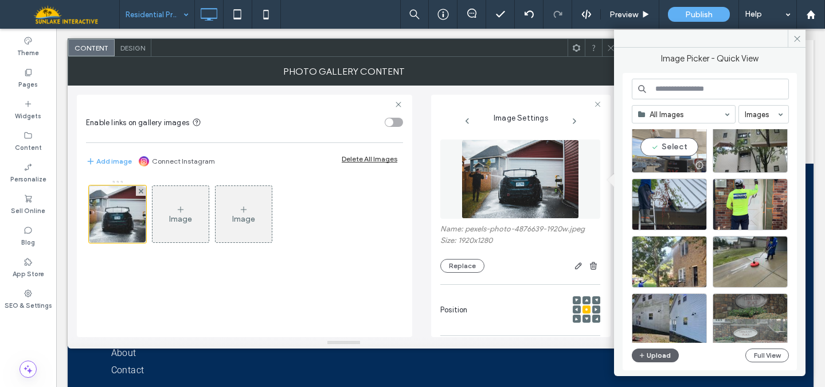
scroll to position [488, 0]
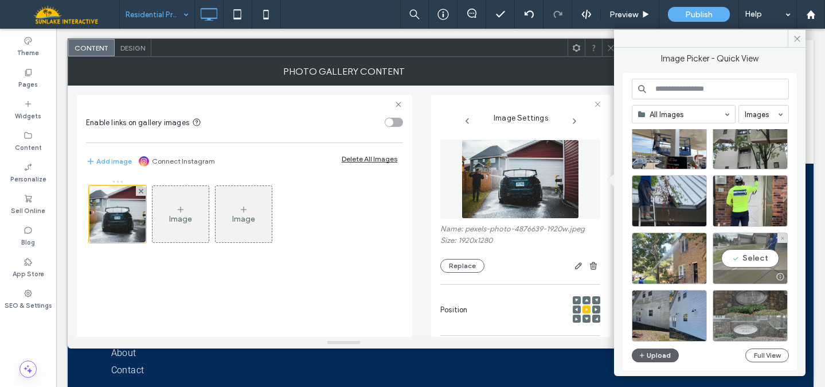
click at [742, 247] on div "Select" at bounding box center [750, 258] width 75 height 52
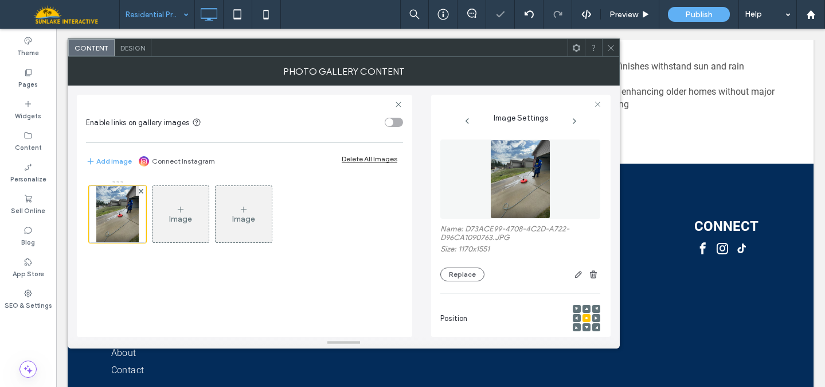
click at [610, 44] on icon at bounding box center [611, 48] width 9 height 9
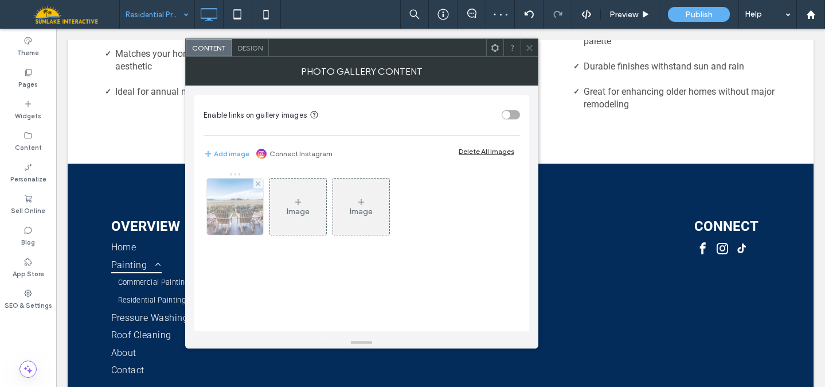
click at [248, 207] on img at bounding box center [234, 206] width 85 height 56
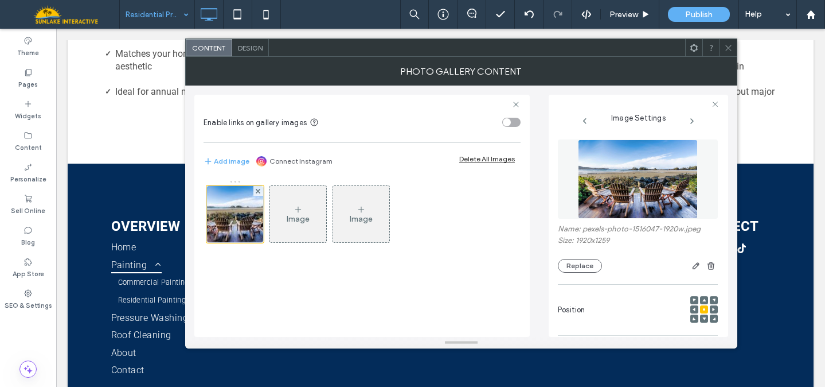
click at [660, 190] on img at bounding box center [638, 178] width 120 height 79
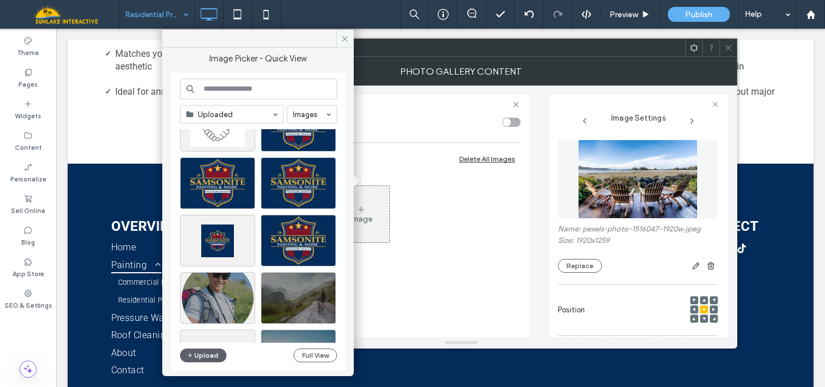
scroll to position [668, 0]
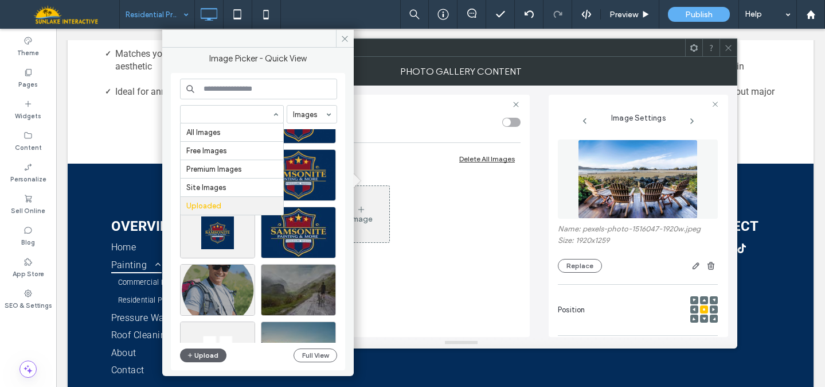
click at [732, 48] on icon at bounding box center [728, 48] width 9 height 9
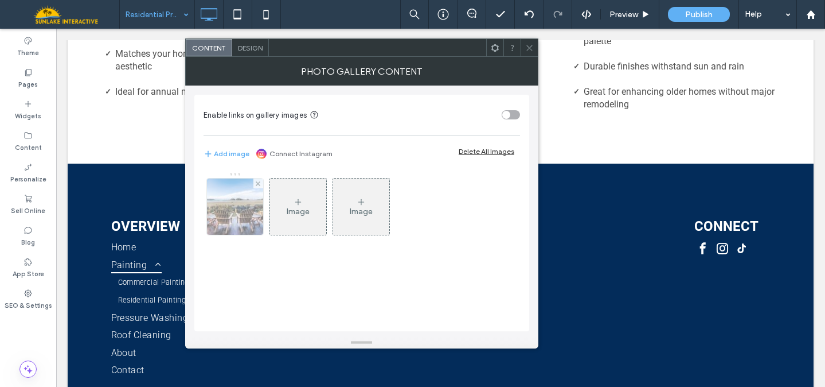
click at [217, 222] on img at bounding box center [234, 206] width 85 height 56
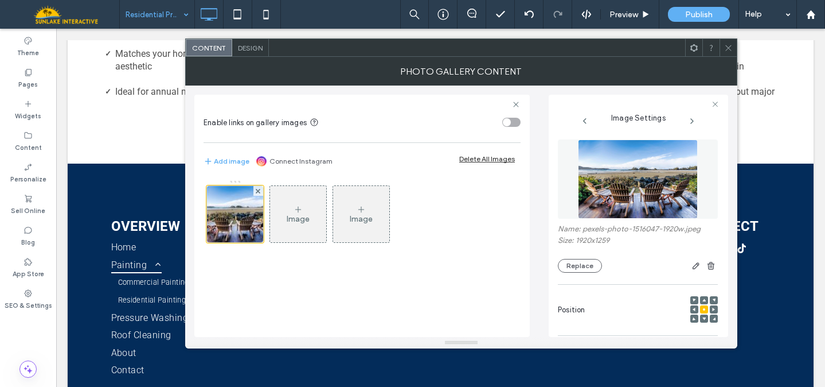
click at [641, 186] on img at bounding box center [638, 178] width 120 height 79
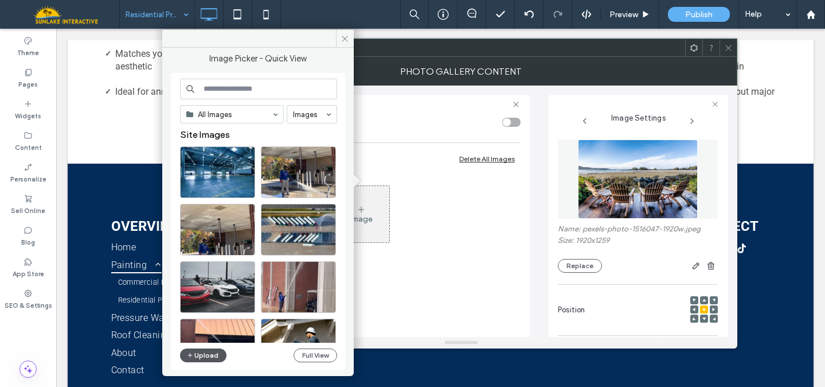
click at [204, 361] on button "Upload" at bounding box center [203, 355] width 47 height 14
click at [200, 354] on button "Upload" at bounding box center [203, 355] width 47 height 14
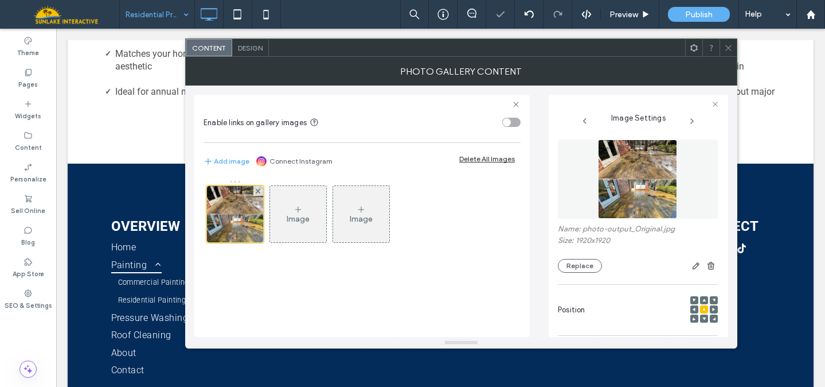
click at [726, 50] on icon at bounding box center [728, 48] width 9 height 9
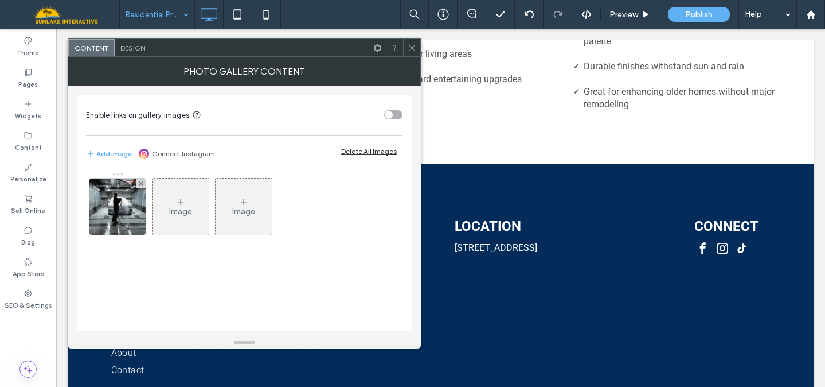
click at [414, 42] on span at bounding box center [412, 47] width 9 height 17
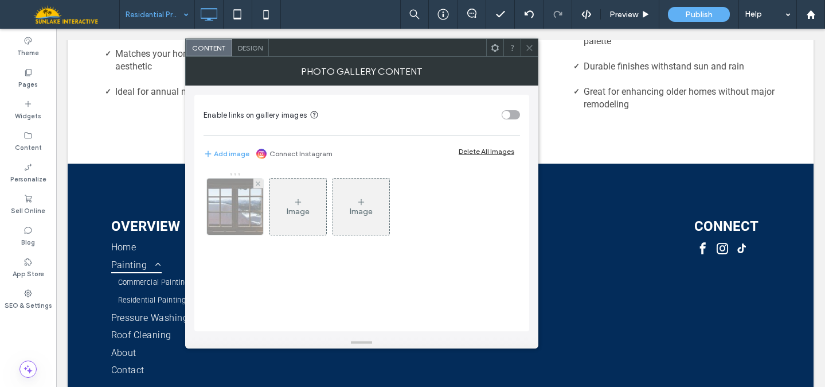
click at [229, 197] on img at bounding box center [235, 206] width 71 height 56
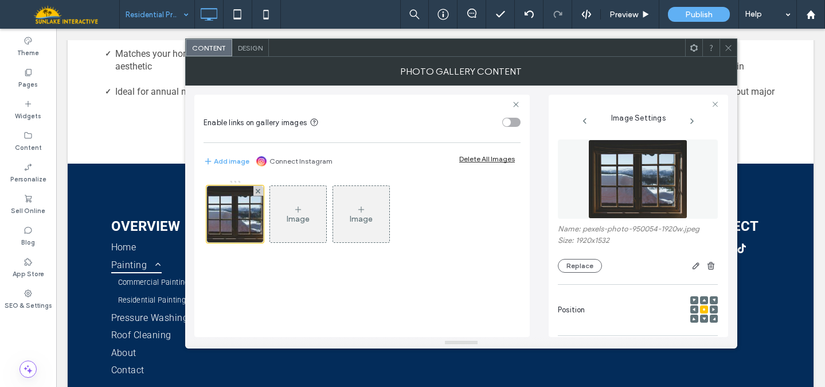
click at [632, 190] on img at bounding box center [638, 178] width 99 height 79
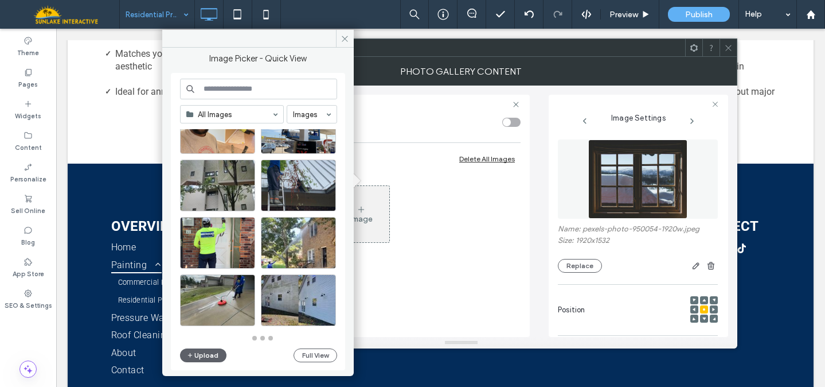
scroll to position [503, 0]
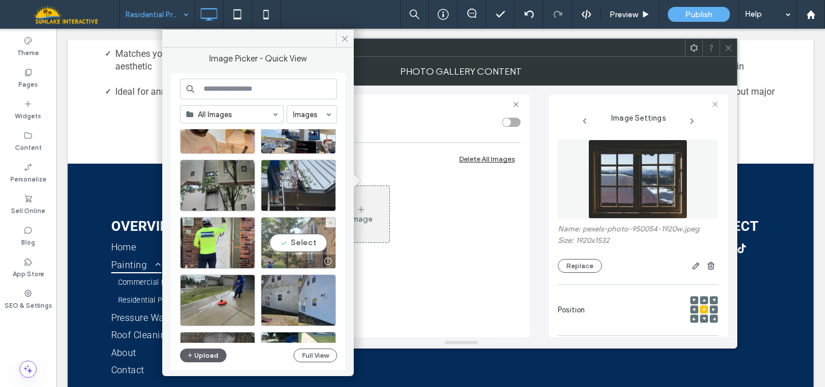
click at [301, 229] on div "Select" at bounding box center [298, 243] width 75 height 52
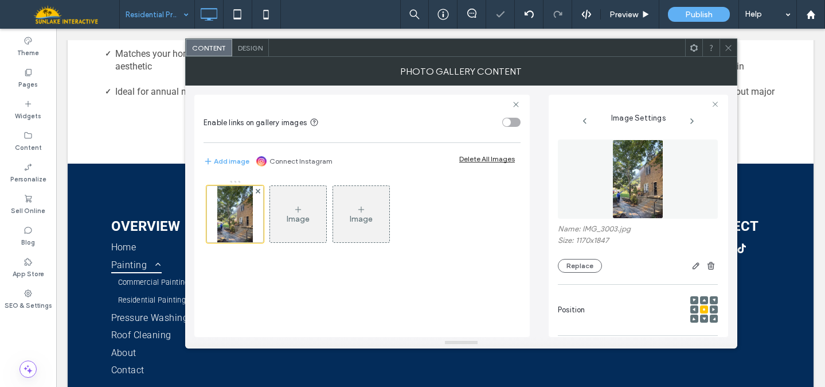
click at [722, 47] on div at bounding box center [728, 47] width 17 height 17
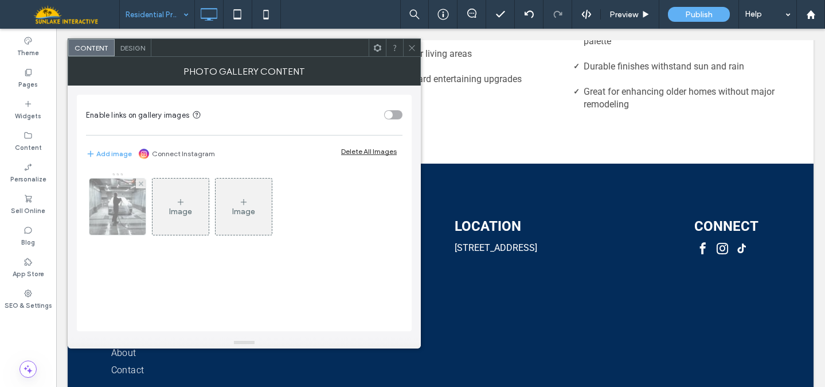
click at [102, 202] on img at bounding box center [118, 206] width 84 height 56
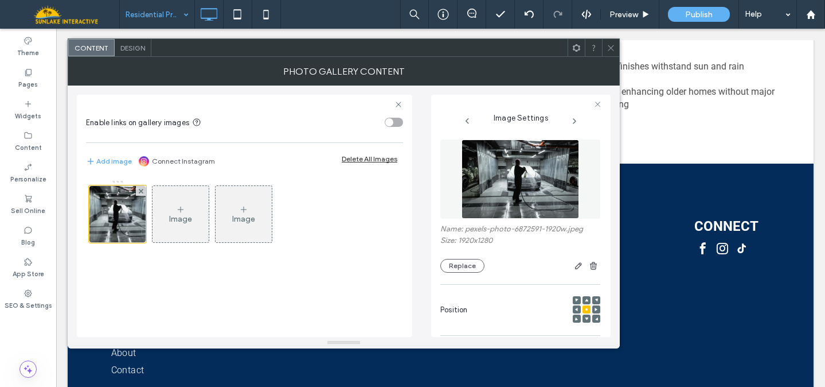
click at [513, 191] on img at bounding box center [521, 178] width 118 height 79
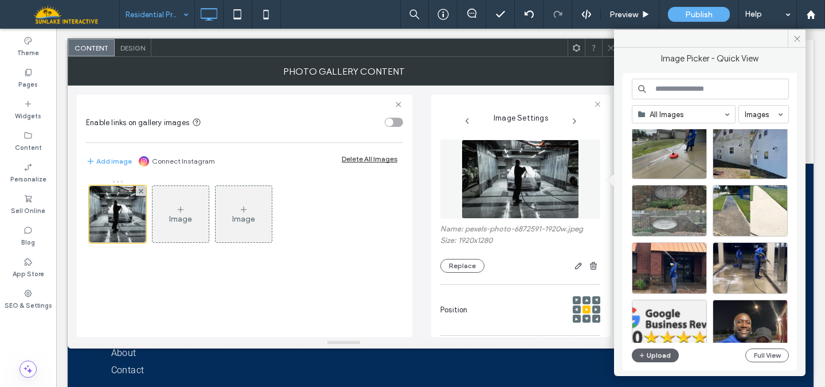
scroll to position [664, 0]
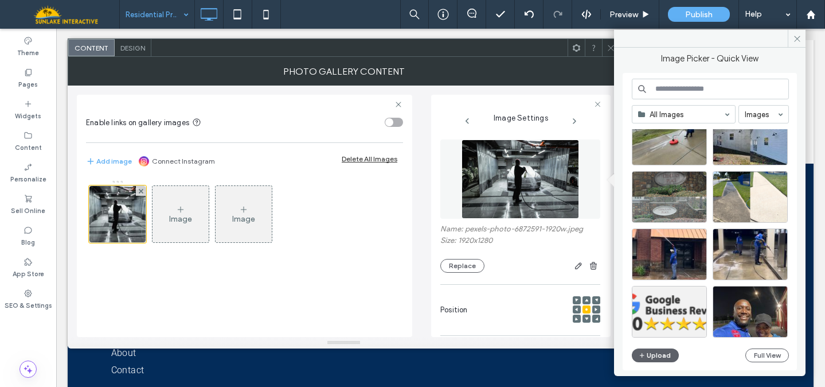
click at [614, 46] on div at bounding box center [710, 39] width 192 height 18
click at [605, 50] on div at bounding box center [610, 47] width 17 height 17
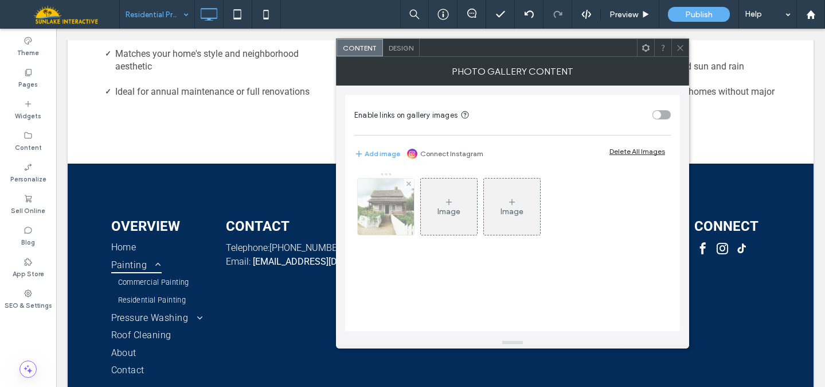
click at [392, 211] on img at bounding box center [386, 206] width 84 height 56
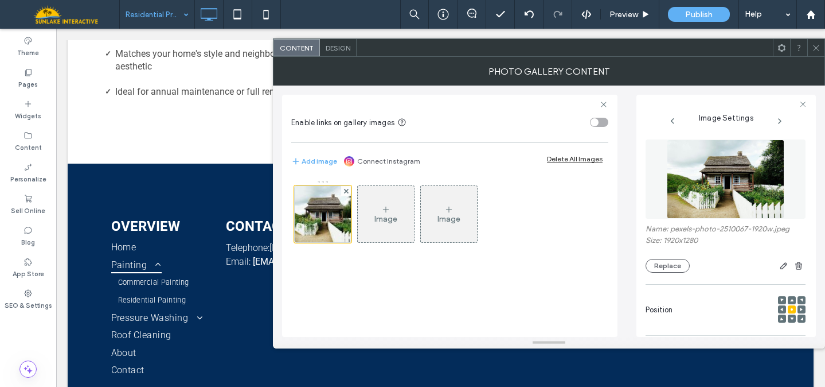
click at [726, 208] on img at bounding box center [726, 178] width 118 height 79
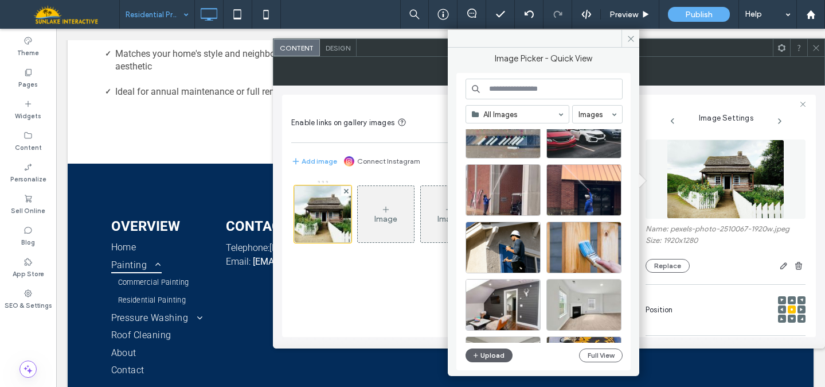
scroll to position [159, 0]
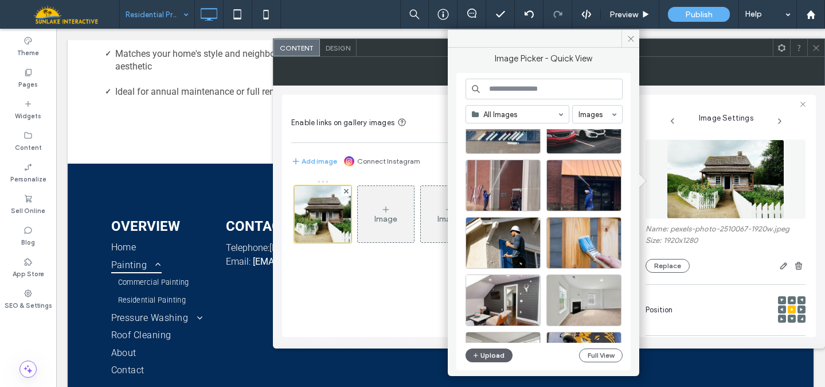
click at [527, 89] on input at bounding box center [544, 89] width 157 height 21
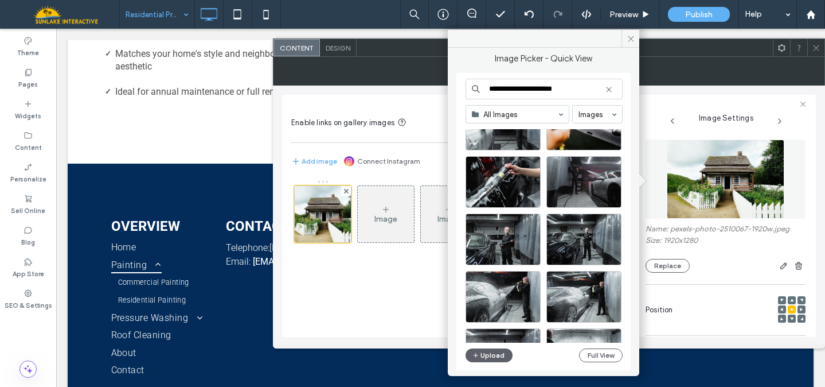
scroll to position [508, 0]
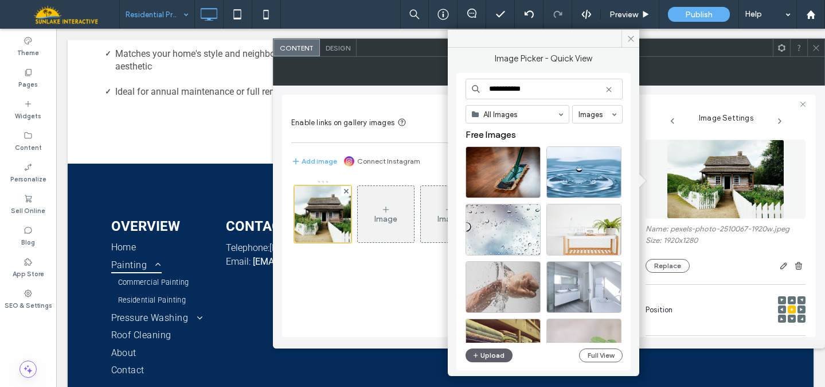
type input "**********"
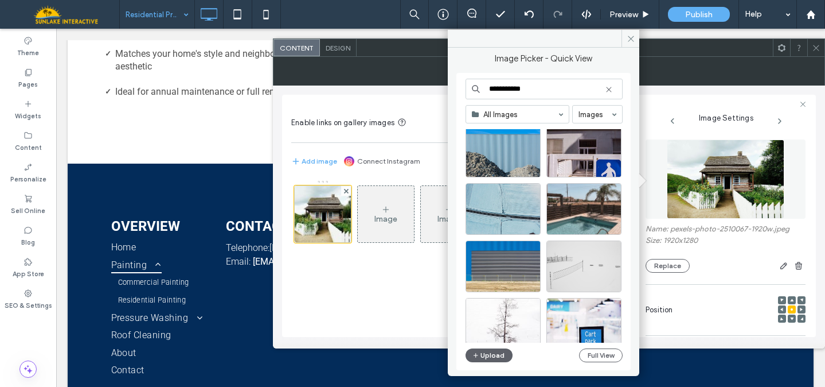
scroll to position [2568, 0]
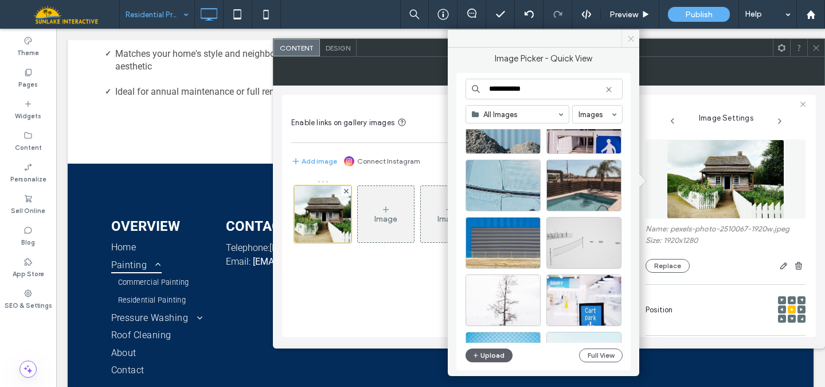
click at [629, 41] on icon at bounding box center [631, 38] width 9 height 9
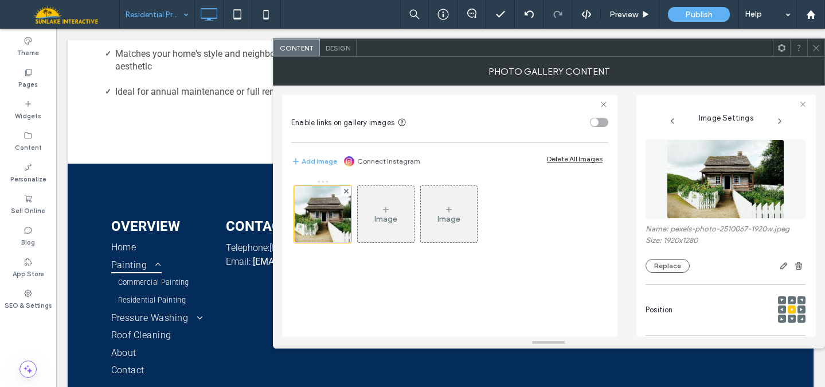
click at [811, 50] on div at bounding box center [816, 47] width 17 height 17
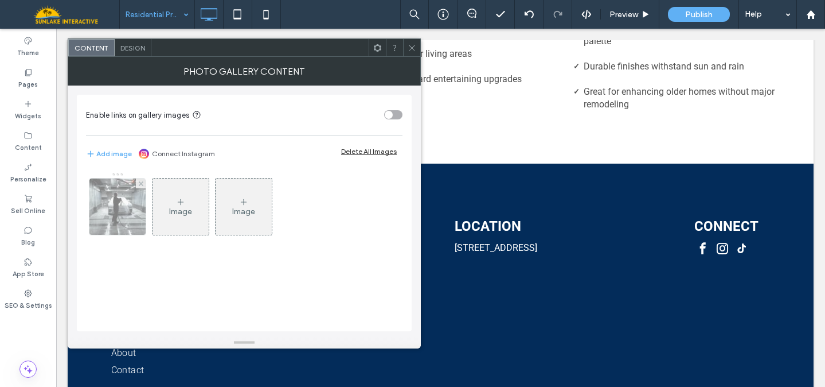
click at [104, 212] on img at bounding box center [118, 206] width 84 height 56
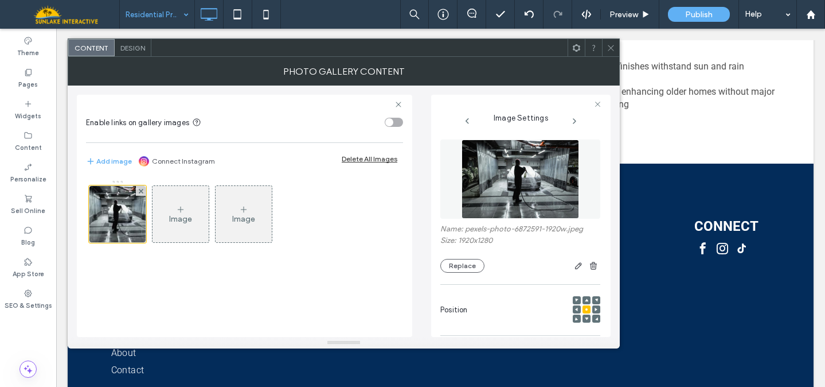
click at [533, 186] on img at bounding box center [521, 178] width 118 height 79
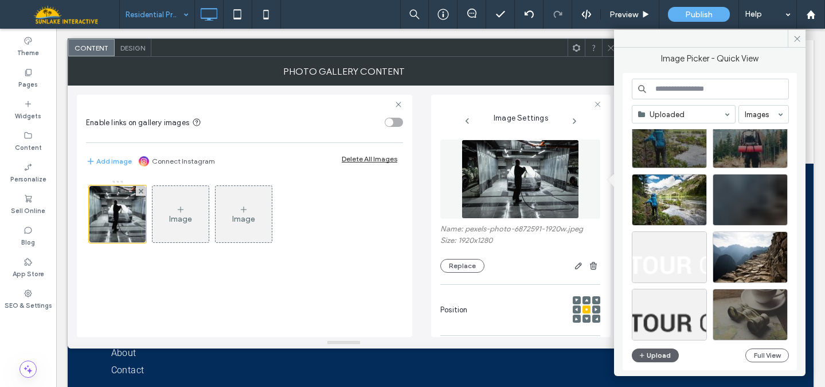
scroll to position [1002, 0]
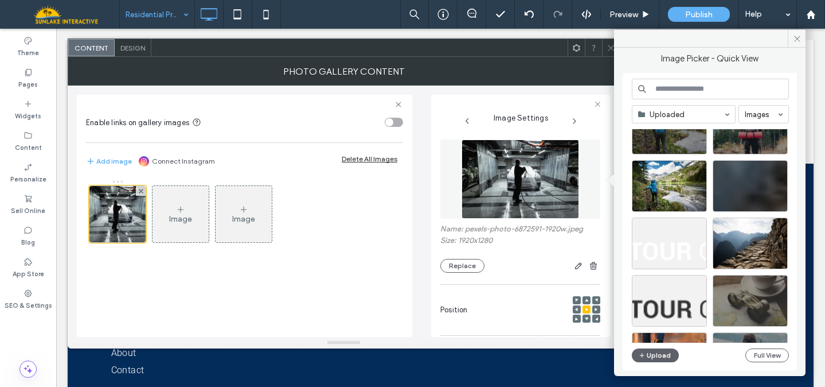
click at [697, 89] on input at bounding box center [710, 89] width 157 height 21
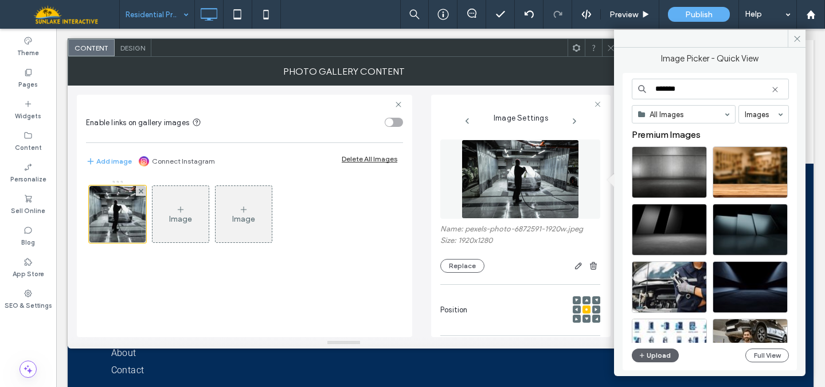
click at [672, 88] on input "*******" at bounding box center [710, 89] width 157 height 21
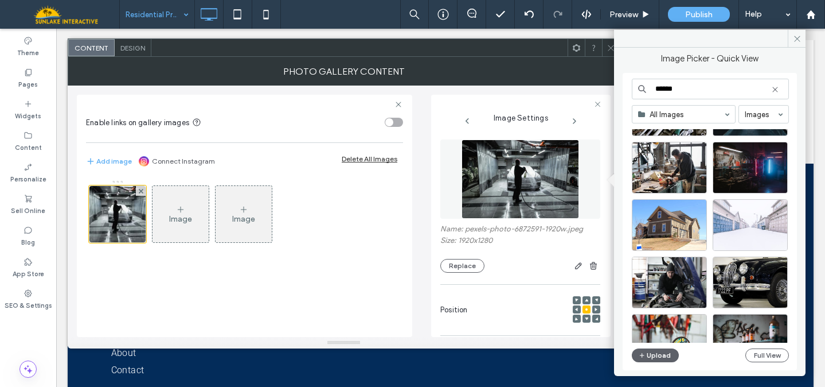
scroll to position [1006, 0]
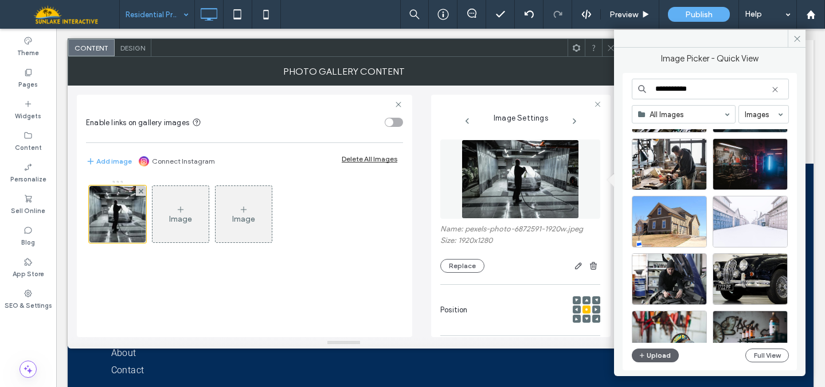
type input "**********"
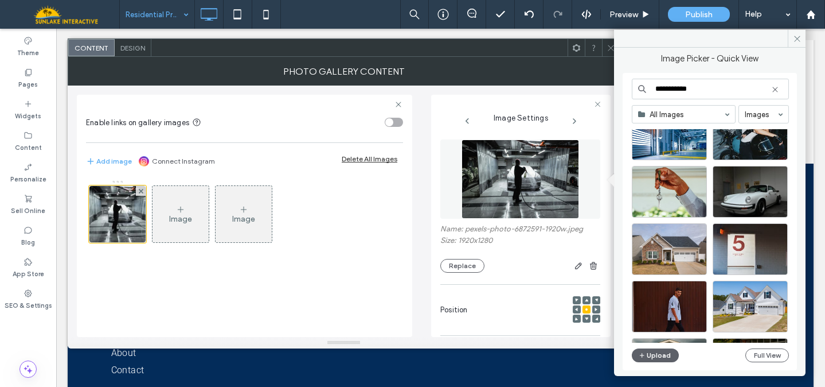
scroll to position [2050, 0]
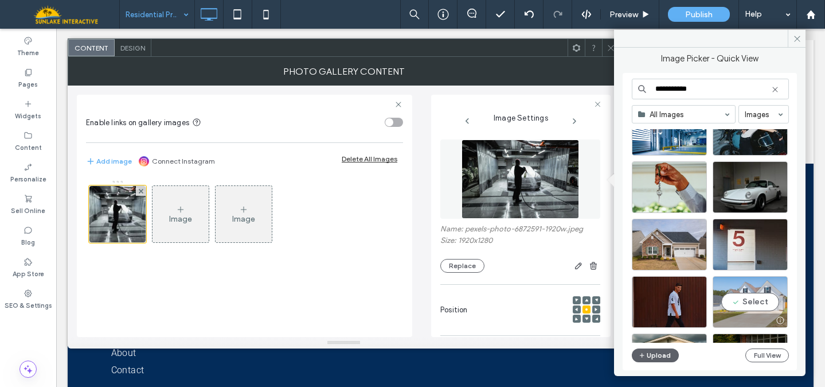
click at [751, 305] on div "Select" at bounding box center [750, 302] width 75 height 52
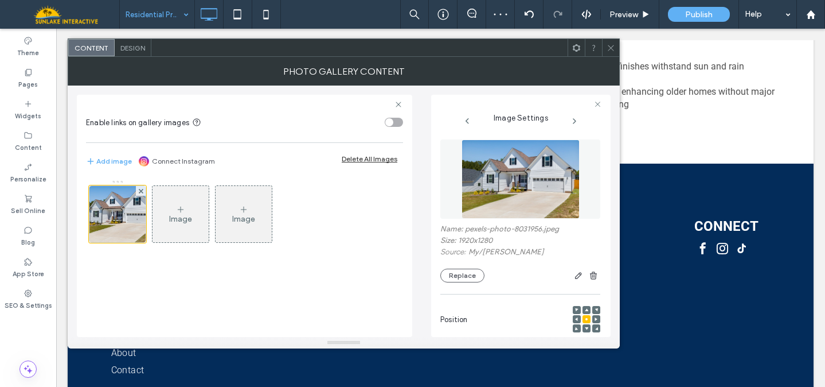
click at [611, 49] on icon at bounding box center [611, 48] width 9 height 9
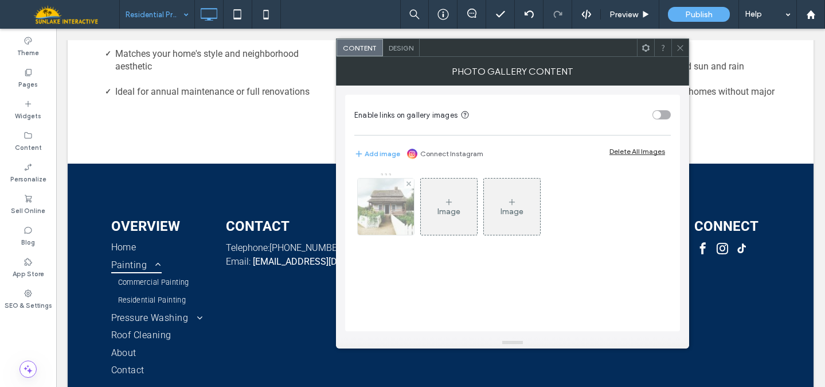
click at [368, 207] on img at bounding box center [386, 206] width 84 height 56
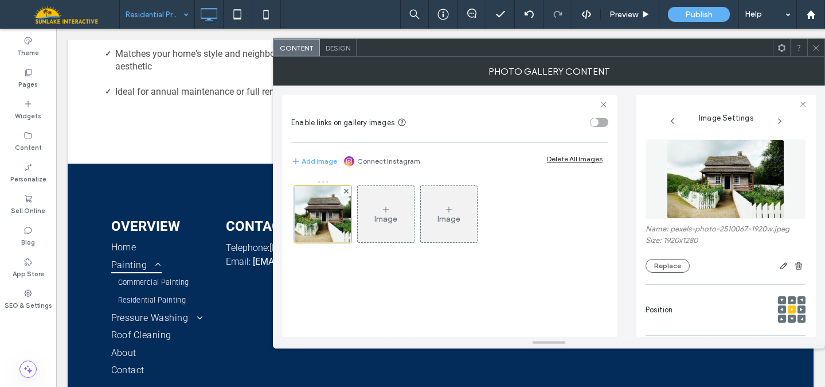
click at [723, 181] on img at bounding box center [726, 178] width 118 height 79
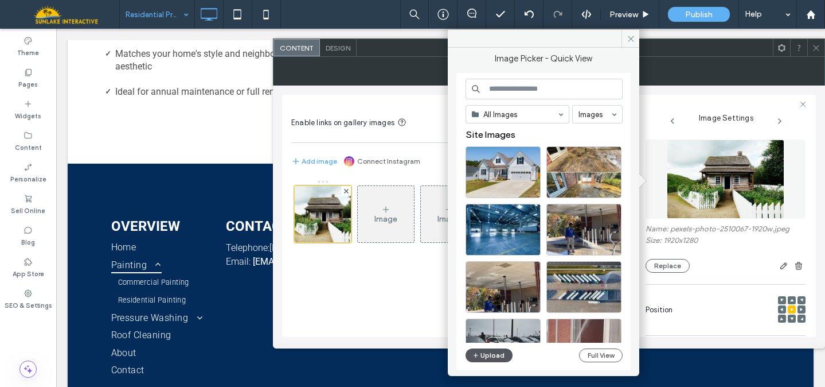
click at [486, 355] on button "Upload" at bounding box center [489, 355] width 47 height 14
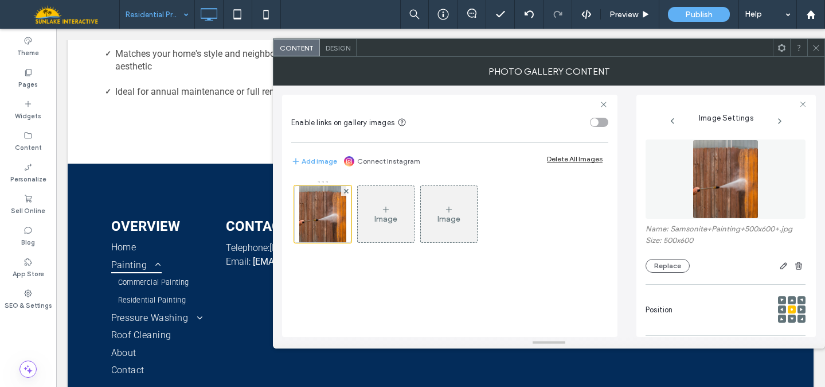
click at [812, 52] on div at bounding box center [816, 47] width 17 height 17
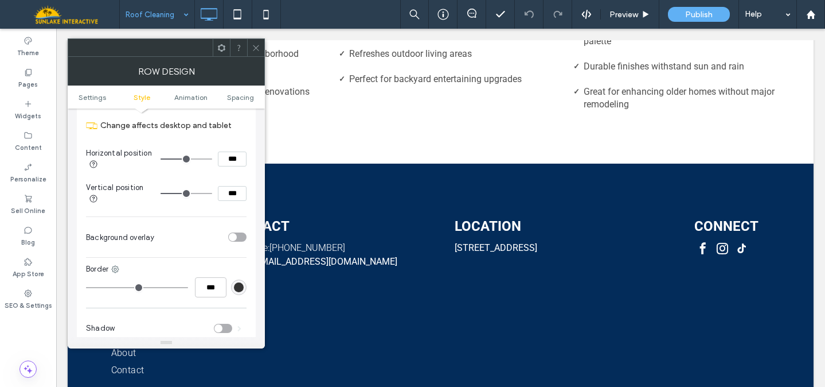
scroll to position [459, 0]
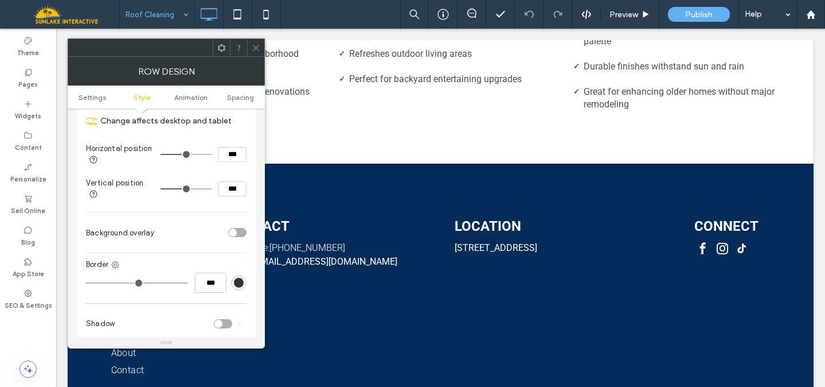
click at [237, 236] on div "toggle" at bounding box center [237, 232] width 18 height 9
click at [239, 269] on div "rgb(0, 0, 0)" at bounding box center [238, 261] width 15 height 15
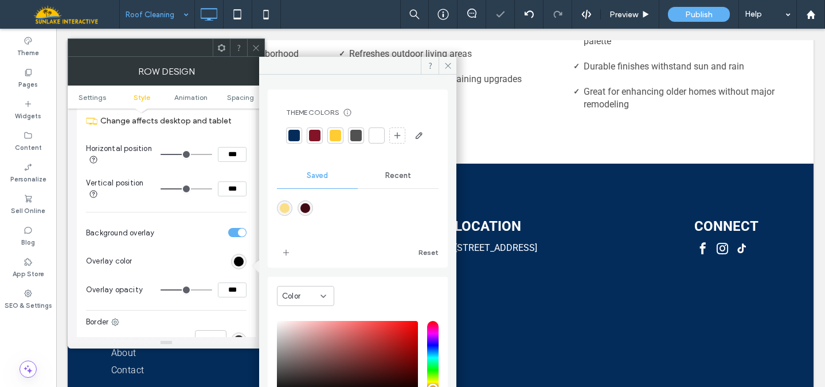
click at [300, 133] on div at bounding box center [294, 135] width 16 height 16
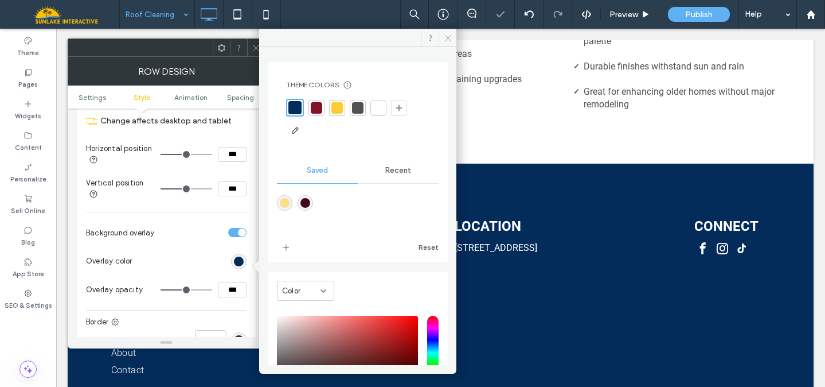
click at [448, 41] on icon at bounding box center [448, 38] width 9 height 9
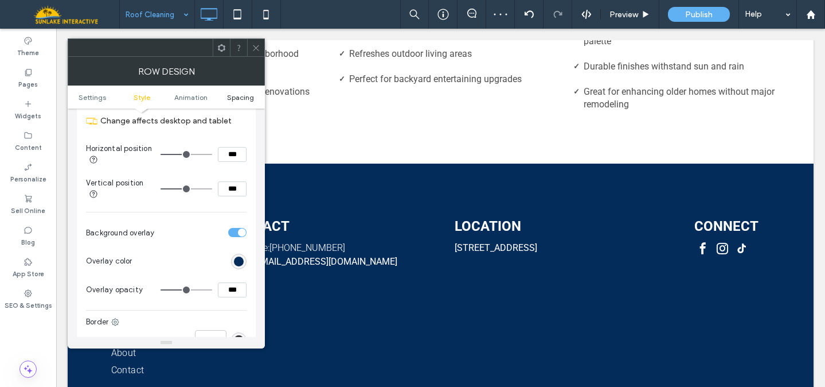
click at [234, 98] on span "Spacing" at bounding box center [240, 97] width 27 height 9
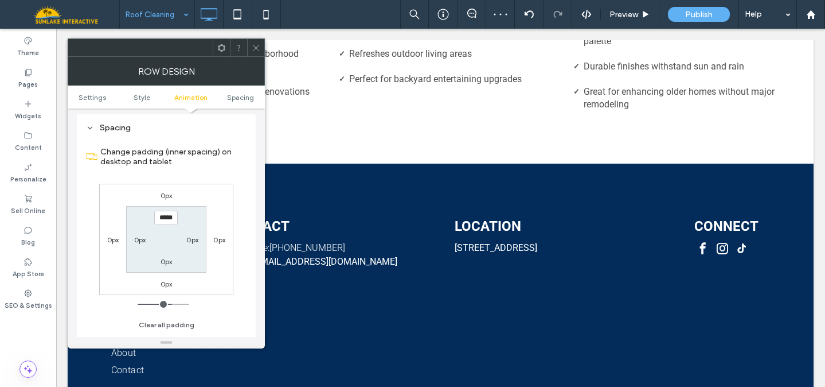
scroll to position [792, 0]
click at [255, 50] on icon at bounding box center [256, 48] width 9 height 9
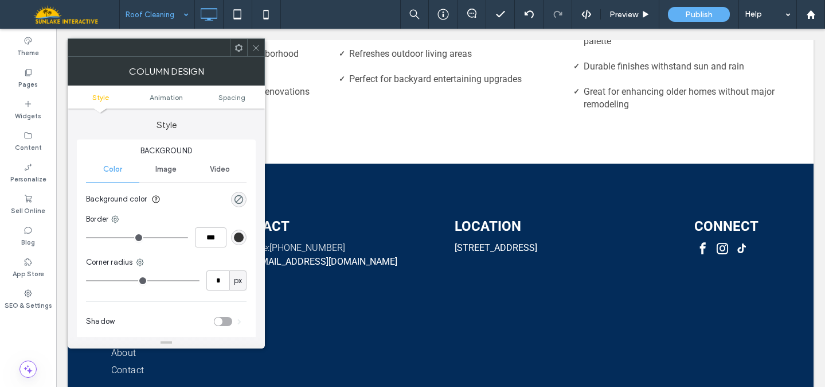
click at [253, 46] on icon at bounding box center [256, 48] width 9 height 9
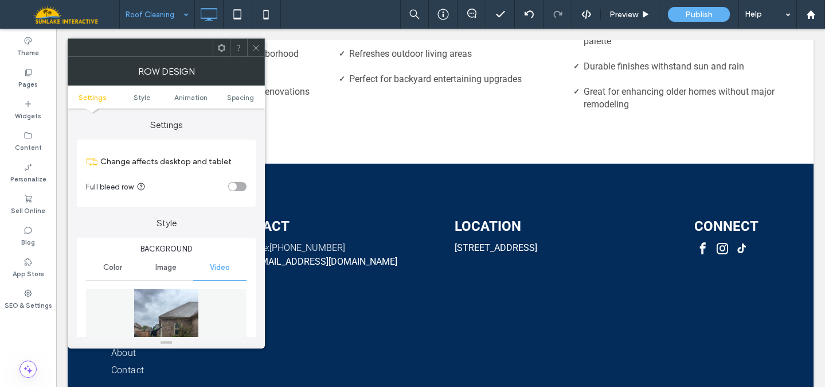
click at [169, 310] on img at bounding box center [166, 332] width 161 height 86
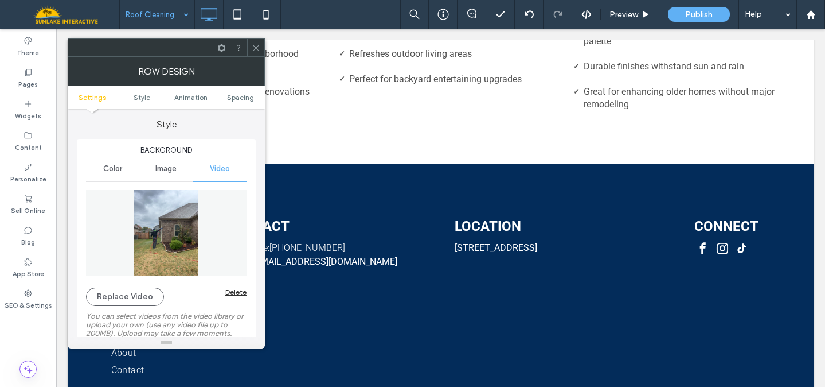
scroll to position [105, 0]
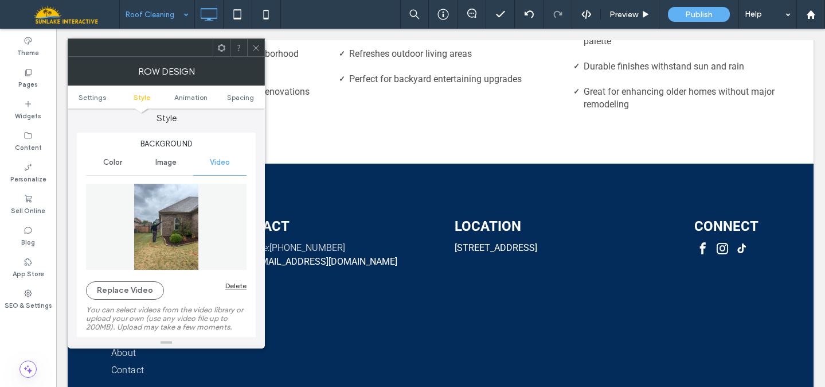
click at [225, 162] on span "Video" at bounding box center [220, 162] width 20 height 9
click at [238, 287] on div "Delete" at bounding box center [235, 285] width 21 height 9
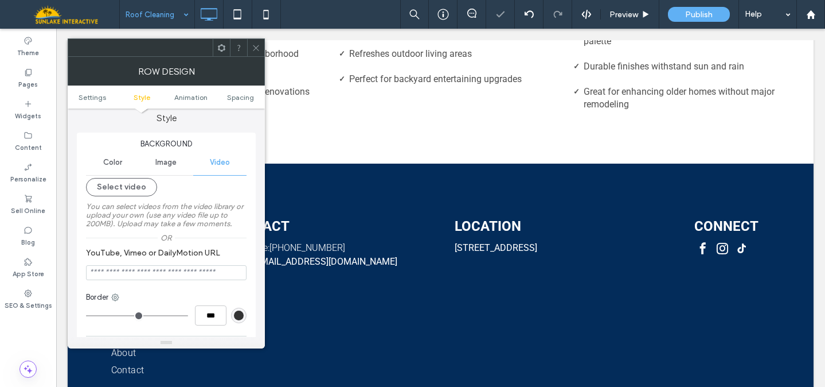
click at [166, 162] on span "Image" at bounding box center [165, 162] width 21 height 9
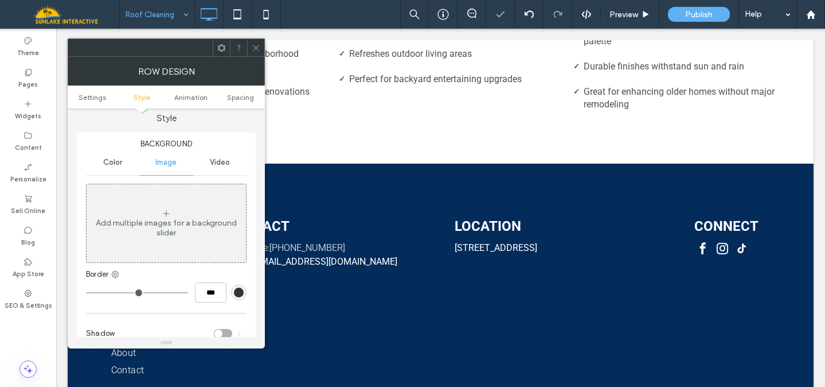
click at [171, 218] on div "Add multiple images for a background slider" at bounding box center [166, 223] width 159 height 76
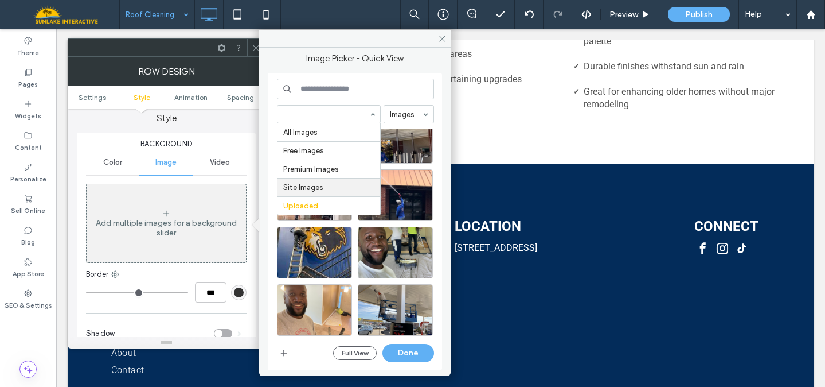
scroll to position [76, 0]
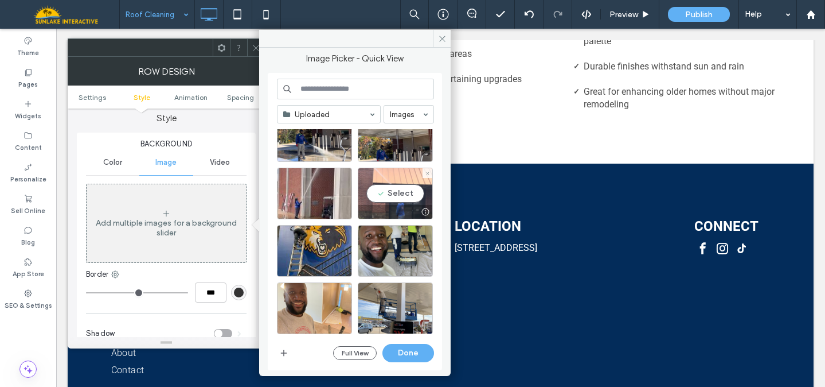
click at [402, 200] on div "Select" at bounding box center [395, 193] width 75 height 52
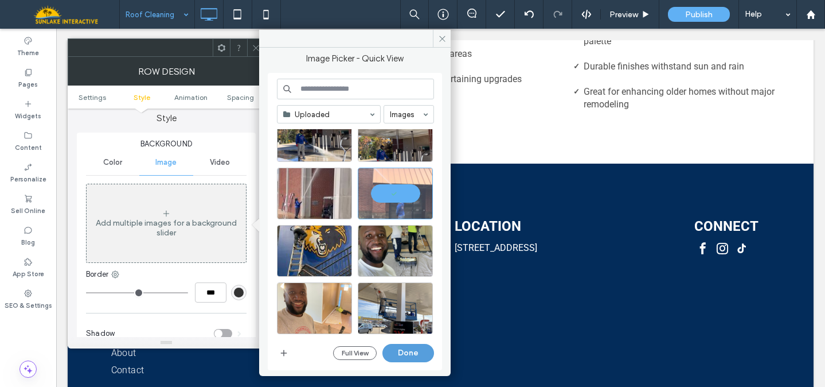
click at [396, 352] on button "Done" at bounding box center [409, 353] width 52 height 18
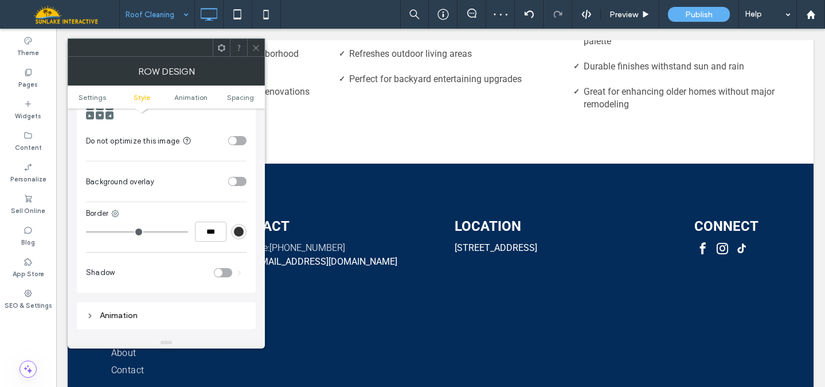
scroll to position [489, 0]
click at [235, 176] on div "toggle" at bounding box center [233, 180] width 8 height 8
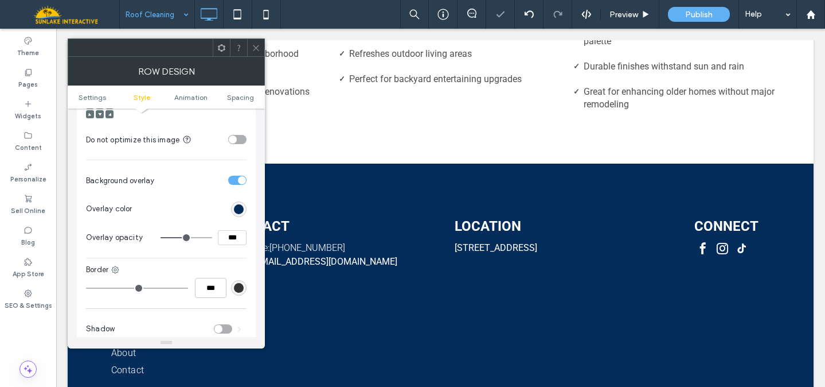
click at [239, 280] on div "rgb(51, 51, 51)" at bounding box center [238, 287] width 15 height 15
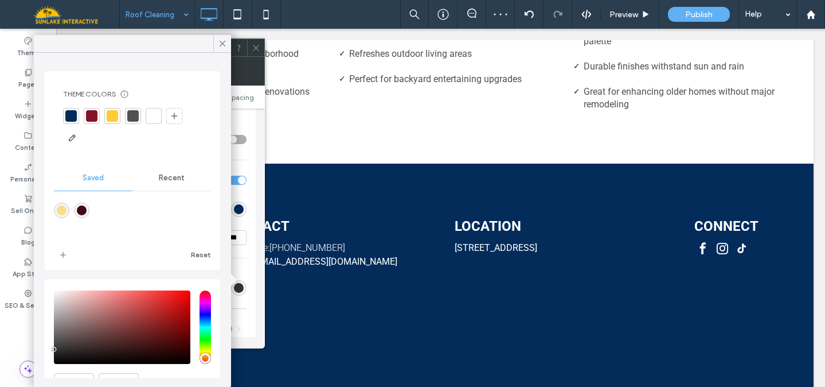
click at [75, 115] on div at bounding box center [70, 115] width 11 height 11
type input "*"
type input "***"
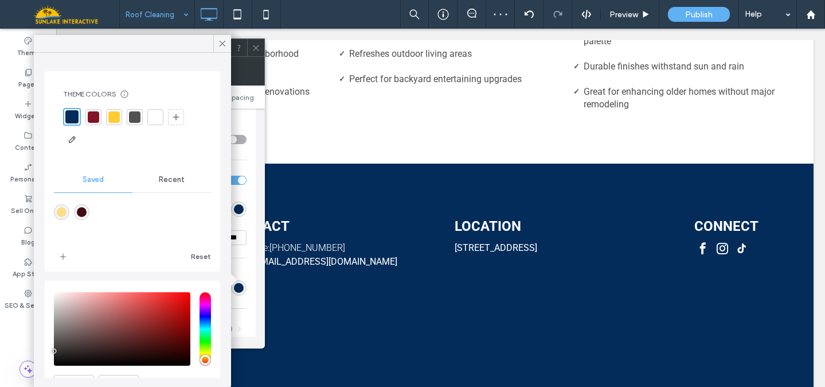
click at [254, 48] on icon at bounding box center [256, 48] width 9 height 9
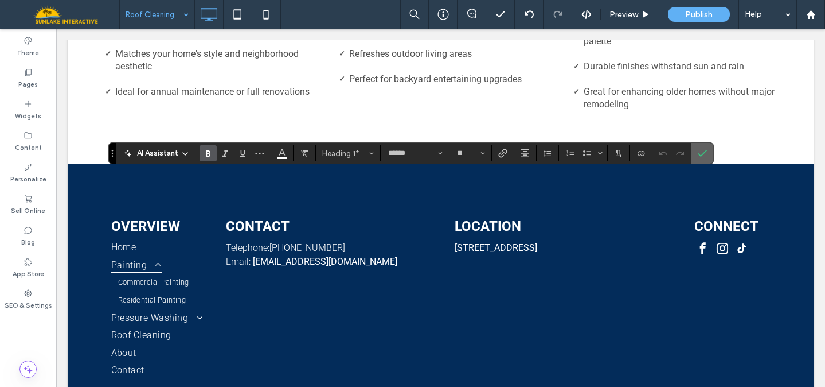
click at [699, 146] on span "Confirm" at bounding box center [700, 153] width 5 height 21
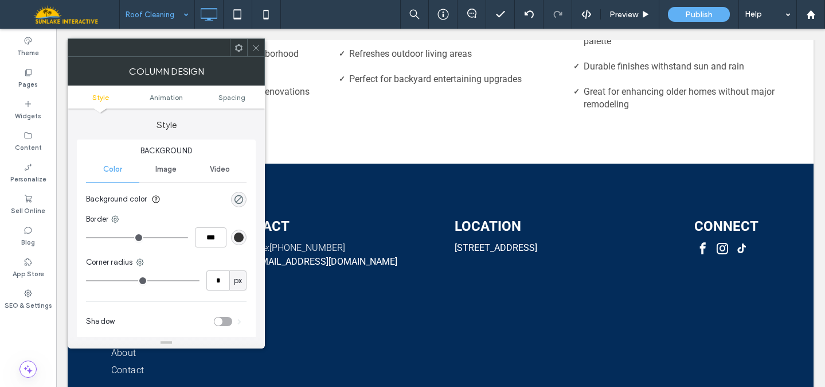
click at [251, 45] on div at bounding box center [255, 47] width 17 height 17
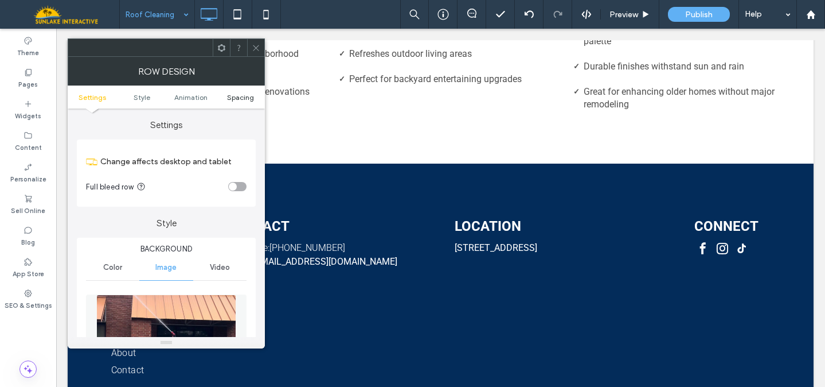
click at [243, 98] on span "Spacing" at bounding box center [240, 97] width 27 height 9
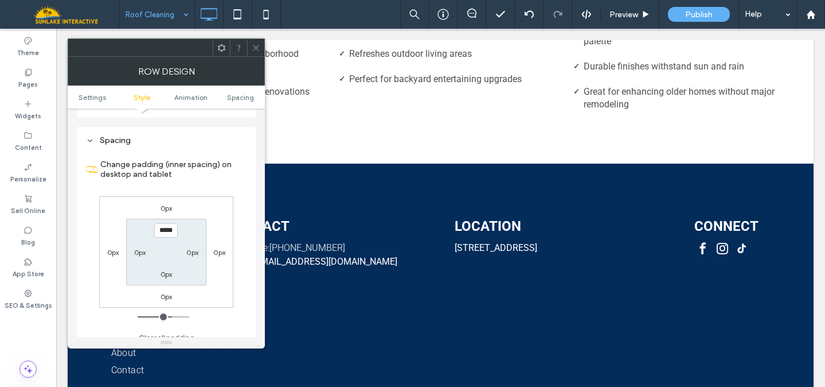
scroll to position [757, 0]
click at [162, 268] on label "0px" at bounding box center [167, 272] width 12 height 9
type input "*"
type input "**"
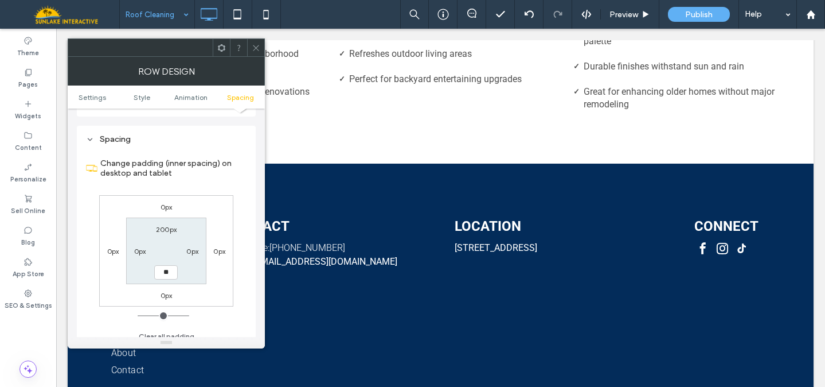
type input "**"
type input "****"
click at [254, 46] on icon at bounding box center [256, 48] width 9 height 9
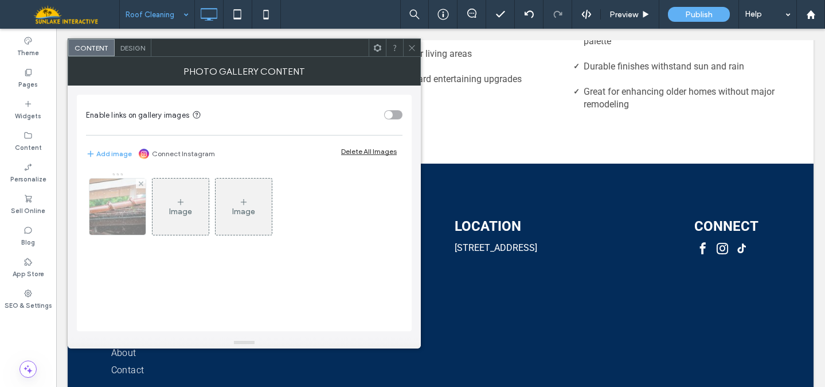
click at [98, 201] on img at bounding box center [118, 206] width 80 height 56
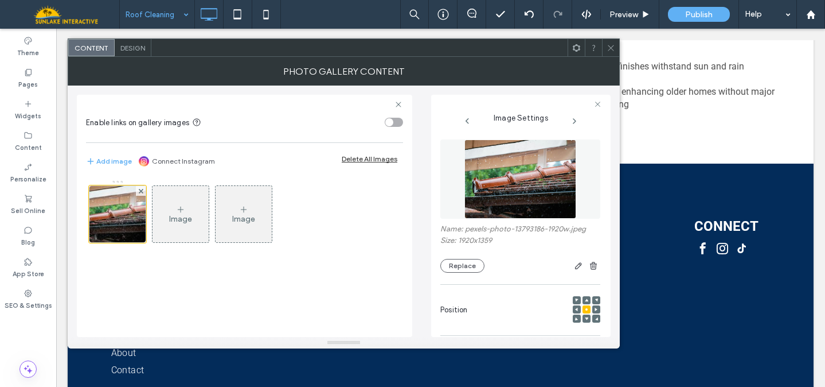
click at [512, 186] on img at bounding box center [520, 178] width 111 height 79
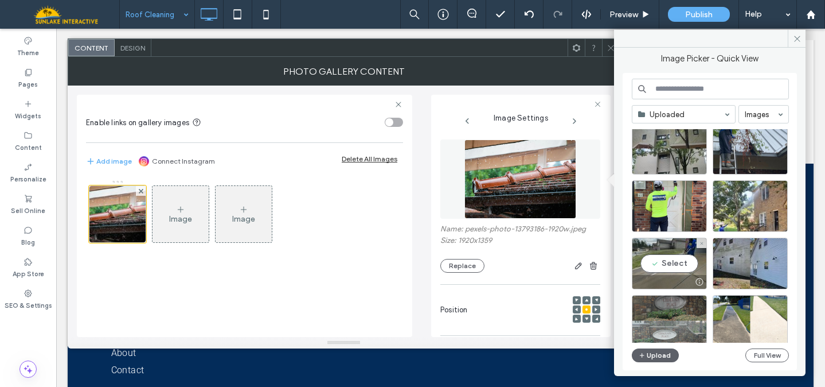
scroll to position [286, 0]
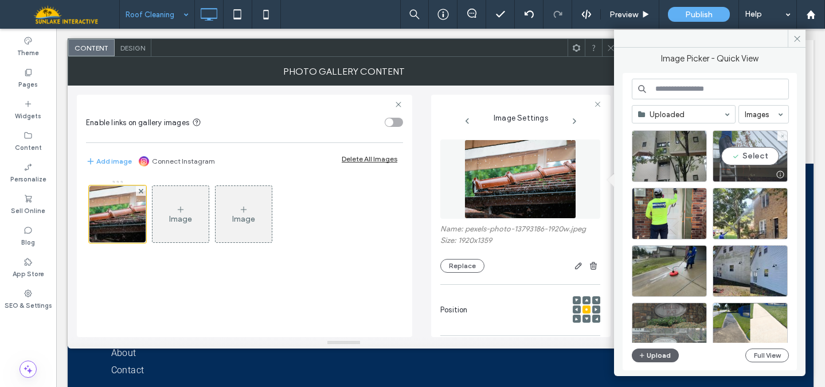
click at [744, 152] on div "Select" at bounding box center [750, 156] width 75 height 52
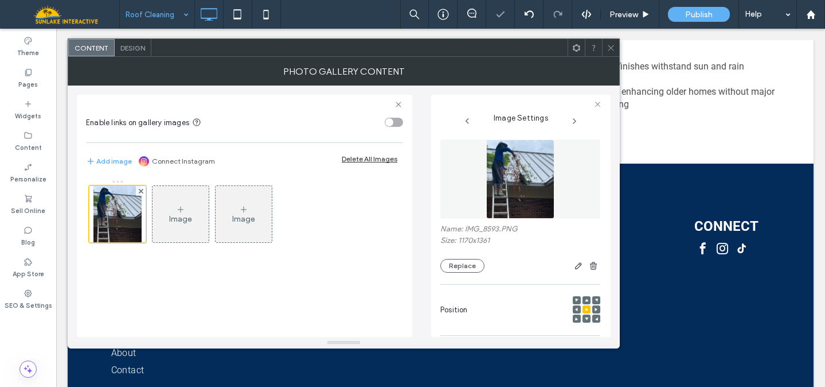
click at [610, 45] on icon at bounding box center [611, 48] width 9 height 9
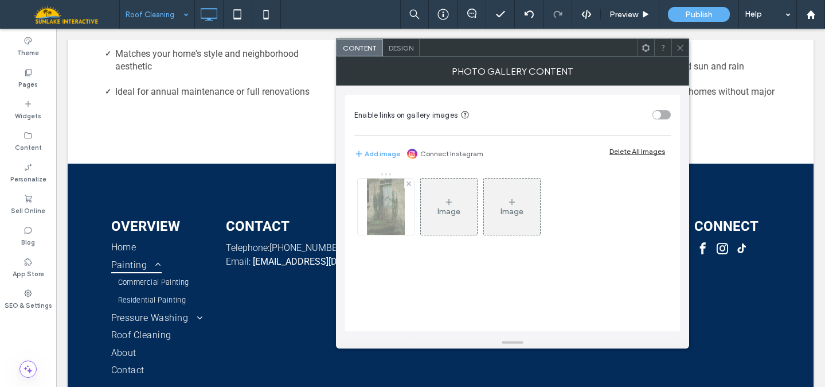
click at [380, 213] on img at bounding box center [385, 206] width 37 height 56
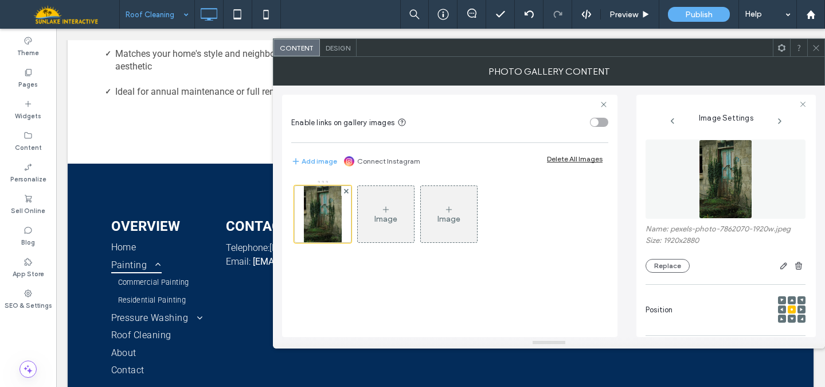
click at [710, 188] on img at bounding box center [725, 178] width 53 height 79
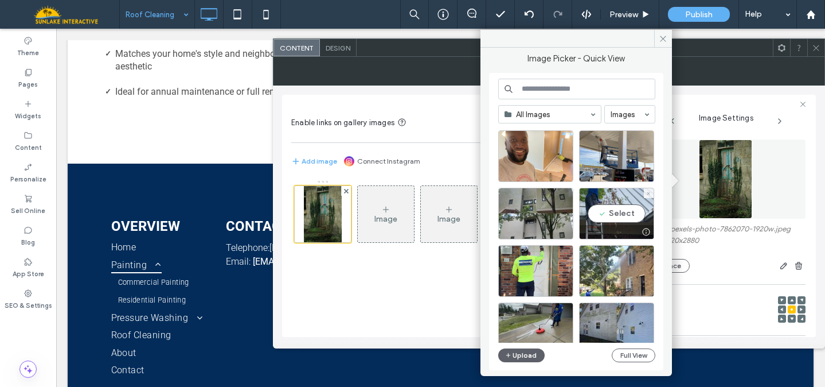
scroll to position [533, 0]
click at [598, 204] on div "Select" at bounding box center [616, 213] width 75 height 52
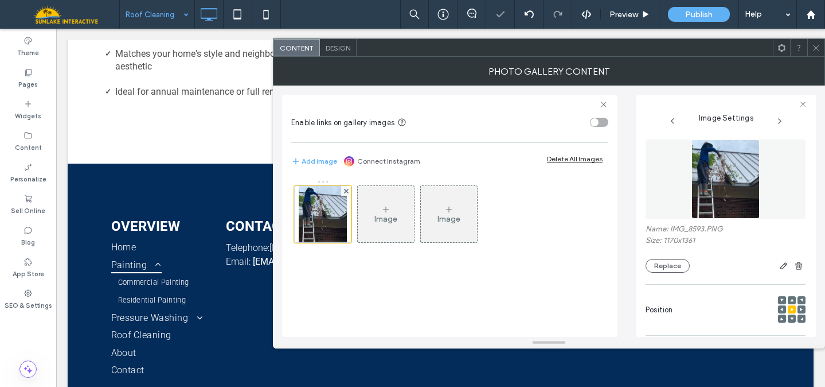
click at [818, 50] on icon at bounding box center [816, 48] width 9 height 9
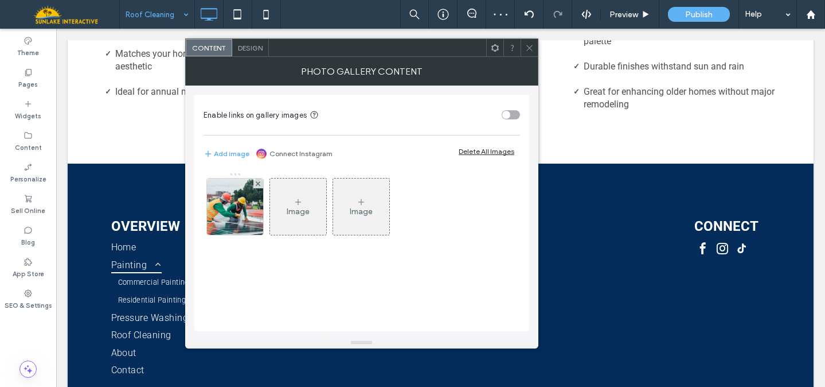
click at [528, 52] on span at bounding box center [529, 47] width 9 height 17
click at [236, 200] on img at bounding box center [235, 206] width 84 height 56
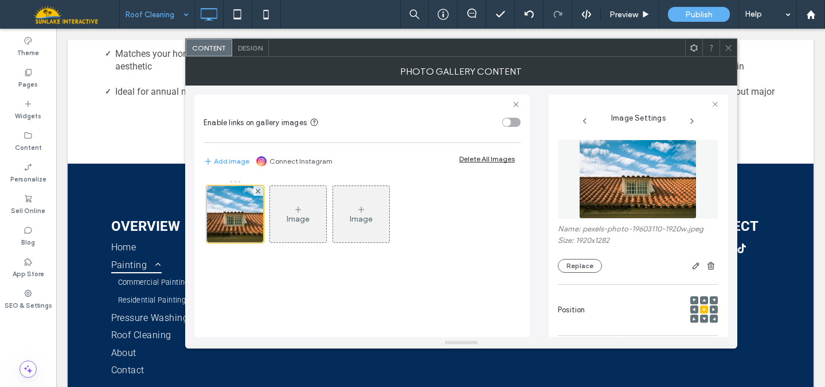
click at [607, 193] on img at bounding box center [638, 178] width 118 height 79
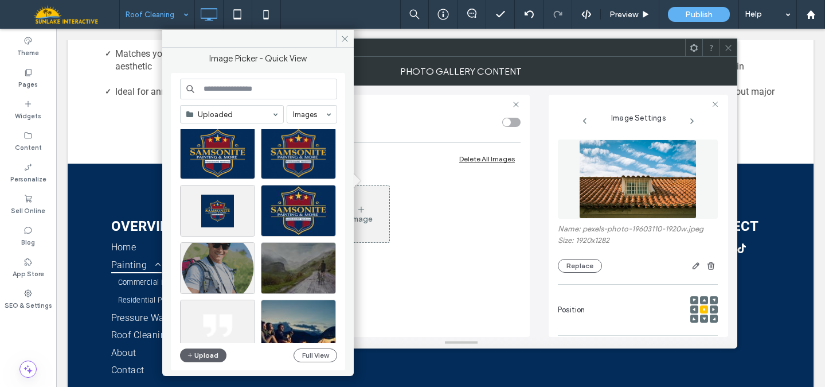
scroll to position [769, 0]
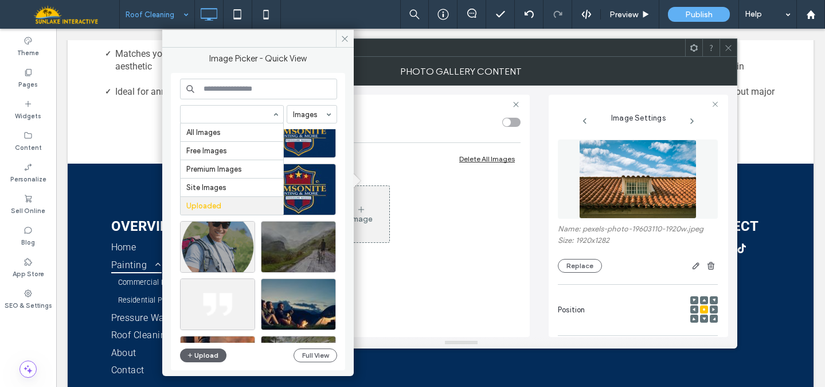
click at [727, 46] on use at bounding box center [729, 48] width 6 height 6
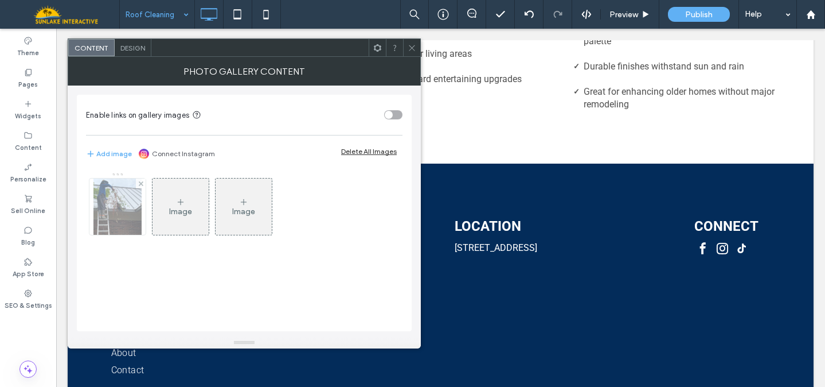
click at [99, 212] on img at bounding box center [118, 206] width 48 height 56
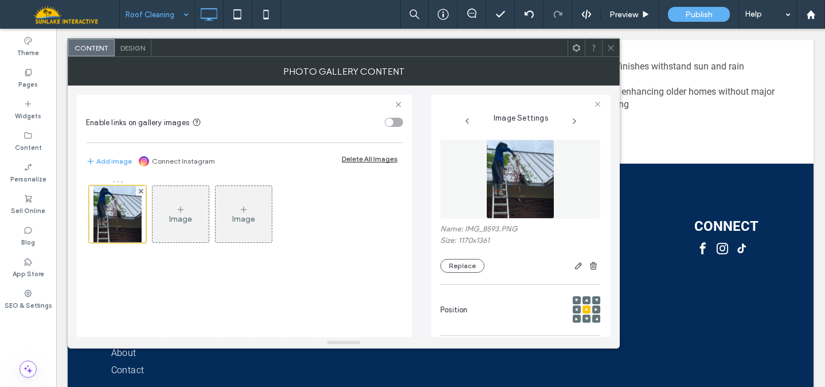
click at [478, 178] on figure at bounding box center [521, 178] width 160 height 79
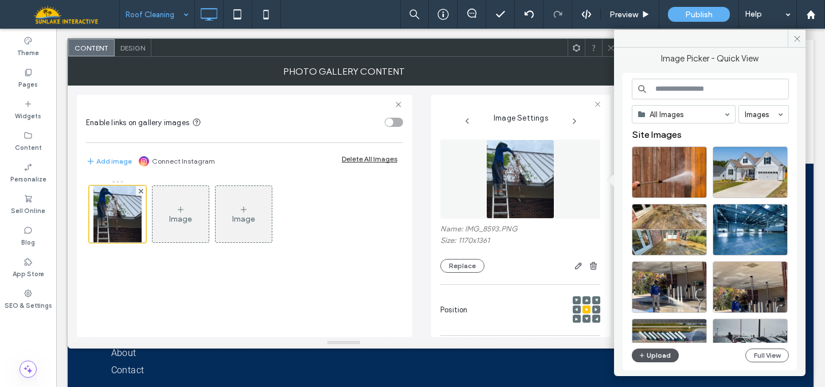
click at [654, 356] on button "Upload" at bounding box center [655, 355] width 47 height 14
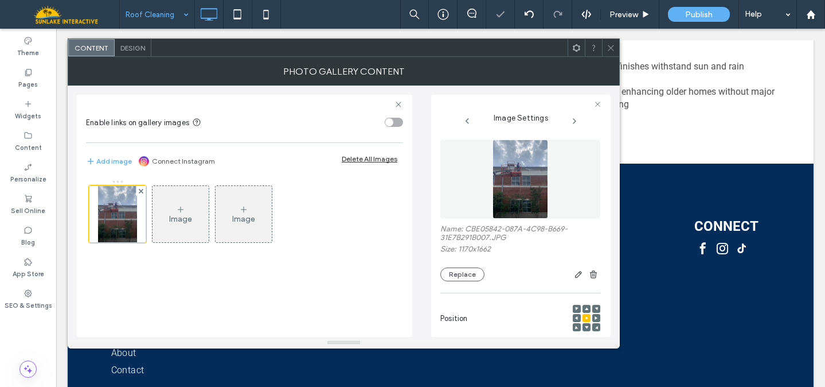
click at [605, 50] on div at bounding box center [610, 47] width 17 height 17
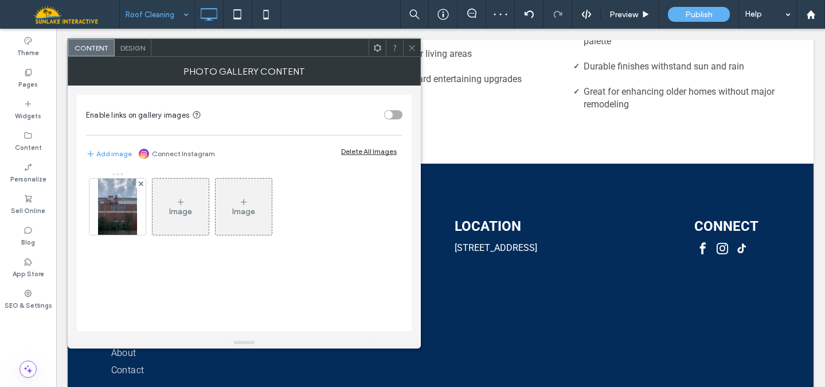
click at [410, 50] on icon at bounding box center [412, 48] width 9 height 9
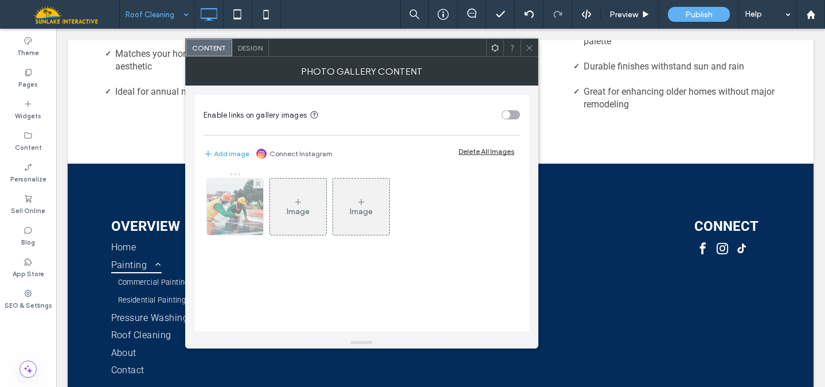
click at [242, 216] on img at bounding box center [235, 206] width 84 height 56
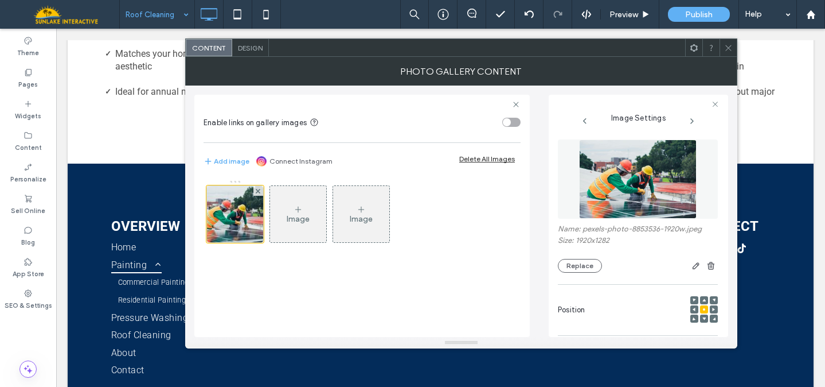
click at [618, 177] on img at bounding box center [638, 178] width 118 height 79
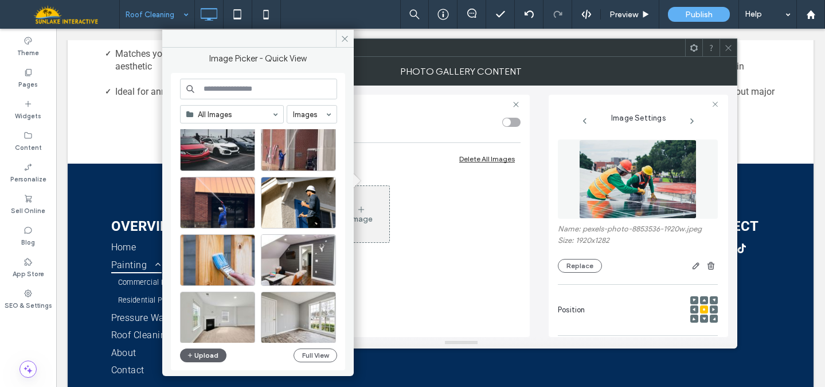
scroll to position [255, 0]
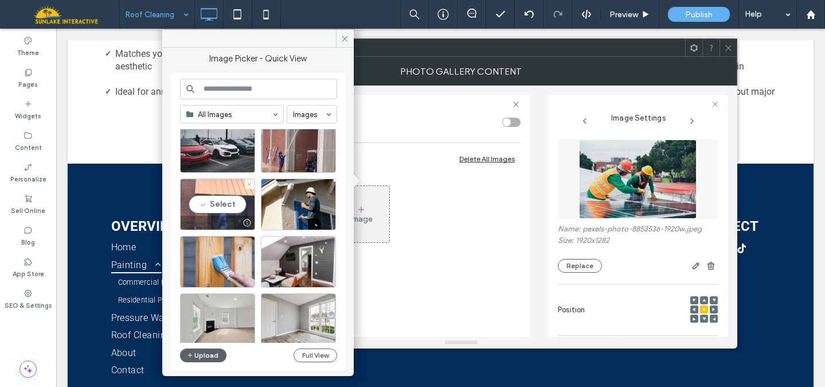
click at [230, 196] on div "Select" at bounding box center [217, 204] width 75 height 52
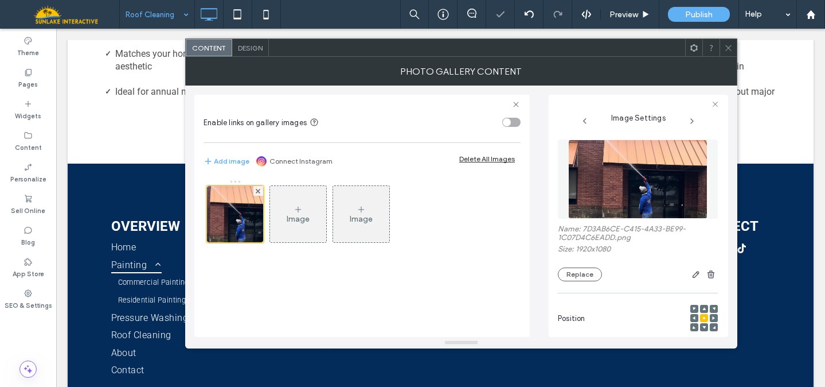
click at [726, 48] on icon at bounding box center [728, 48] width 9 height 9
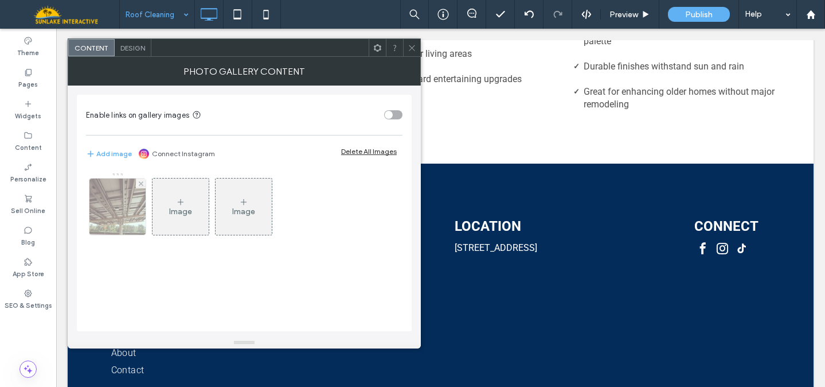
click at [106, 214] on img at bounding box center [117, 206] width 75 height 56
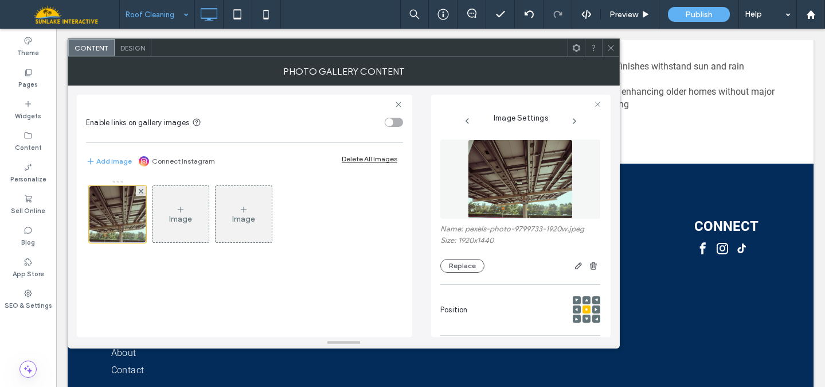
click at [517, 213] on img at bounding box center [520, 178] width 105 height 79
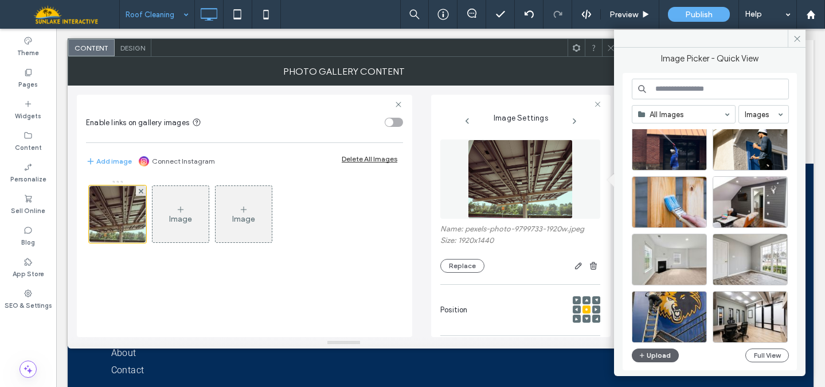
scroll to position [315, 0]
click at [688, 139] on div "Select" at bounding box center [669, 144] width 75 height 52
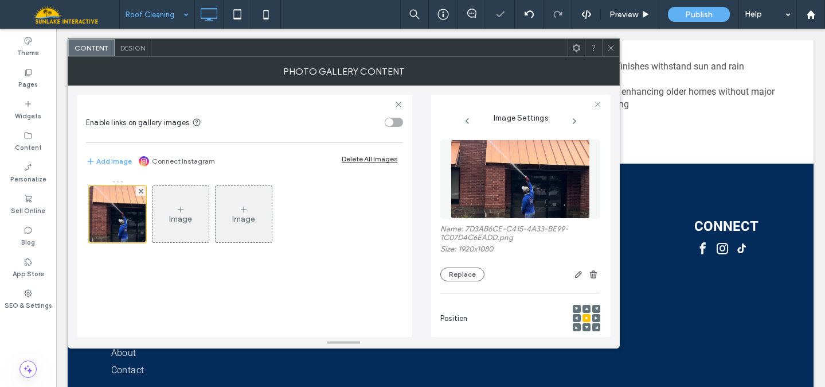
click at [611, 48] on icon at bounding box center [611, 48] width 9 height 9
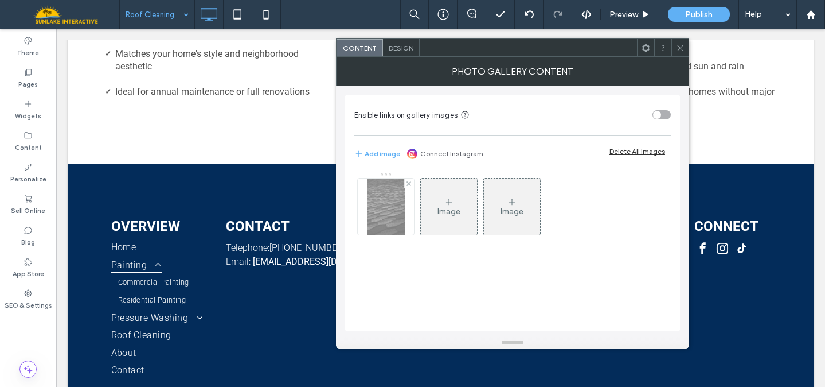
click at [395, 204] on img at bounding box center [385, 206] width 37 height 56
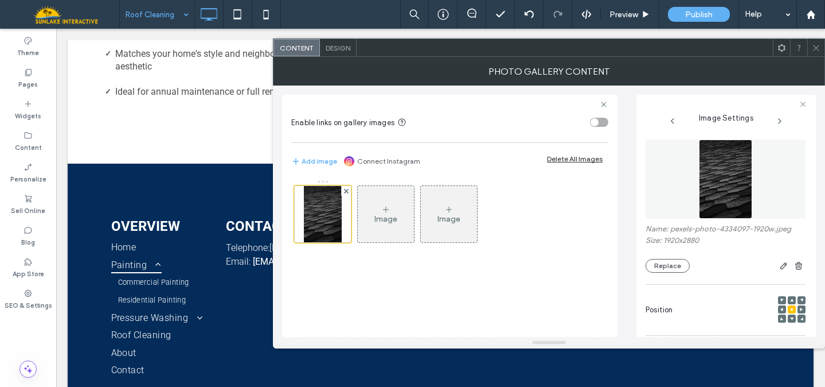
click at [677, 175] on figure at bounding box center [726, 178] width 160 height 79
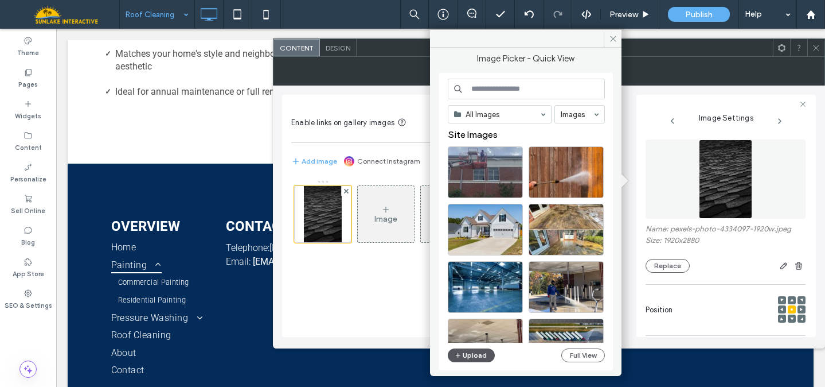
click at [480, 356] on button "Upload" at bounding box center [471, 355] width 47 height 14
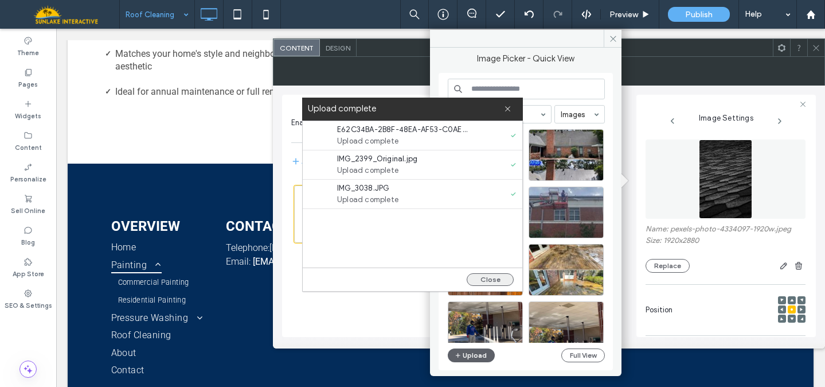
click at [482, 282] on button "Close" at bounding box center [490, 279] width 47 height 13
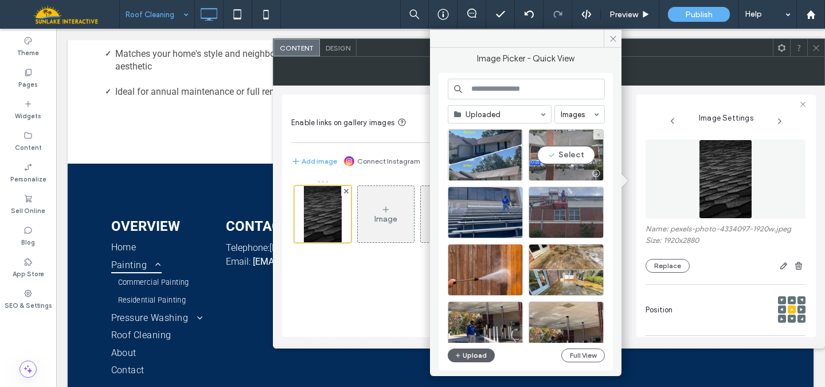
click at [566, 159] on div "Select" at bounding box center [566, 155] width 75 height 52
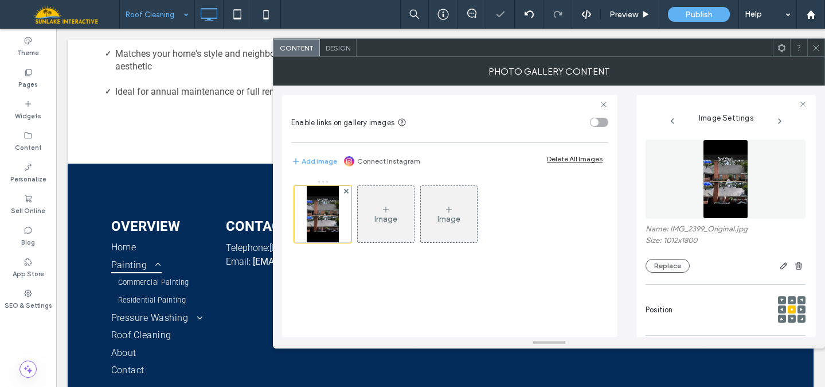
click at [811, 51] on div at bounding box center [816, 47] width 17 height 17
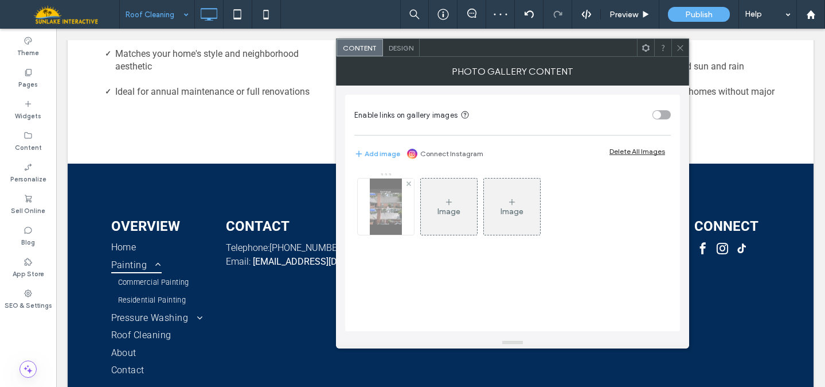
click at [379, 209] on img at bounding box center [386, 206] width 32 height 56
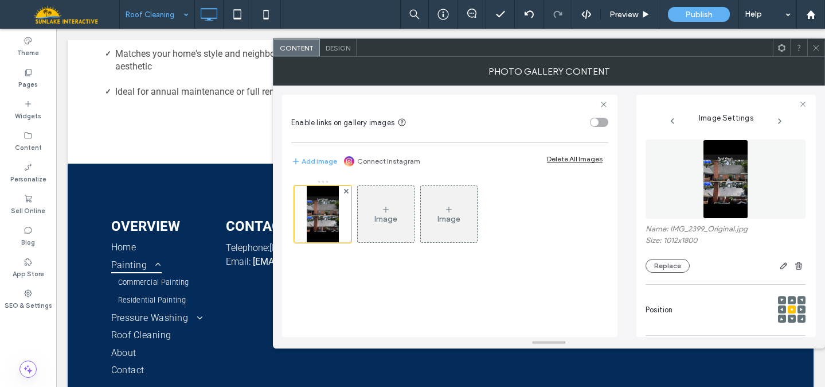
click at [729, 172] on img at bounding box center [725, 178] width 45 height 79
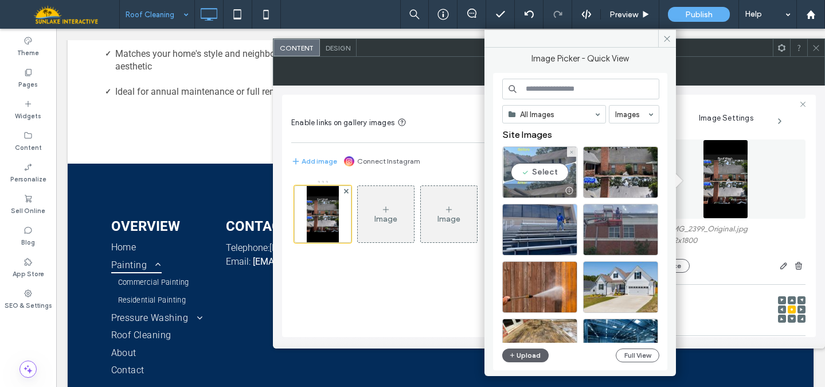
click at [556, 170] on div "Select" at bounding box center [539, 172] width 75 height 52
